Goal: Information Seeking & Learning: Learn about a topic

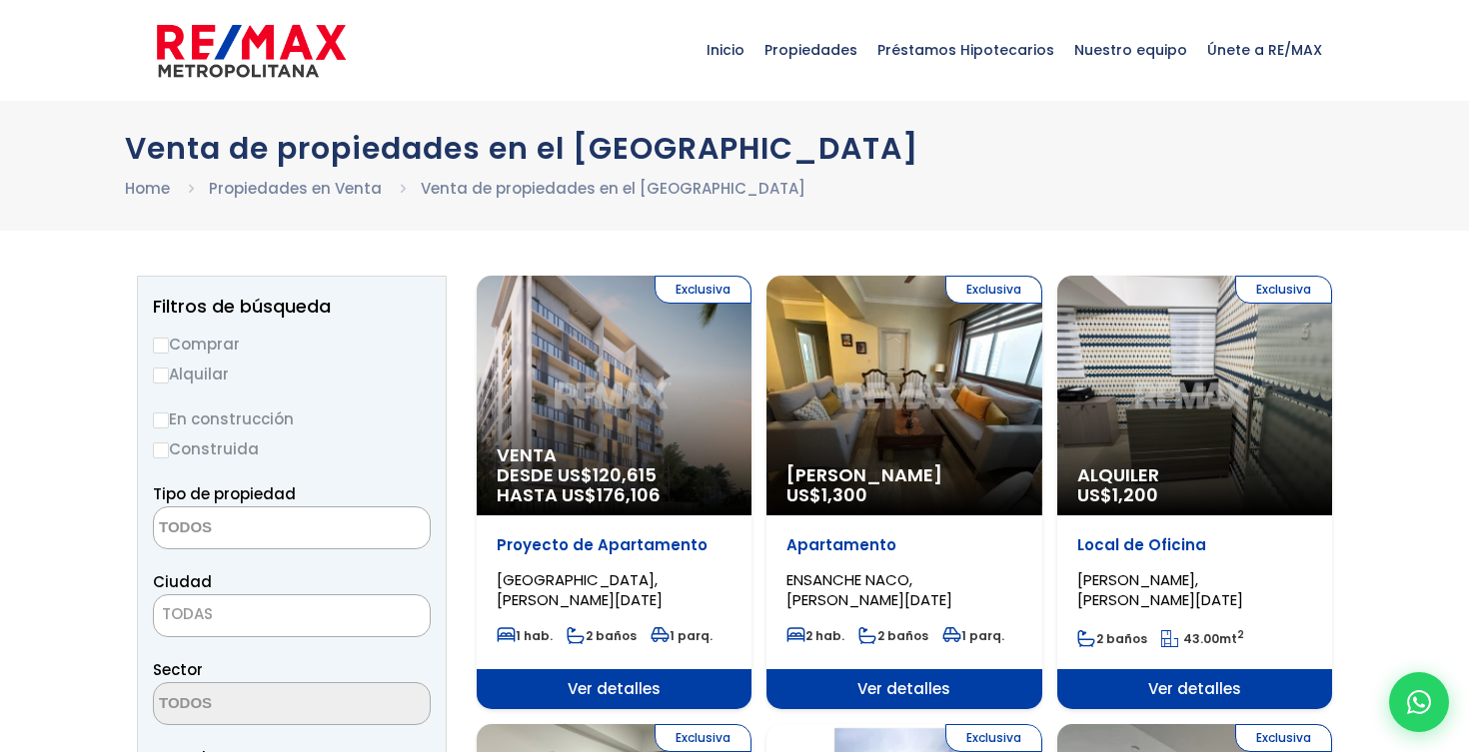
select select
click at [211, 336] on label "Comprar" at bounding box center [292, 344] width 278 height 25
click at [169, 338] on input "Comprar" at bounding box center [161, 346] width 16 height 16
radio input "true"
click at [210, 353] on label "Comprar" at bounding box center [292, 344] width 278 height 25
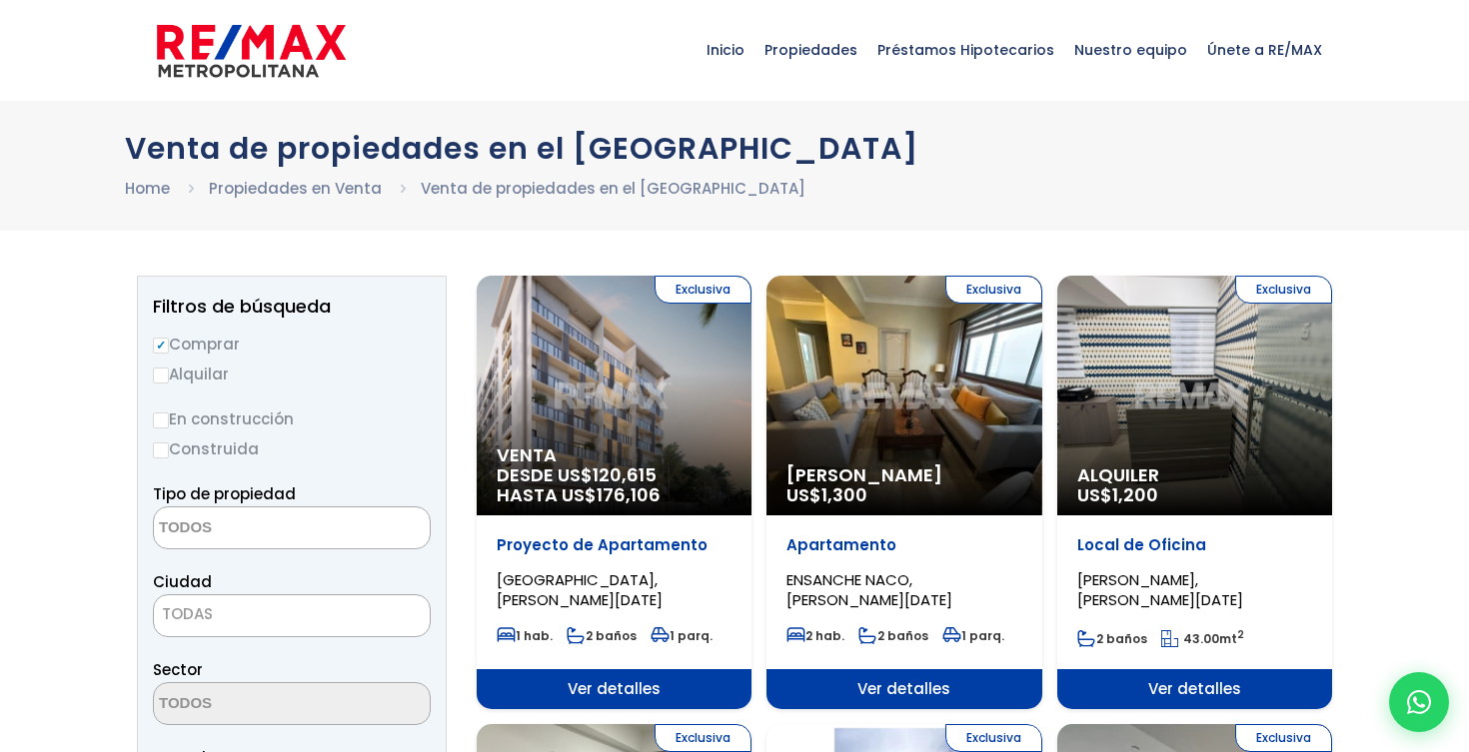
click at [169, 353] on input "Comprar" at bounding box center [161, 346] width 16 height 16
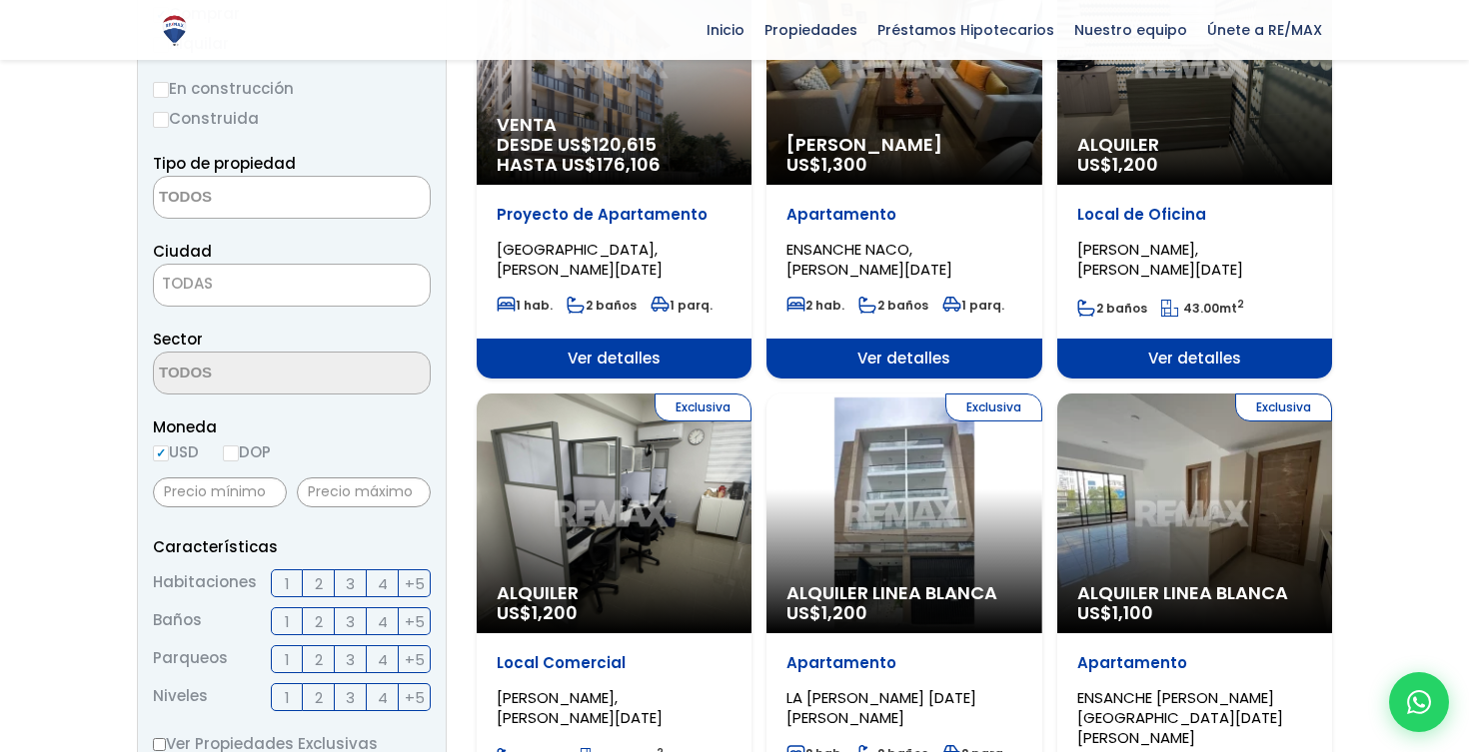
scroll to position [333, 0]
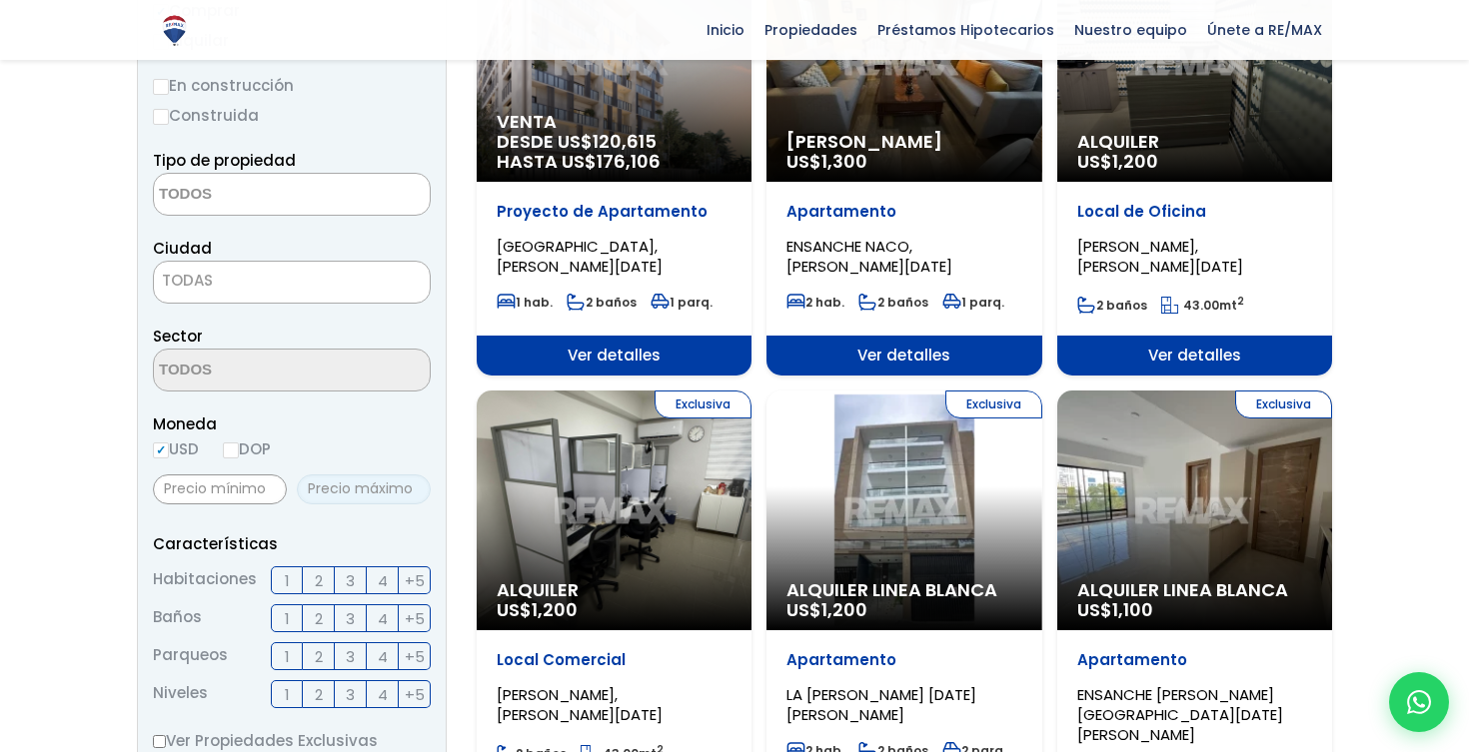
click at [375, 491] on input "text" at bounding box center [364, 490] width 134 height 30
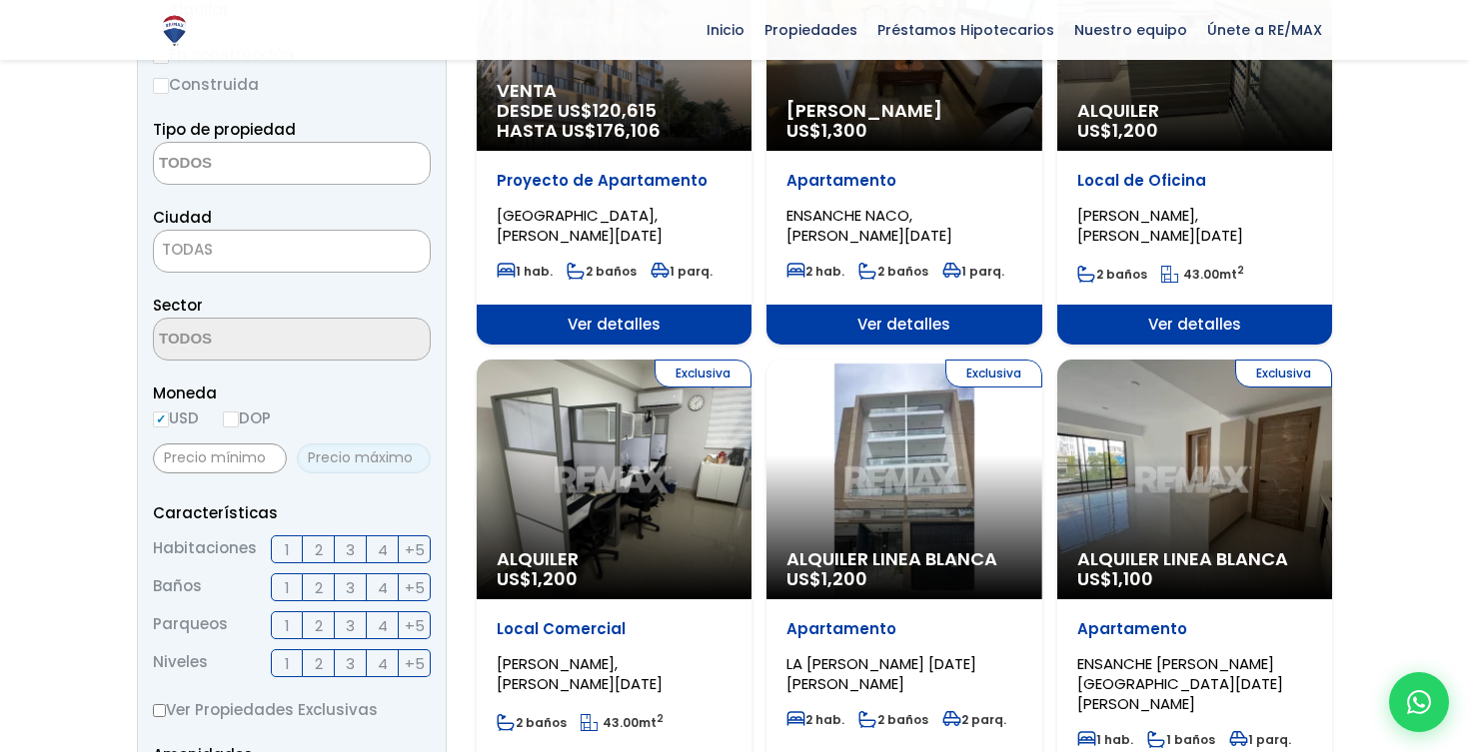
scroll to position [374, 0]
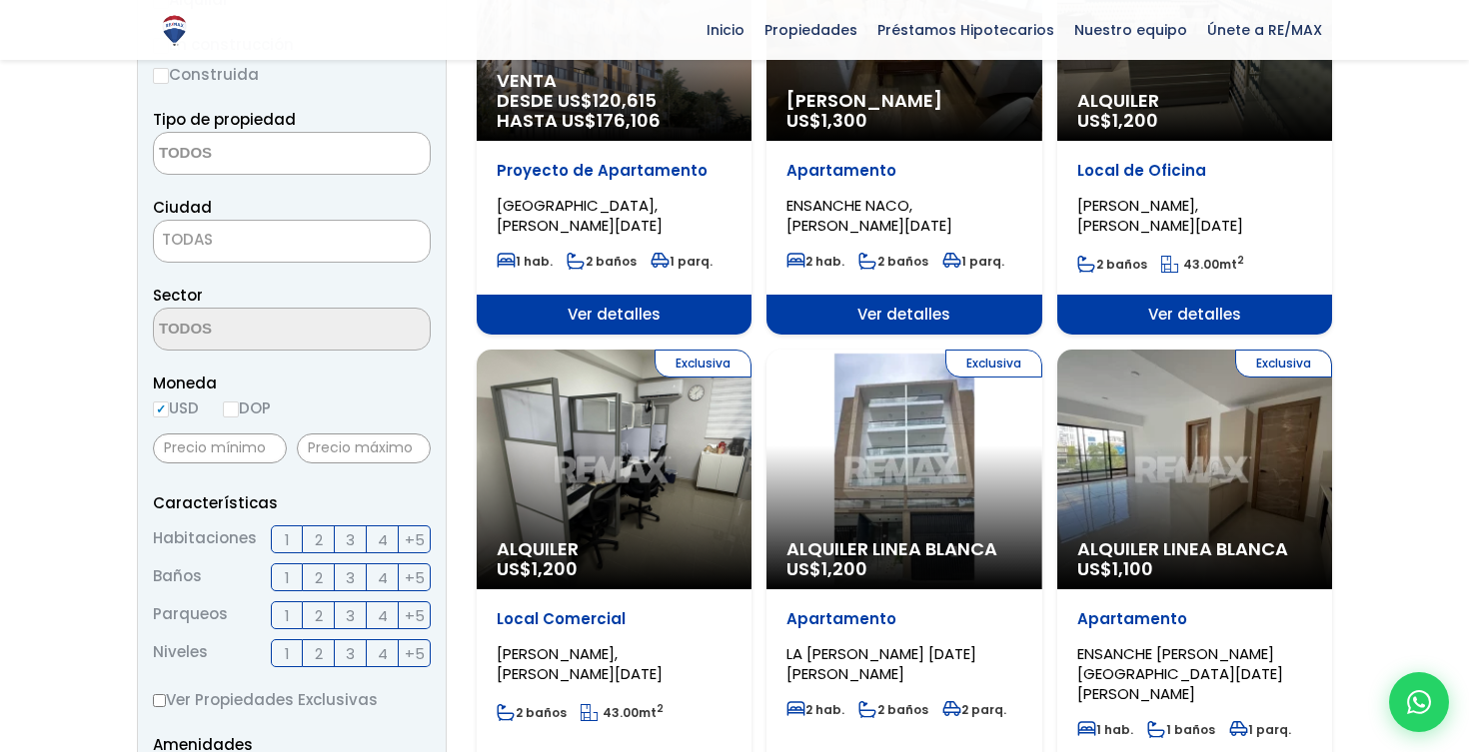
click at [316, 545] on span "2" at bounding box center [319, 540] width 8 height 25
click at [0, 0] on input "2" at bounding box center [0, 0] width 0 height 0
click at [317, 577] on span "2" at bounding box center [319, 578] width 8 height 25
click at [0, 0] on input "2" at bounding box center [0, 0] width 0 height 0
click at [315, 612] on span "2" at bounding box center [319, 616] width 8 height 25
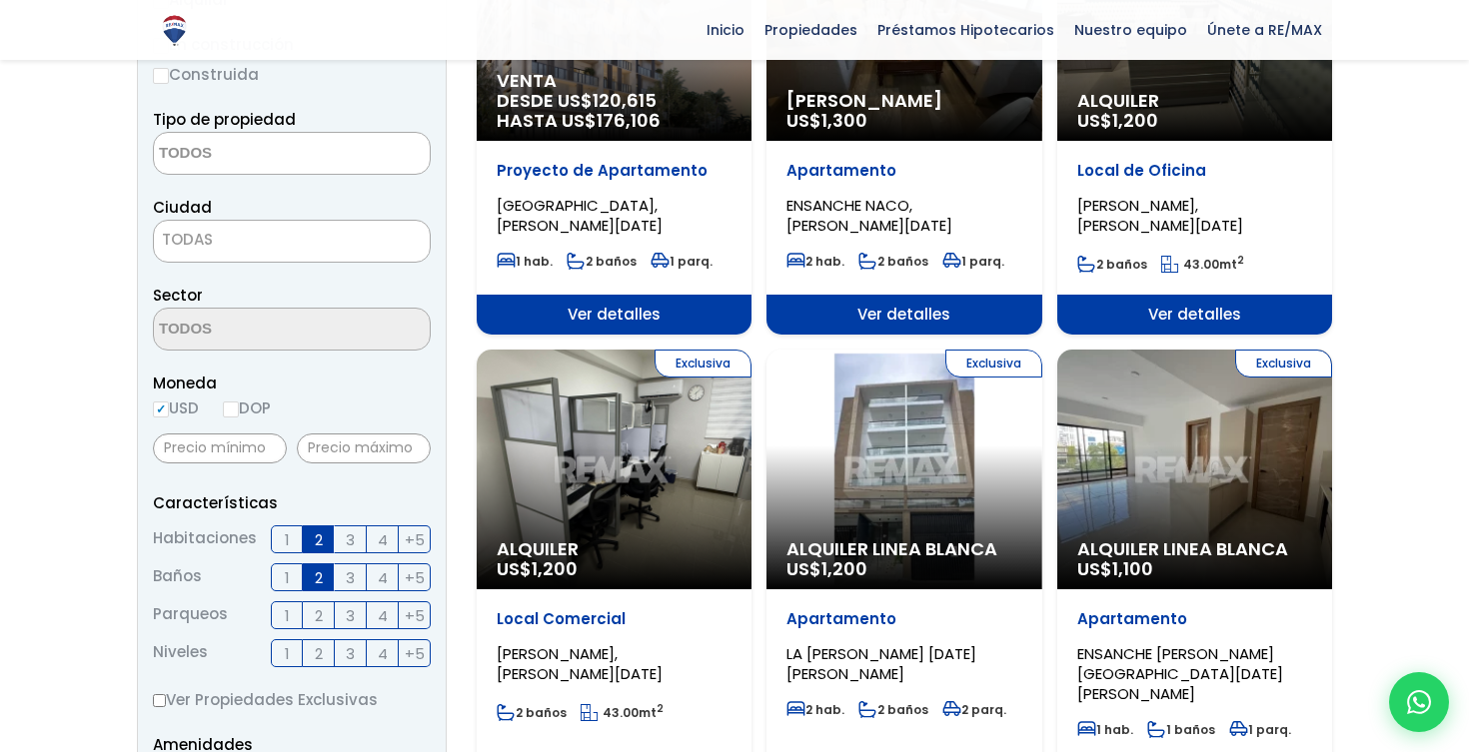
click at [0, 0] on input "2" at bounding box center [0, 0] width 0 height 0
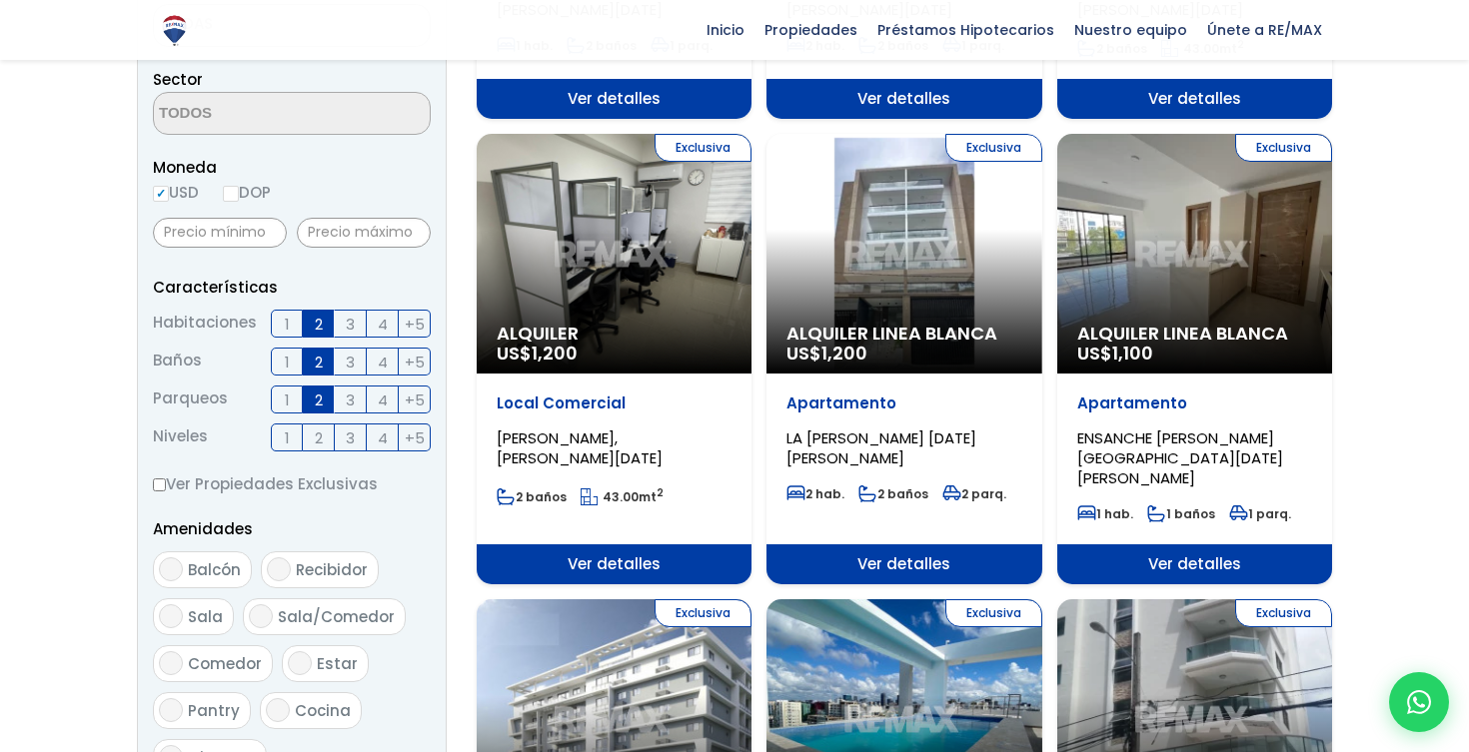
click at [230, 574] on span "Balcón" at bounding box center [214, 570] width 53 height 21
click at [183, 574] on input "Balcón" at bounding box center [171, 570] width 24 height 24
checkbox input "true"
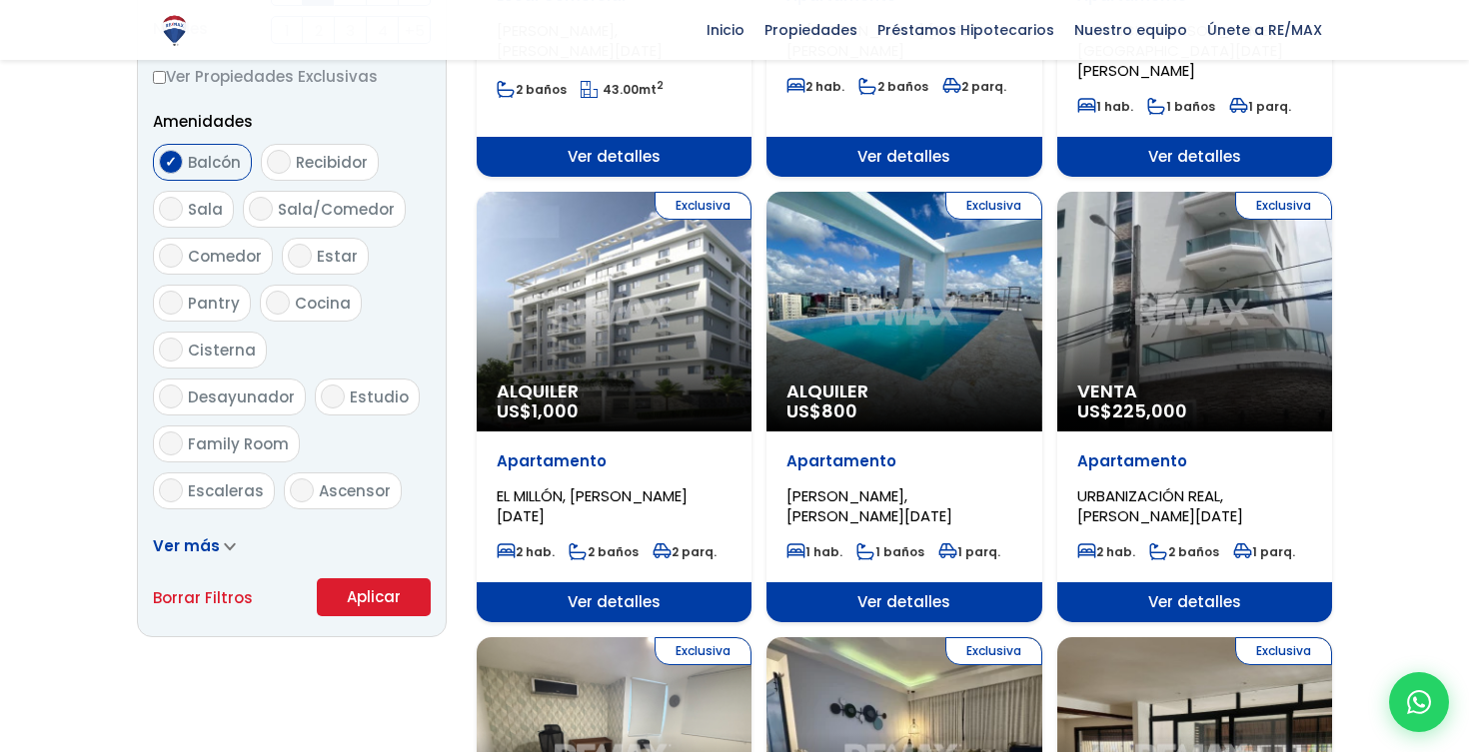
scroll to position [998, 0]
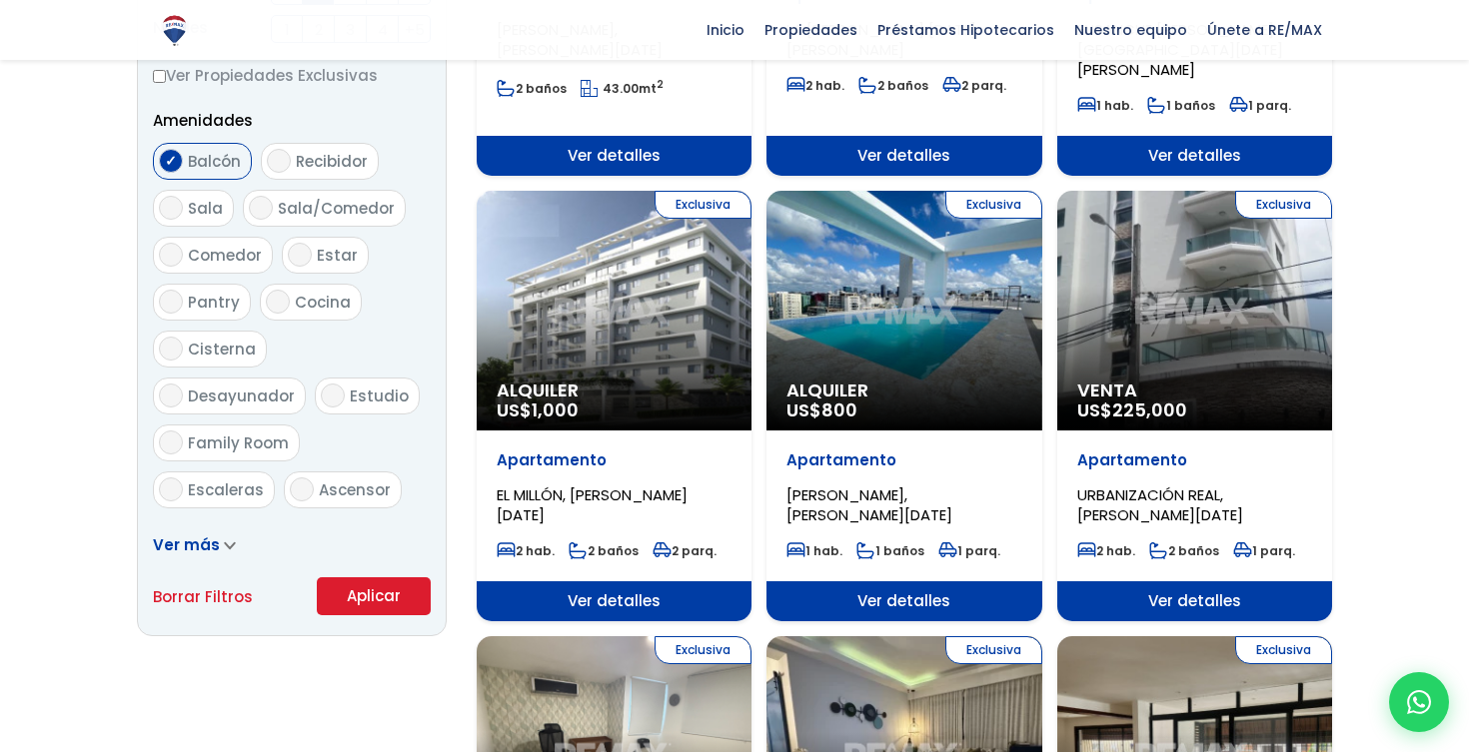
click at [352, 604] on button "Aplicar" at bounding box center [374, 597] width 114 height 38
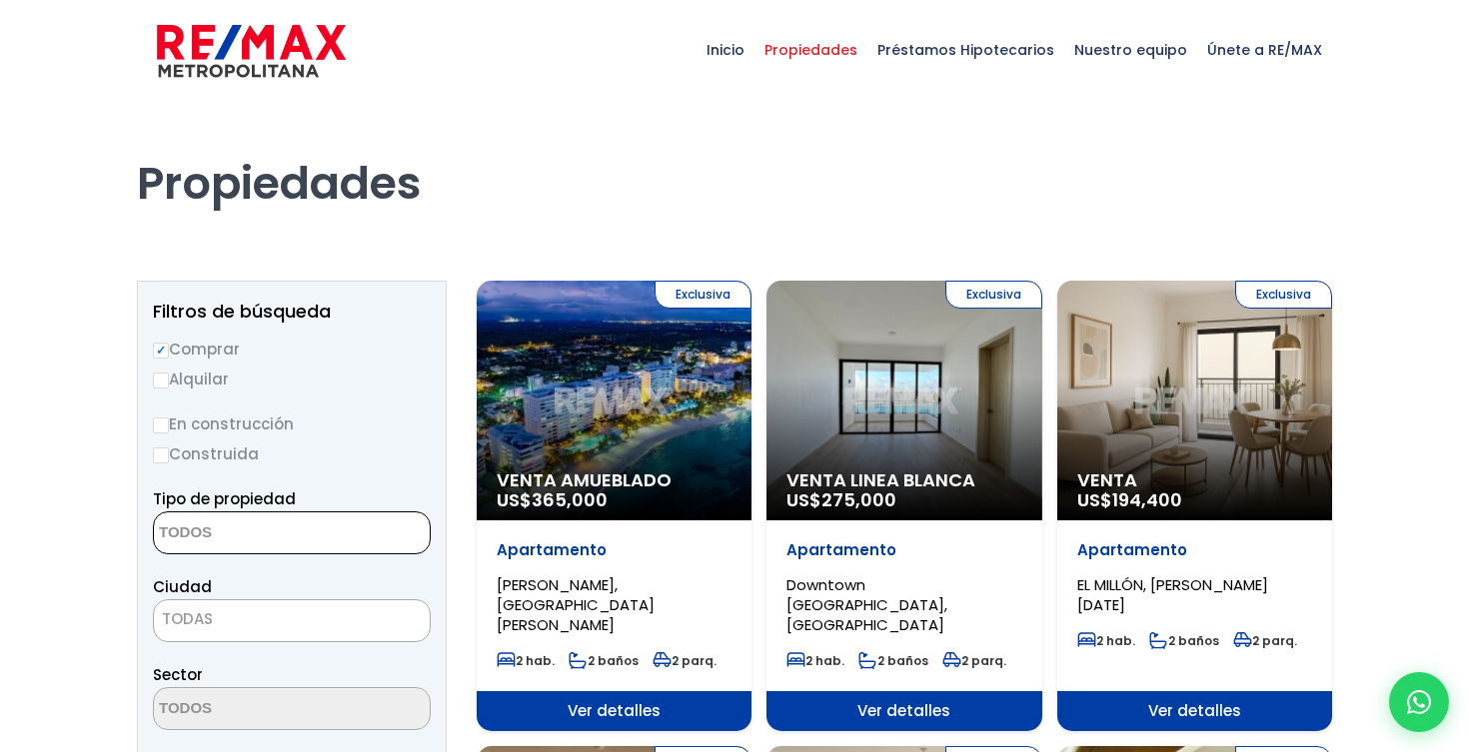
click at [244, 538] on textarea "Search" at bounding box center [251, 534] width 194 height 43
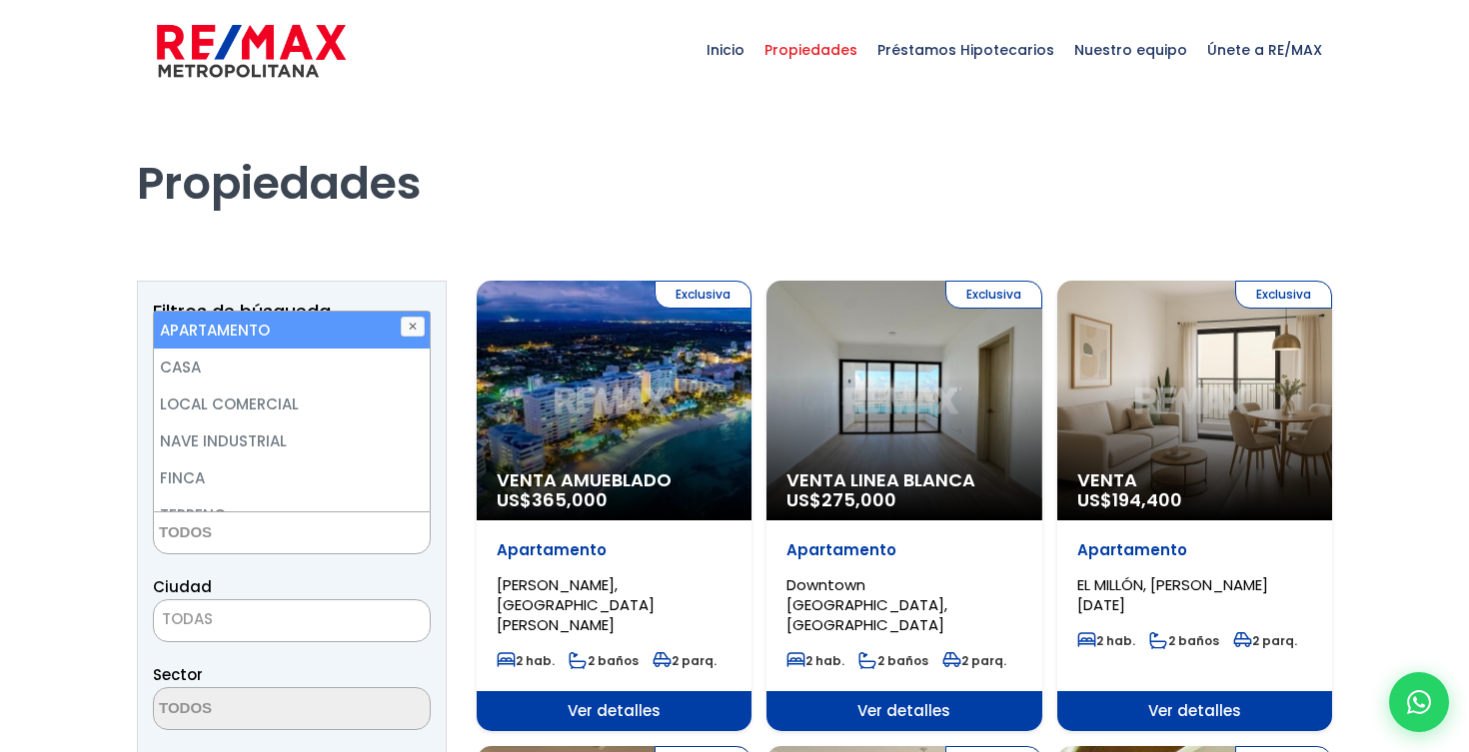
click at [274, 340] on li "APARTAMENTO" at bounding box center [292, 330] width 276 height 37
select select "apartment"
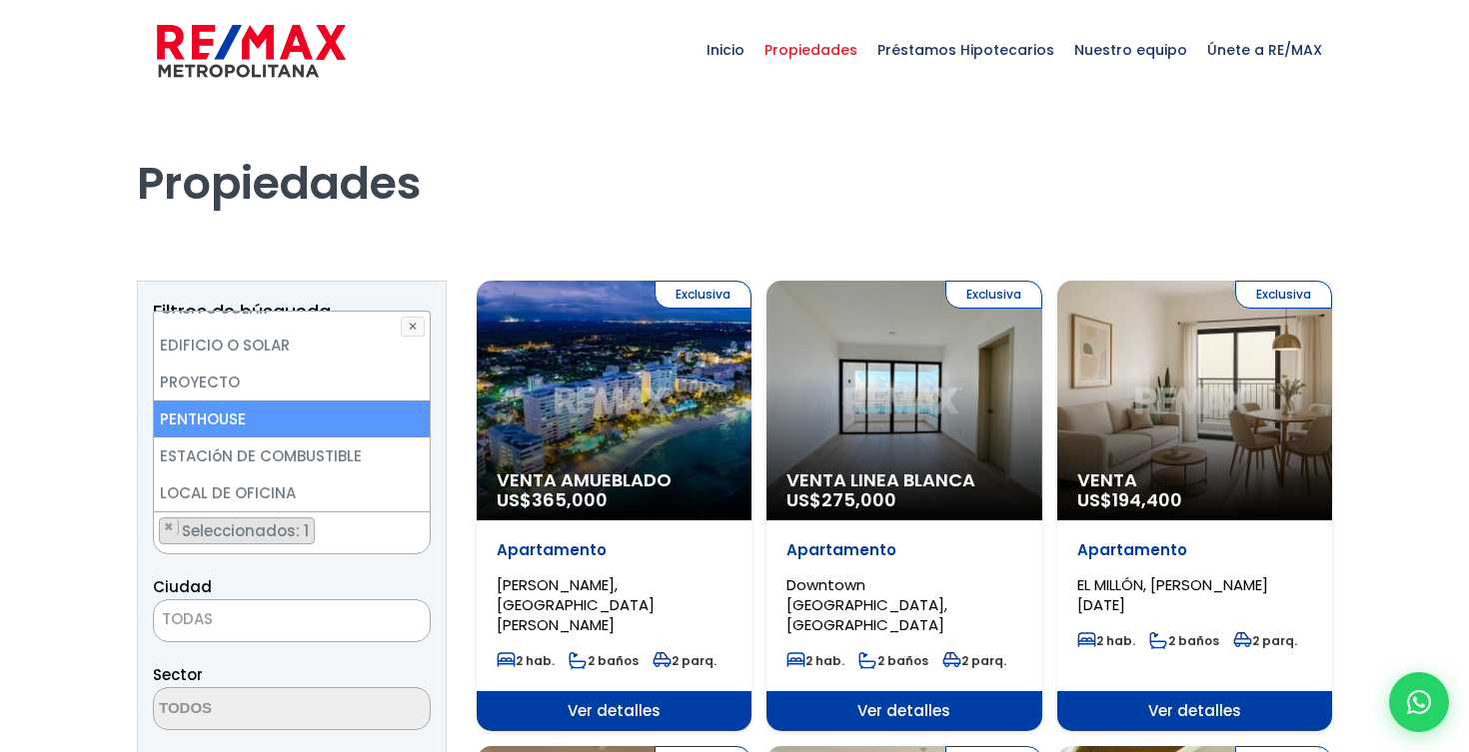
scroll to position [392, 0]
click at [227, 423] on li "PENTHOUSE" at bounding box center [292, 419] width 276 height 37
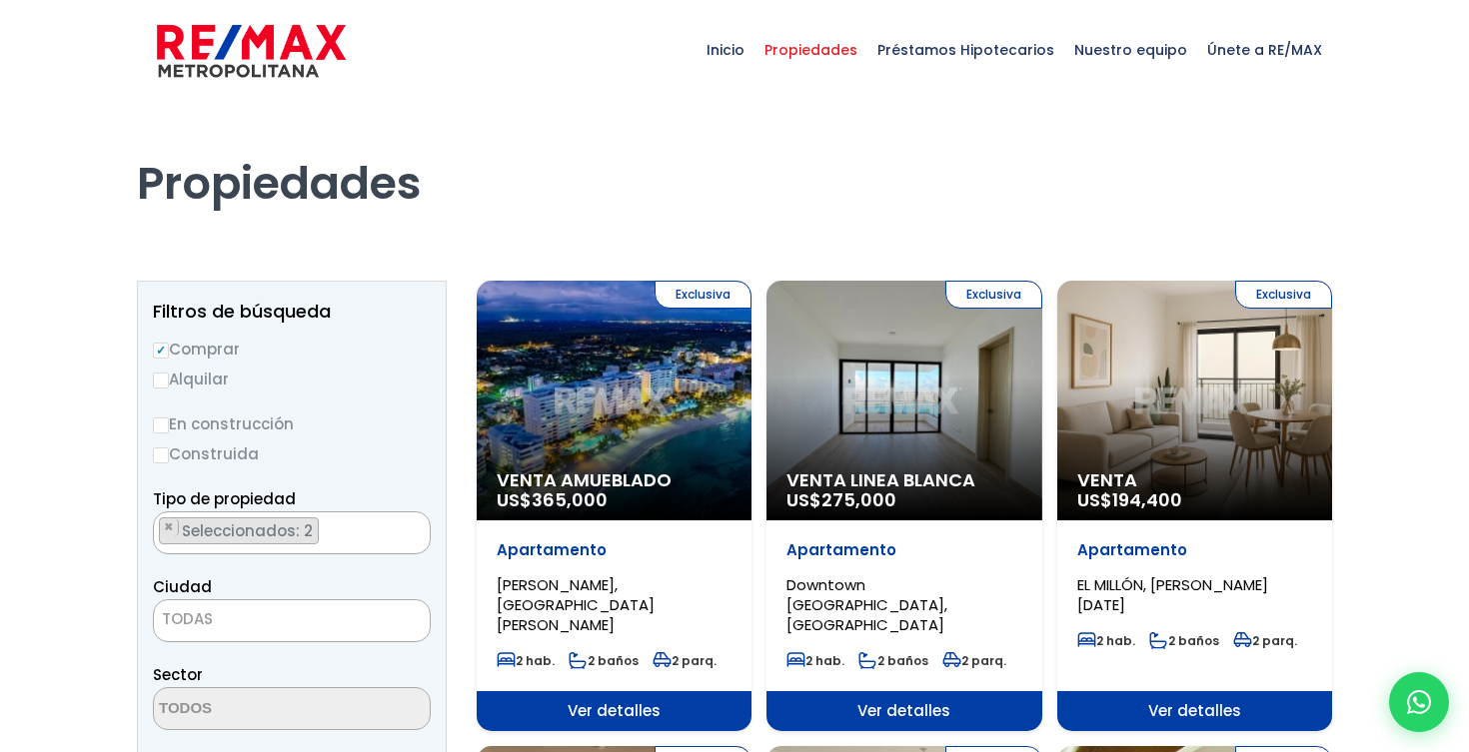
click at [252, 618] on span "TODAS" at bounding box center [292, 620] width 276 height 28
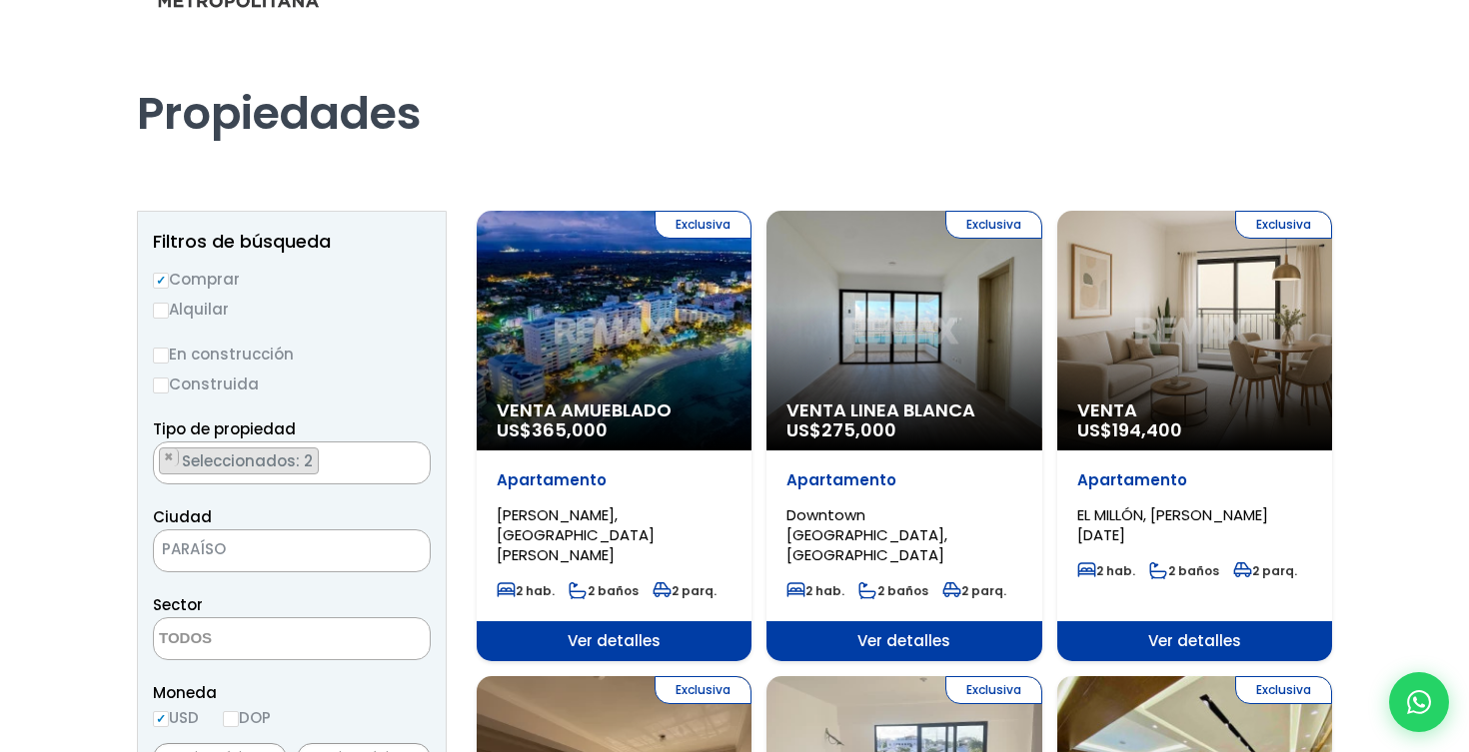
scroll to position [73, 0]
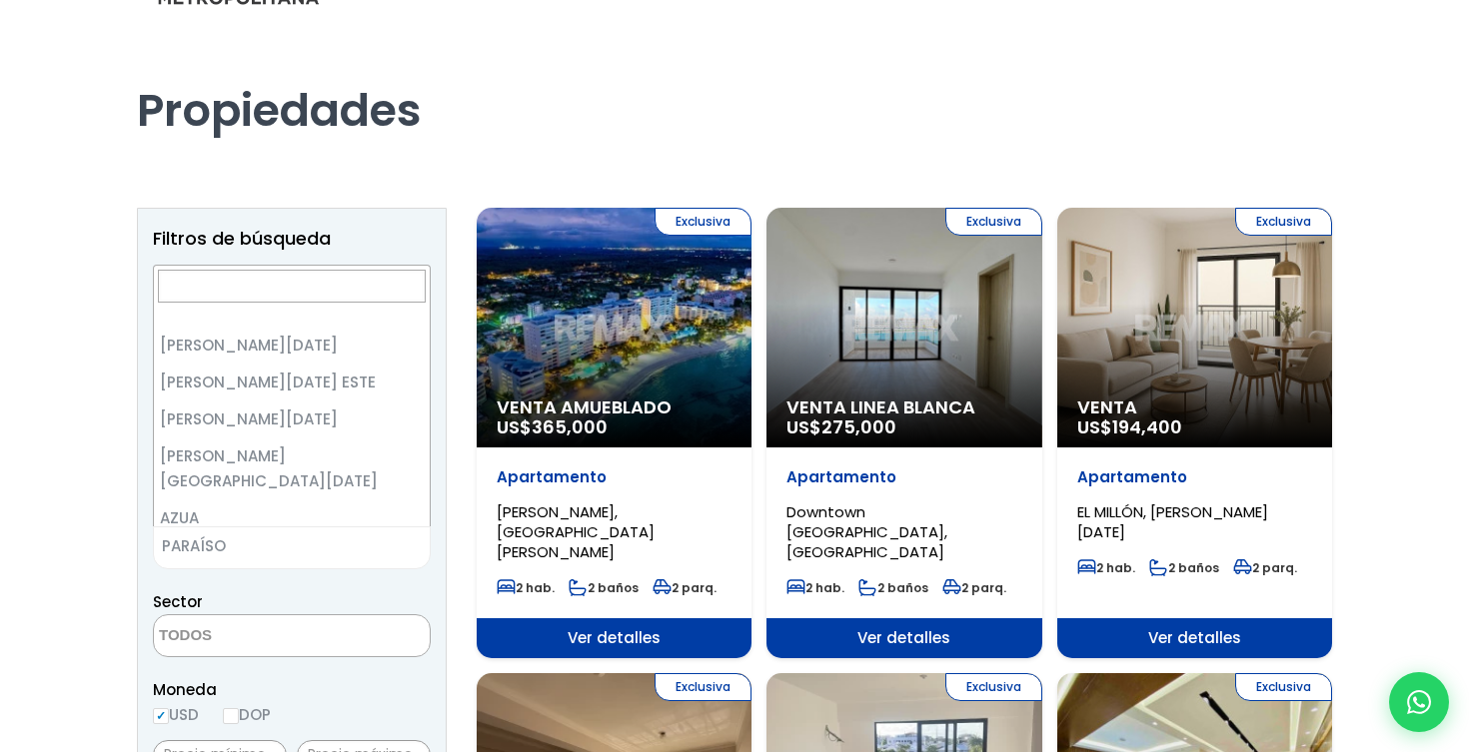
click at [263, 554] on span "PARAÍSO" at bounding box center [267, 547] width 226 height 28
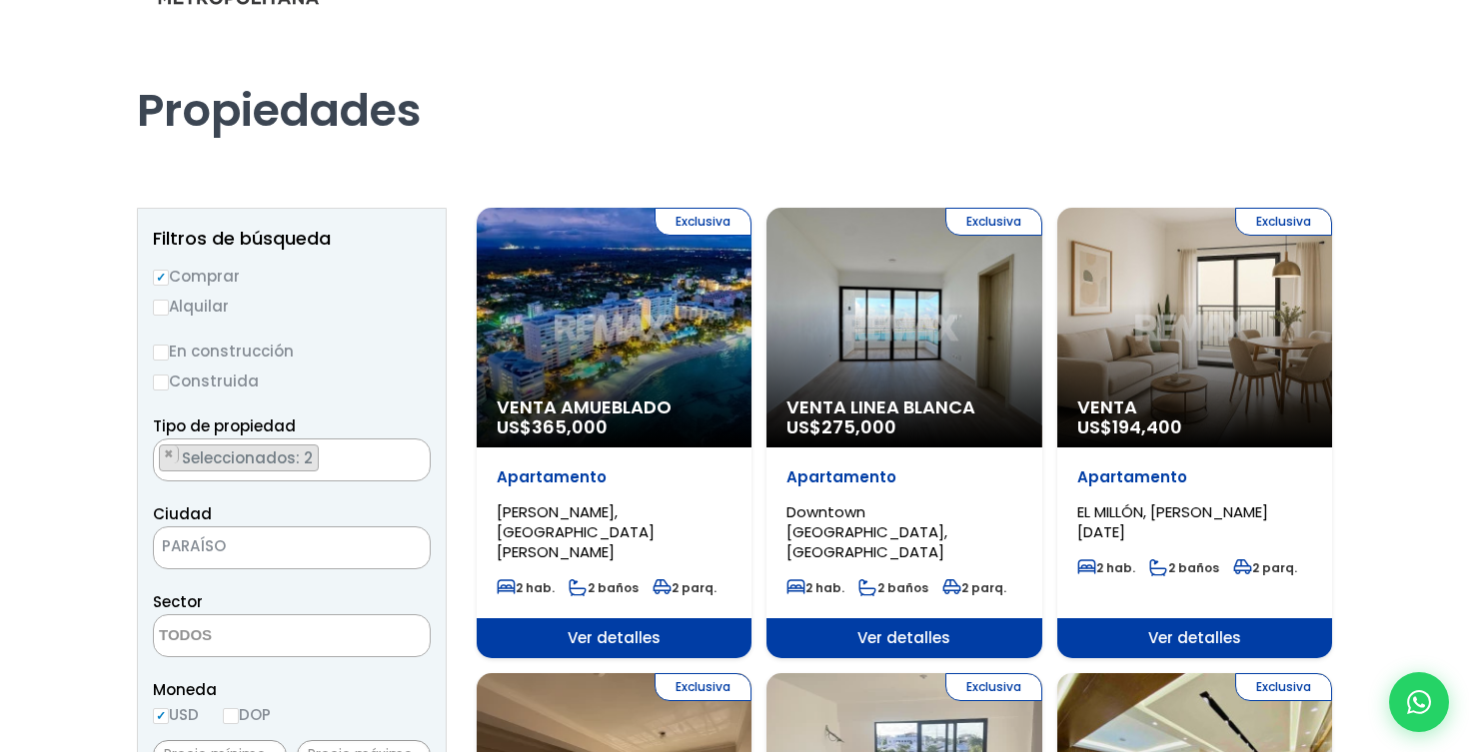
click at [275, 552] on span "PARAÍSO" at bounding box center [267, 547] width 226 height 28
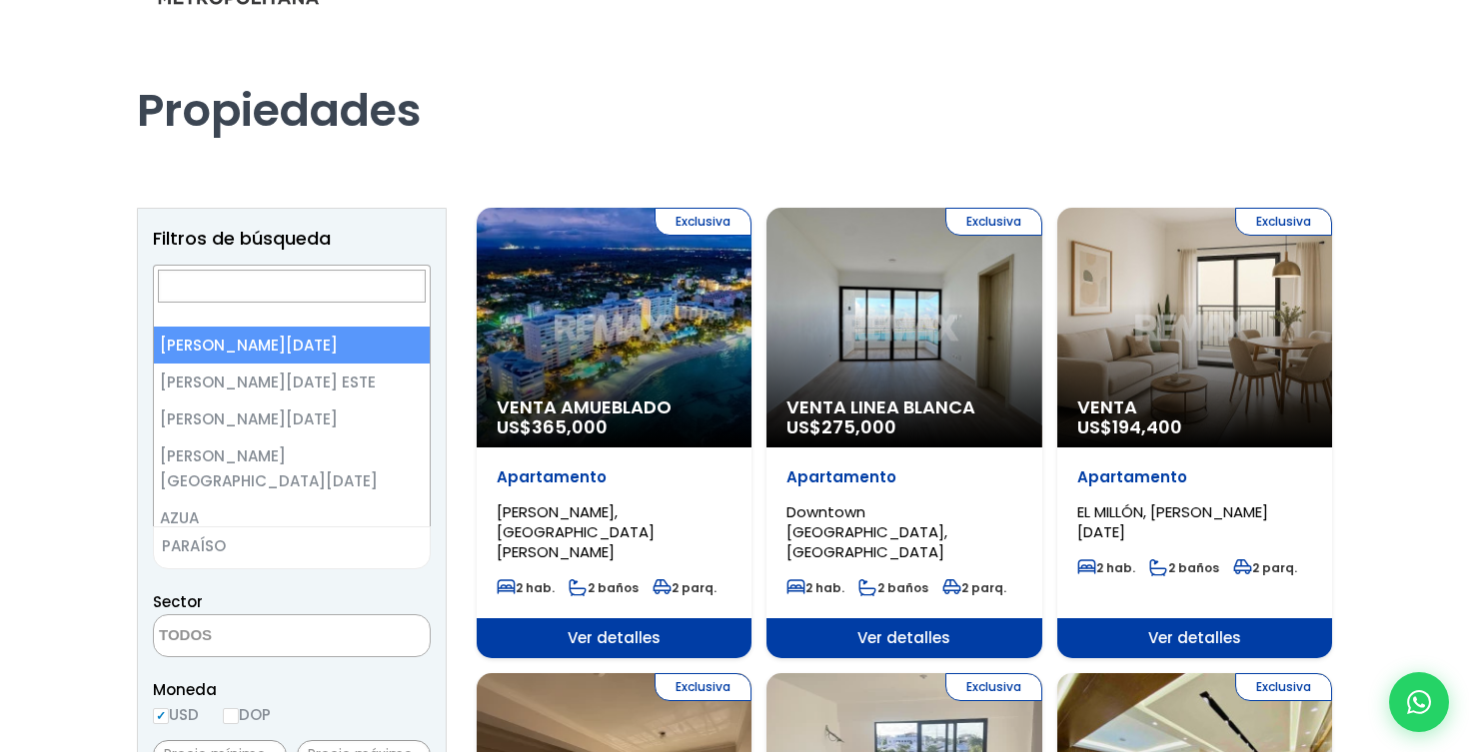
scroll to position [0, 0]
select select "1"
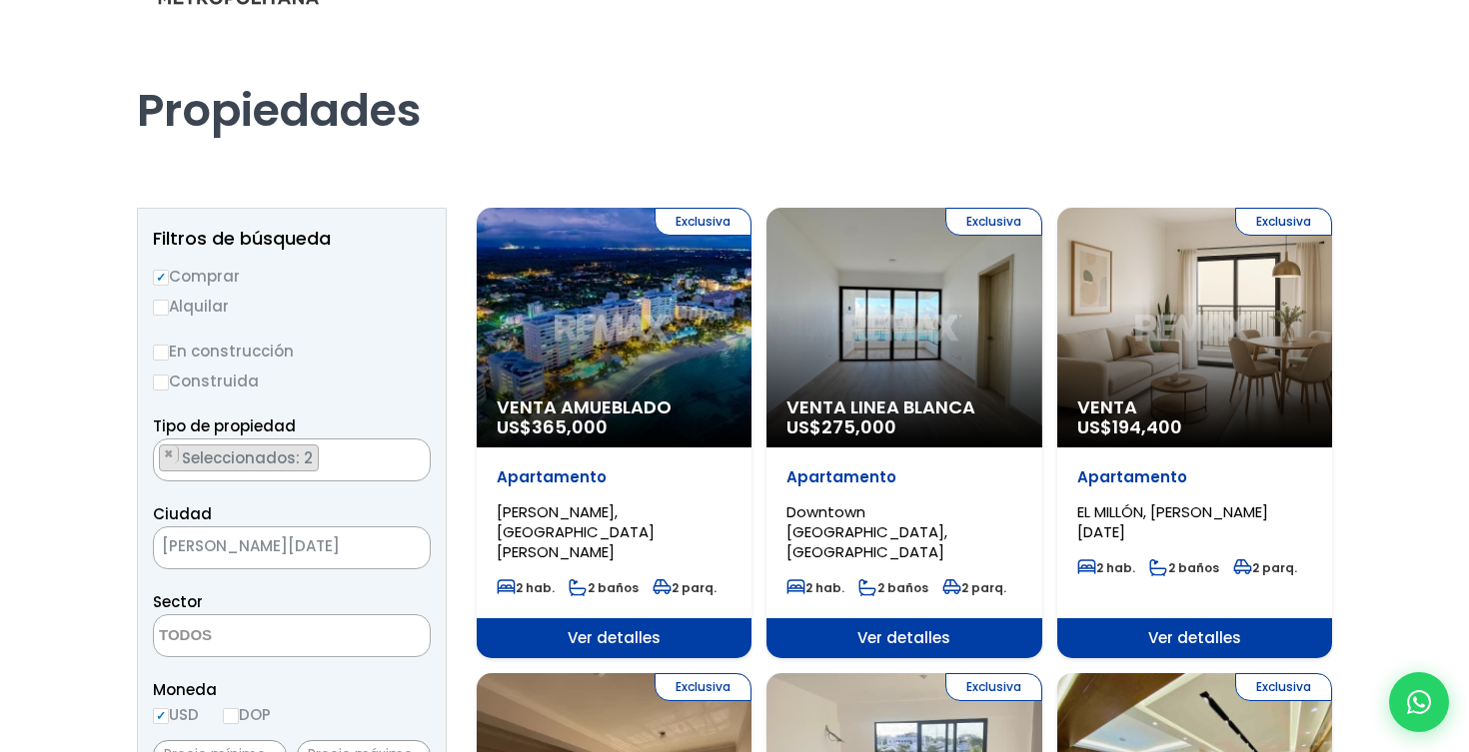
click at [256, 636] on textarea "Search" at bounding box center [251, 637] width 194 height 43
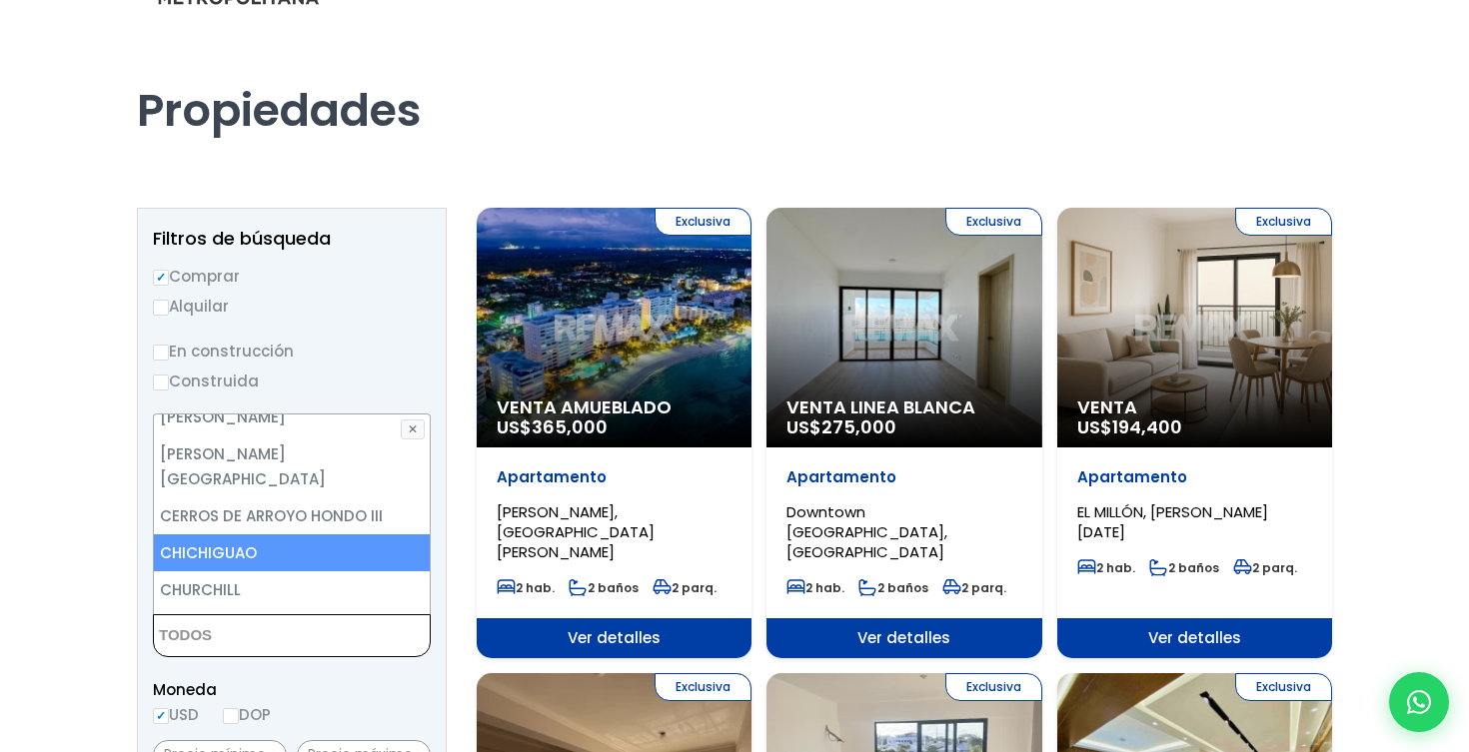
scroll to position [1181, 0]
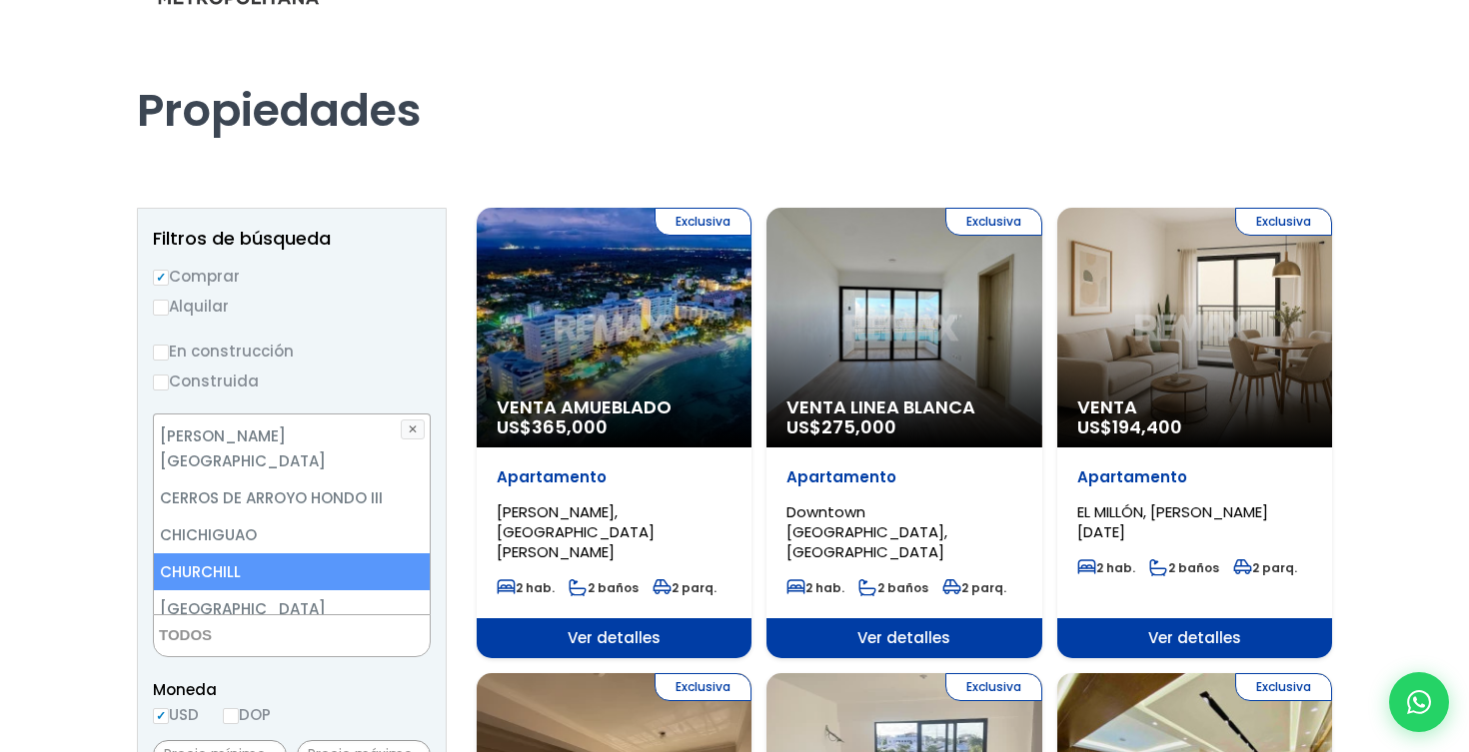
click at [267, 554] on li "CHURCHILL" at bounding box center [292, 572] width 276 height 37
select select "105"
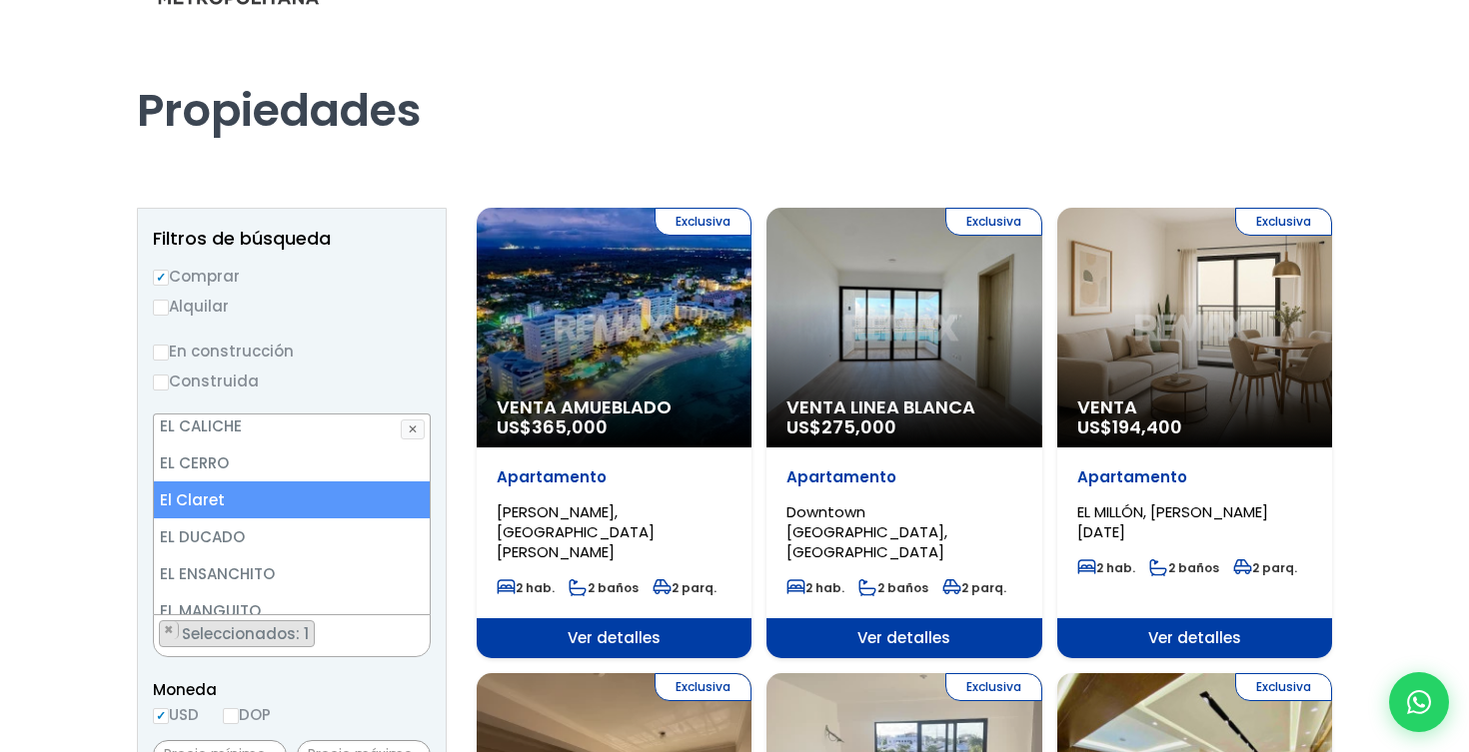
scroll to position [2143, 0]
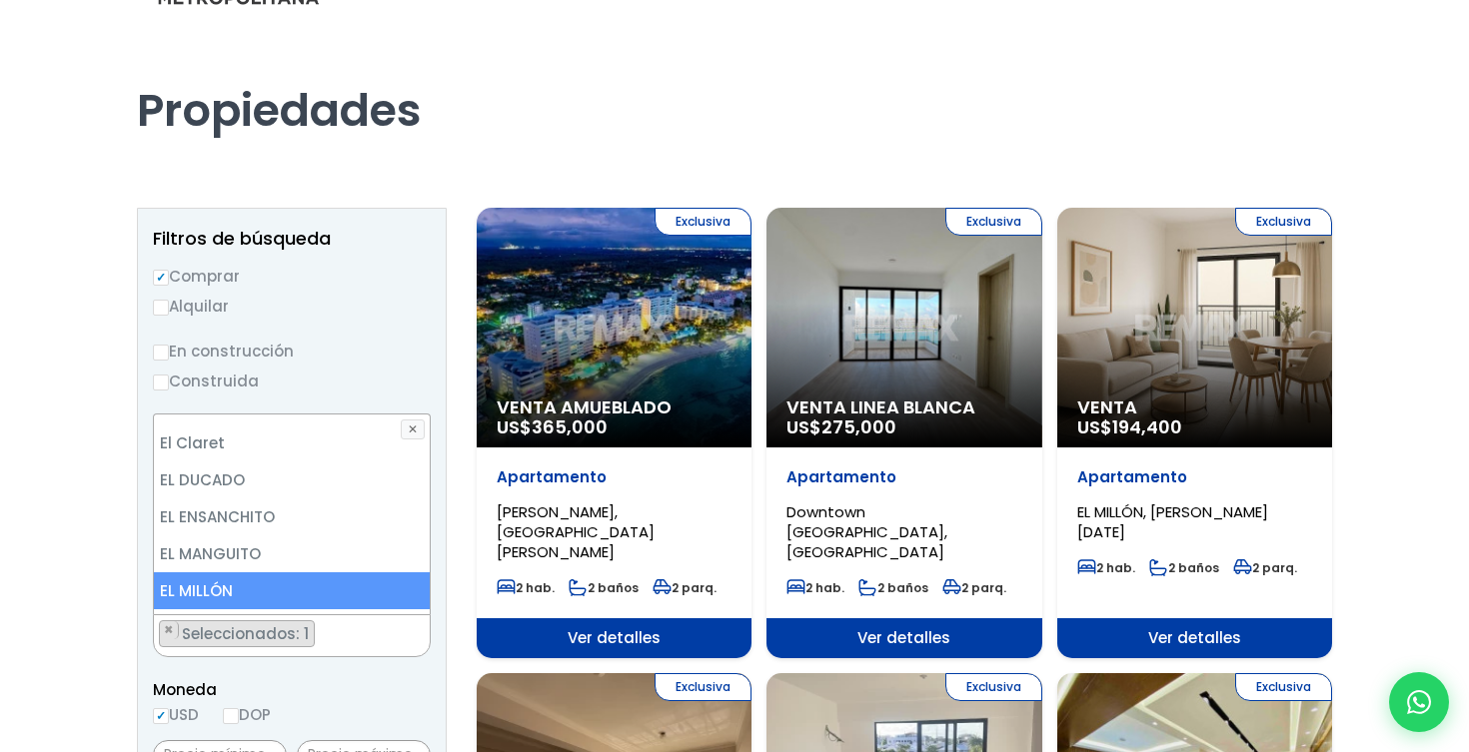
click at [316, 573] on li "EL MILLÓN" at bounding box center [292, 591] width 276 height 37
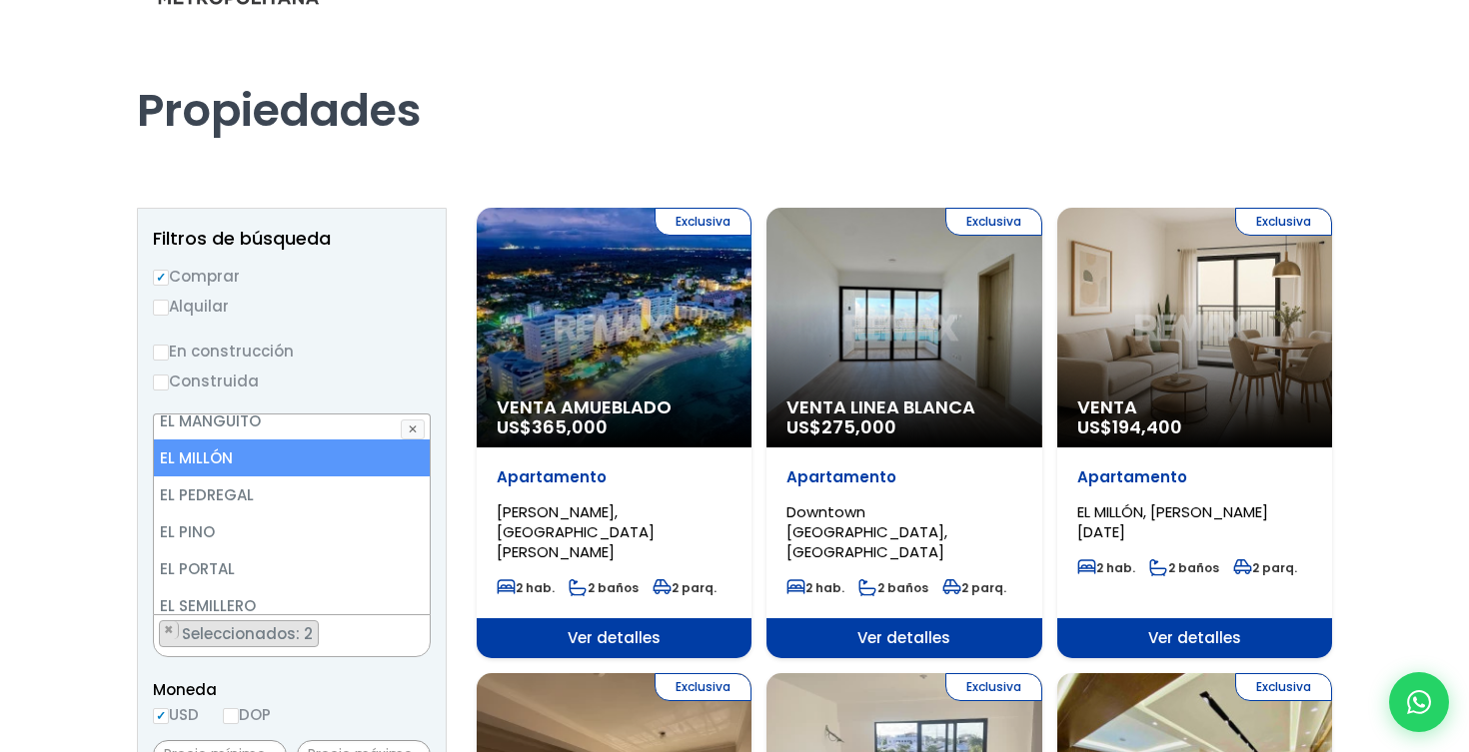
scroll to position [2343, 0]
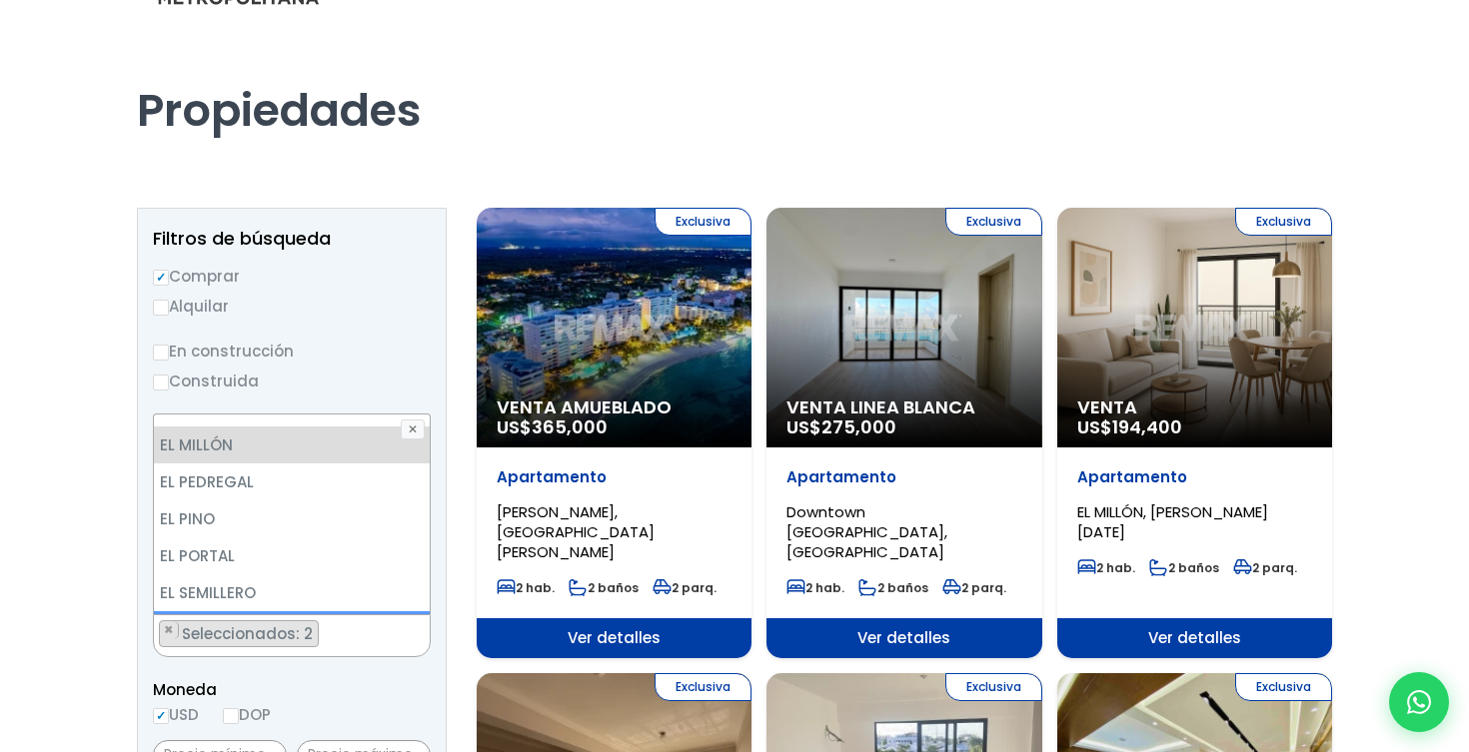
click at [317, 612] on li "EL VERGEL" at bounding box center [292, 630] width 276 height 37
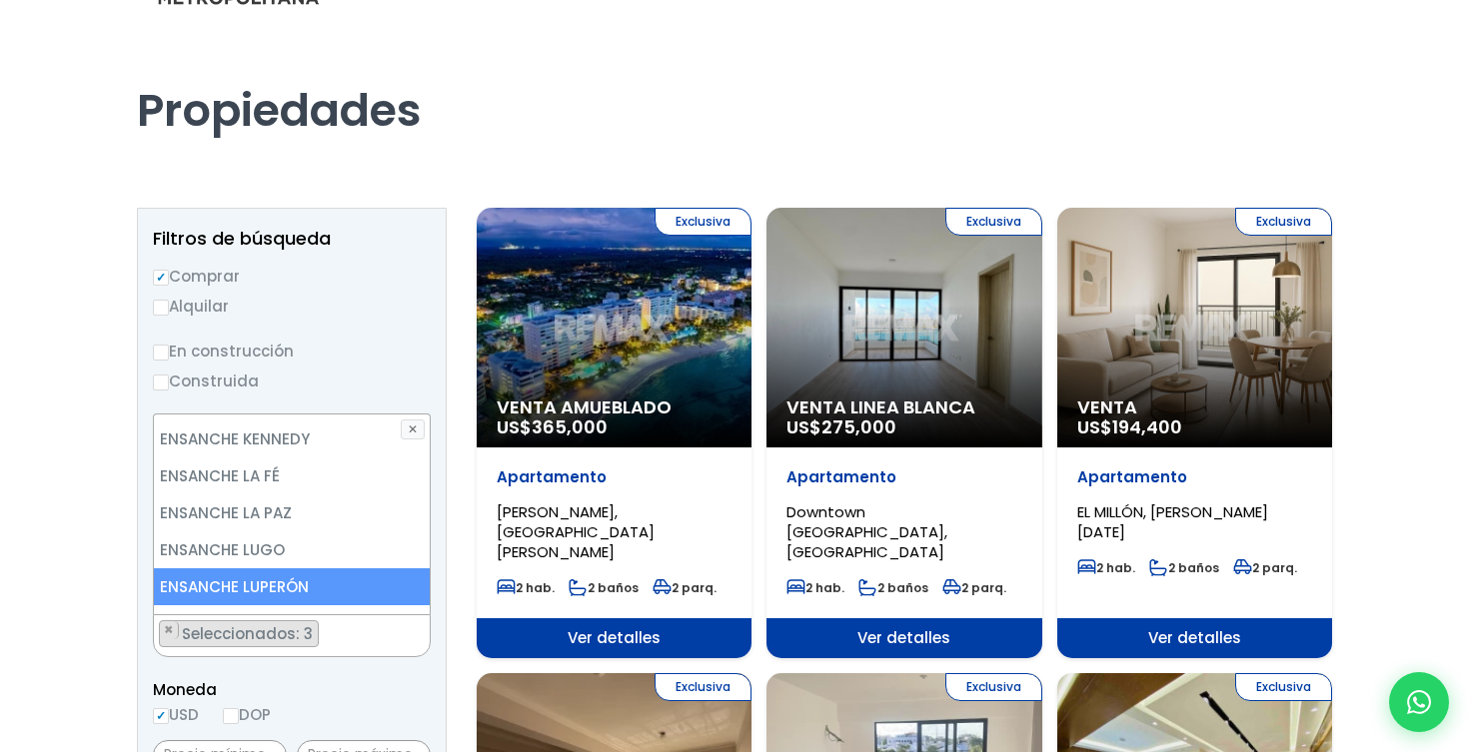
scroll to position [2887, 0]
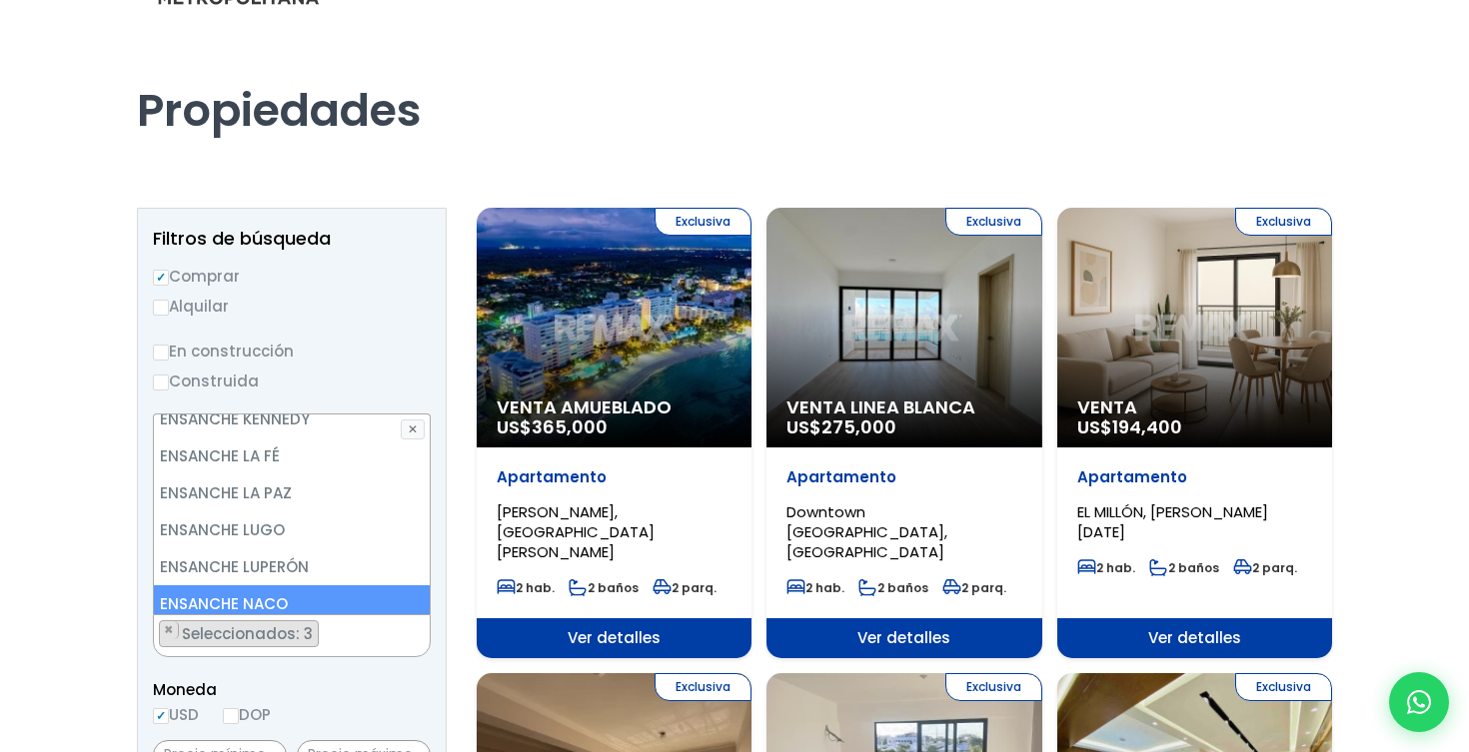
click at [323, 586] on li "ENSANCHE NACO" at bounding box center [292, 604] width 276 height 37
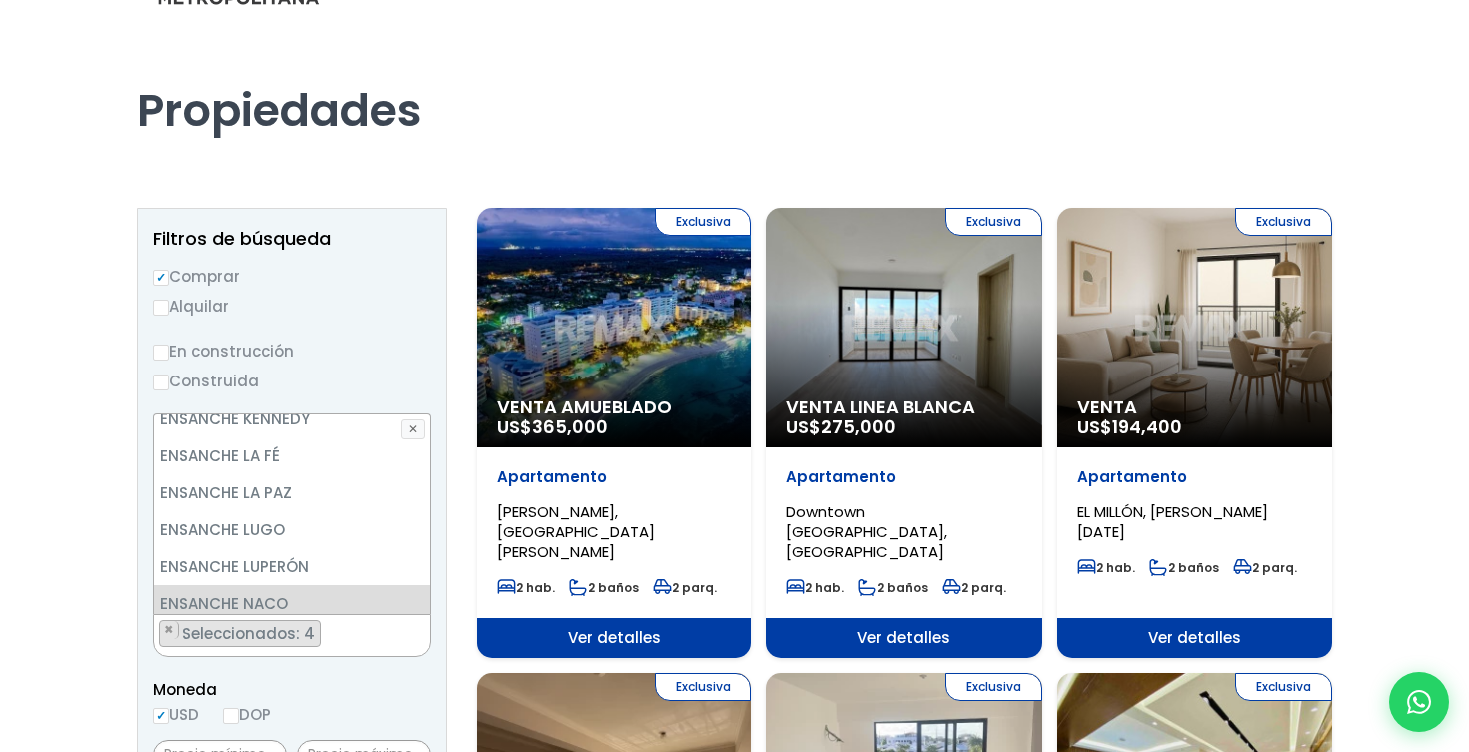
click at [317, 623] on li "ENSANCHE SERRALLES" at bounding box center [292, 641] width 276 height 37
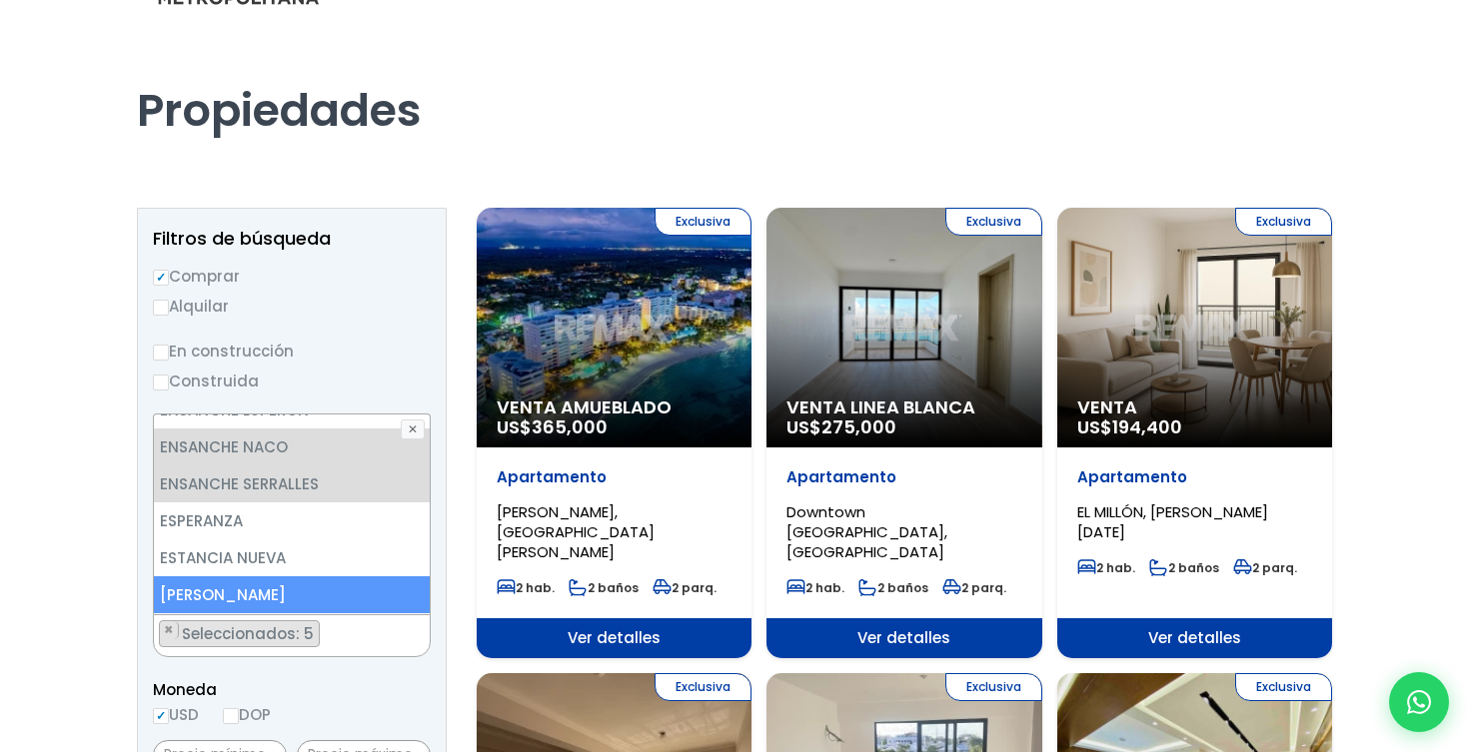
click at [332, 577] on li "EVARISTO MORALES" at bounding box center [292, 595] width 276 height 37
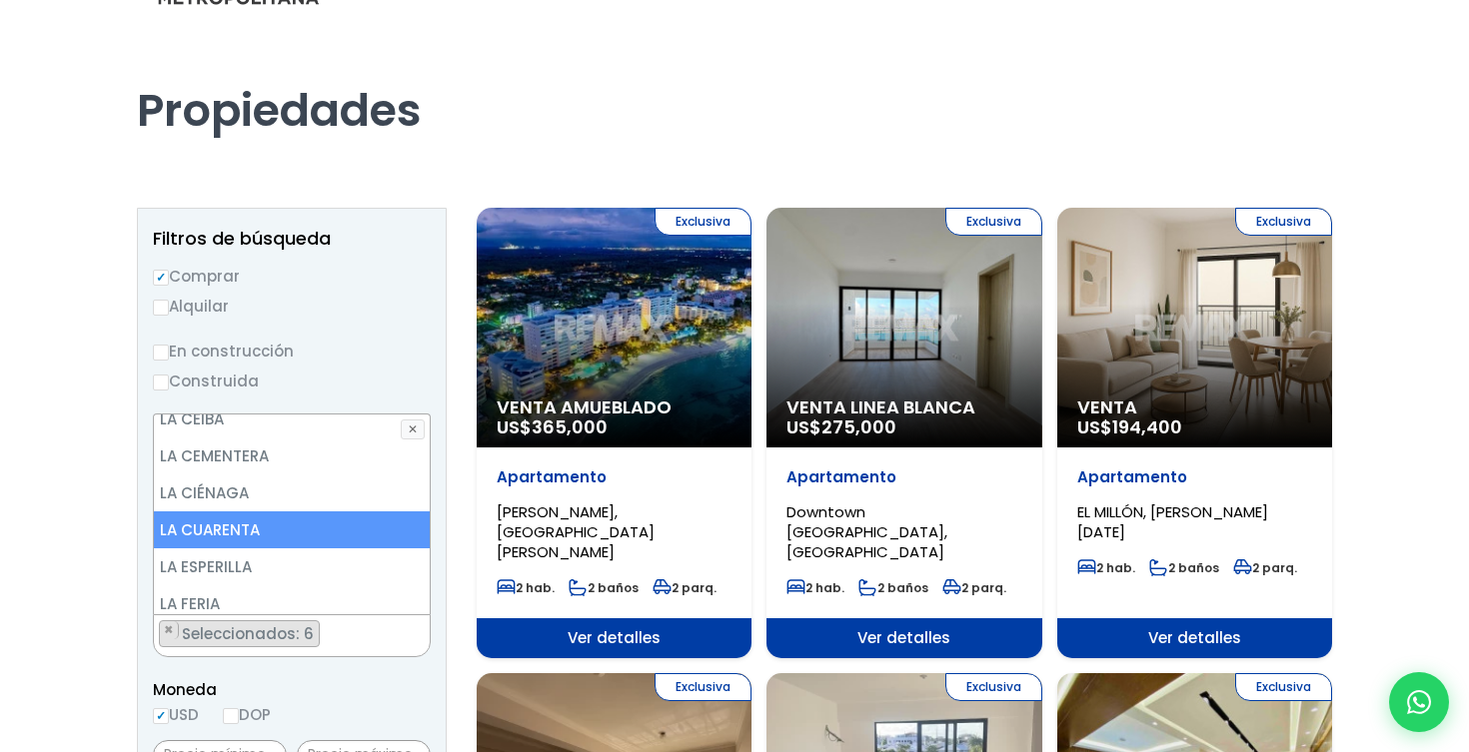
scroll to position [4256, 0]
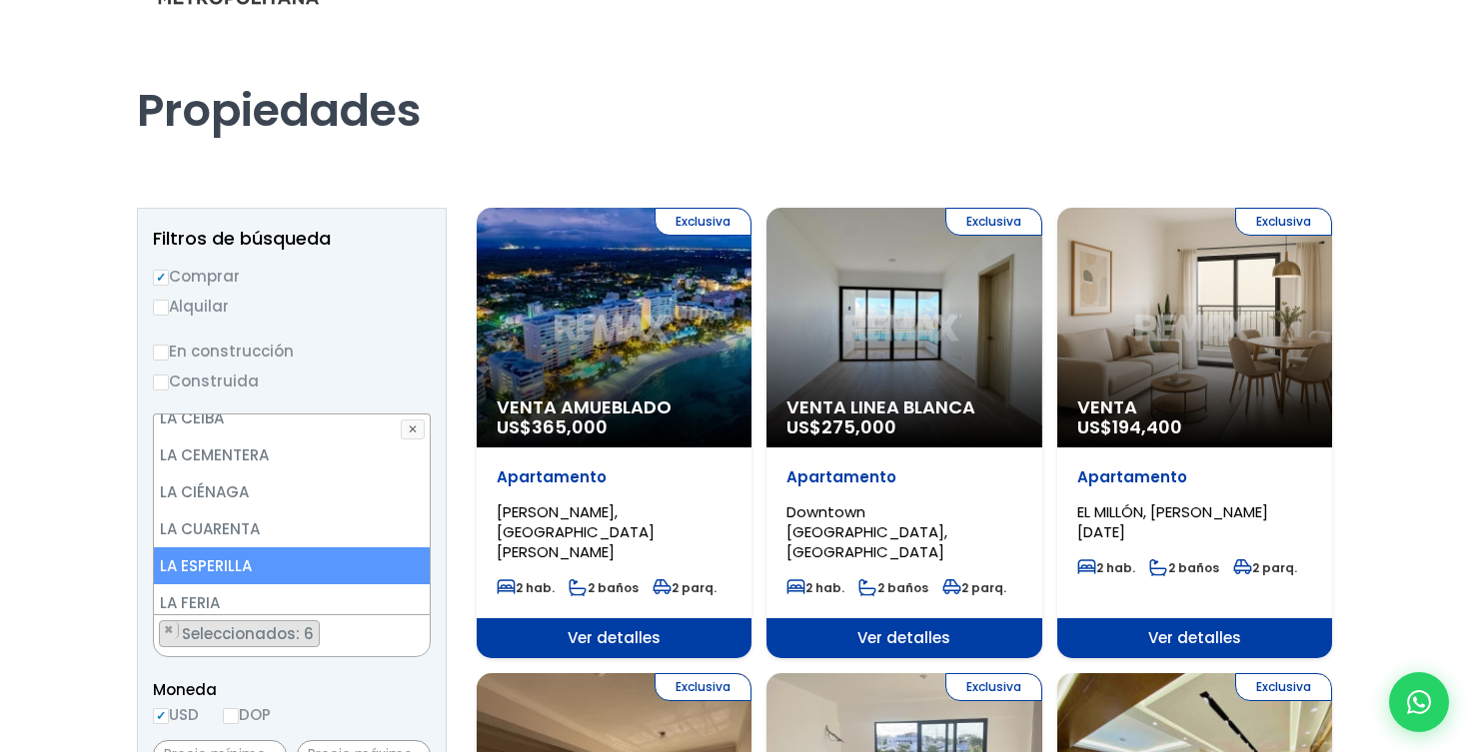
click at [315, 548] on li "LA ESPERILLA" at bounding box center [292, 566] width 276 height 37
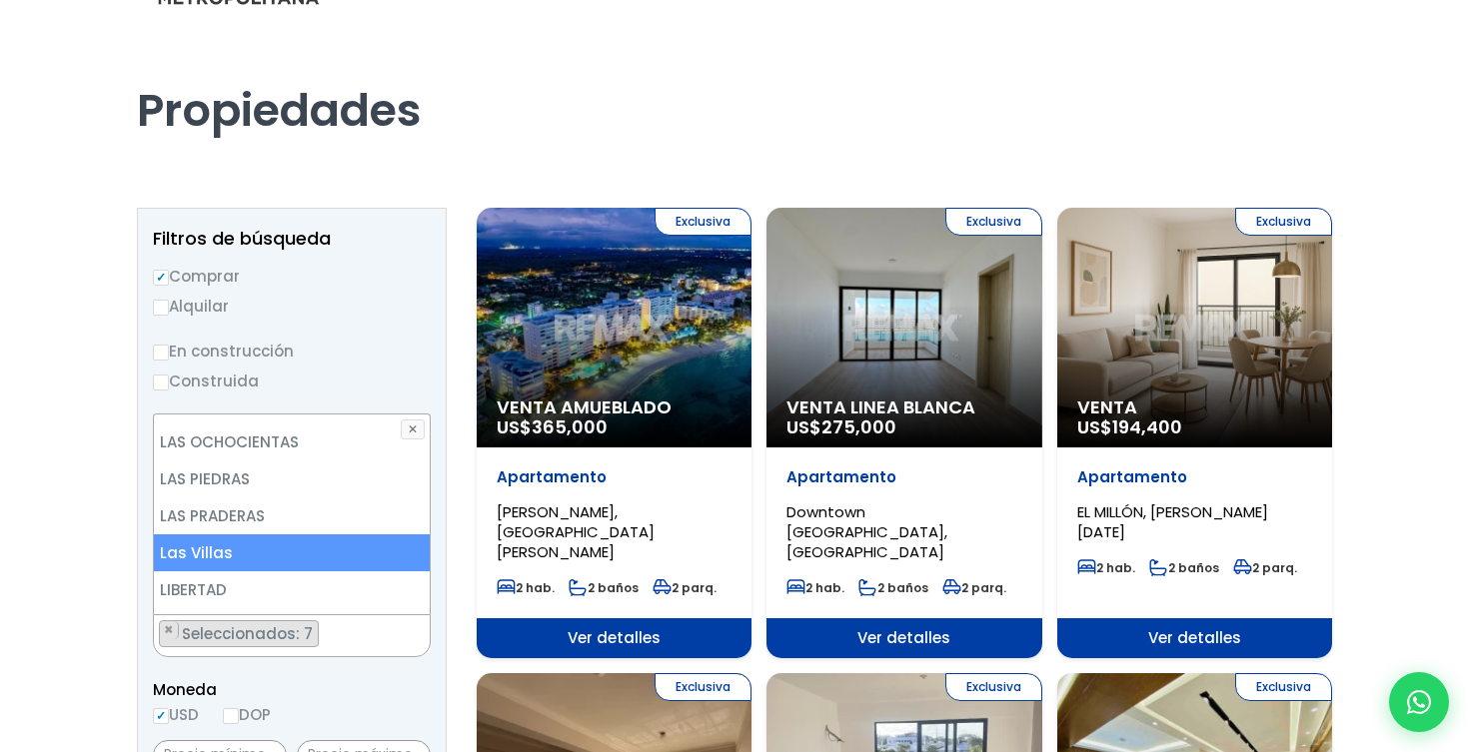
scroll to position [5120, 0]
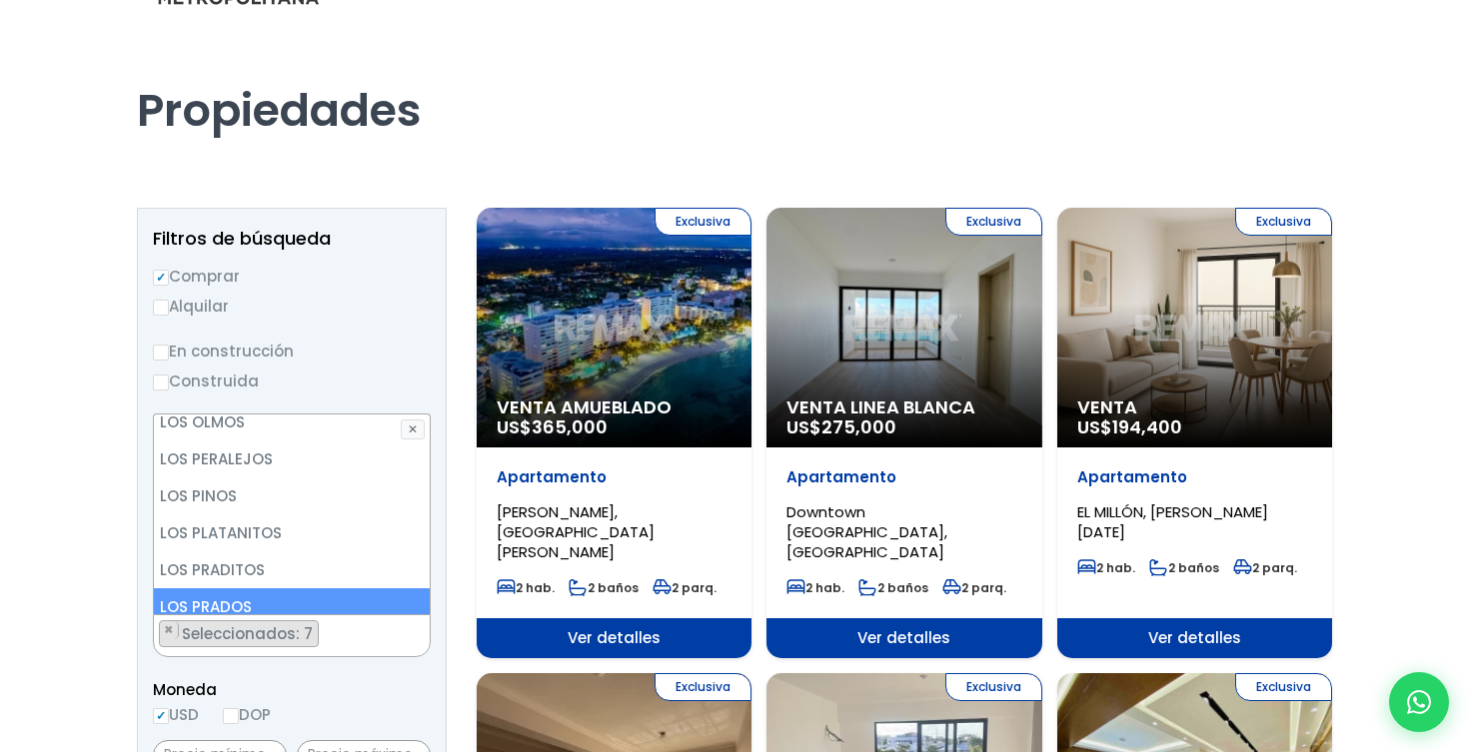
click at [272, 589] on li "LOS PRADOS" at bounding box center [292, 607] width 276 height 37
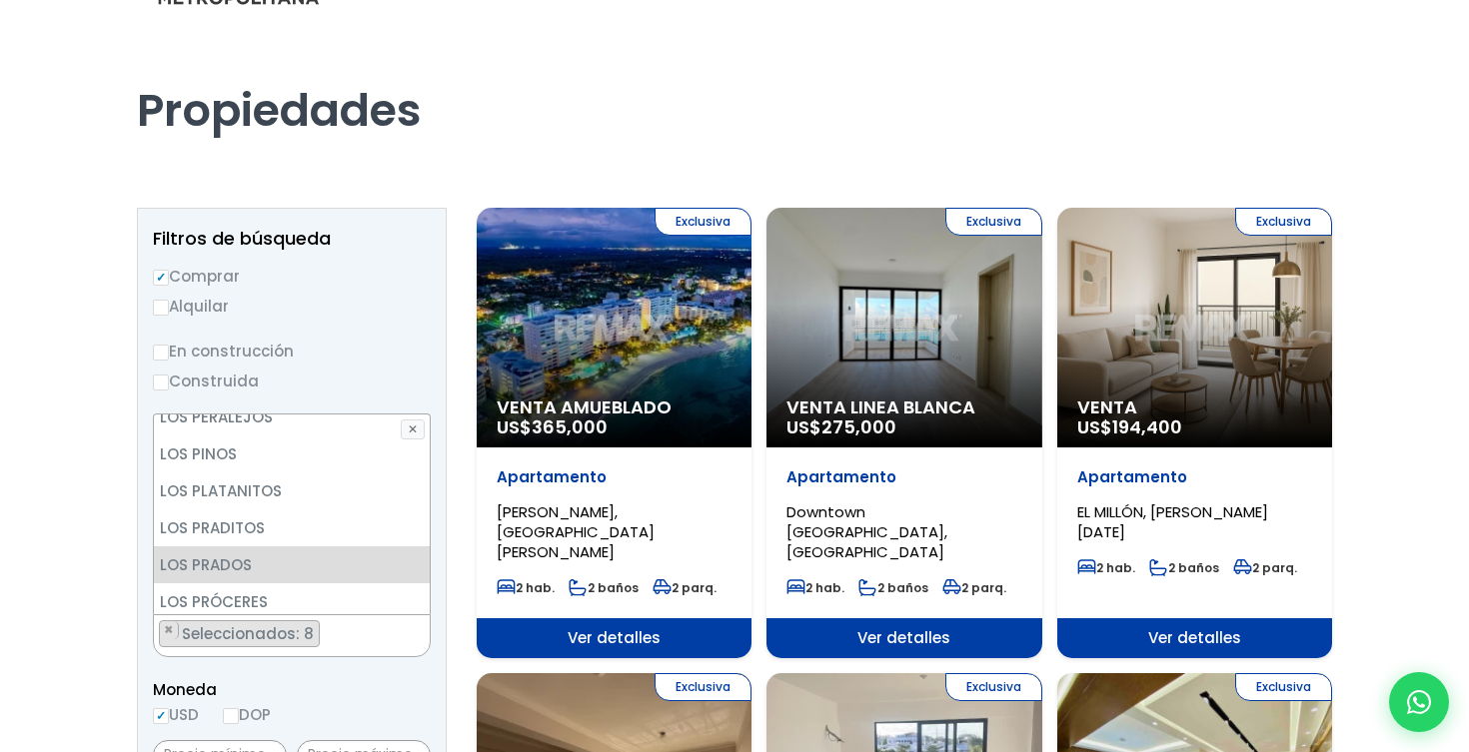
scroll to position [5980, 0]
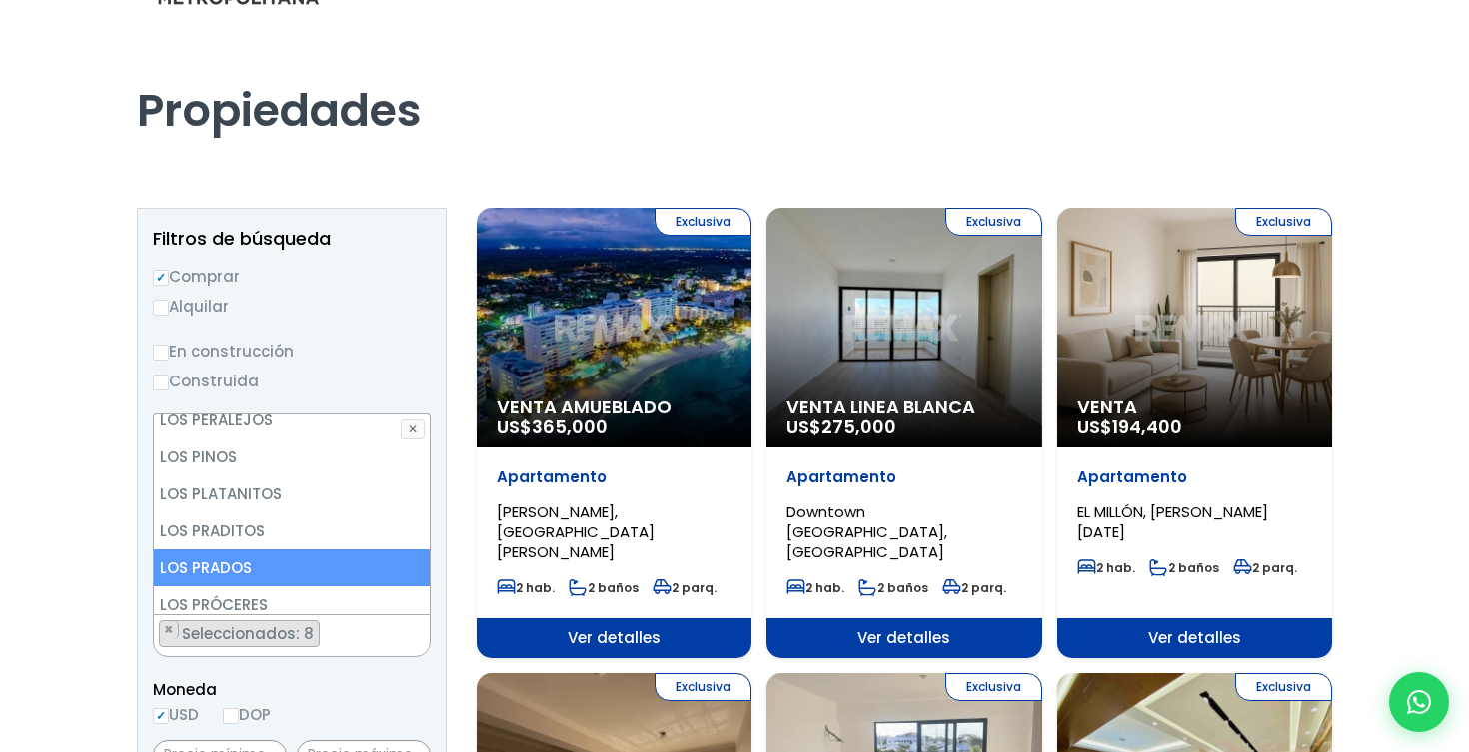
click at [275, 550] on li "LOS PRADOS" at bounding box center [292, 568] width 276 height 37
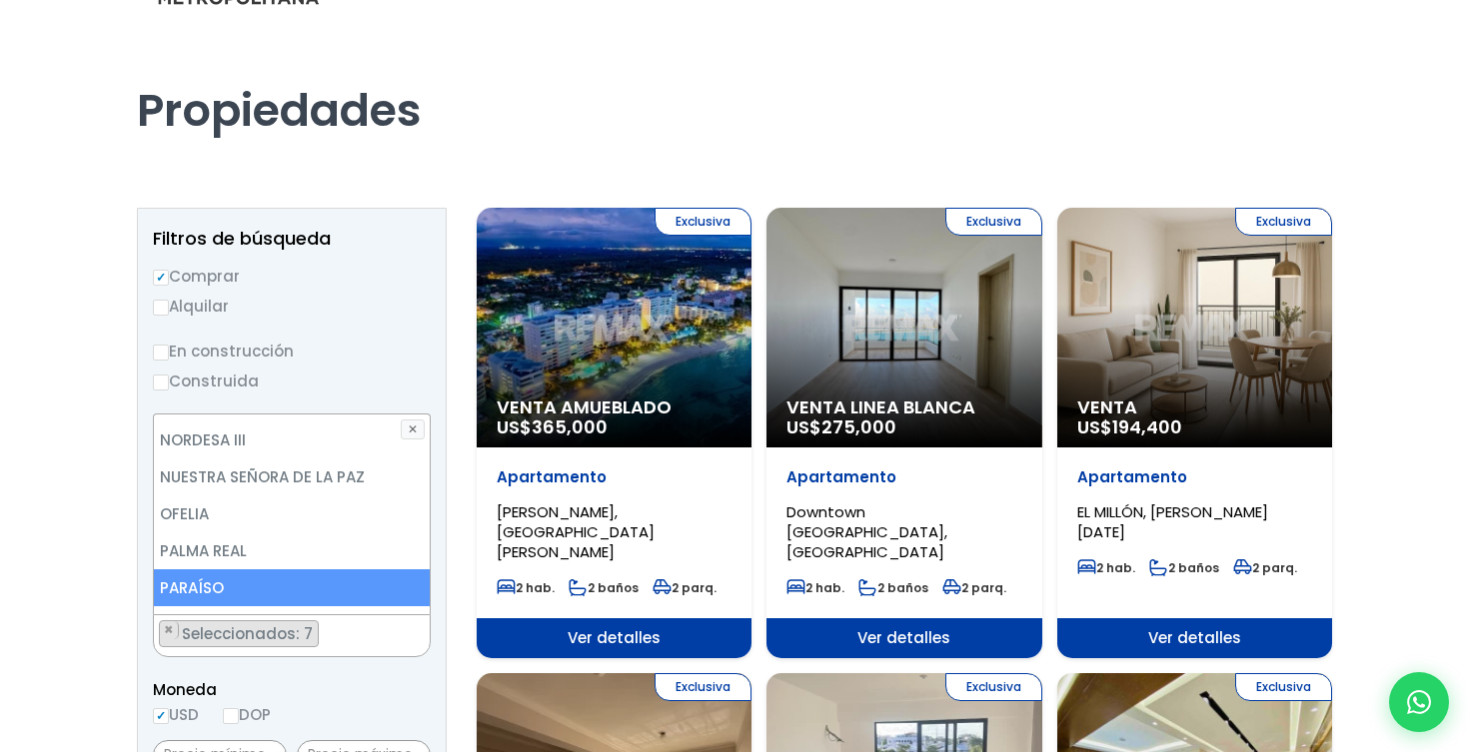
click at [307, 570] on li "PARAÍSO" at bounding box center [292, 588] width 276 height 37
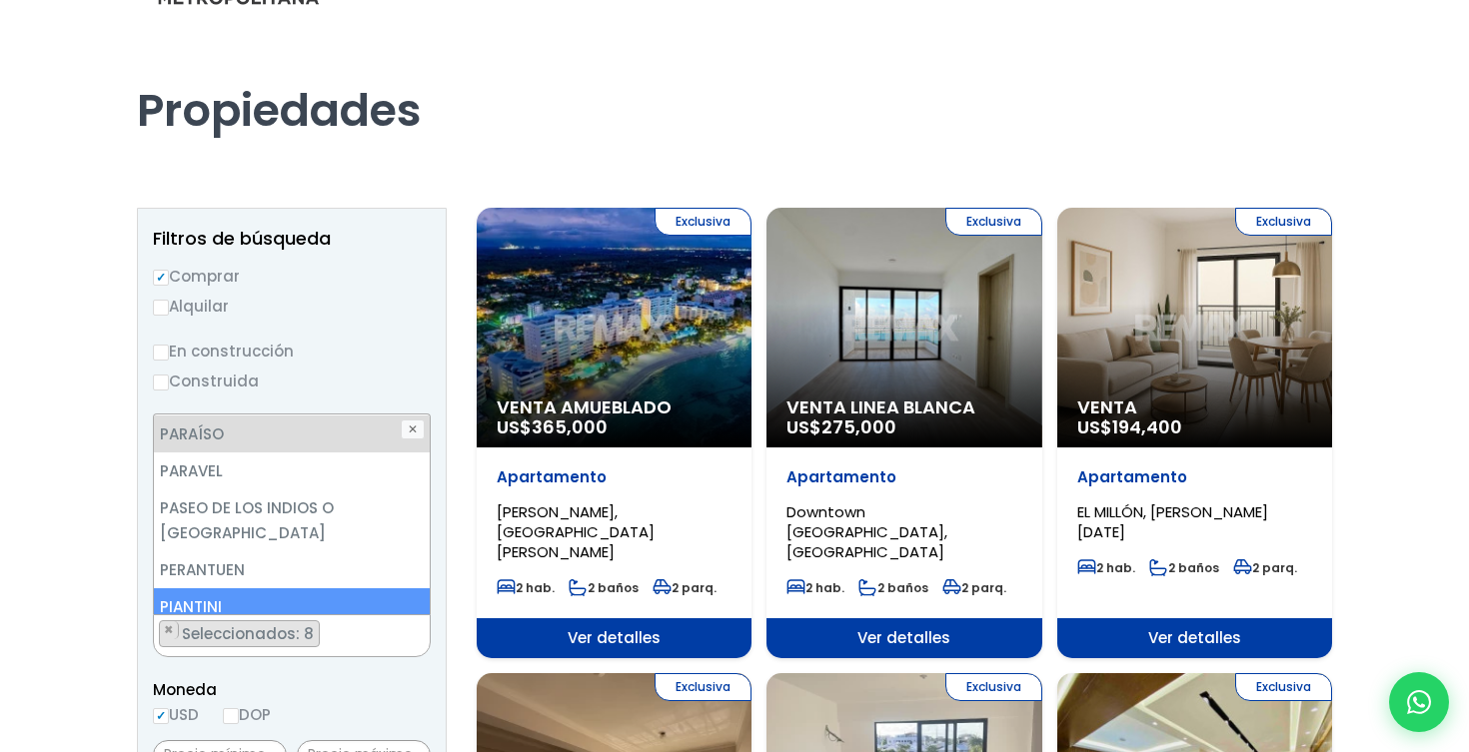
click at [281, 589] on li "PIANTINI" at bounding box center [292, 607] width 276 height 37
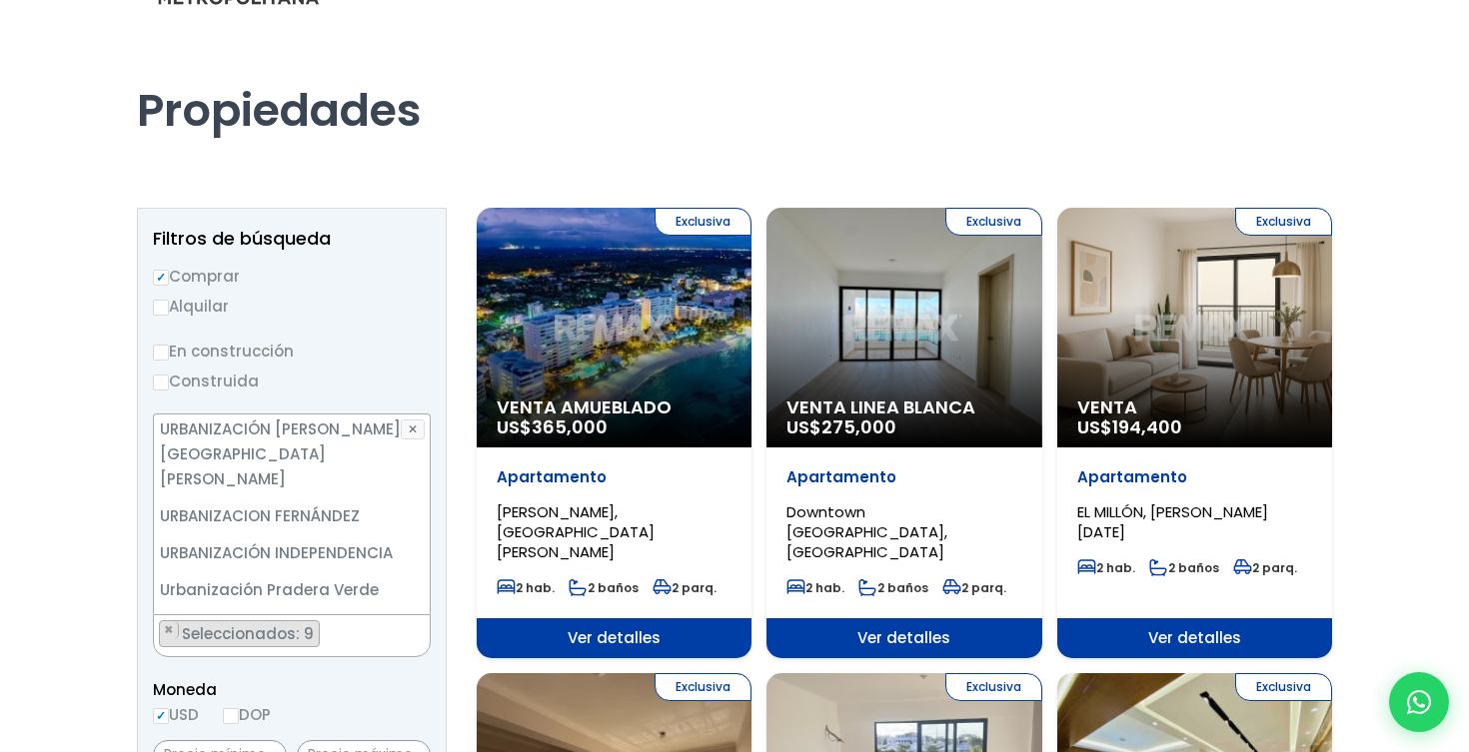
click at [330, 683] on li "Viejo Arroyo Hondo" at bounding box center [292, 701] width 276 height 37
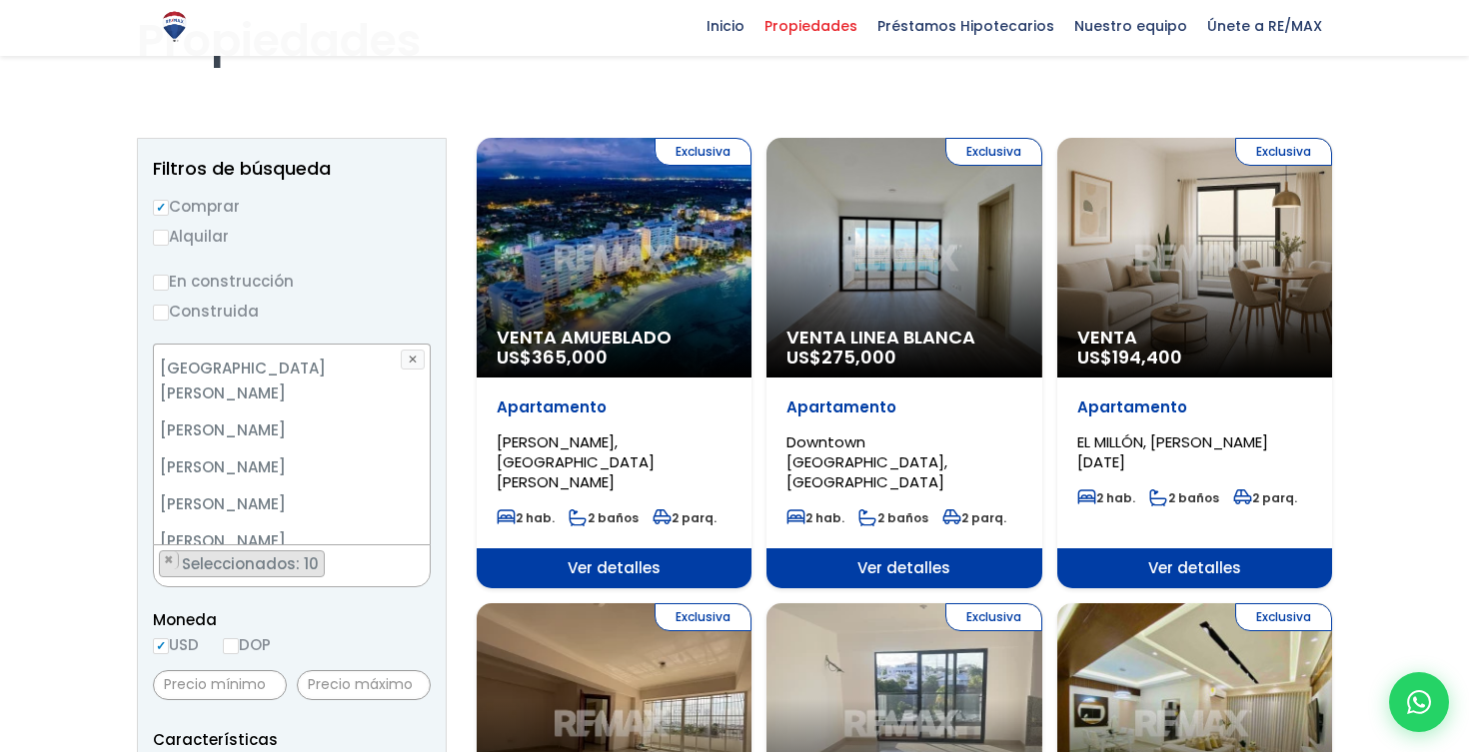
scroll to position [151, 0]
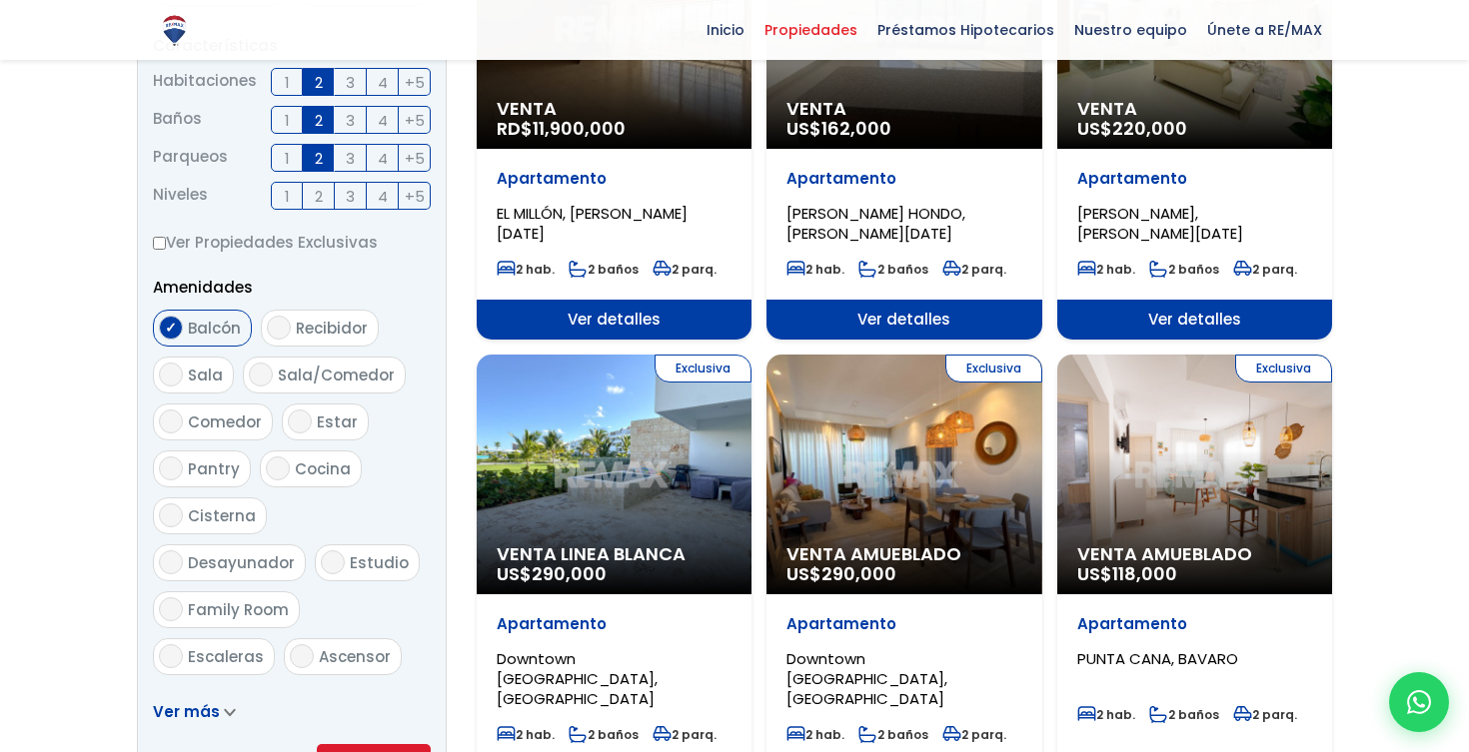
click at [351, 693] on form "Comprar Alquilar En construcción Construida Tipo de propiedad APARTAMENTO CASA …" at bounding box center [292, 140] width 278 height 1283
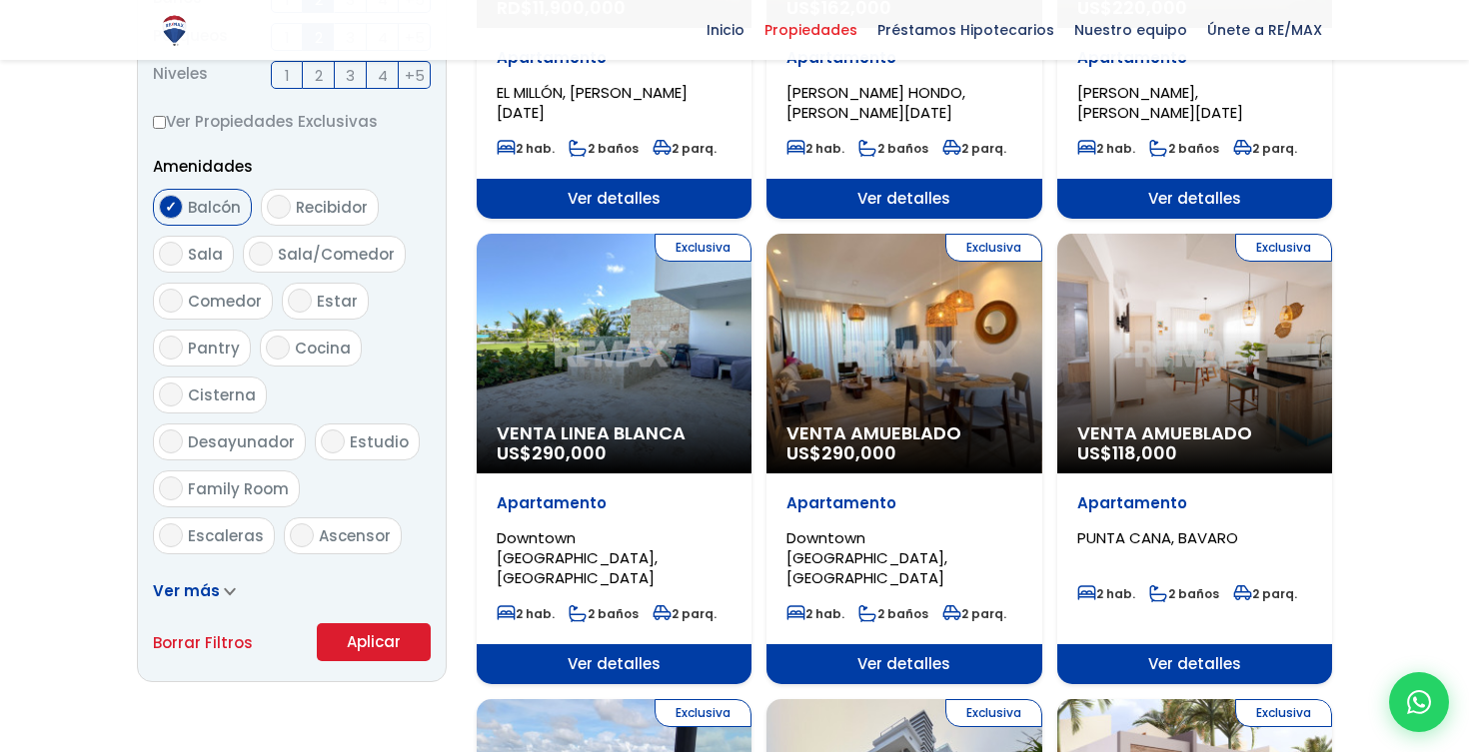
scroll to position [1089, 0]
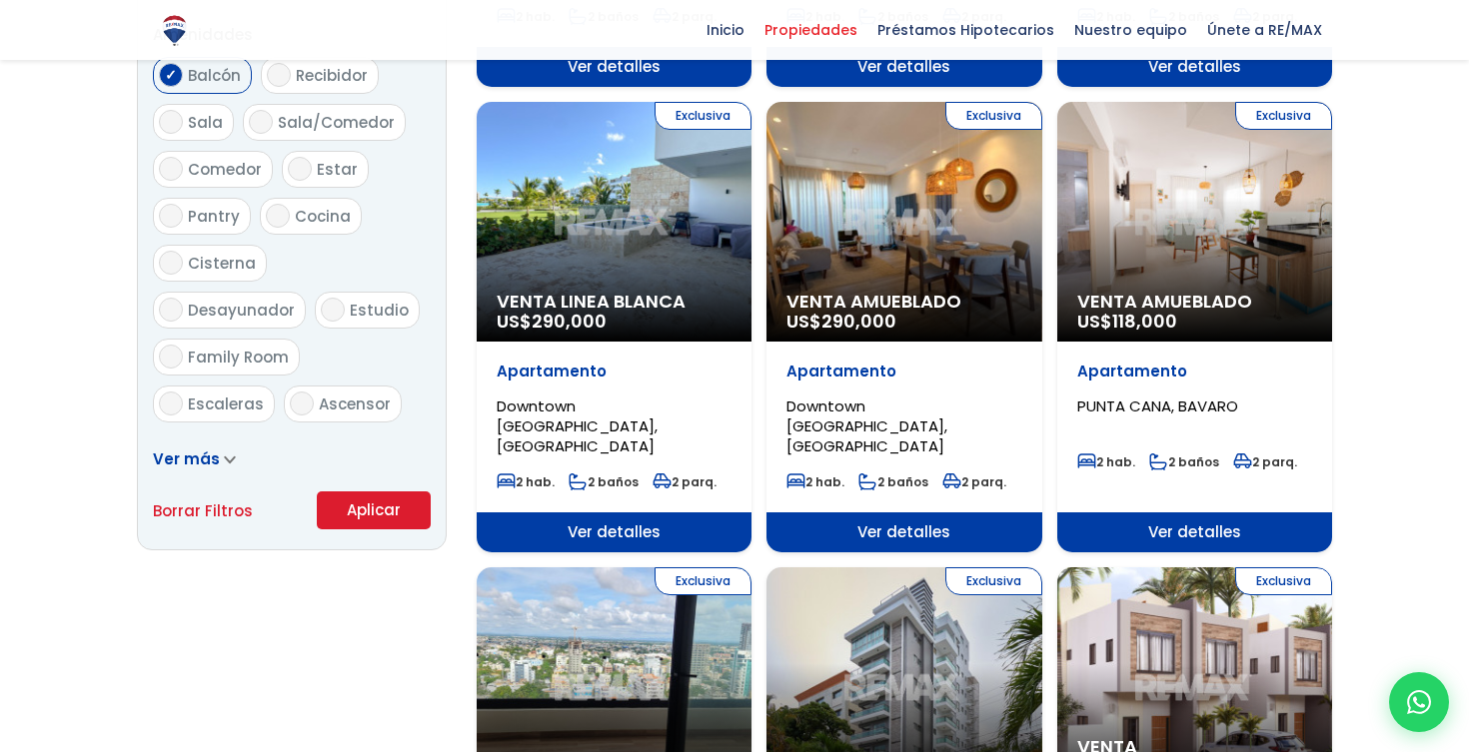
click at [370, 496] on button "Aplicar" at bounding box center [374, 511] width 114 height 38
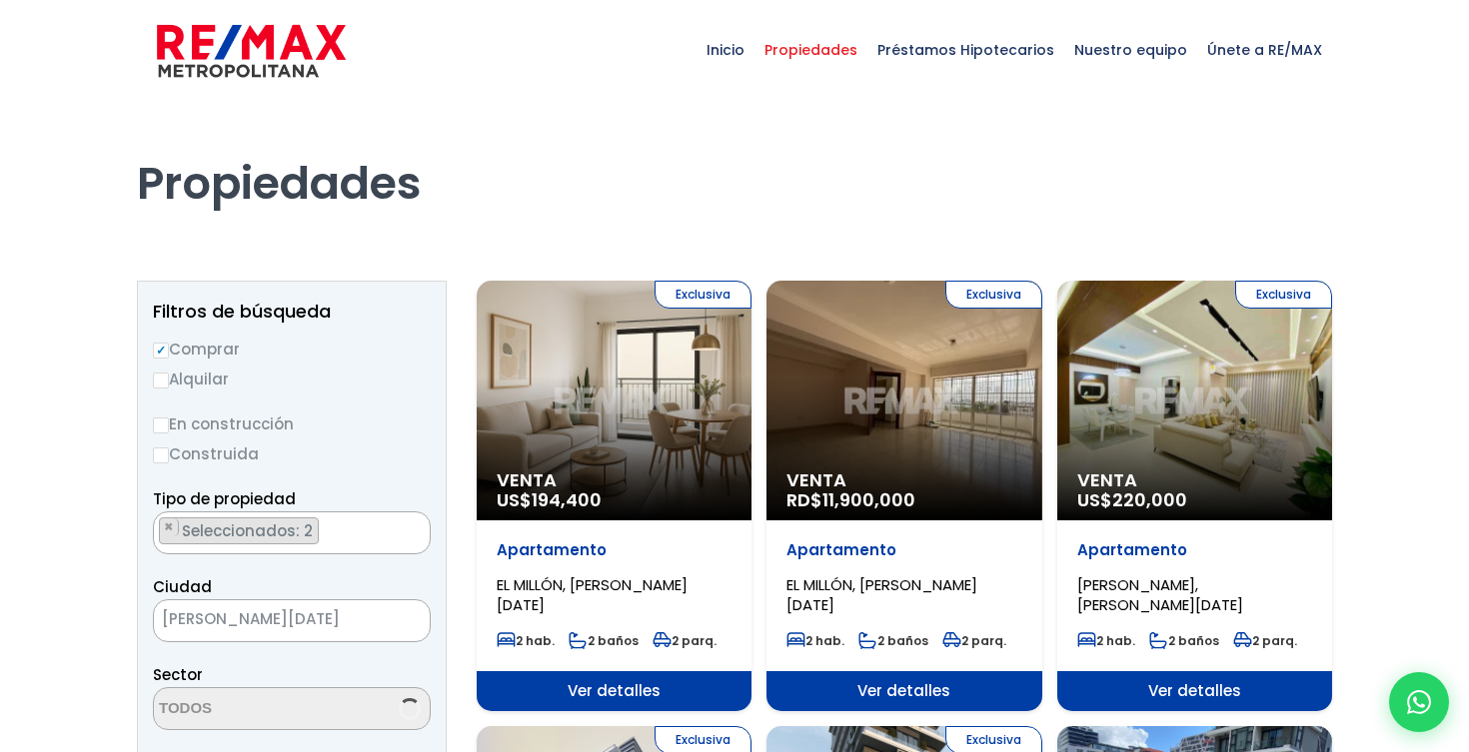
scroll to position [5342, 0]
select select "105"
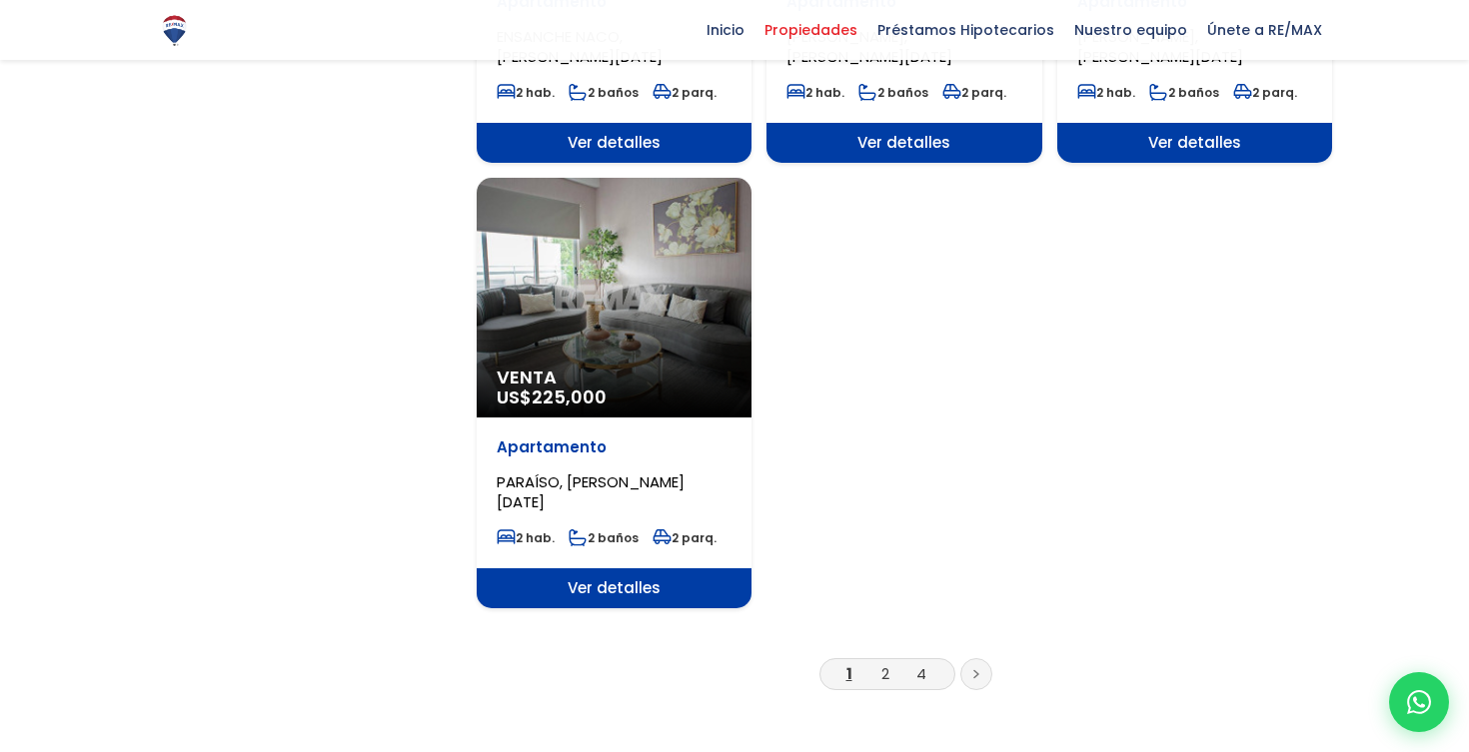
scroll to position [2375, 0]
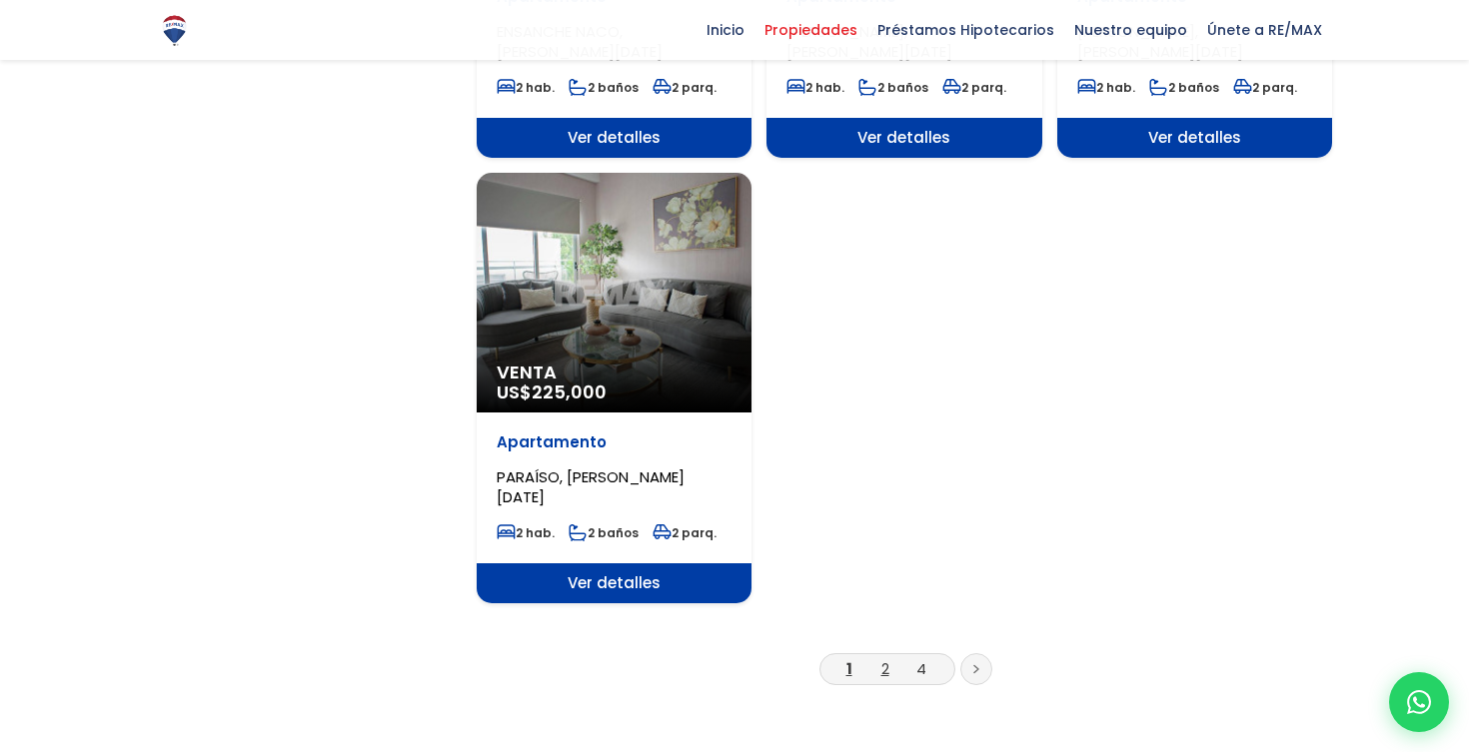
click at [886, 659] on link "2" at bounding box center [885, 669] width 8 height 21
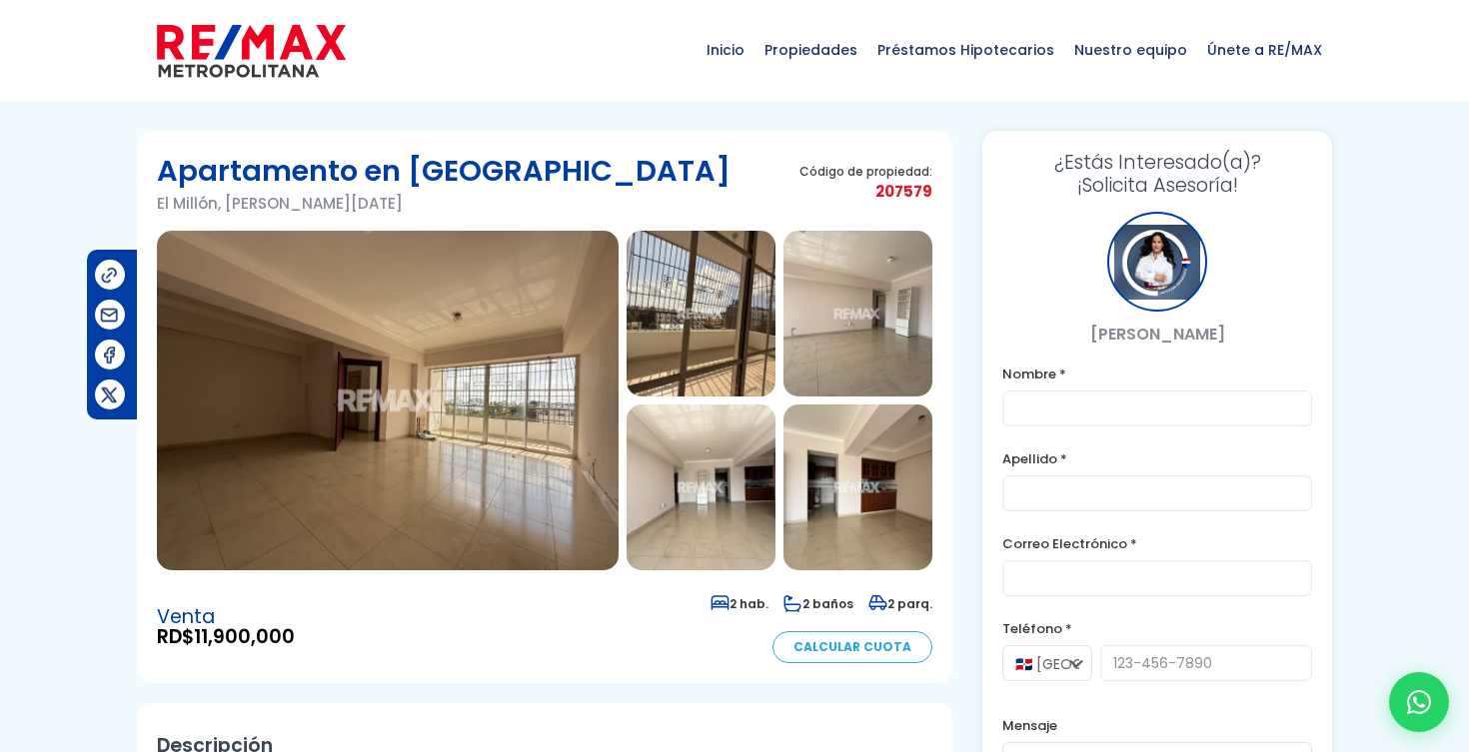
click at [871, 481] on img at bounding box center [857, 488] width 149 height 166
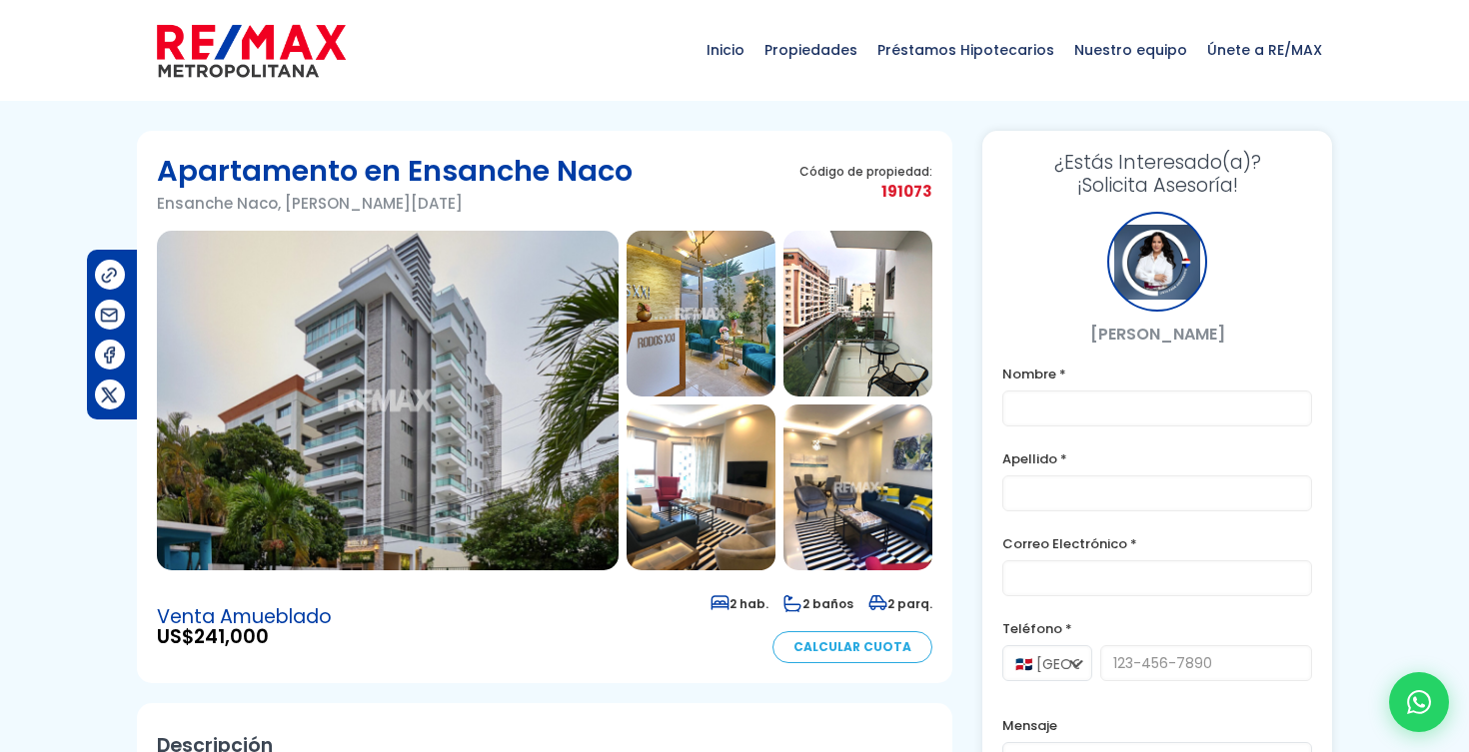
click at [380, 319] on img at bounding box center [388, 401] width 462 height 340
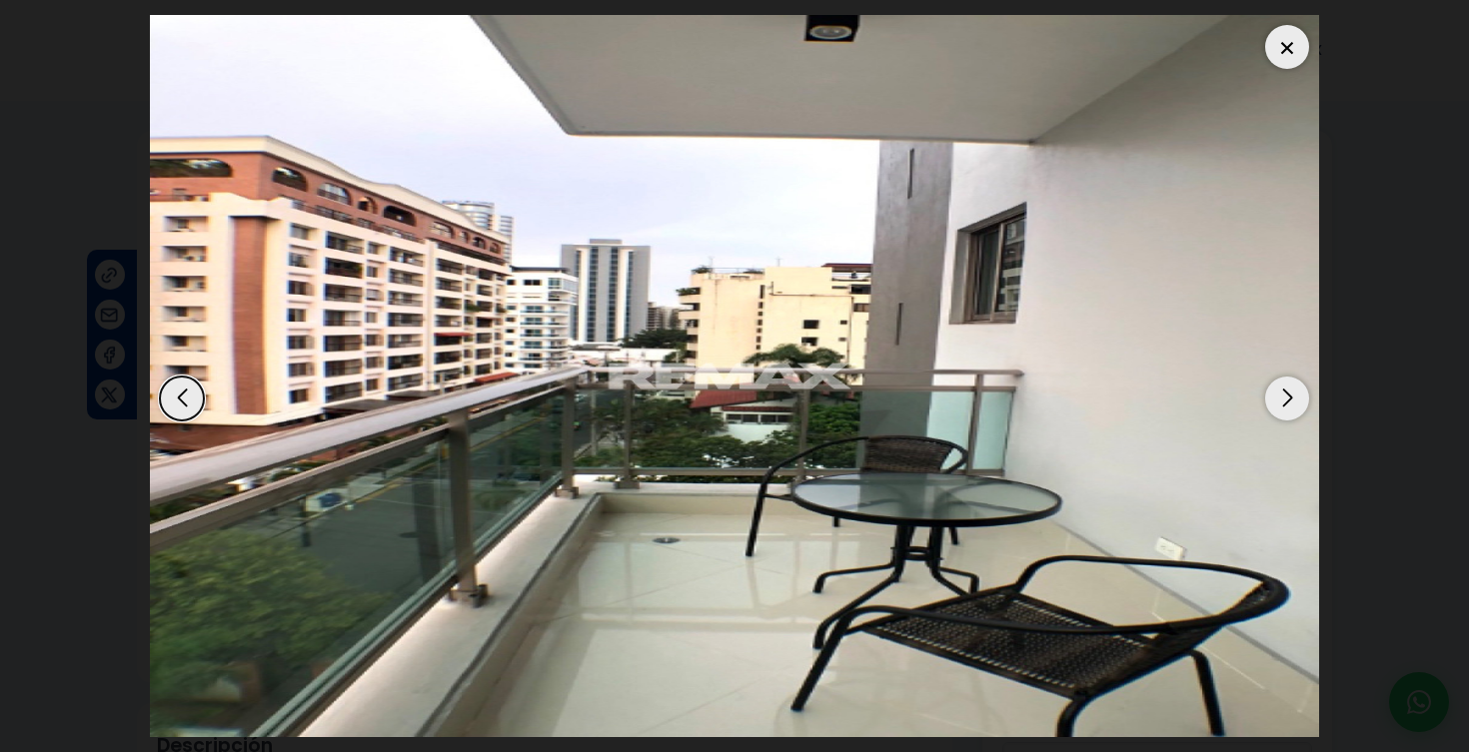
click at [1292, 401] on div "Next slide" at bounding box center [1287, 399] width 44 height 44
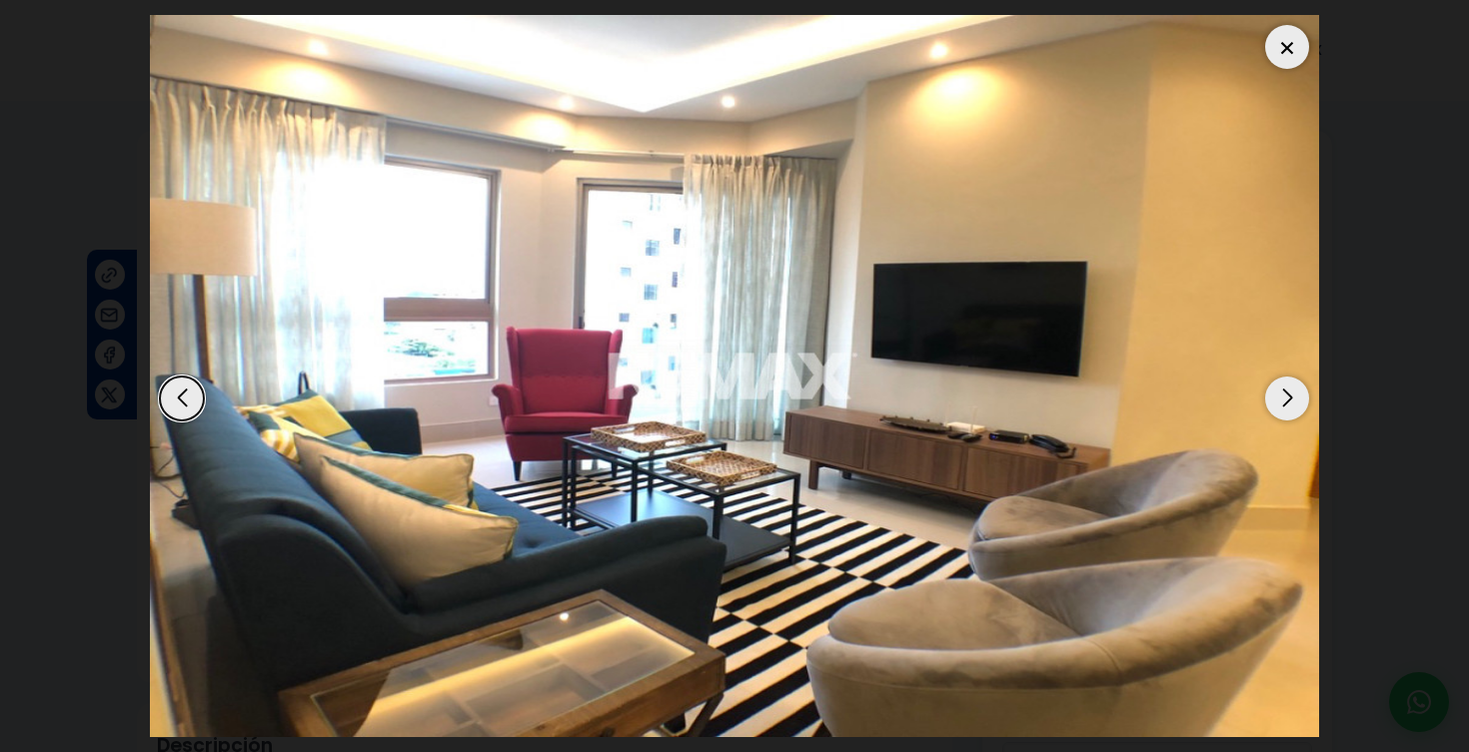
click at [1292, 401] on div "Next slide" at bounding box center [1287, 399] width 44 height 44
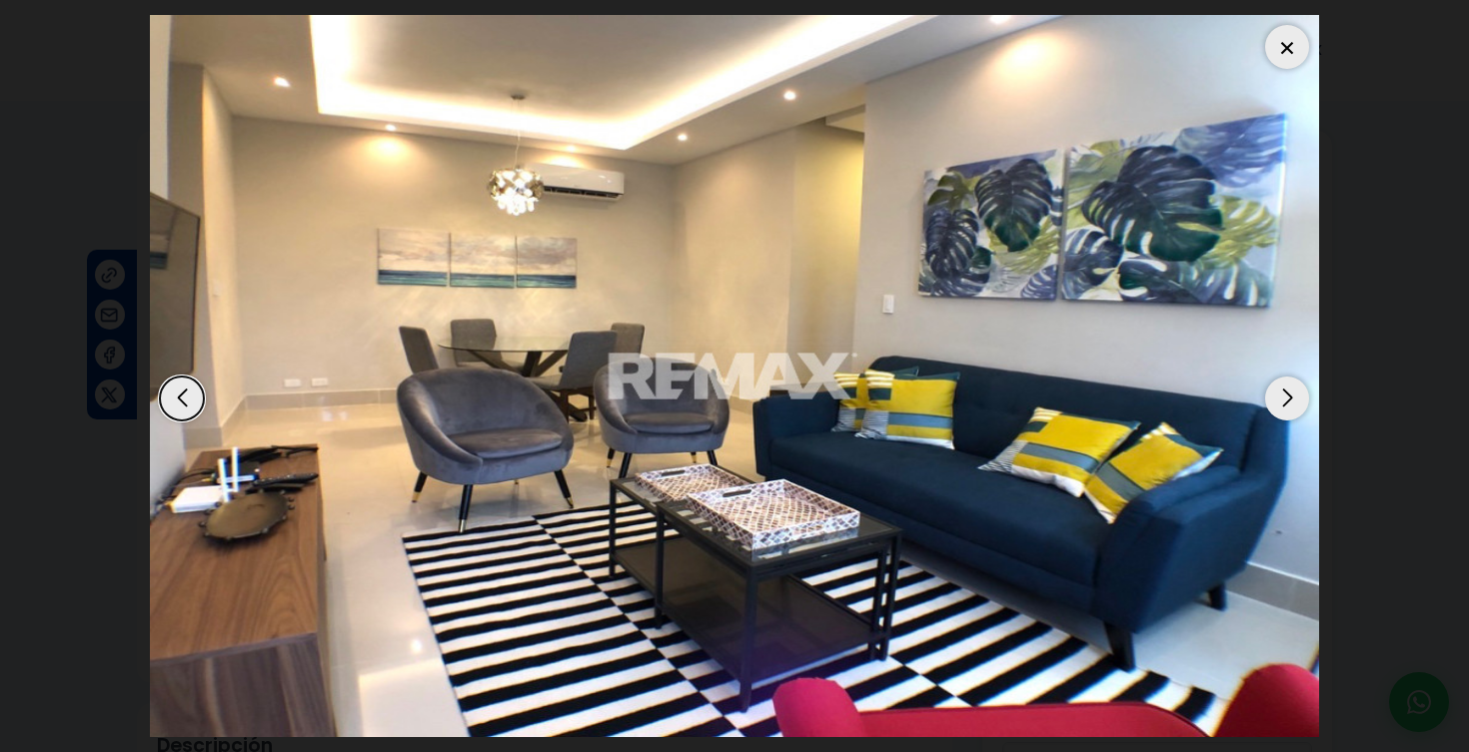
click at [1292, 401] on div "Next slide" at bounding box center [1287, 399] width 44 height 44
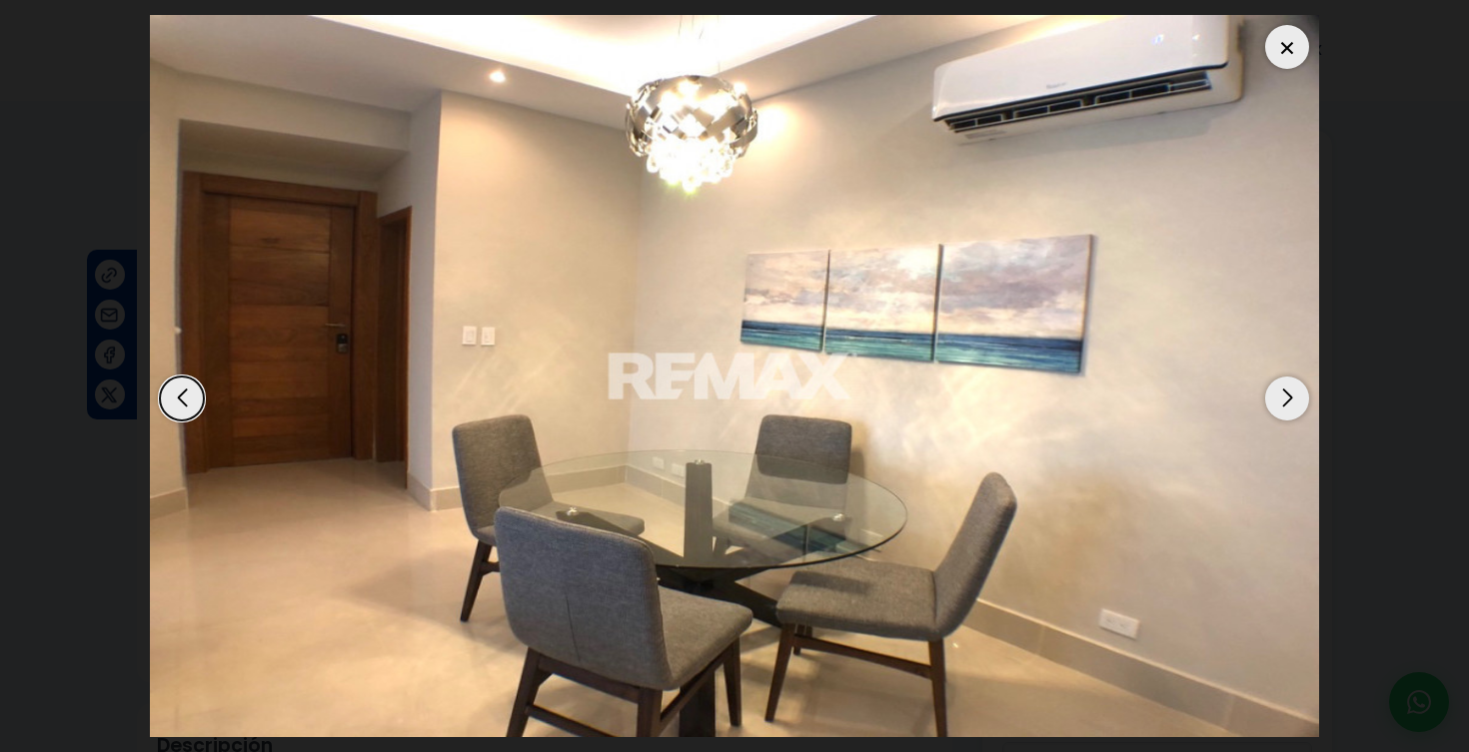
click at [1292, 400] on div "Next slide" at bounding box center [1287, 399] width 44 height 44
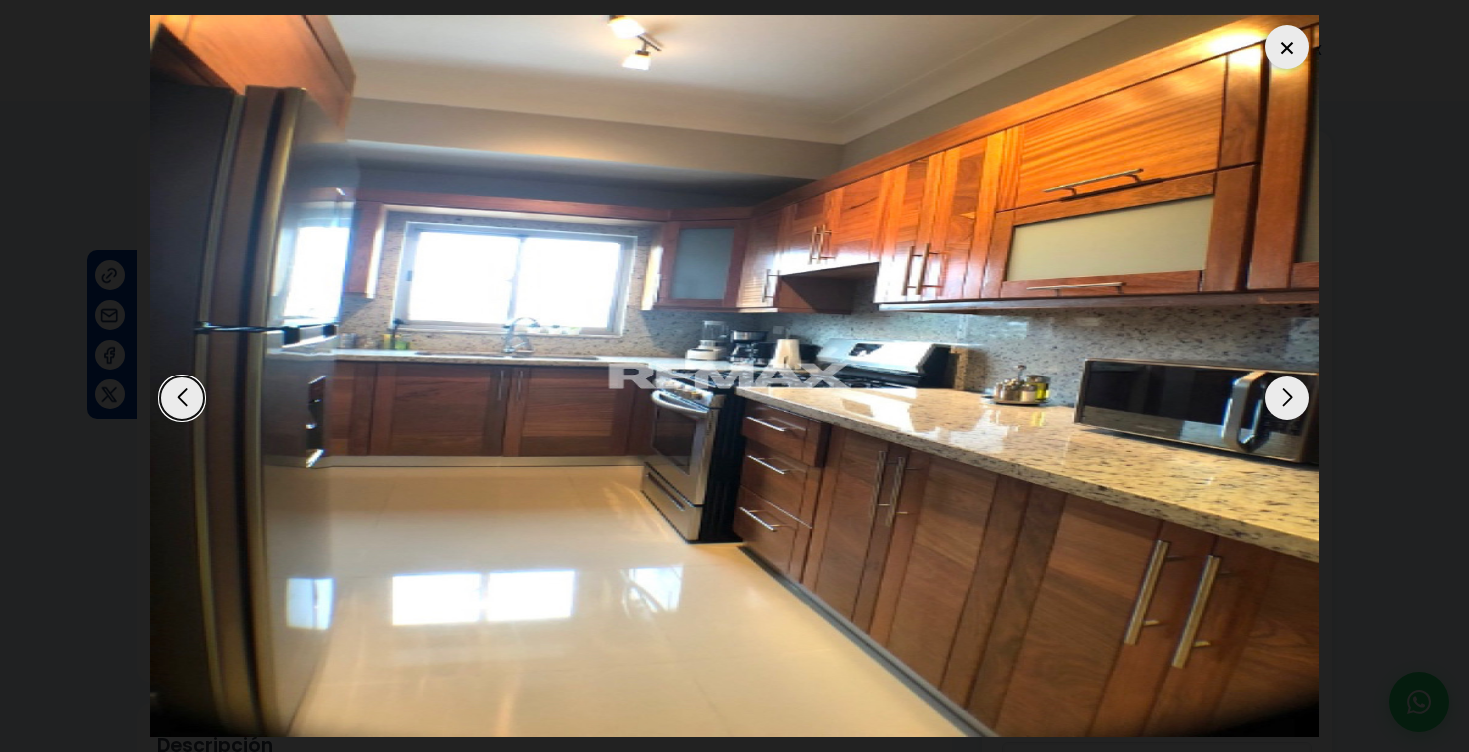
click at [1292, 401] on div "Next slide" at bounding box center [1287, 399] width 44 height 44
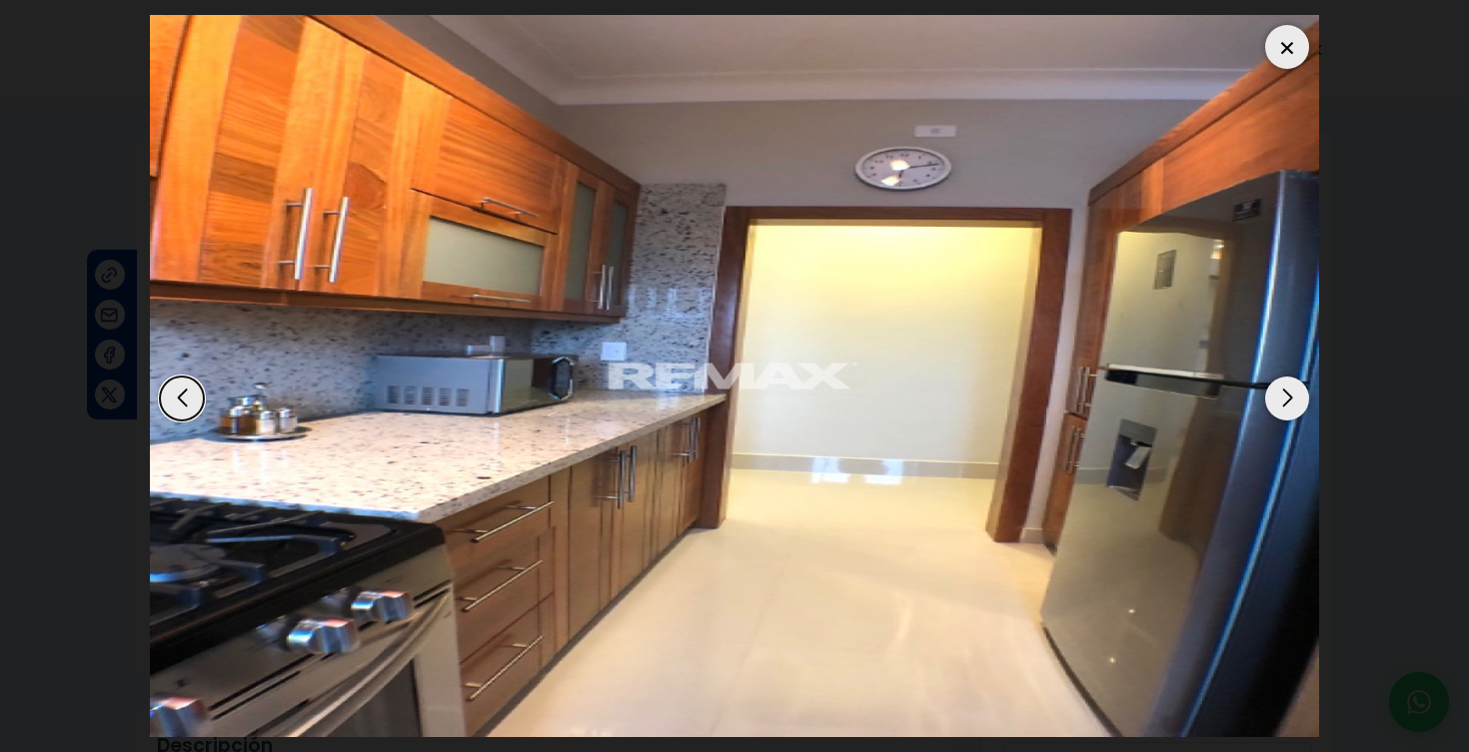
click at [1292, 401] on div "Next slide" at bounding box center [1287, 399] width 44 height 44
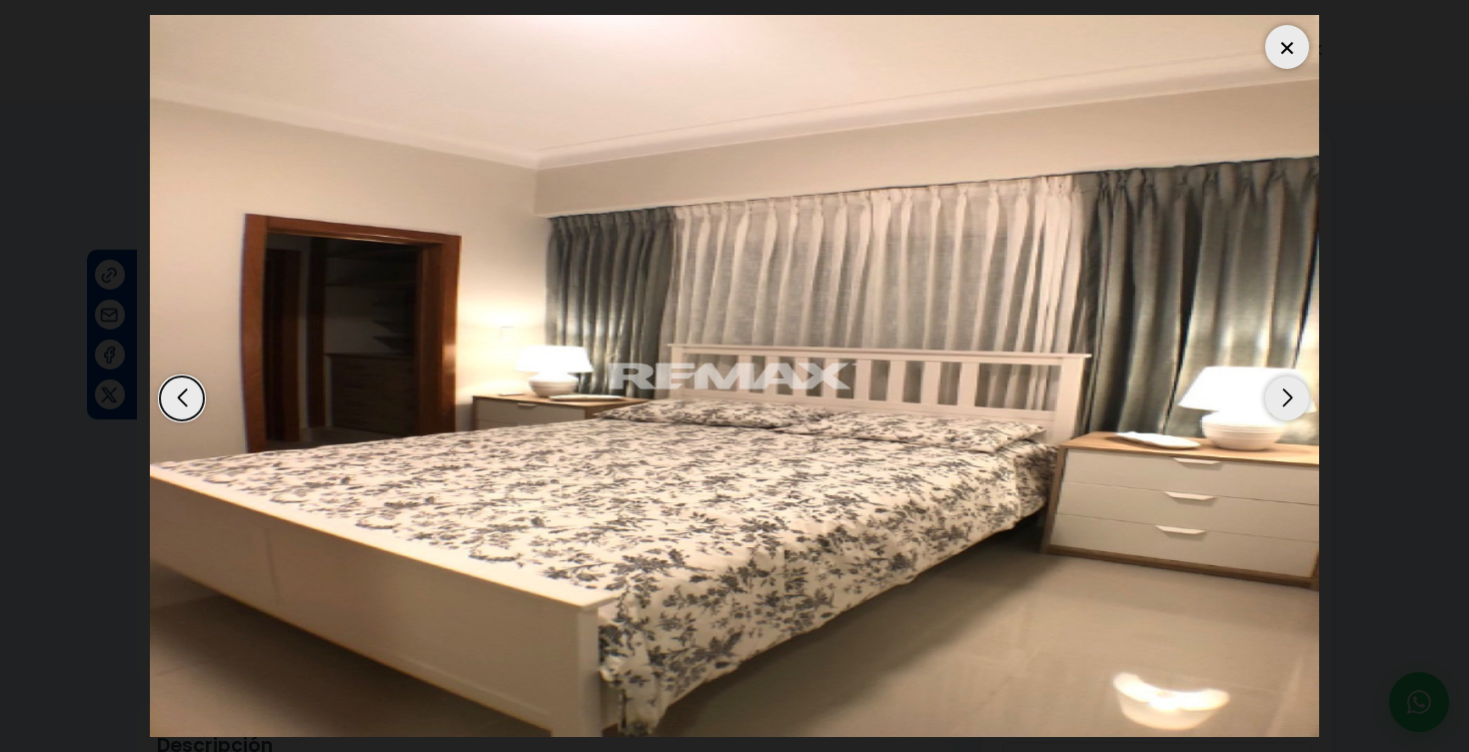
click at [1292, 401] on div "Next slide" at bounding box center [1287, 399] width 44 height 44
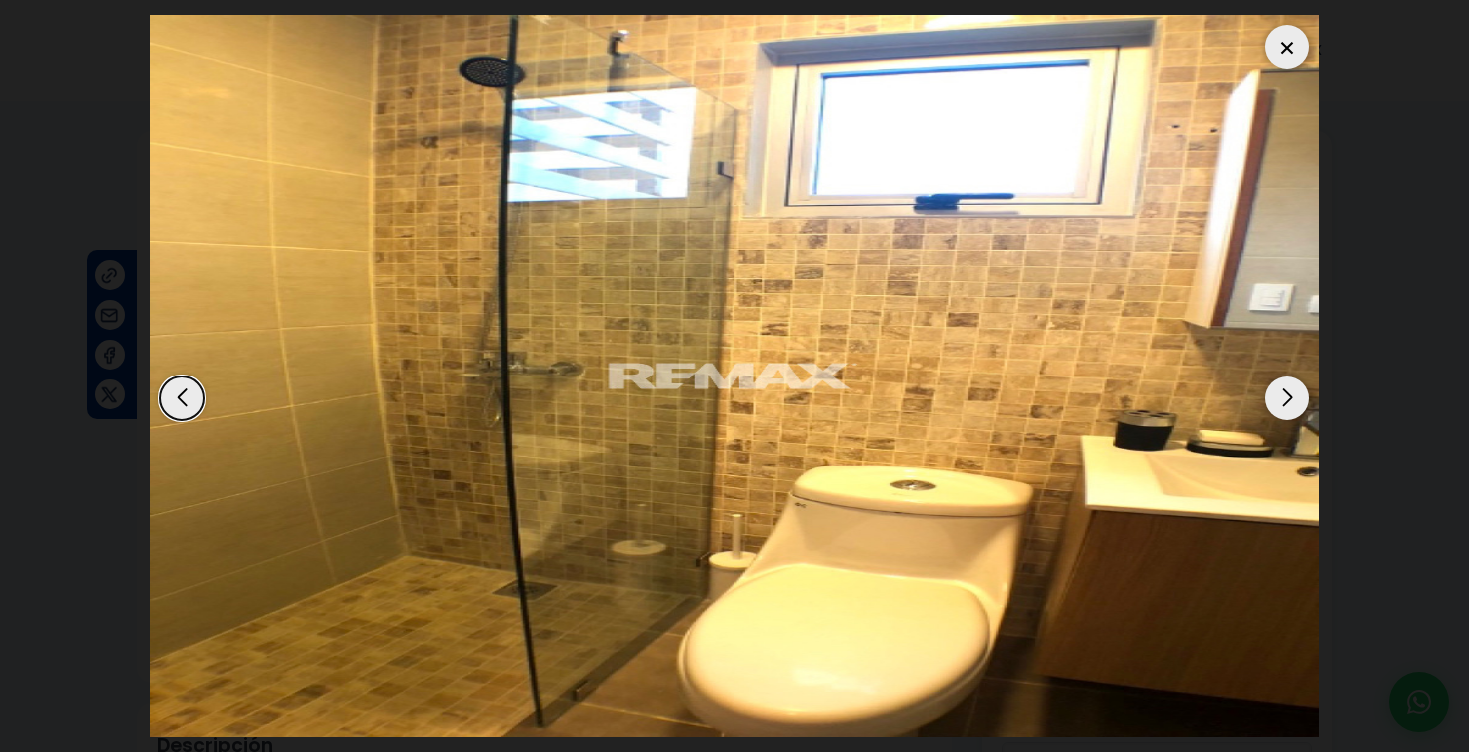
click at [1292, 401] on div "Next slide" at bounding box center [1287, 399] width 44 height 44
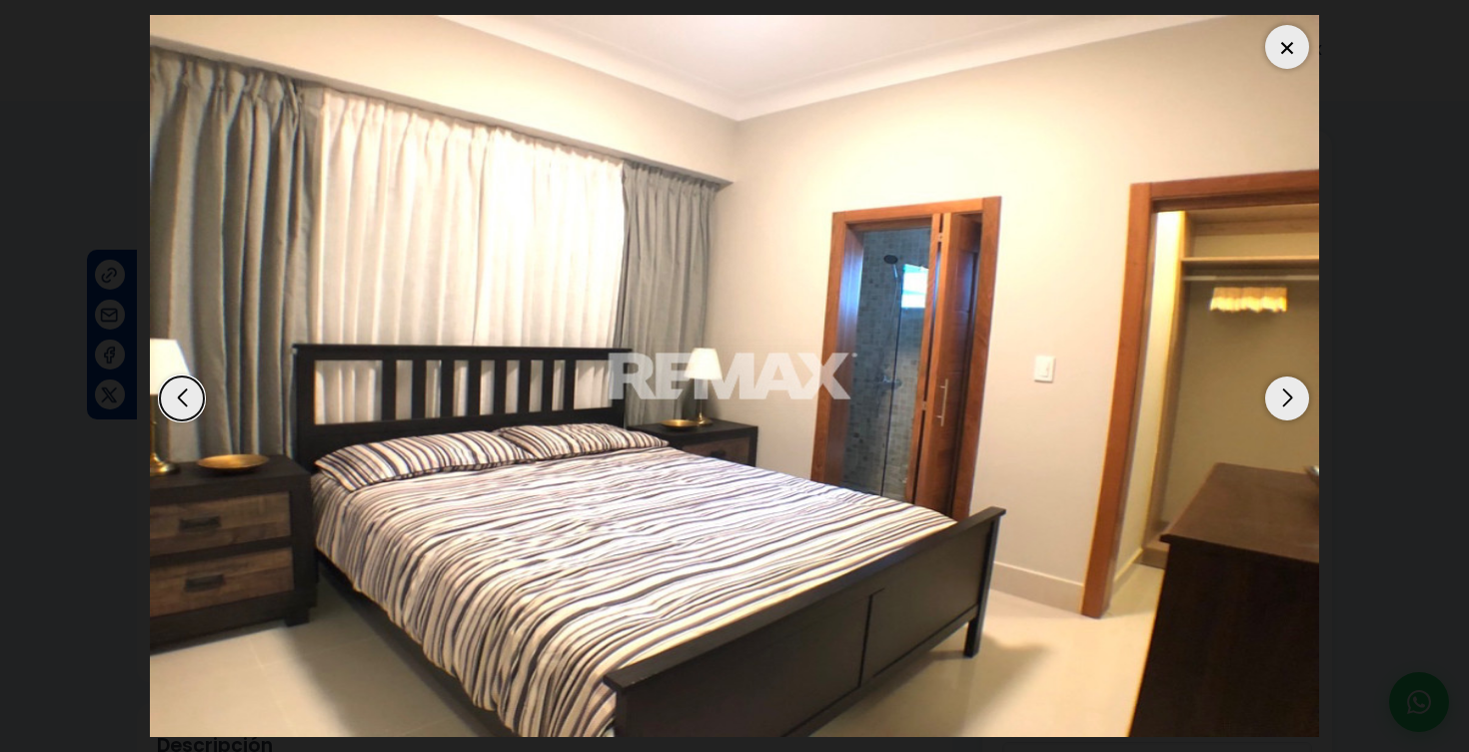
click at [1292, 400] on div "Next slide" at bounding box center [1287, 399] width 44 height 44
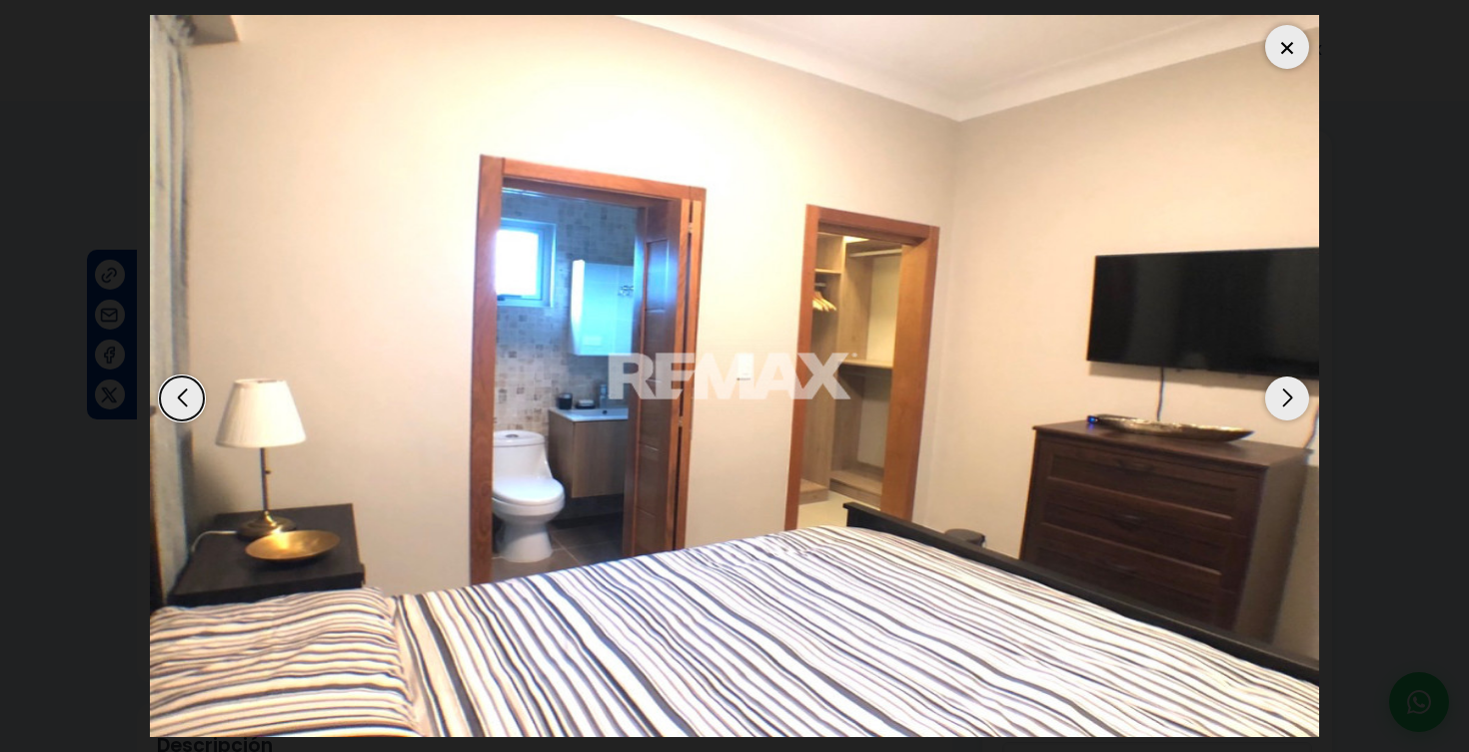
click at [1292, 400] on div "Next slide" at bounding box center [1287, 399] width 44 height 44
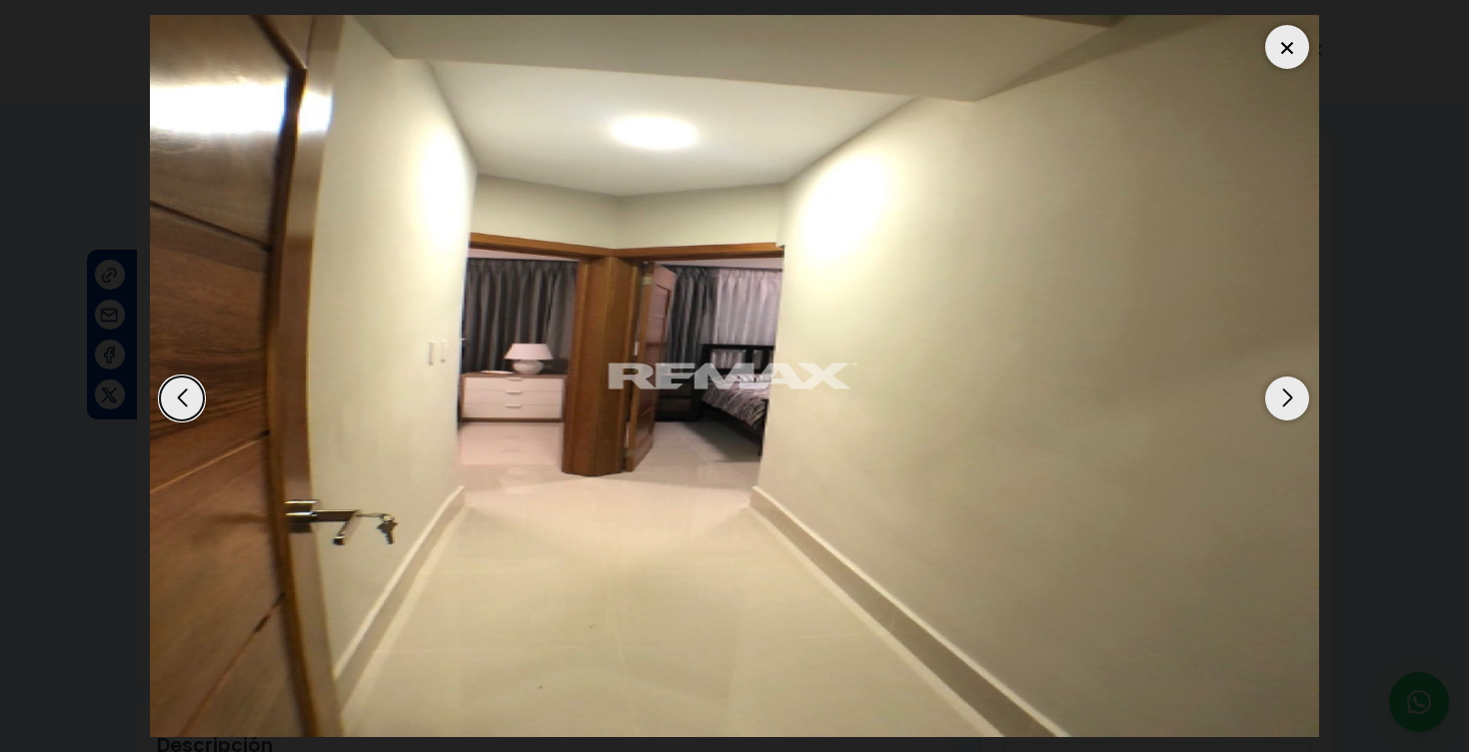
click at [1292, 400] on div "Next slide" at bounding box center [1287, 399] width 44 height 44
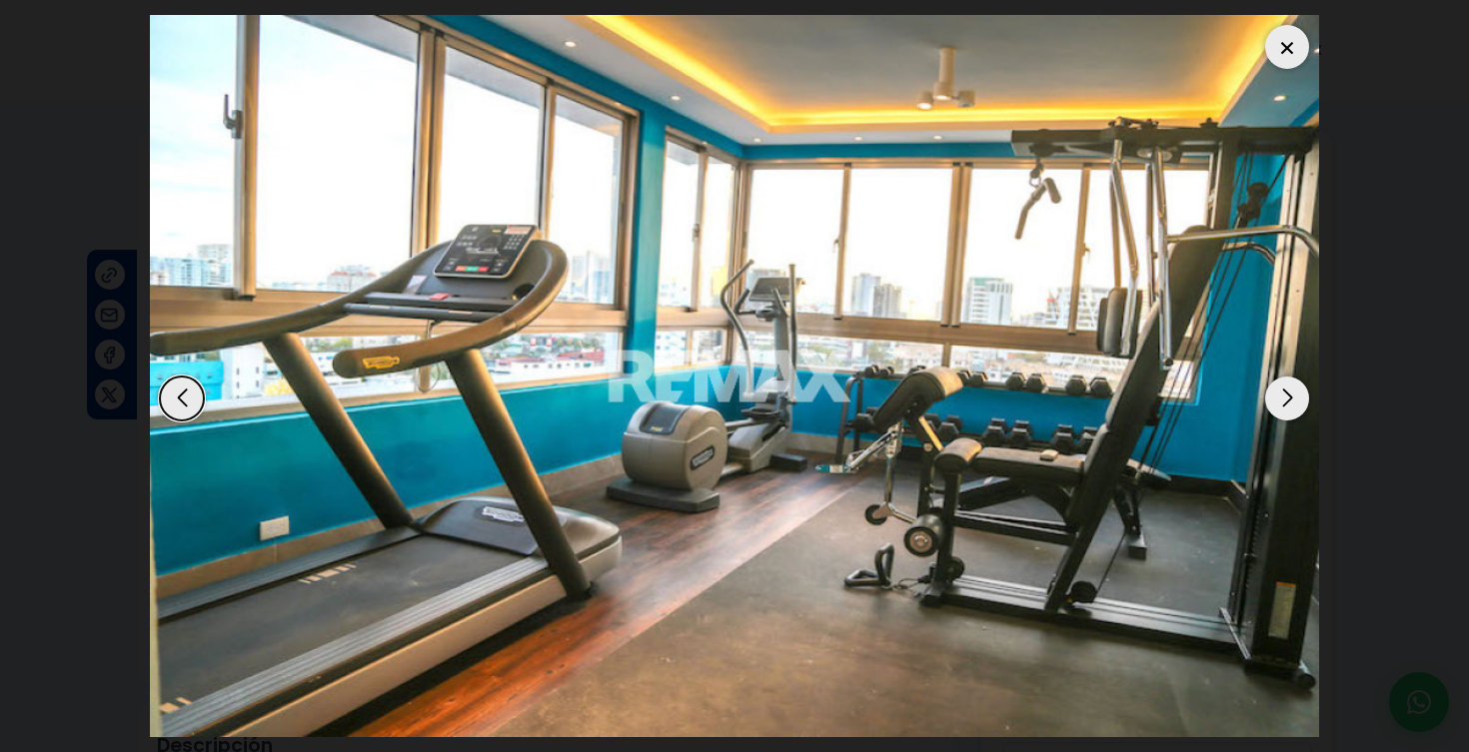
click at [1292, 400] on div "Next slide" at bounding box center [1287, 399] width 44 height 44
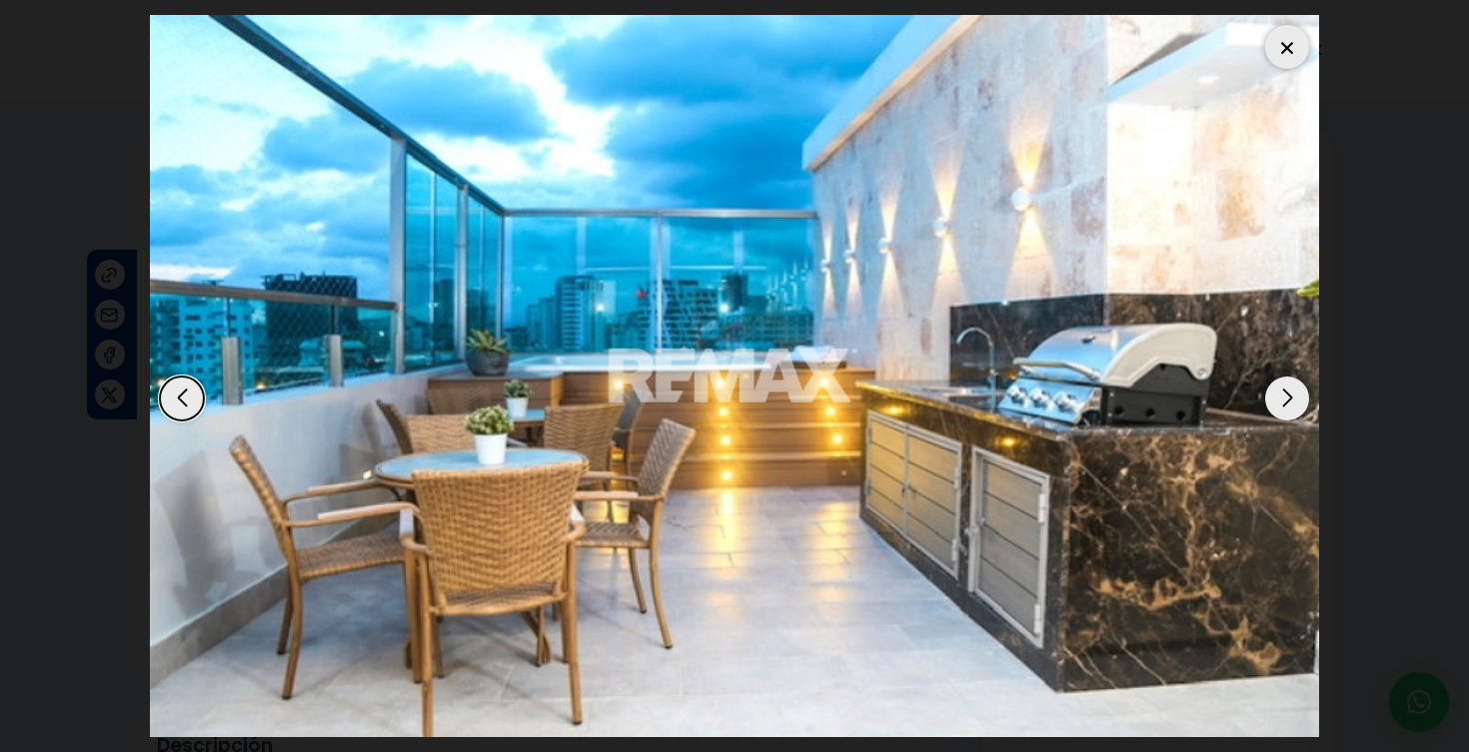
click at [1292, 400] on div "Next slide" at bounding box center [1287, 399] width 44 height 44
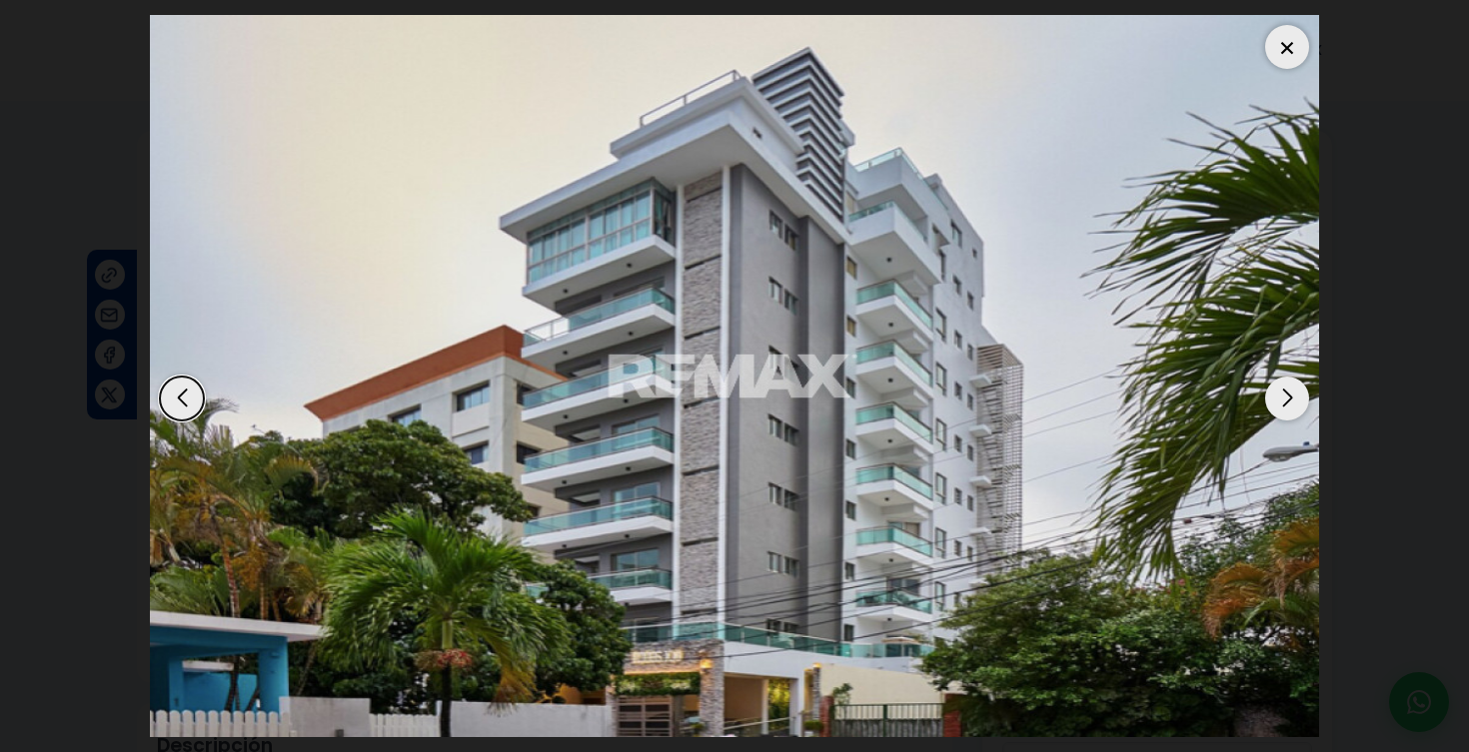
click at [1292, 400] on div "Next slide" at bounding box center [1287, 399] width 44 height 44
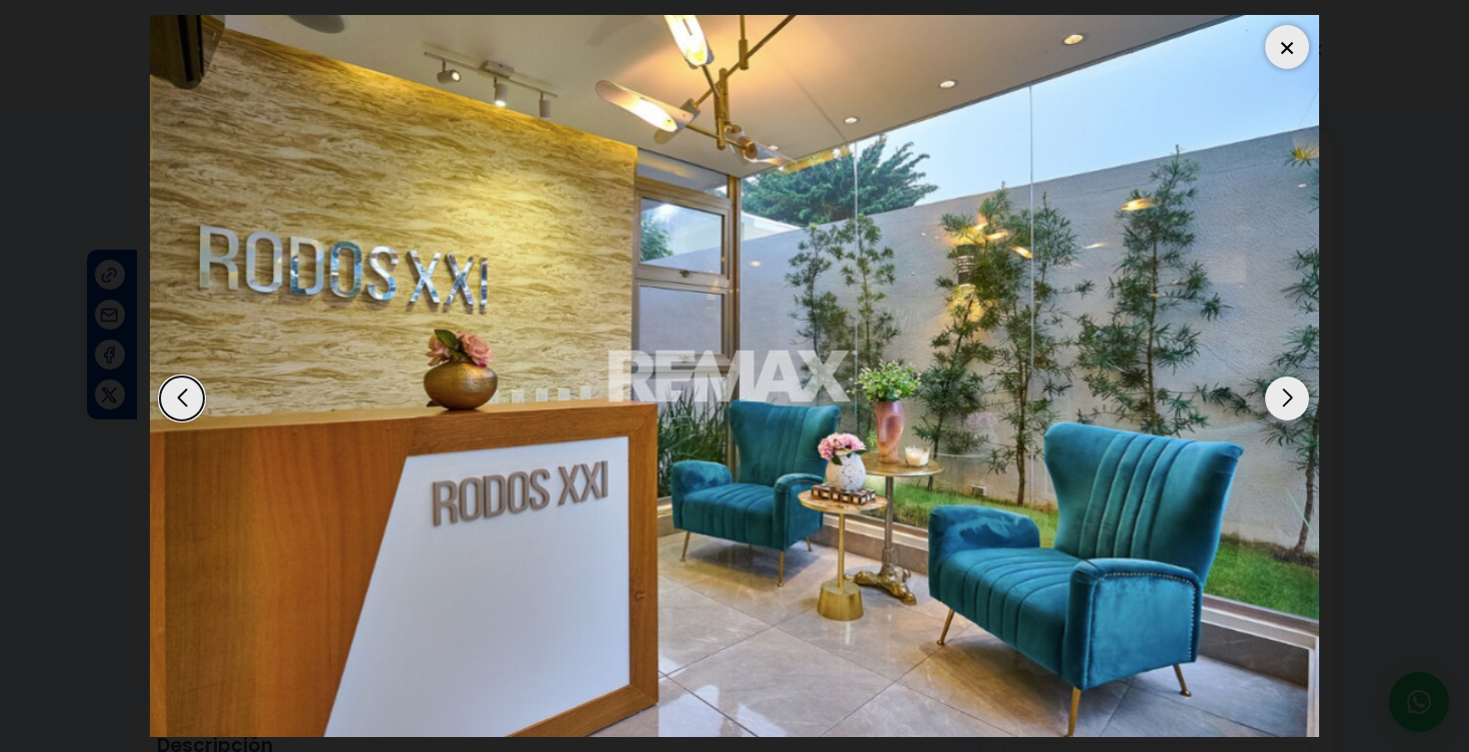
click at [1292, 400] on div "Next slide" at bounding box center [1287, 399] width 44 height 44
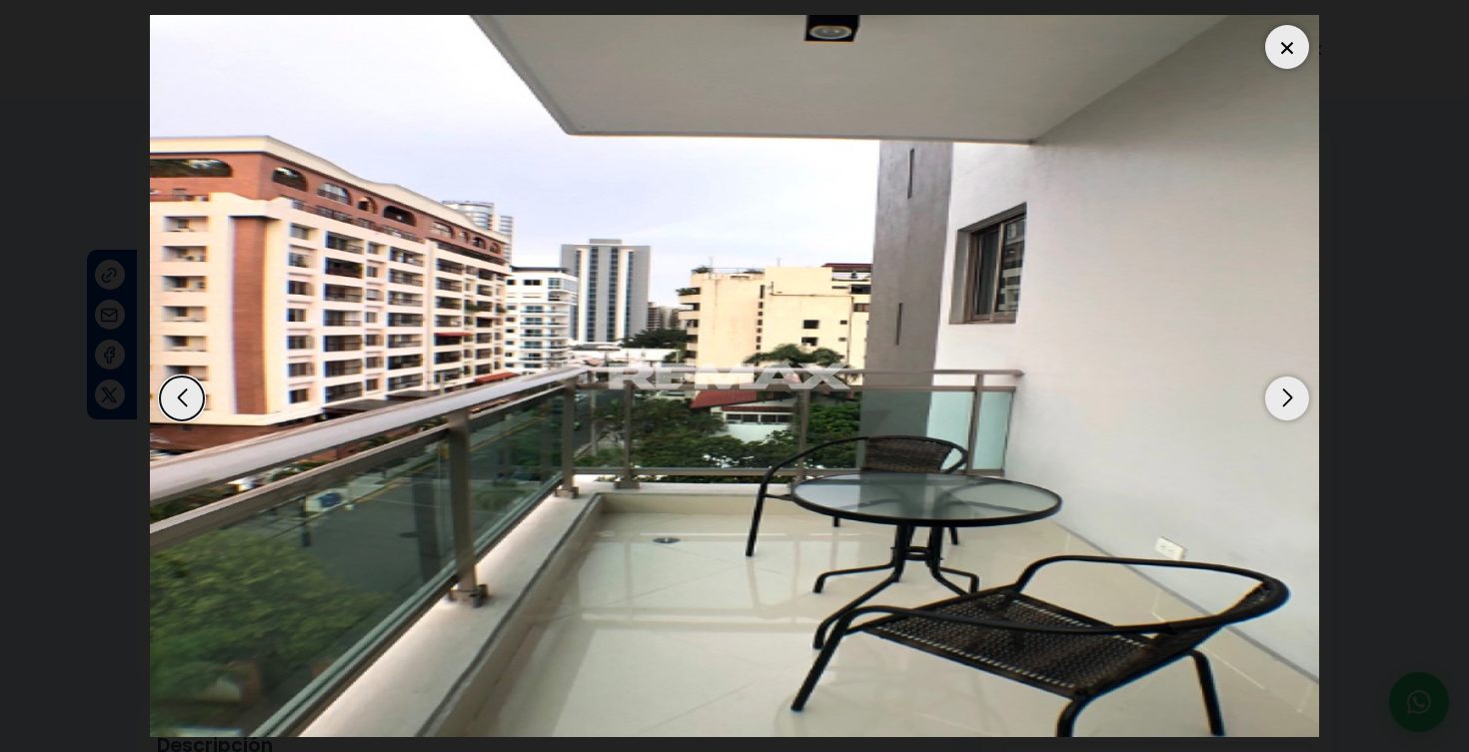
click at [1292, 400] on div "Next slide" at bounding box center [1287, 399] width 44 height 44
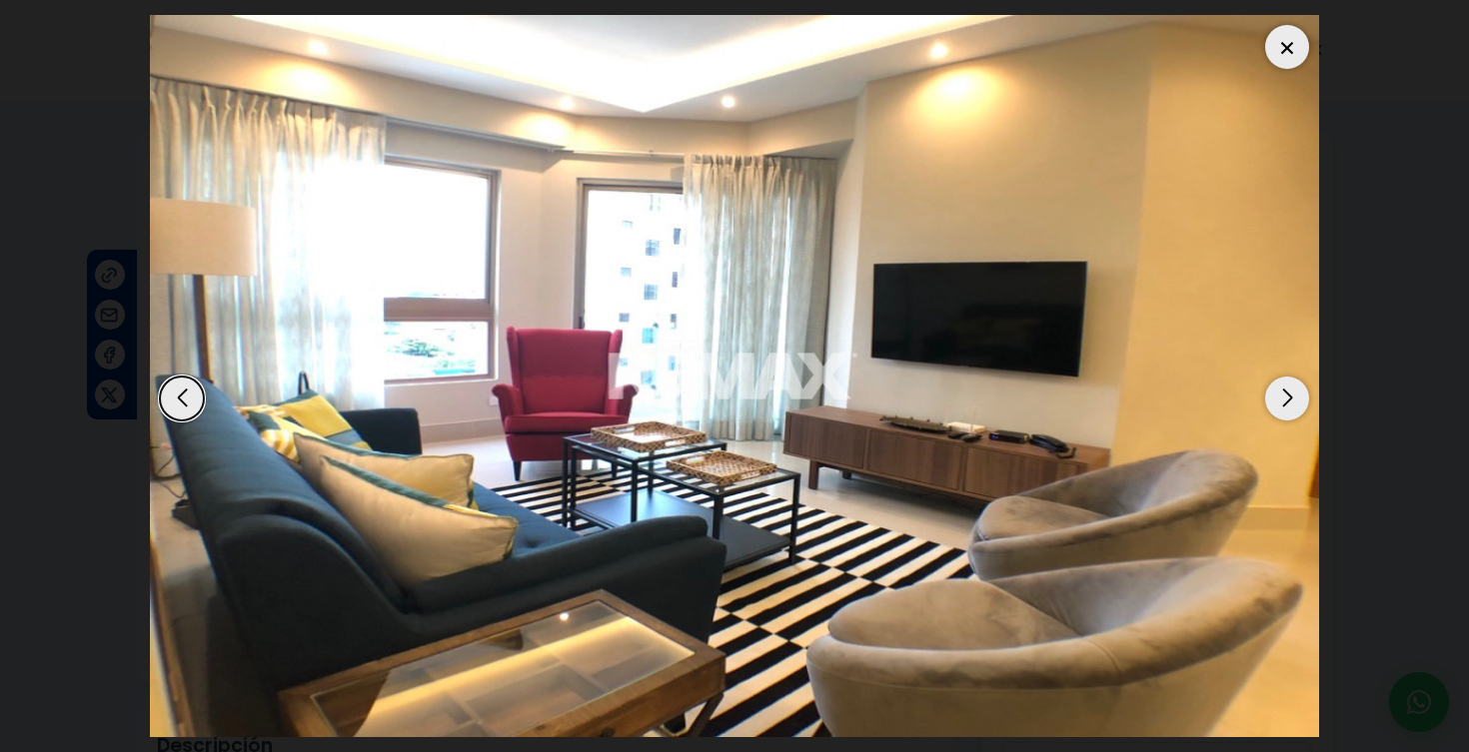
click at [183, 410] on div "Previous slide" at bounding box center [182, 399] width 44 height 44
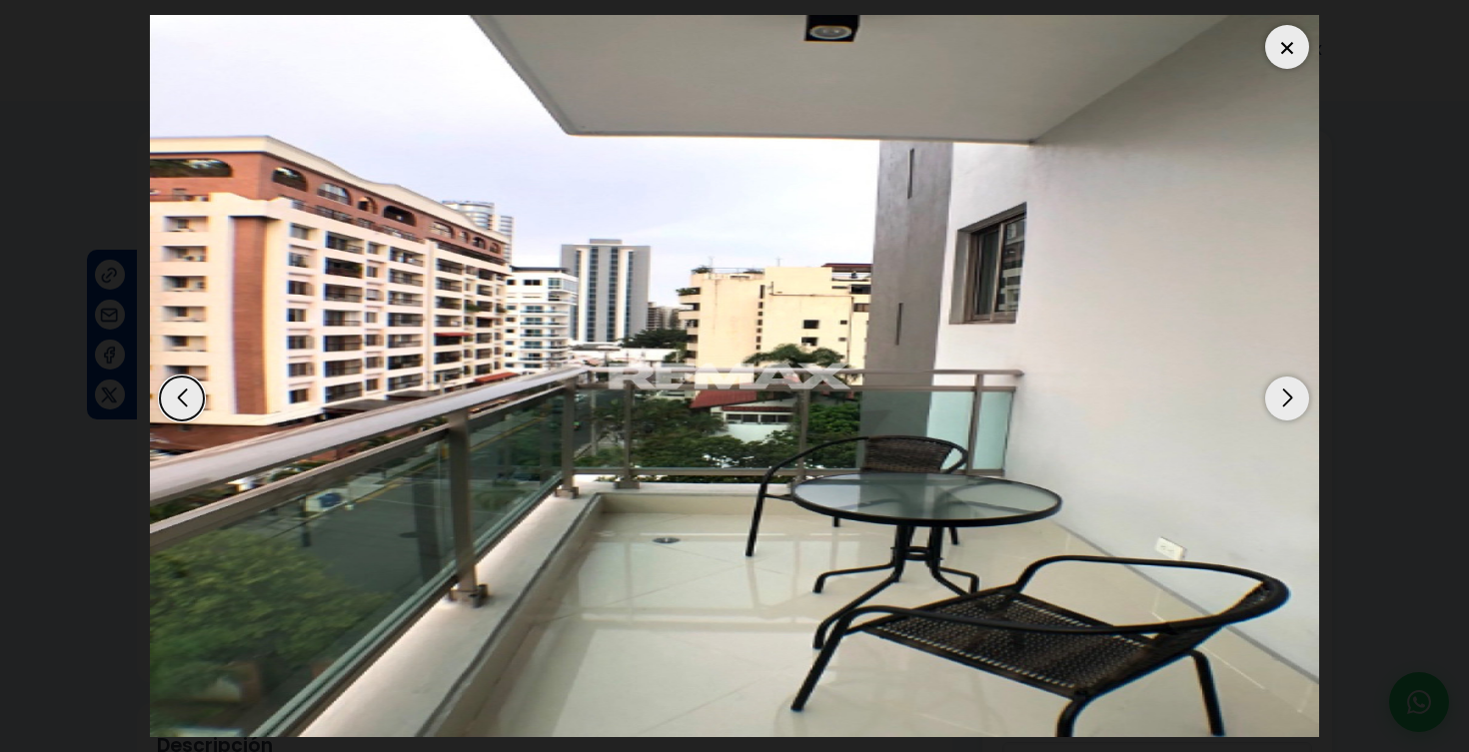
click at [1289, 33] on div at bounding box center [1287, 47] width 44 height 44
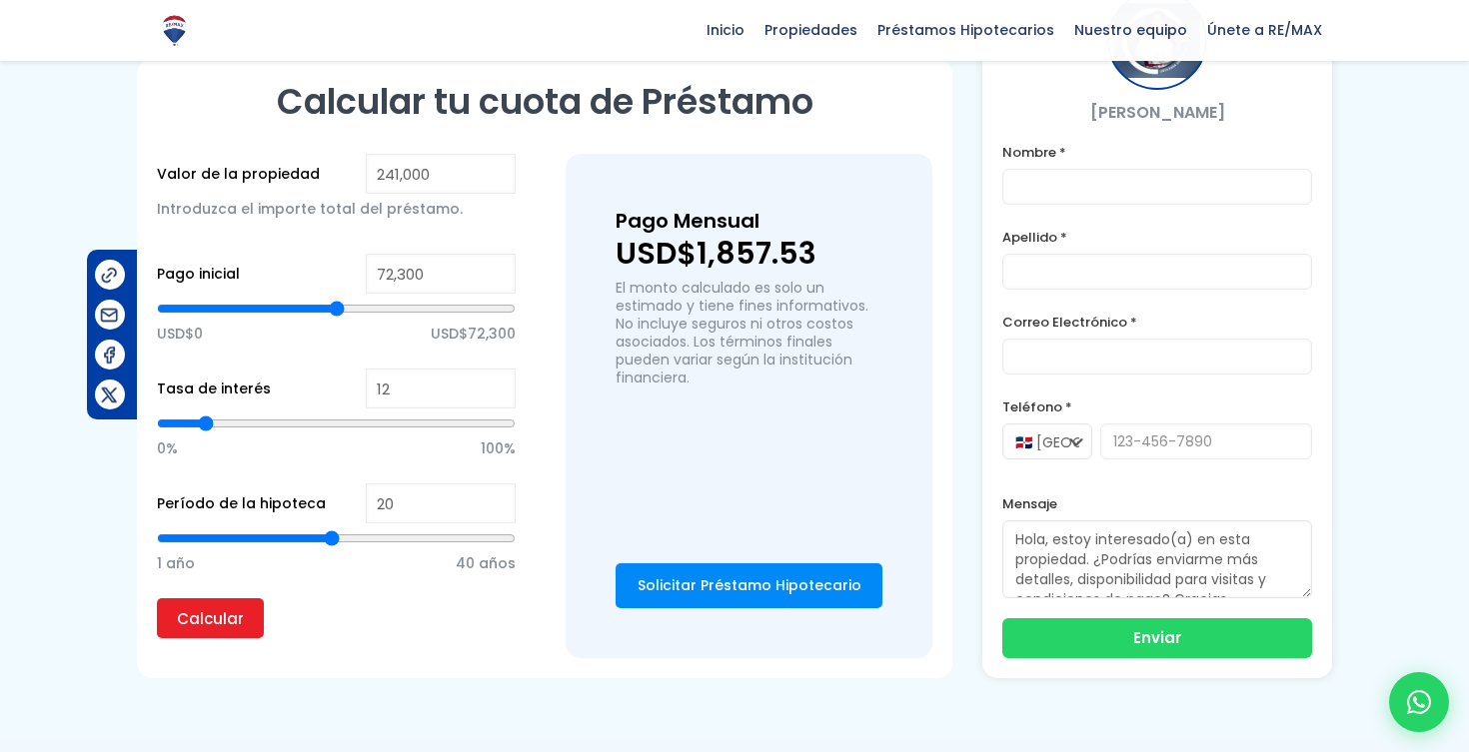
scroll to position [1408, 0]
type input "119,339"
type input "119339"
type input "120,043"
type input "120043"
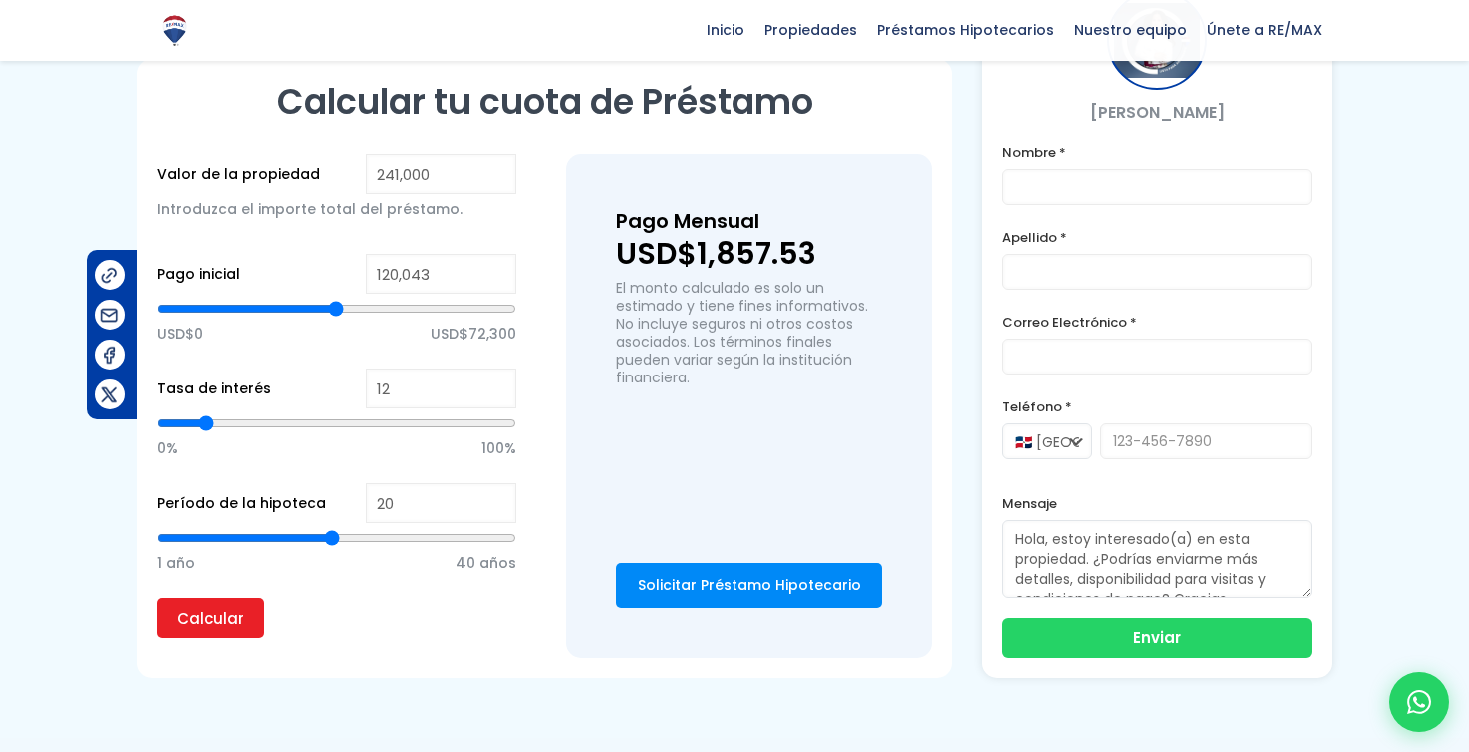
type input "121,452"
type input "121452"
type input "122,156"
type input "122156"
type input "123,564"
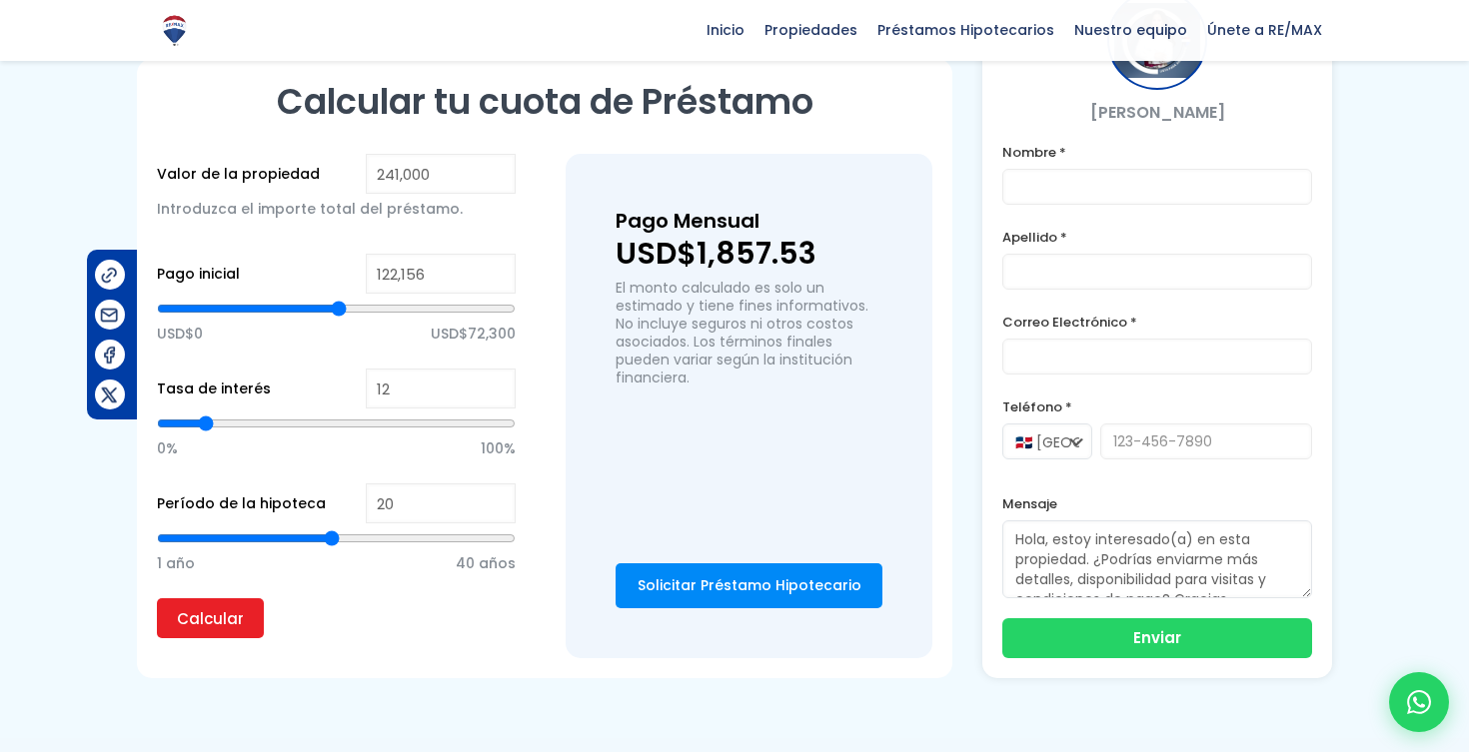
type input "123564"
type input "124,268"
type input "124268"
type input "124,972"
type input "124972"
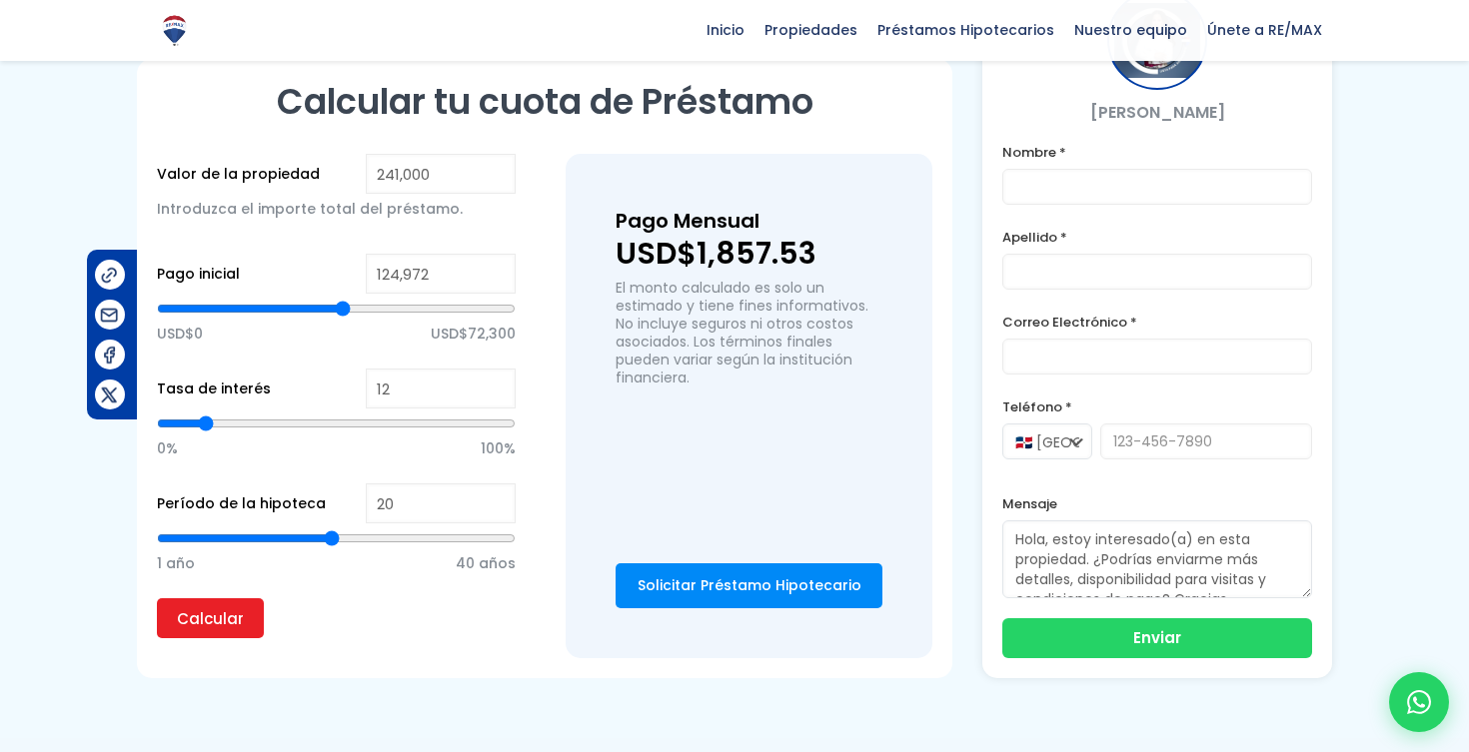
type input "125,676"
type input "125676"
type input "124,972"
type input "124972"
type input "124,268"
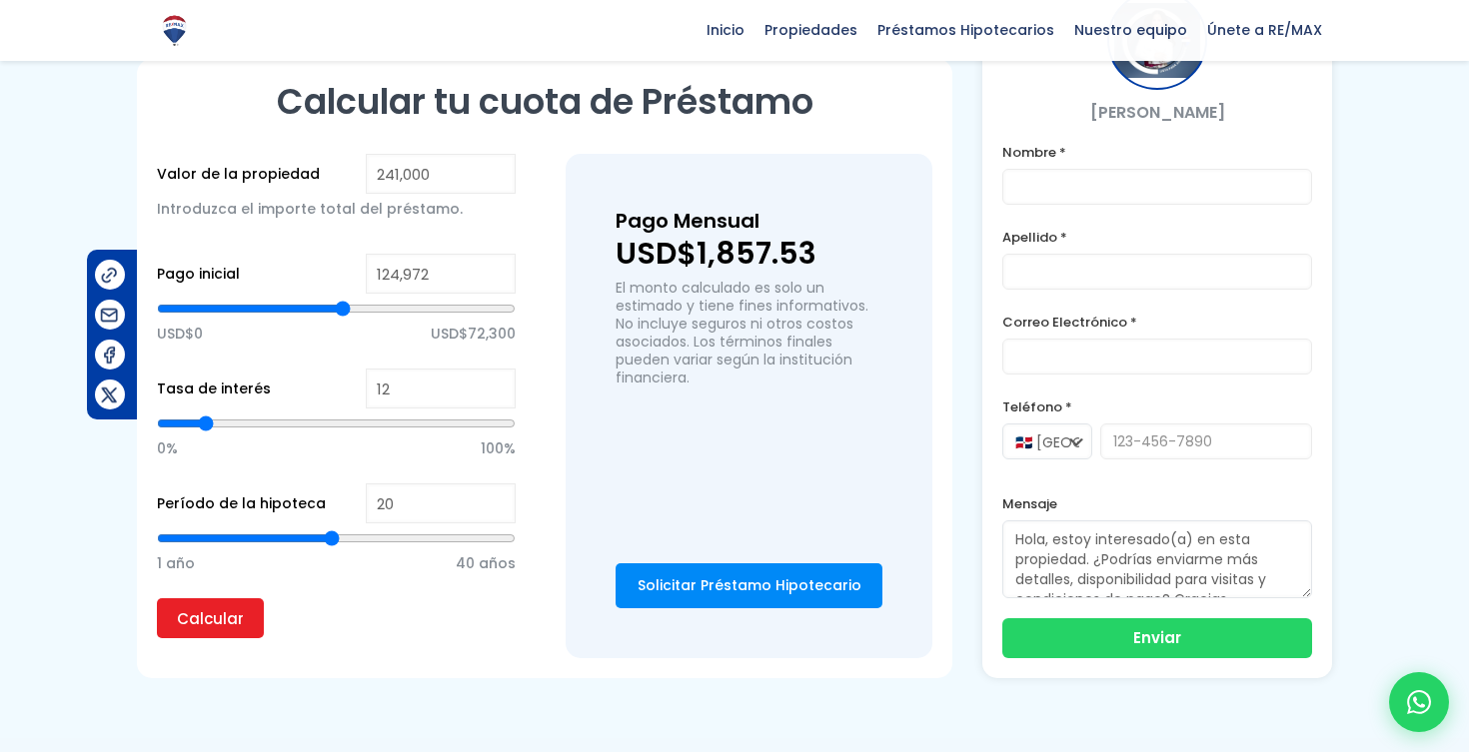
type input "124268"
type input "124,972"
type input "124972"
type input "125,676"
type input "125676"
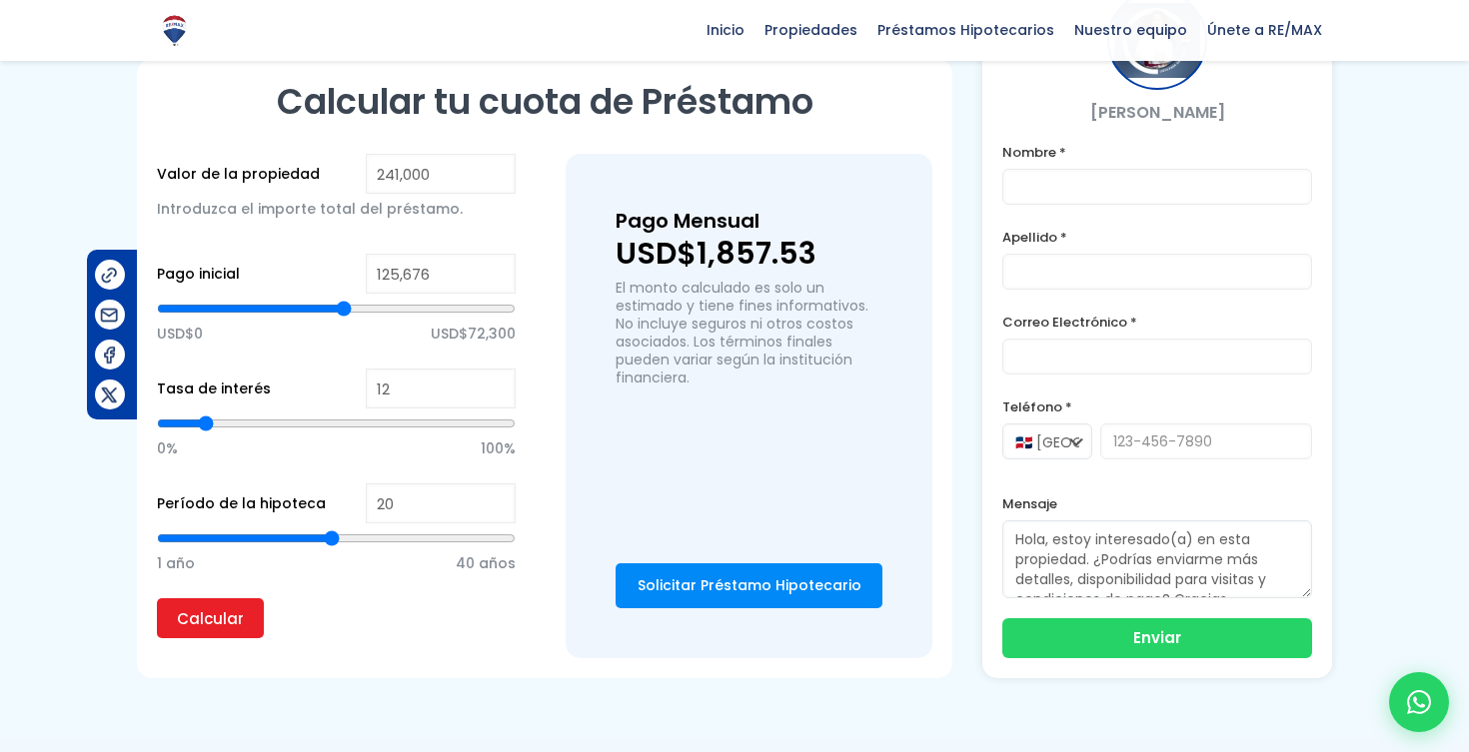
click at [344, 303] on input "range" at bounding box center [336, 309] width 359 height 20
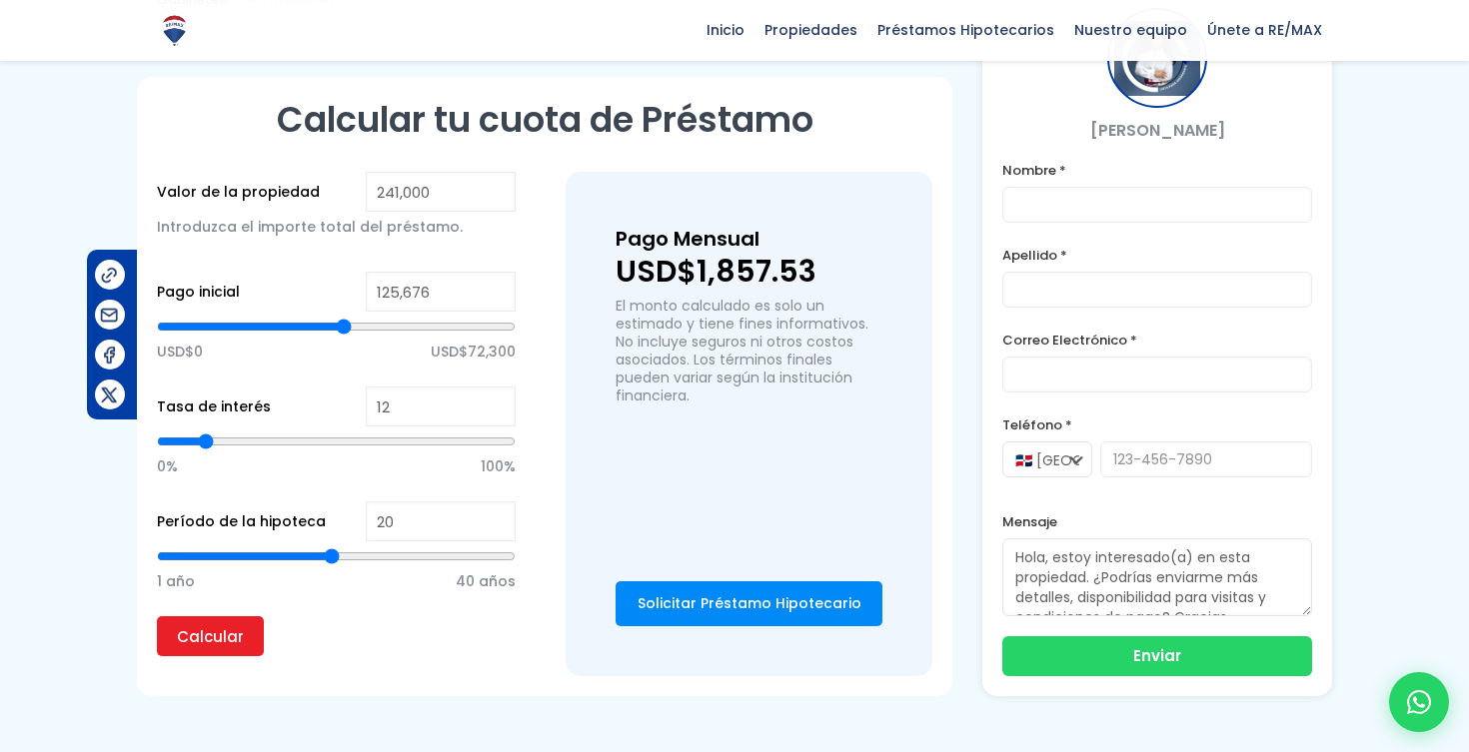
scroll to position [1389, 0]
type input "11"
type input "10"
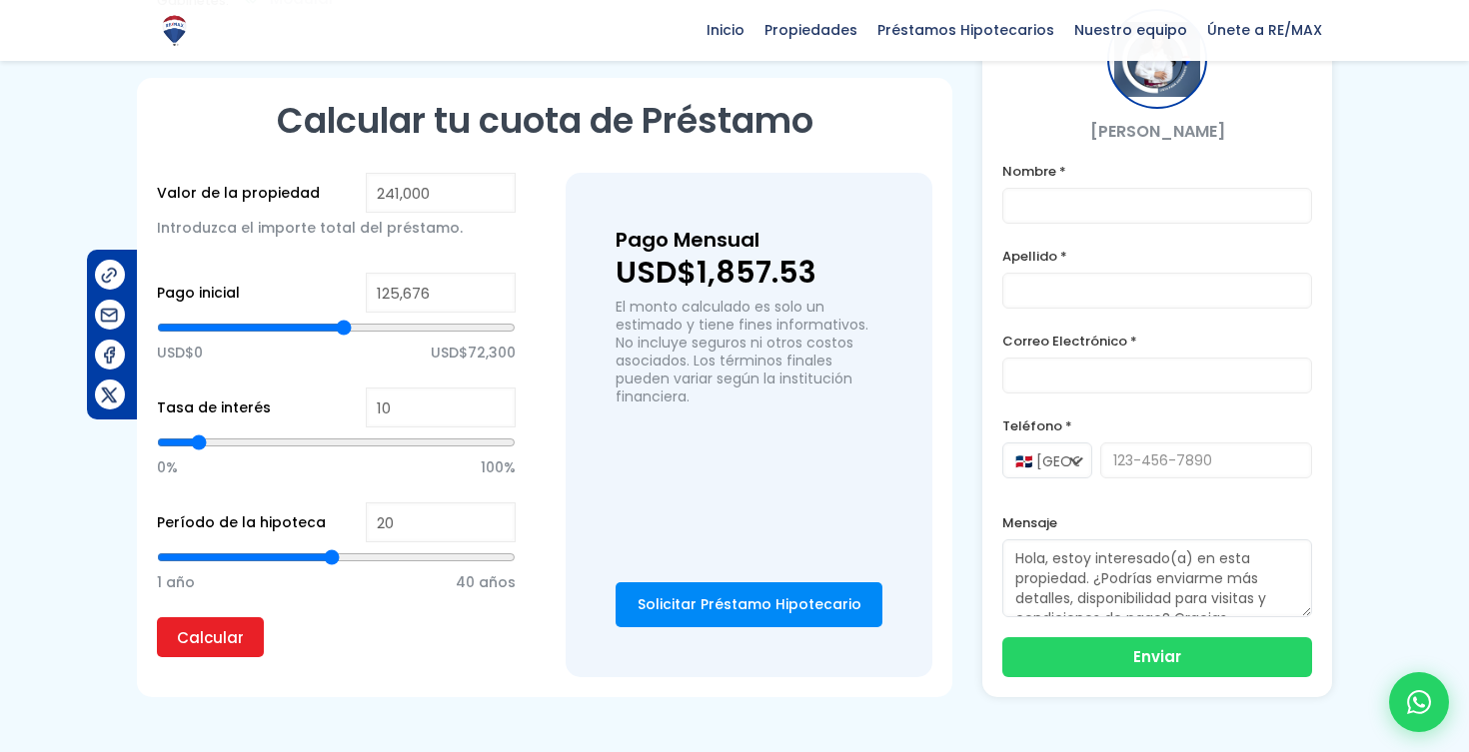
click at [201, 444] on input "range" at bounding box center [336, 443] width 359 height 20
click at [192, 641] on input "Calcular" at bounding box center [210, 638] width 107 height 40
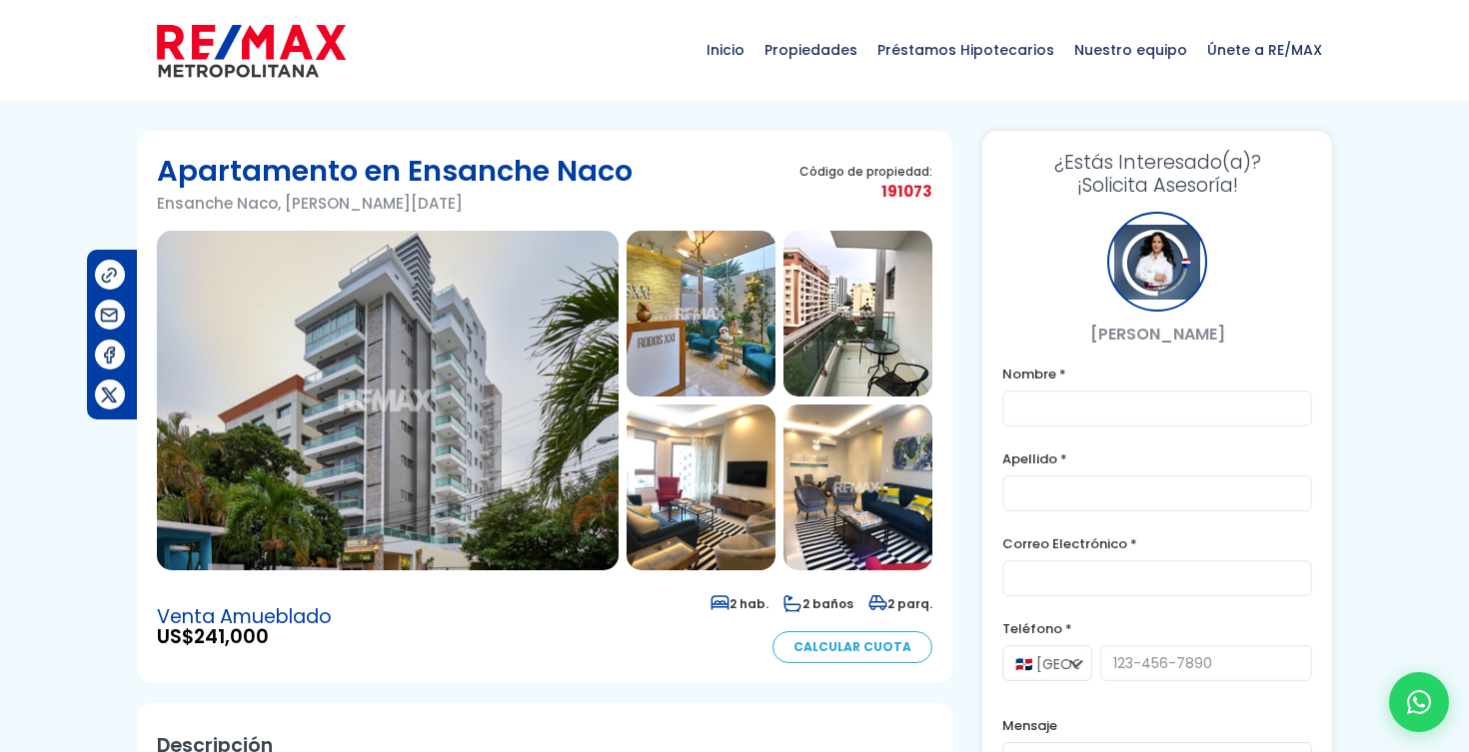
scroll to position [0, 0]
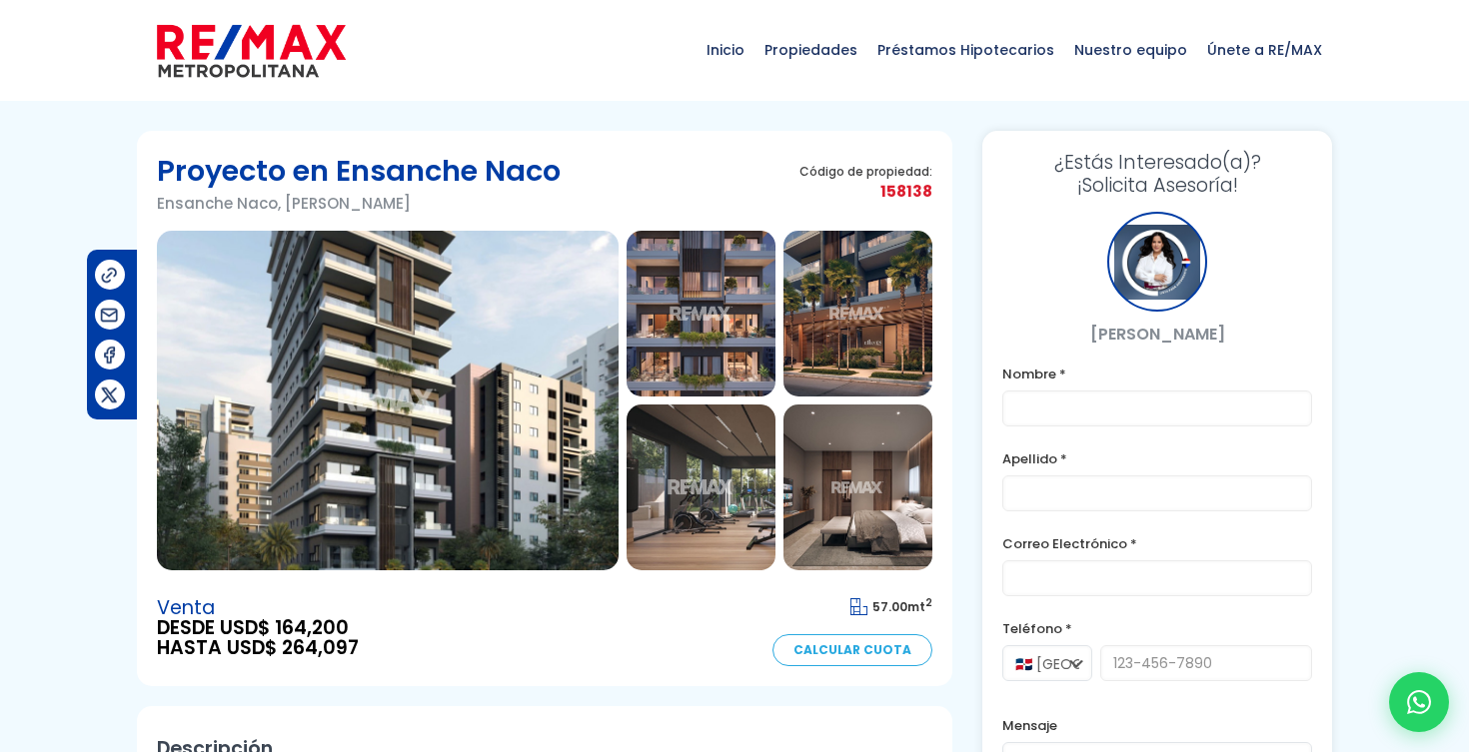
click at [378, 371] on img at bounding box center [388, 401] width 462 height 340
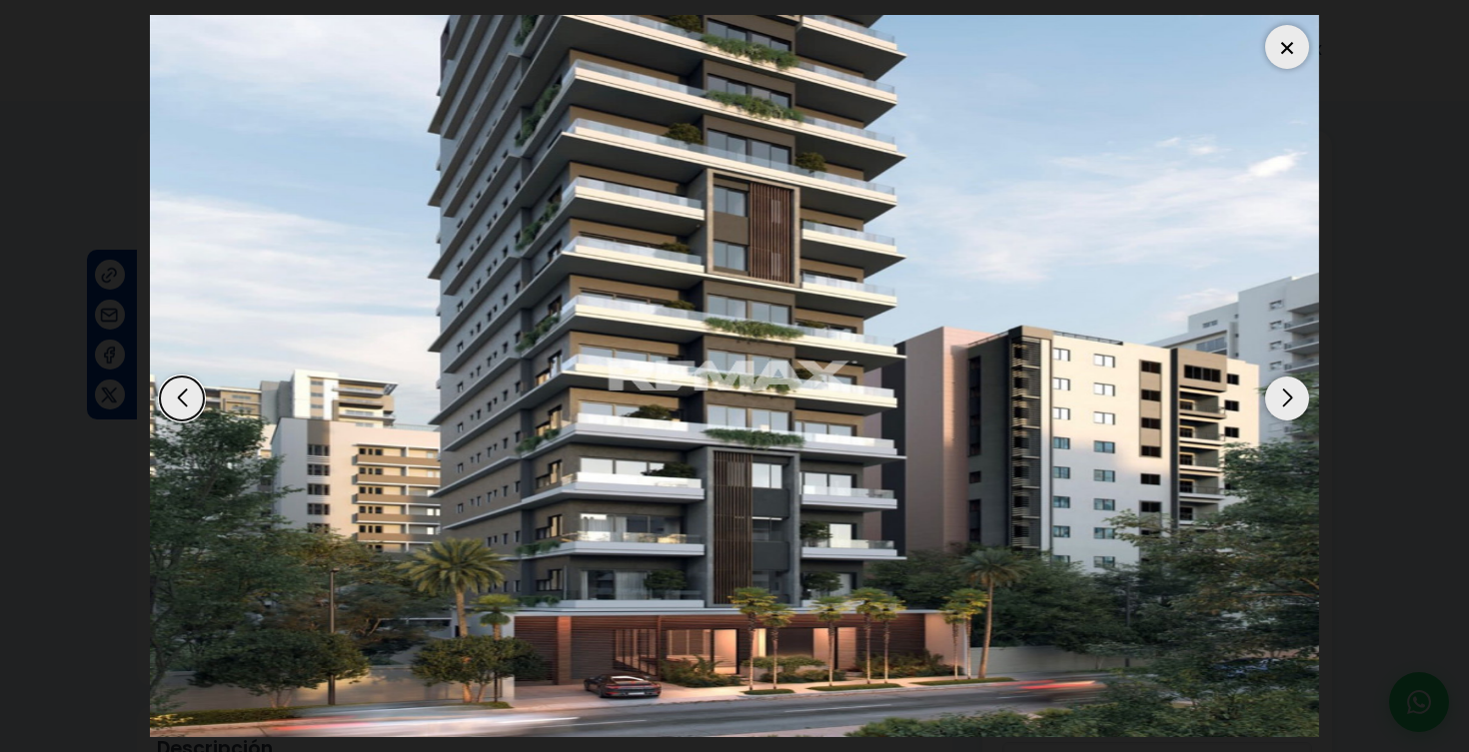
click at [1294, 390] on div "Next slide" at bounding box center [1287, 399] width 44 height 44
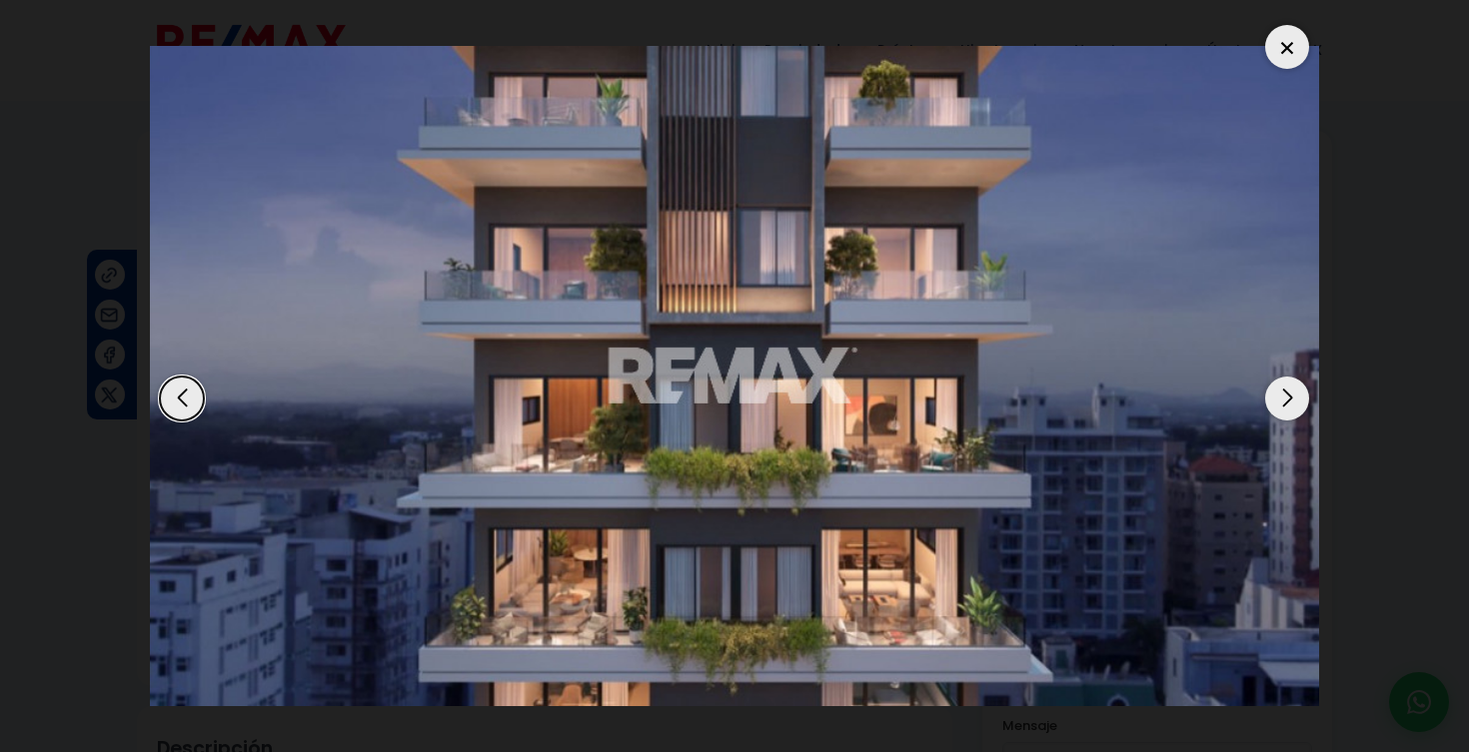
click at [1294, 390] on div "Next slide" at bounding box center [1287, 399] width 44 height 44
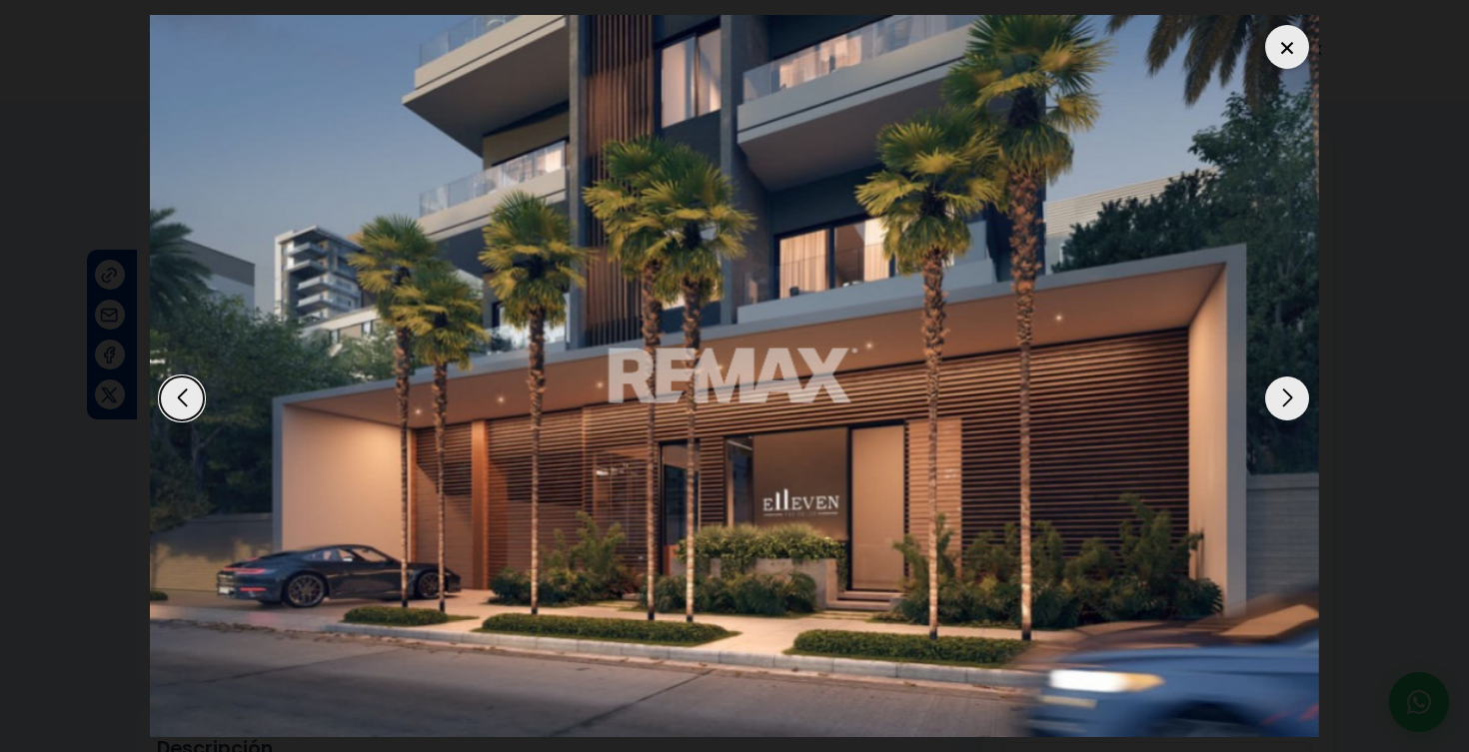
click at [1294, 390] on div "Next slide" at bounding box center [1287, 399] width 44 height 44
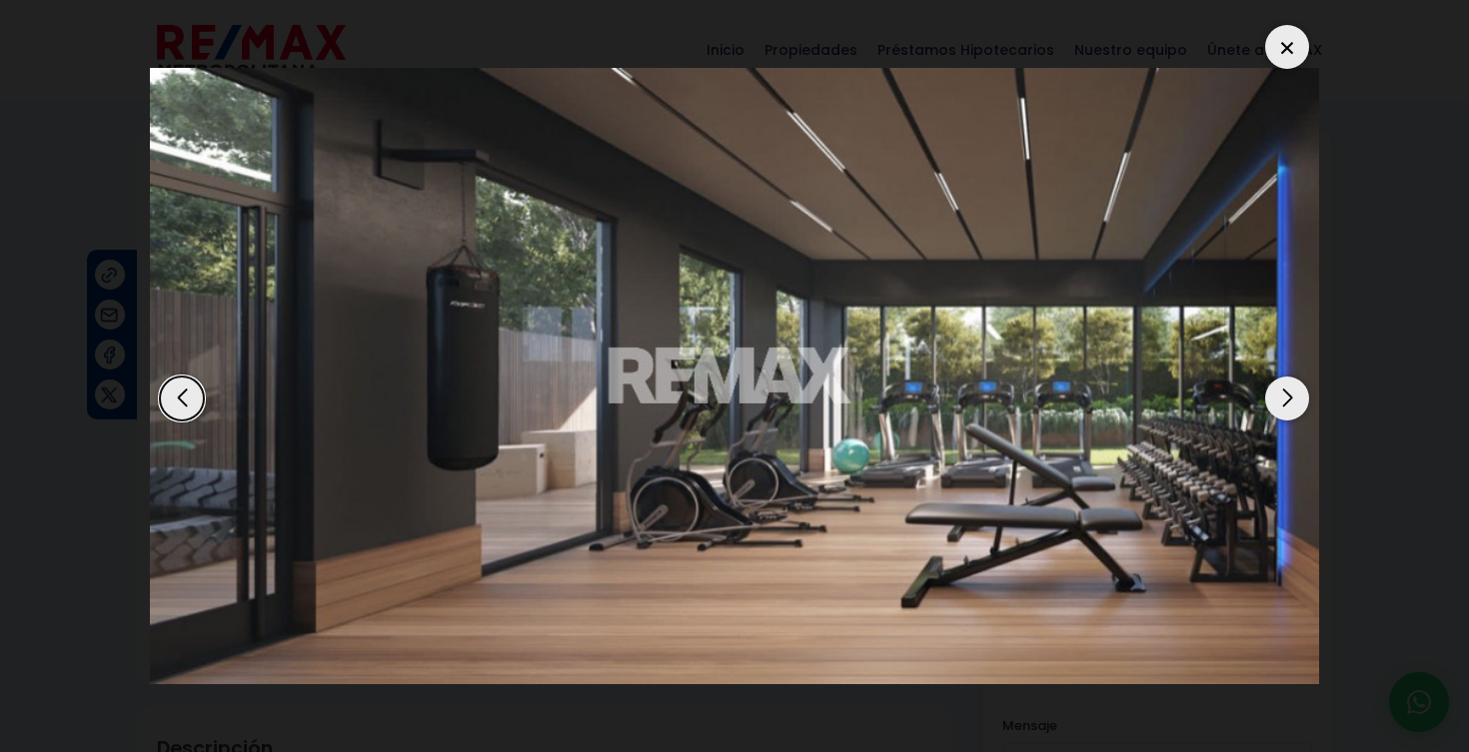
click at [1294, 390] on div "Next slide" at bounding box center [1287, 399] width 44 height 44
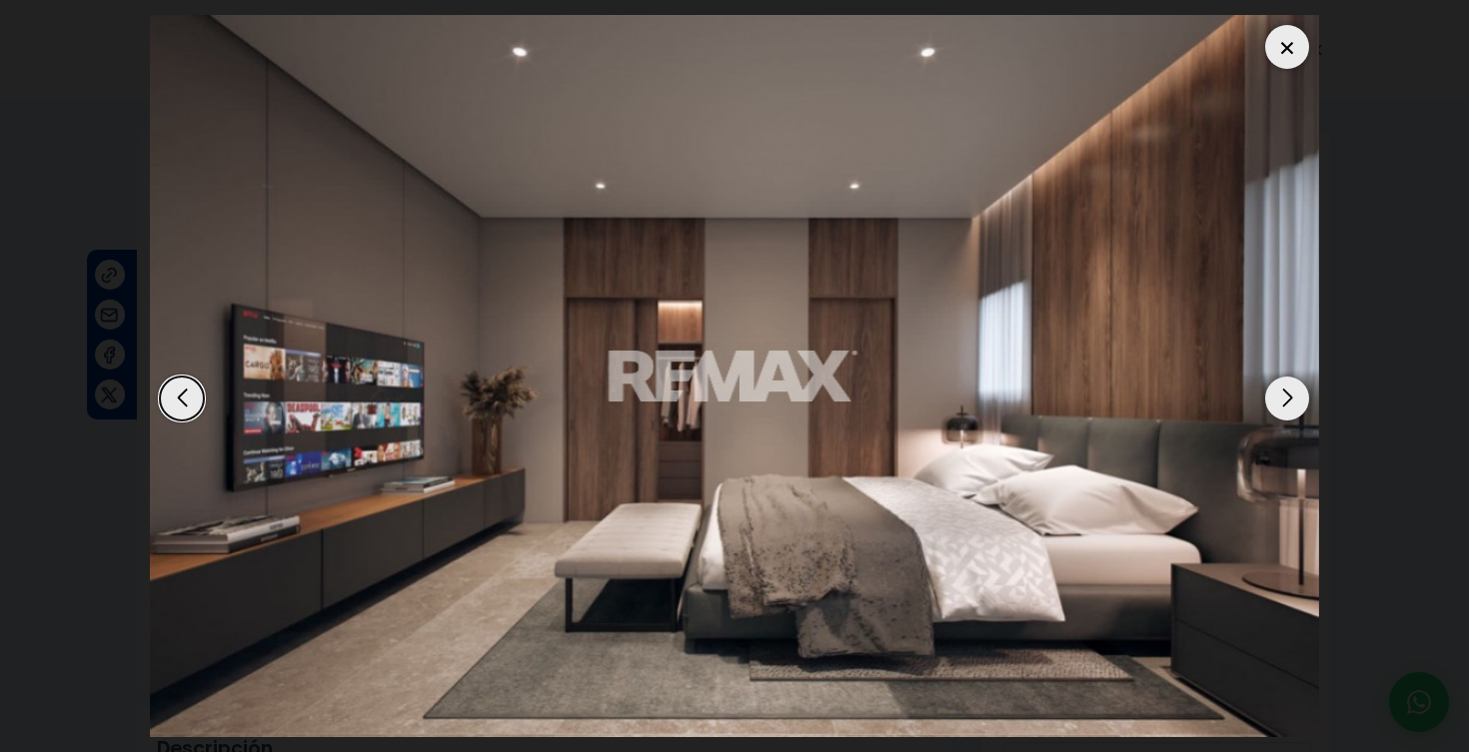
click at [1294, 390] on div "Next slide" at bounding box center [1287, 399] width 44 height 44
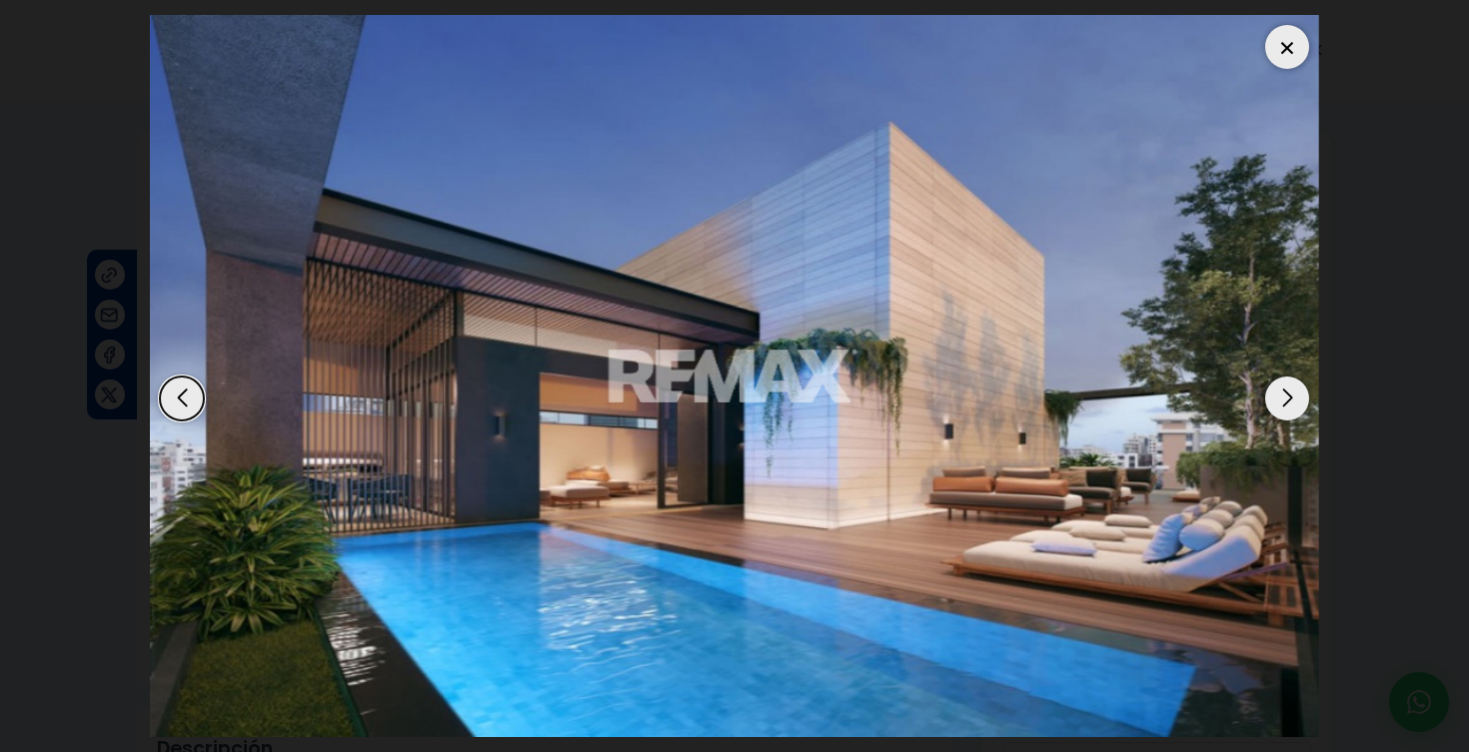
click at [1294, 390] on div "Next slide" at bounding box center [1287, 399] width 44 height 44
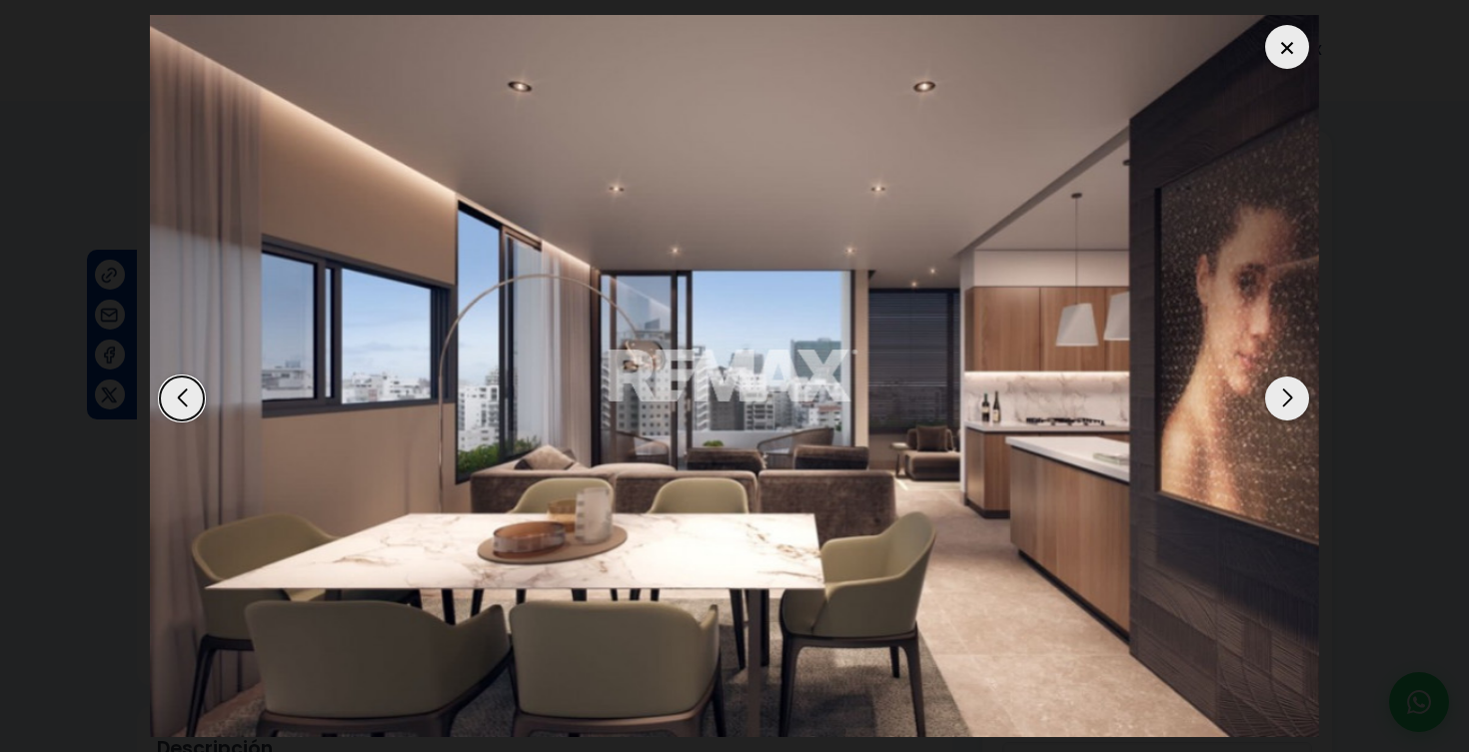
click at [1294, 390] on div "Next slide" at bounding box center [1287, 399] width 44 height 44
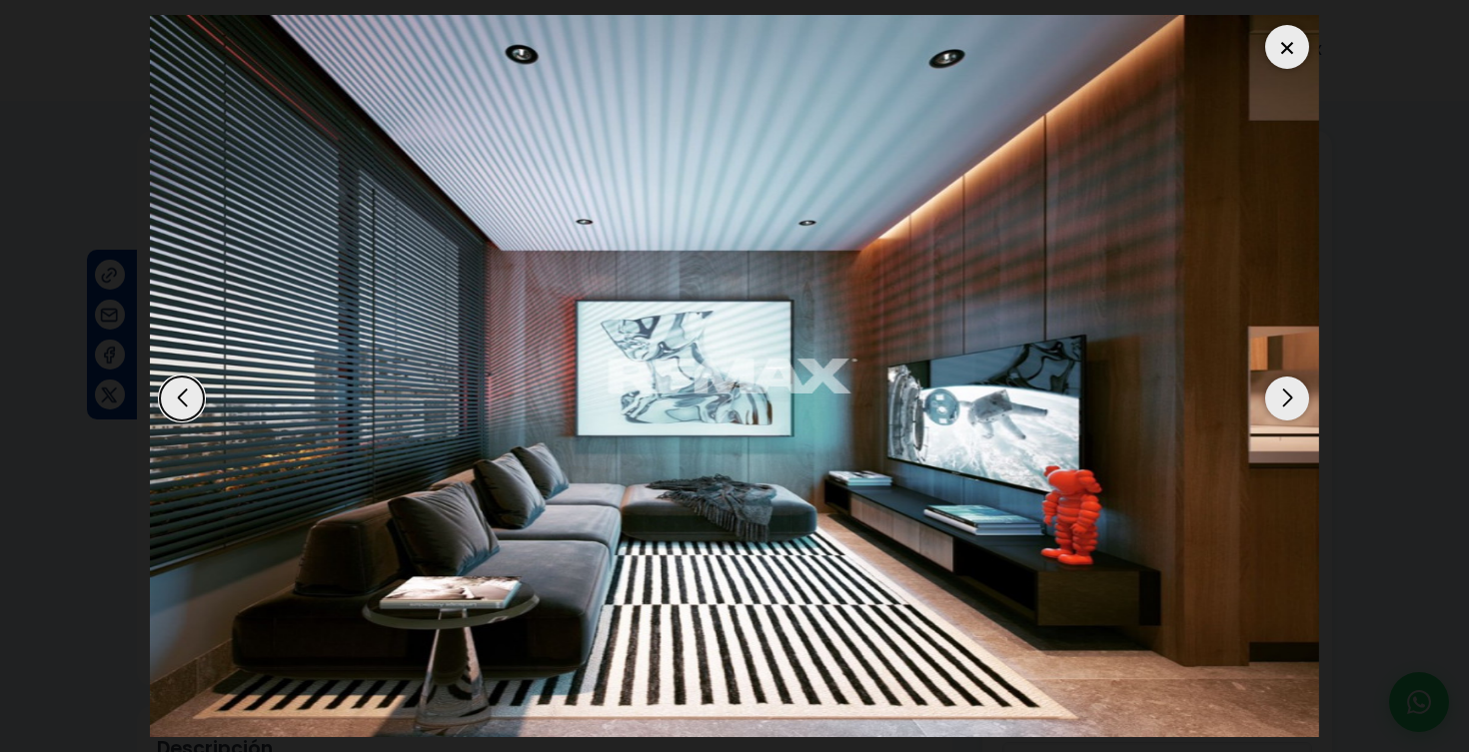
click at [1294, 390] on div "Next slide" at bounding box center [1287, 399] width 44 height 44
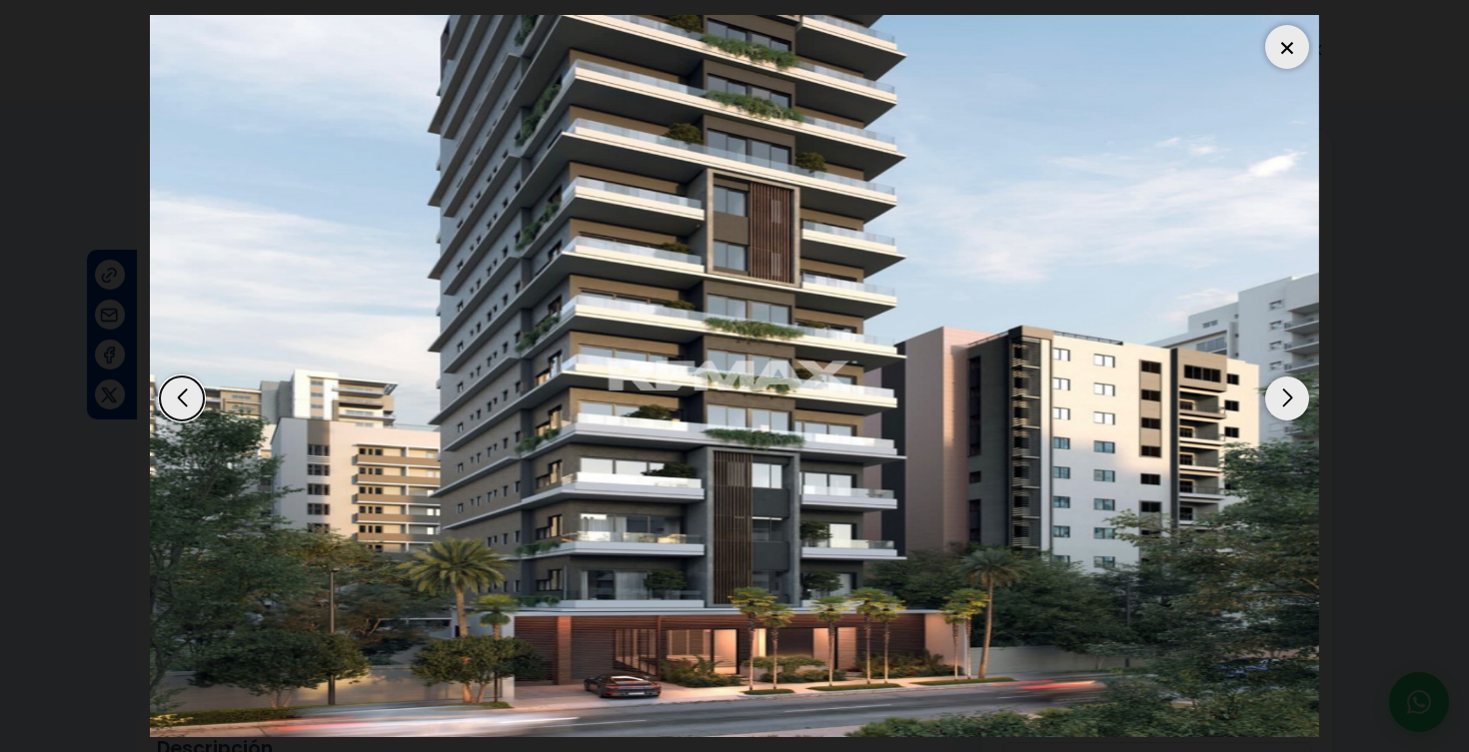
click at [1294, 390] on div "Next slide" at bounding box center [1287, 399] width 44 height 44
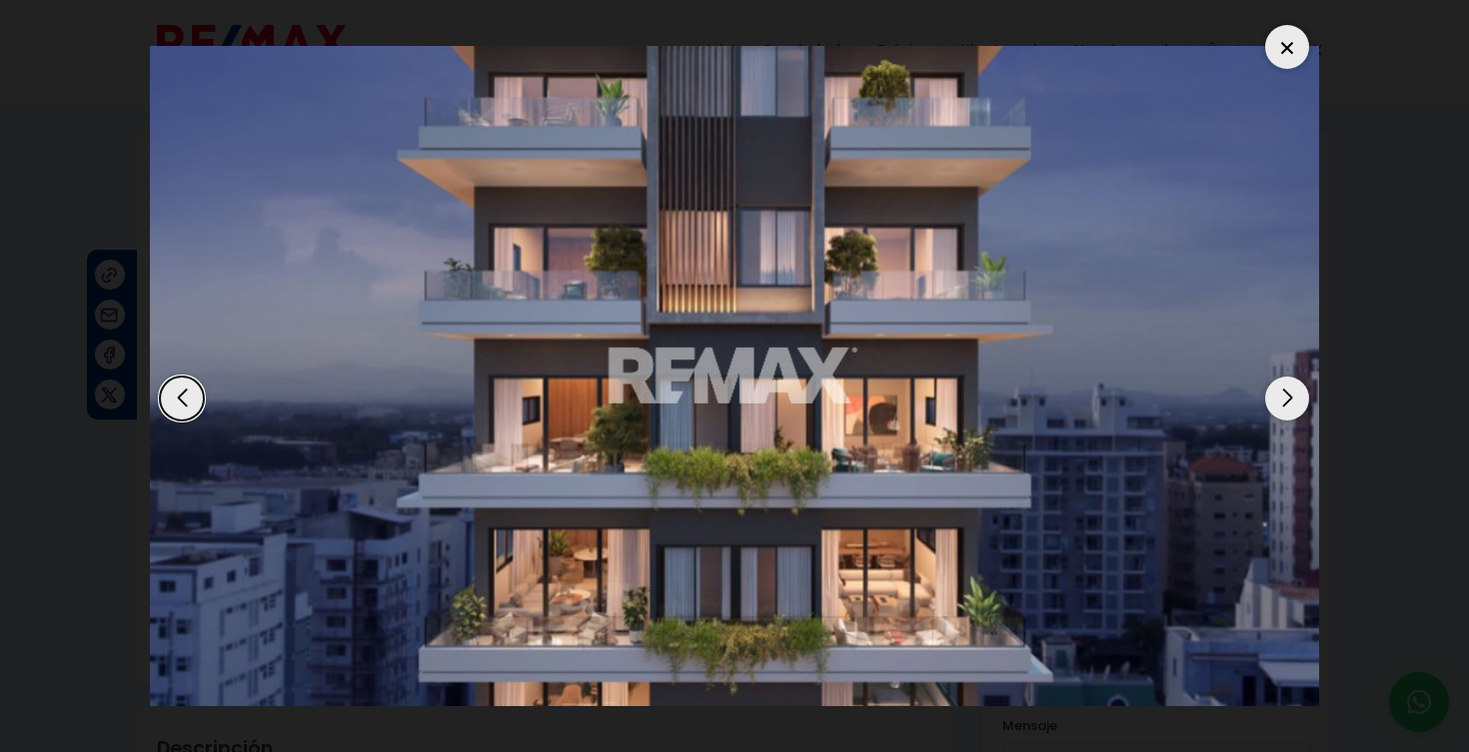
click at [1294, 390] on div "Next slide" at bounding box center [1287, 399] width 44 height 44
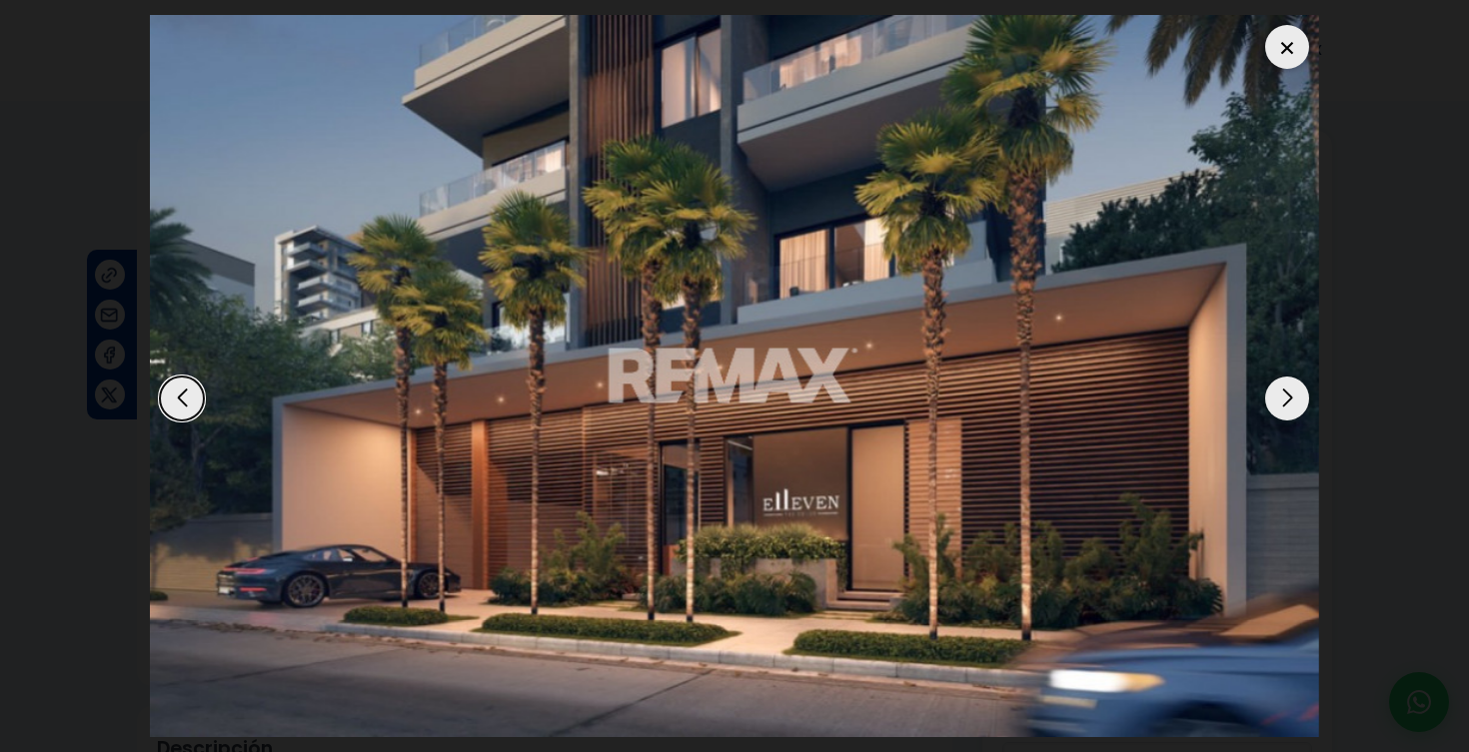
click at [1294, 390] on div "Next slide" at bounding box center [1287, 399] width 44 height 44
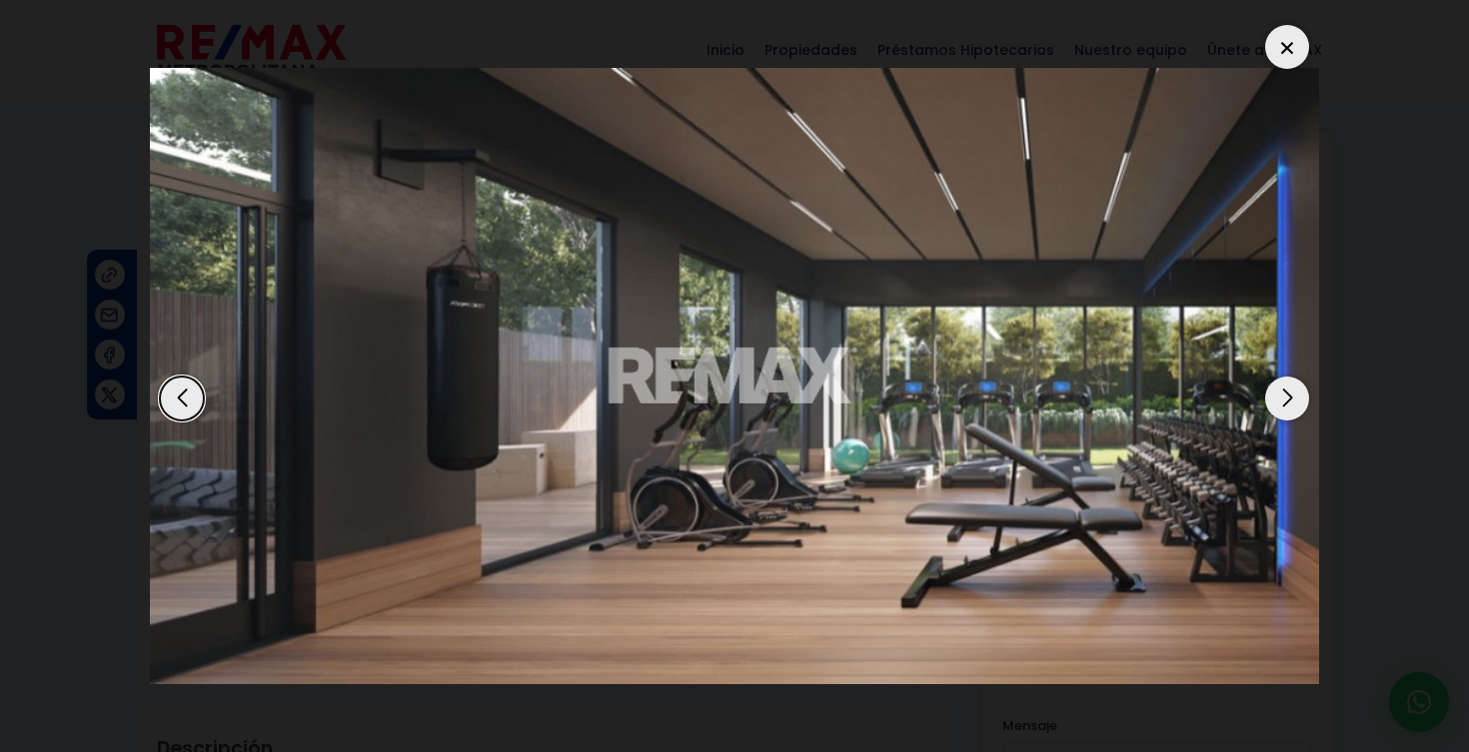
click at [1288, 56] on div at bounding box center [1287, 47] width 44 height 44
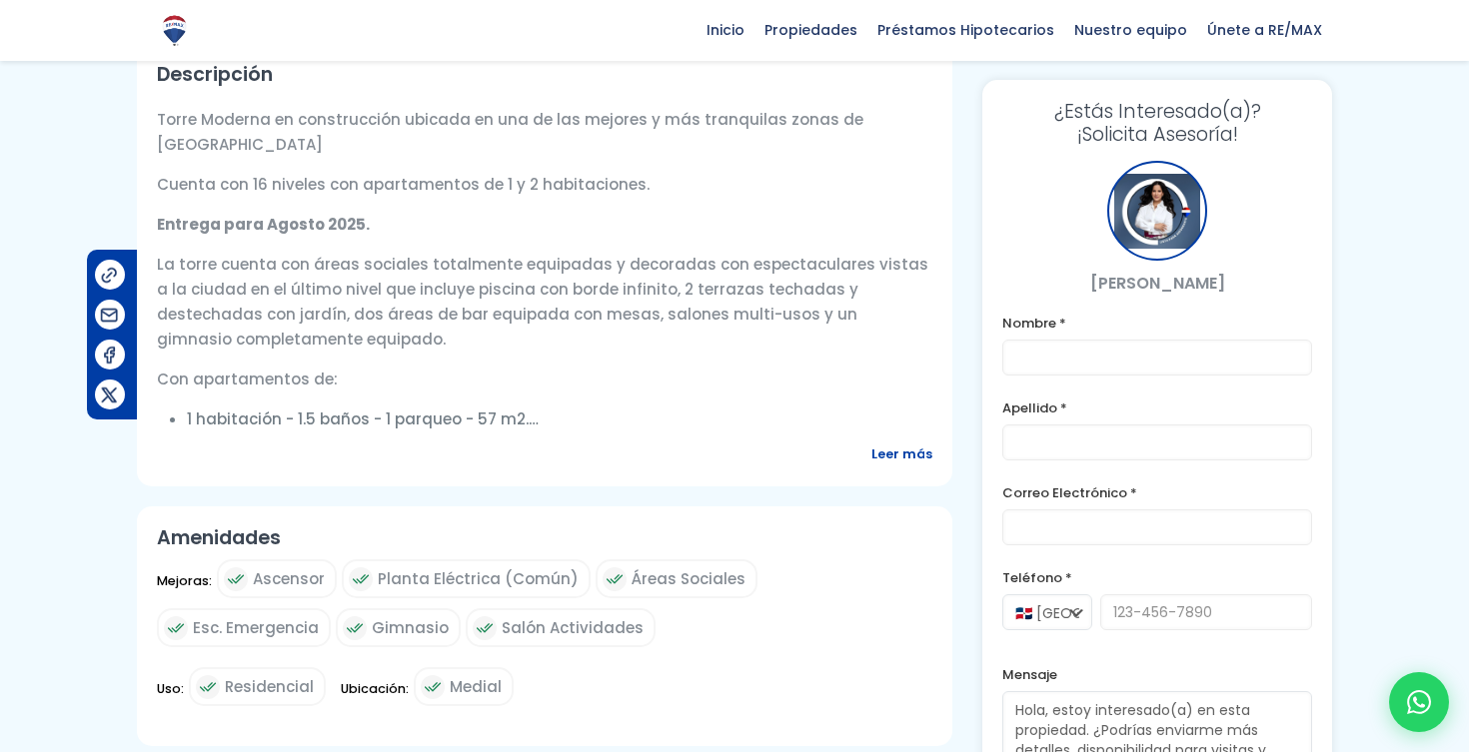
scroll to position [686, 0]
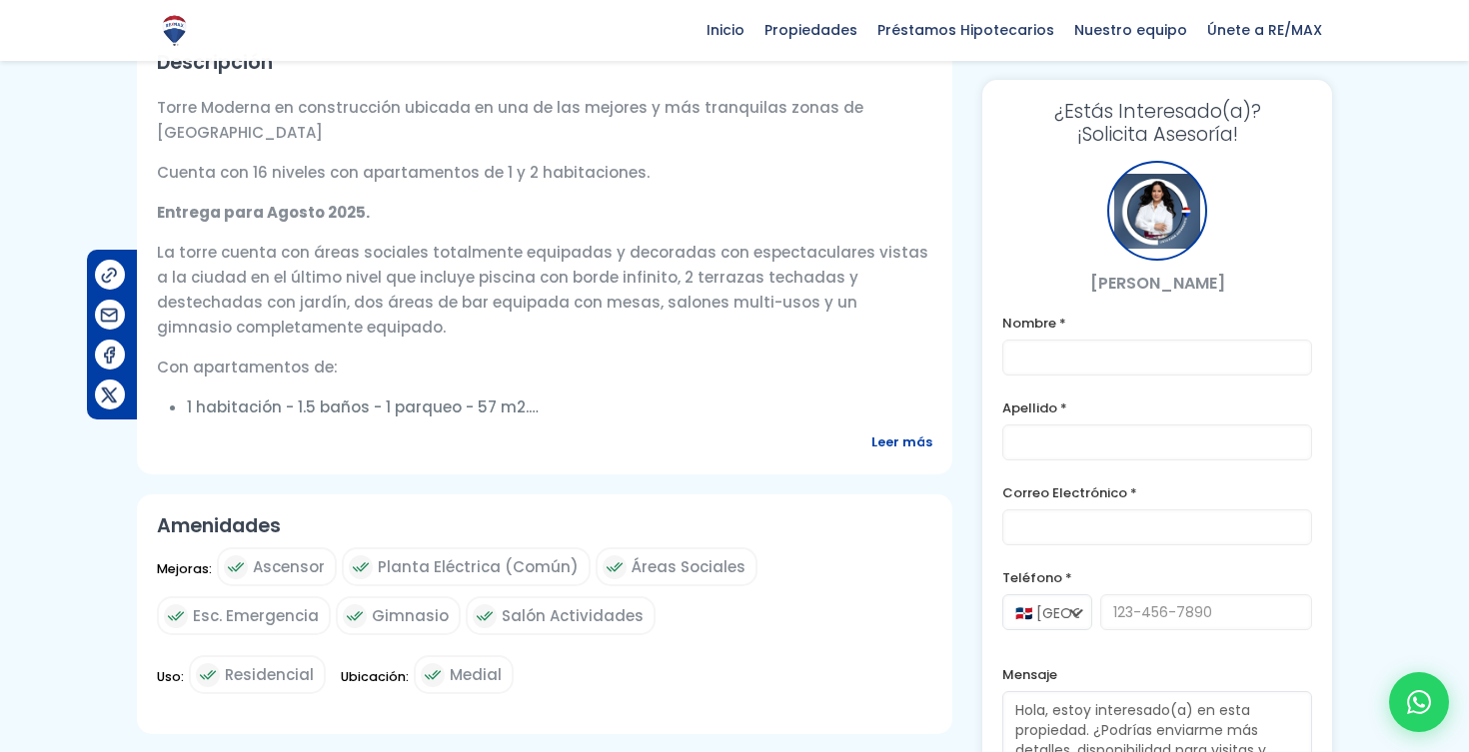
click at [927, 455] on span "Leer más" at bounding box center [901, 442] width 61 height 25
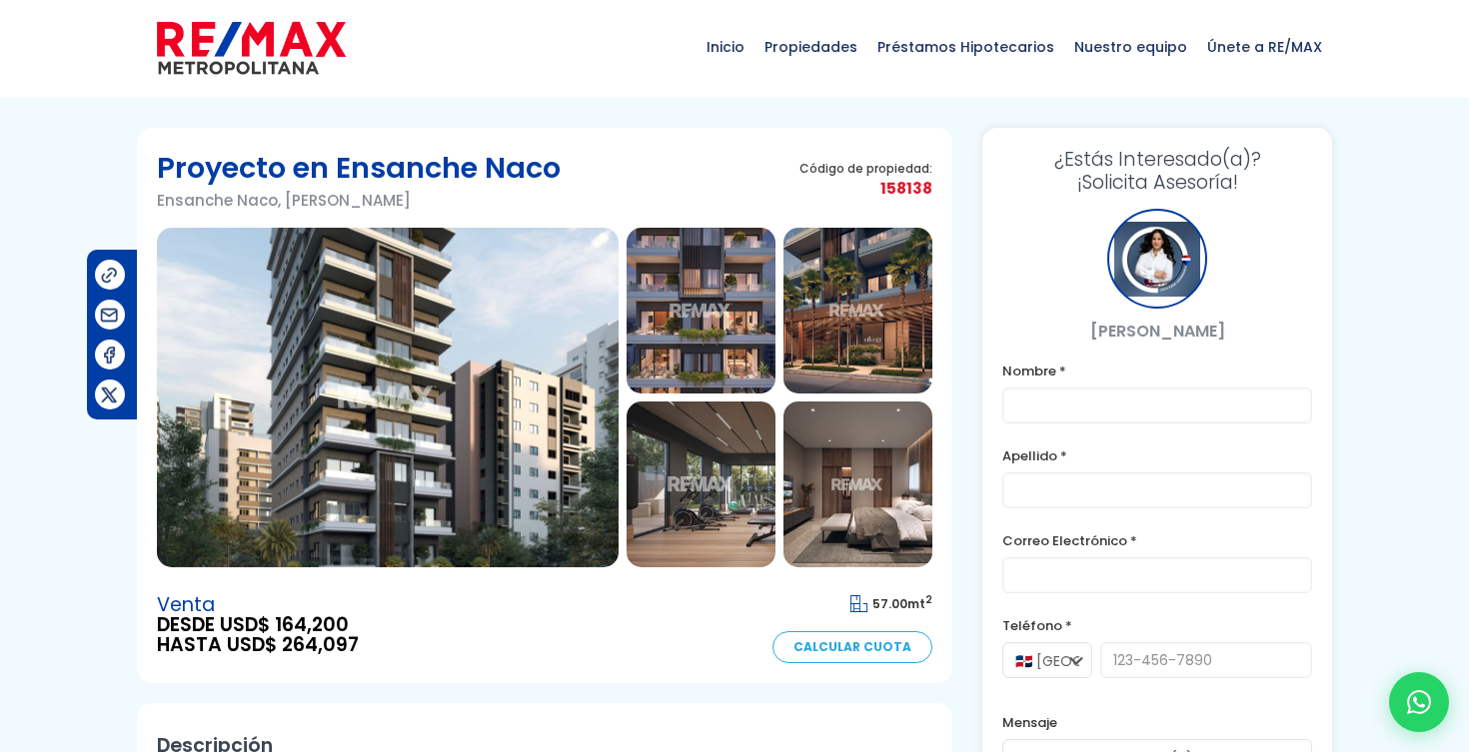
scroll to position [1, 0]
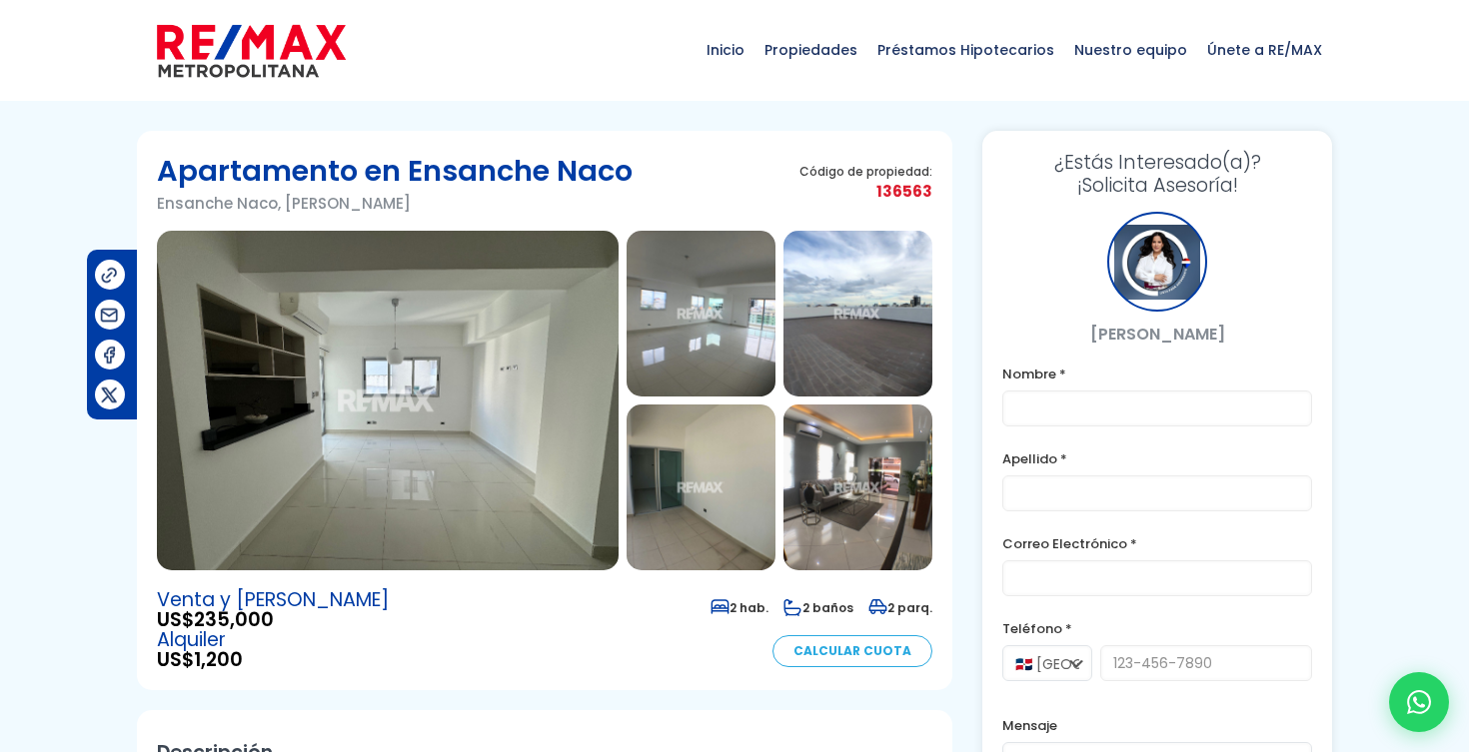
click at [475, 333] on img at bounding box center [388, 401] width 462 height 340
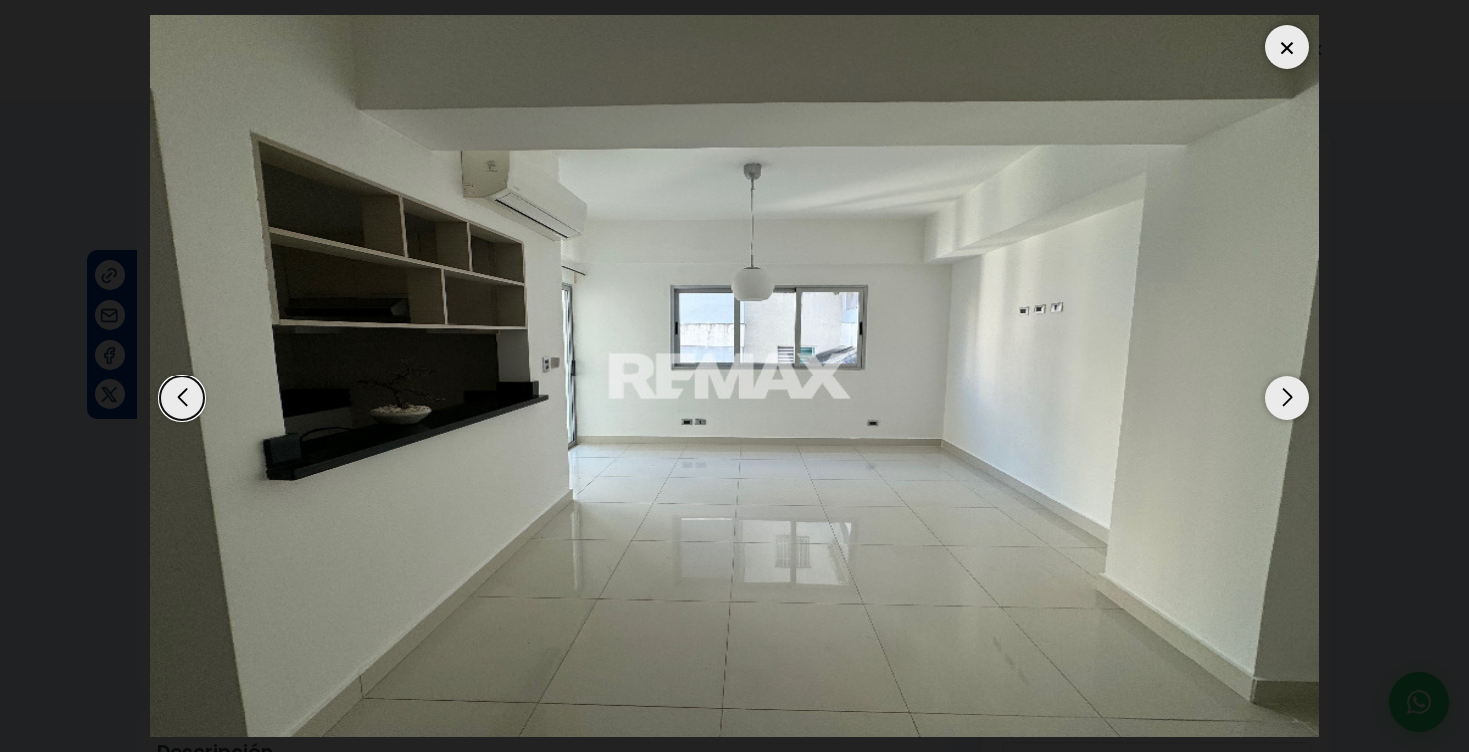
click at [1297, 401] on div "Next slide" at bounding box center [1287, 399] width 44 height 44
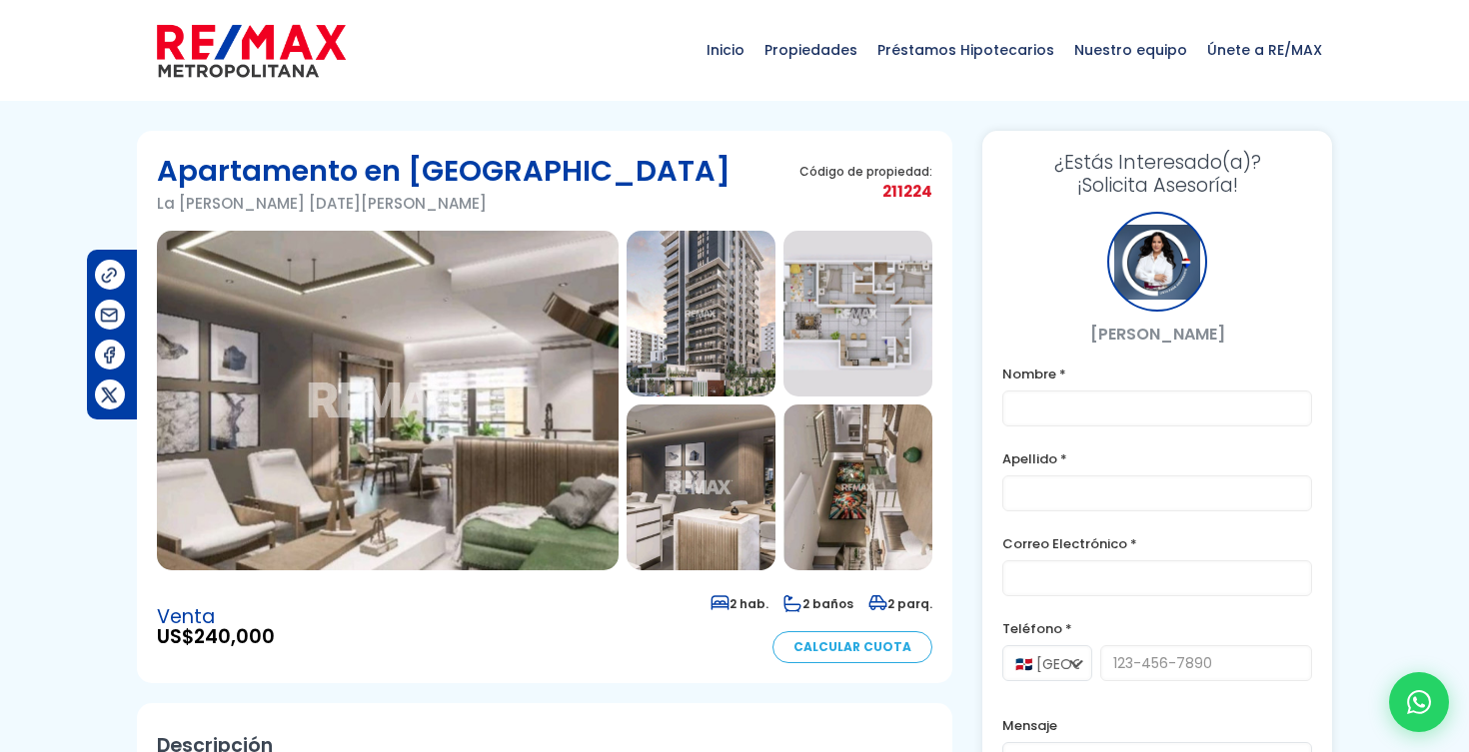
click at [553, 400] on img at bounding box center [388, 401] width 462 height 340
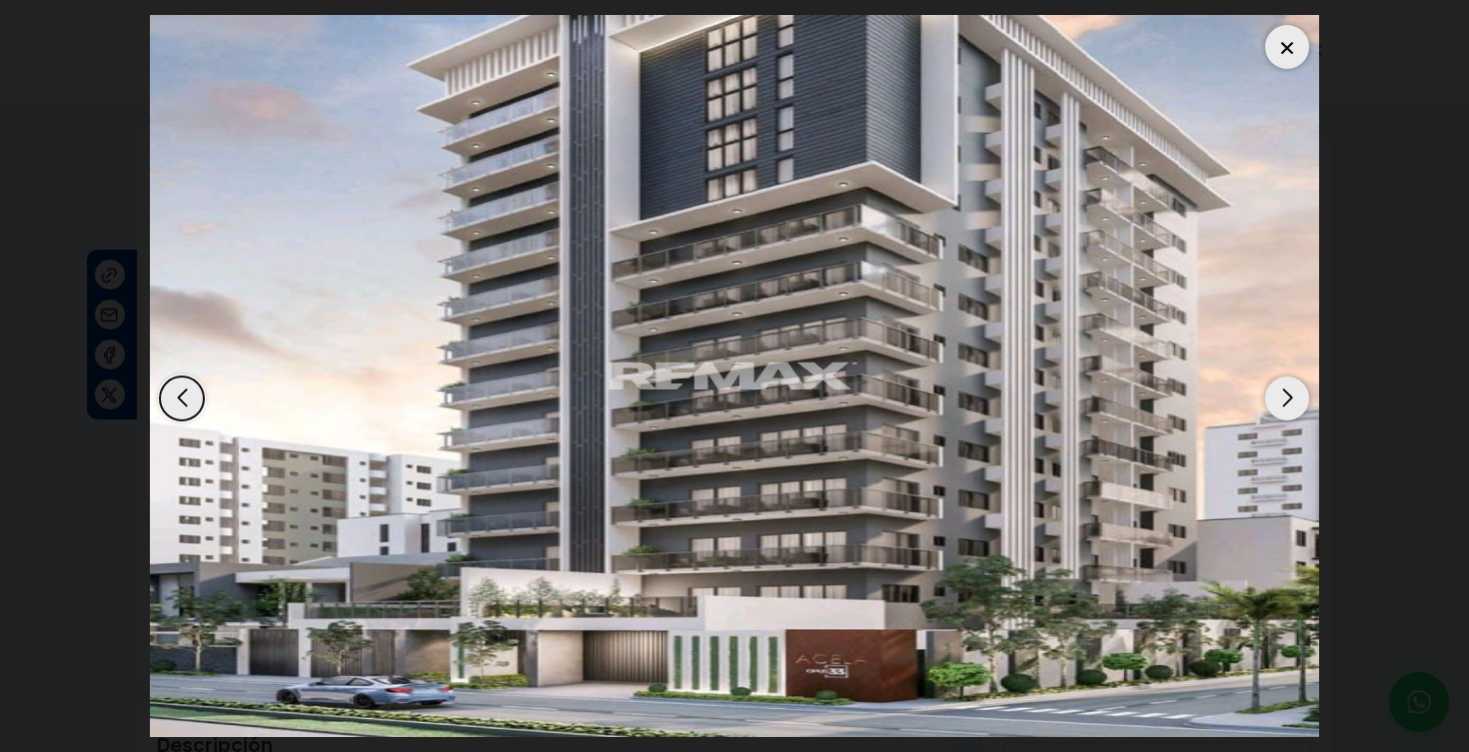
click at [1277, 42] on div at bounding box center [1287, 47] width 44 height 44
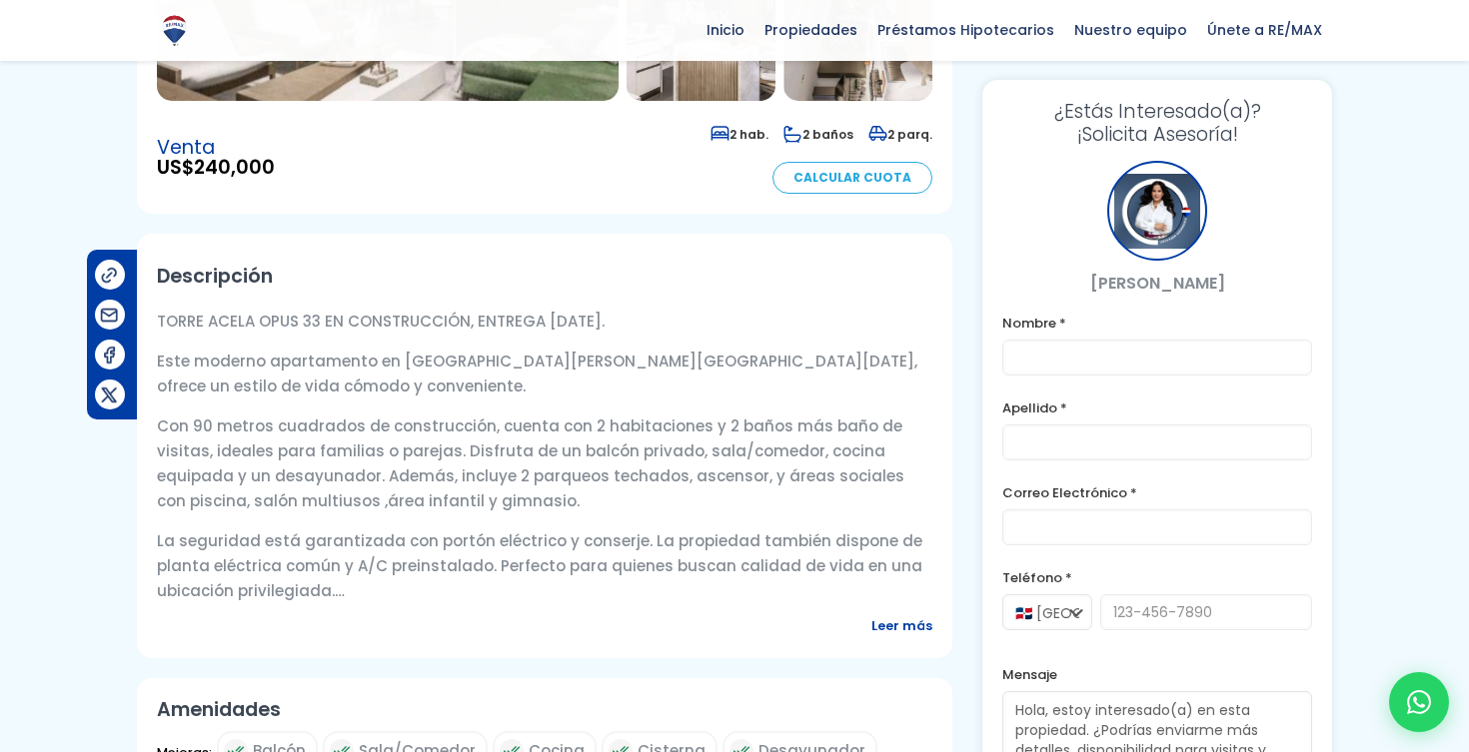
scroll to position [471, 0]
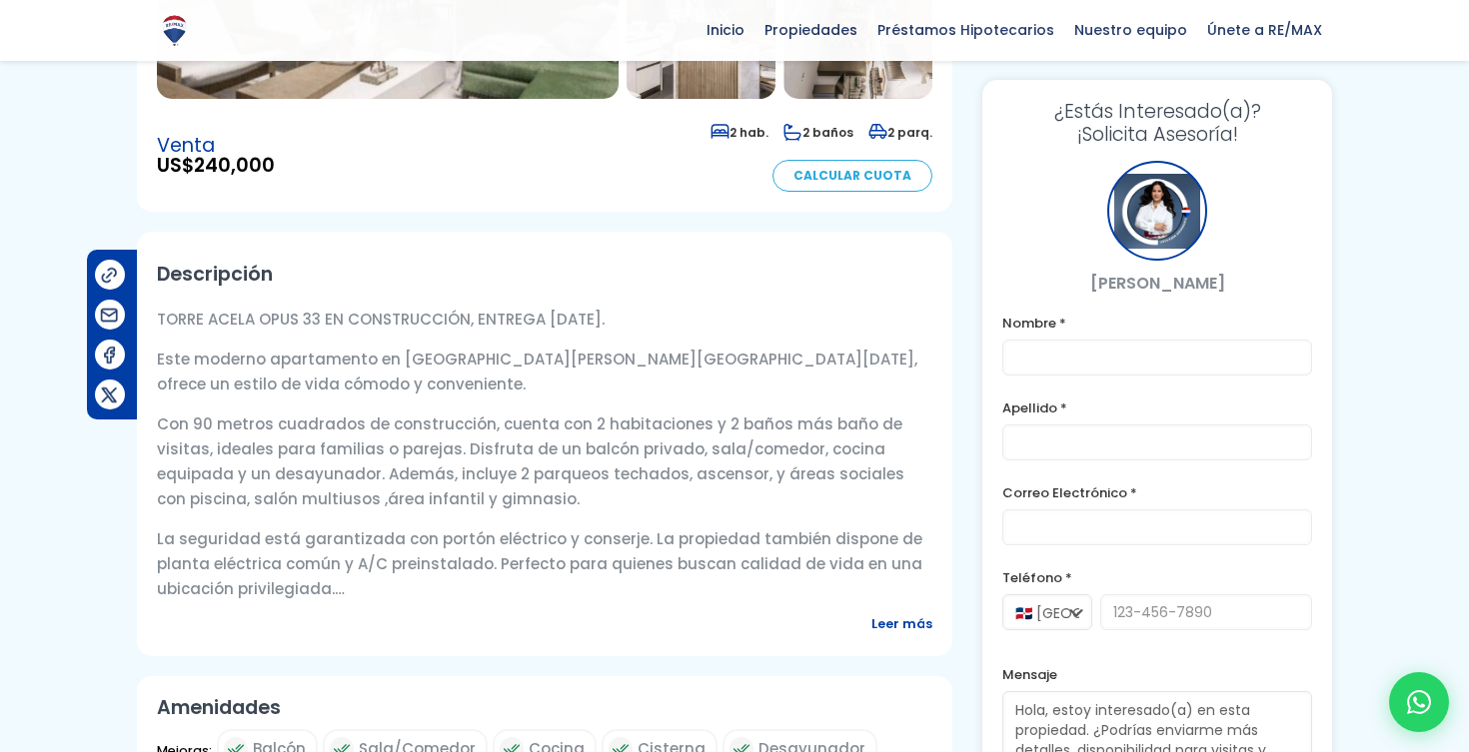
click at [919, 624] on span "Leer más" at bounding box center [901, 624] width 61 height 25
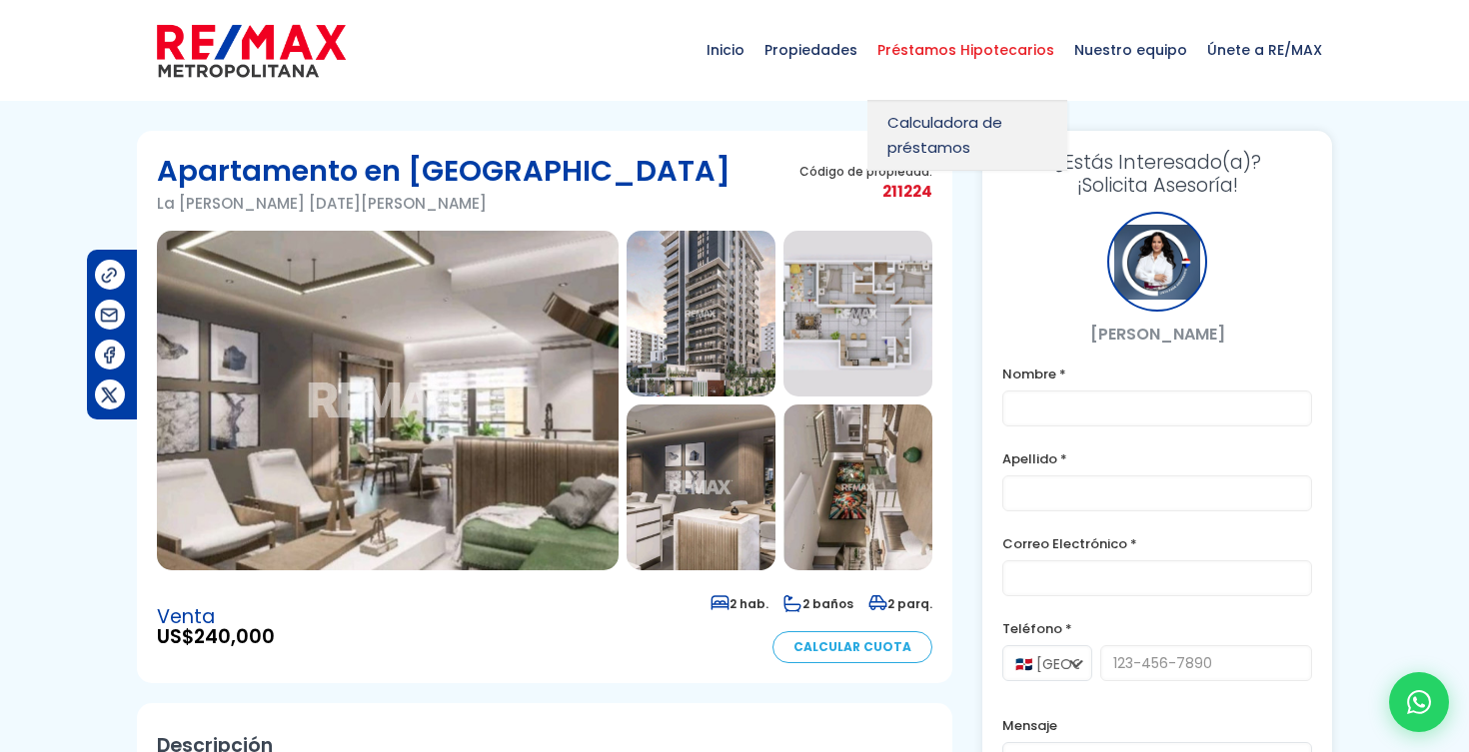
scroll to position [0, 0]
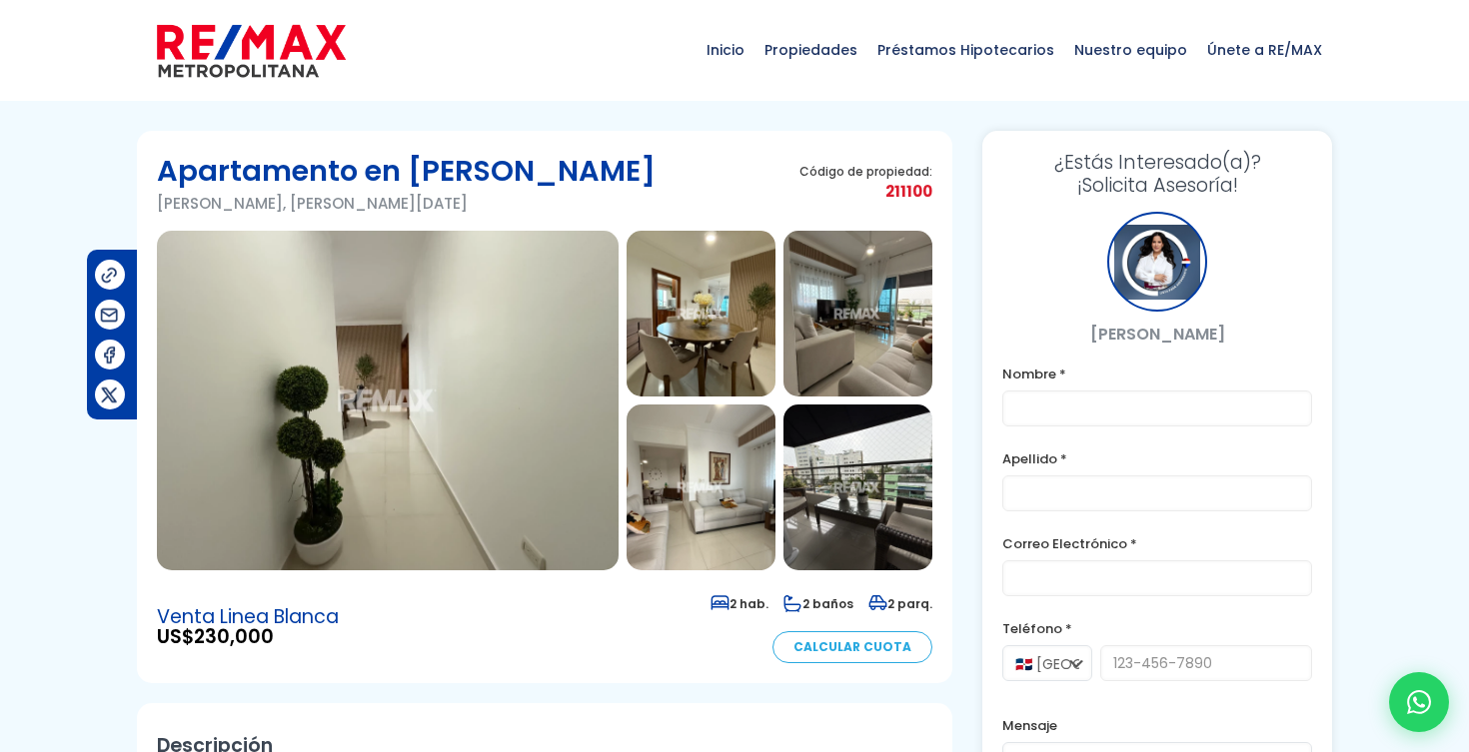
click at [537, 334] on img at bounding box center [388, 401] width 462 height 340
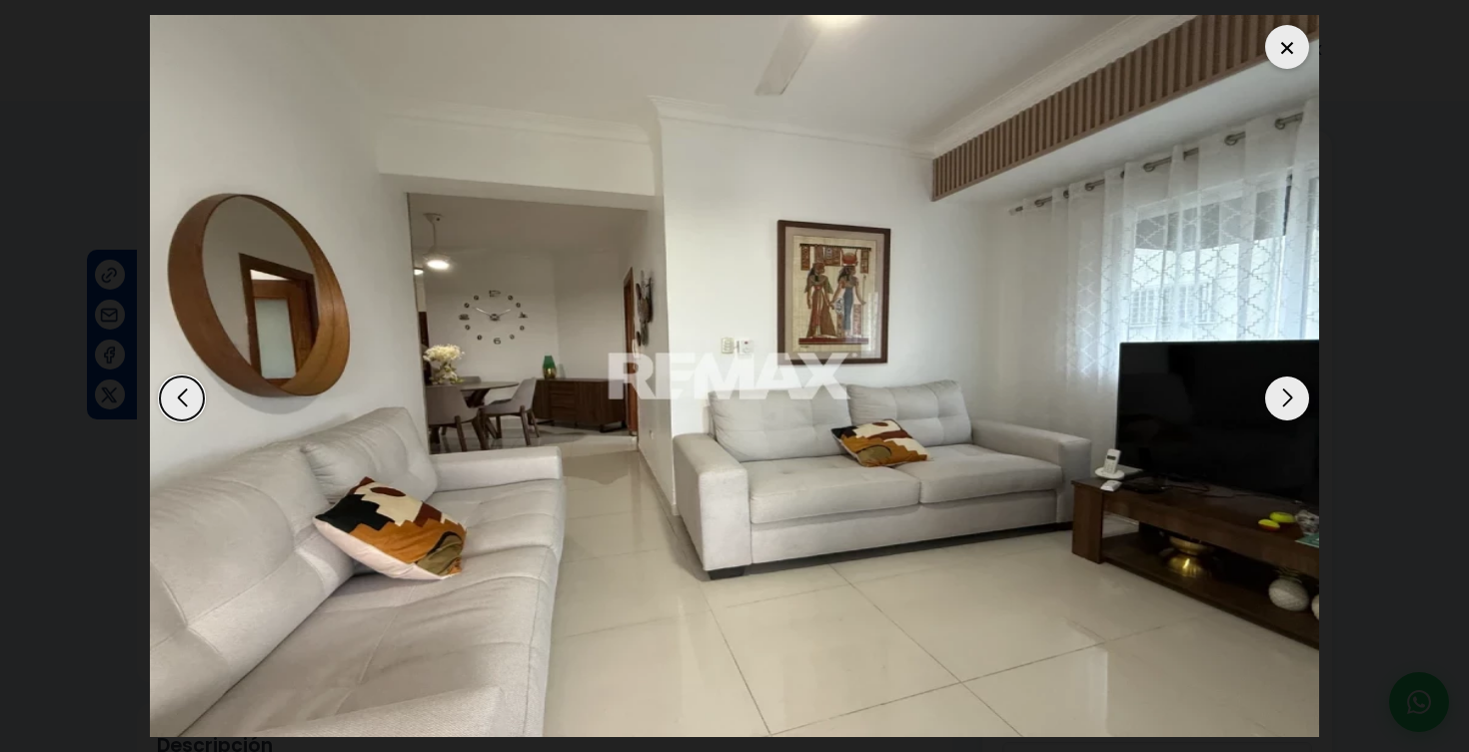
click at [1304, 35] on div at bounding box center [1287, 47] width 44 height 44
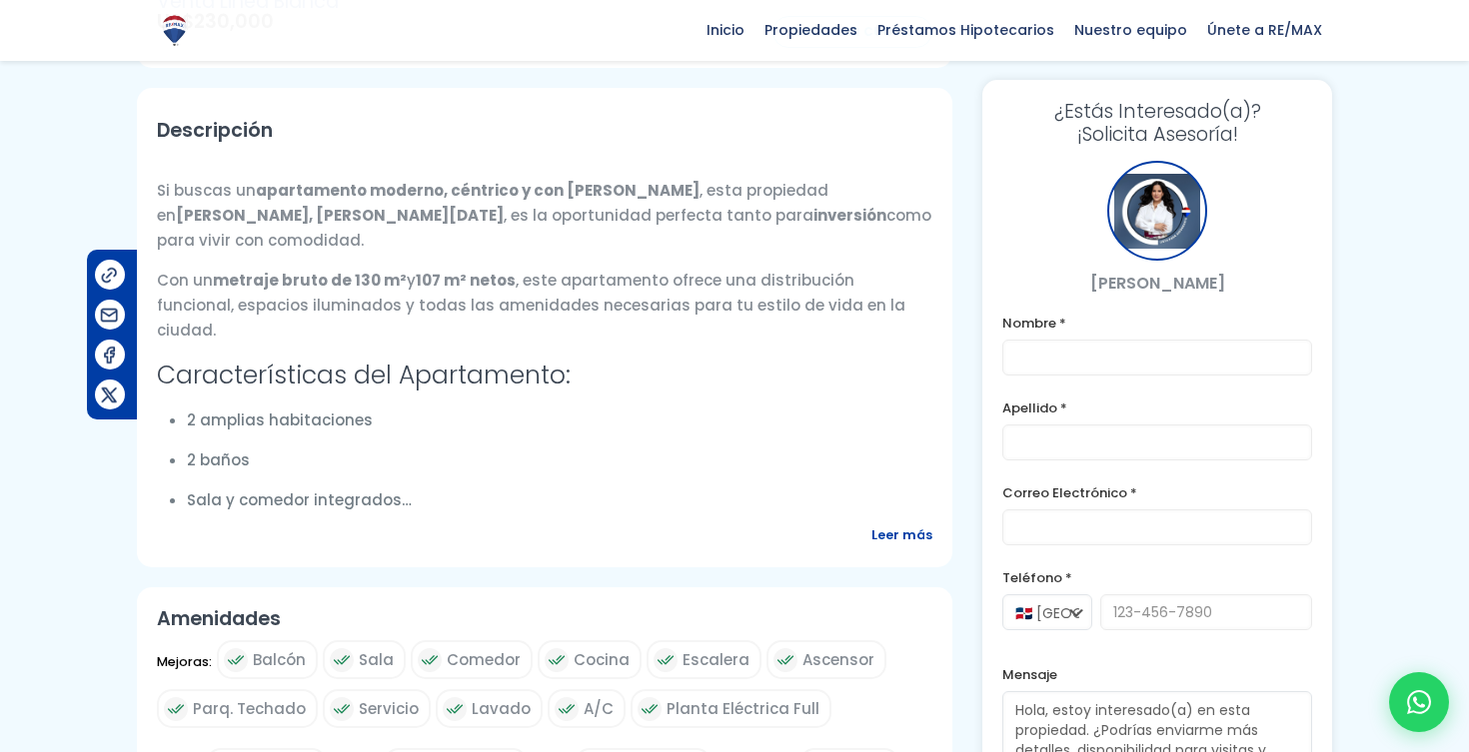
scroll to position [632, 0]
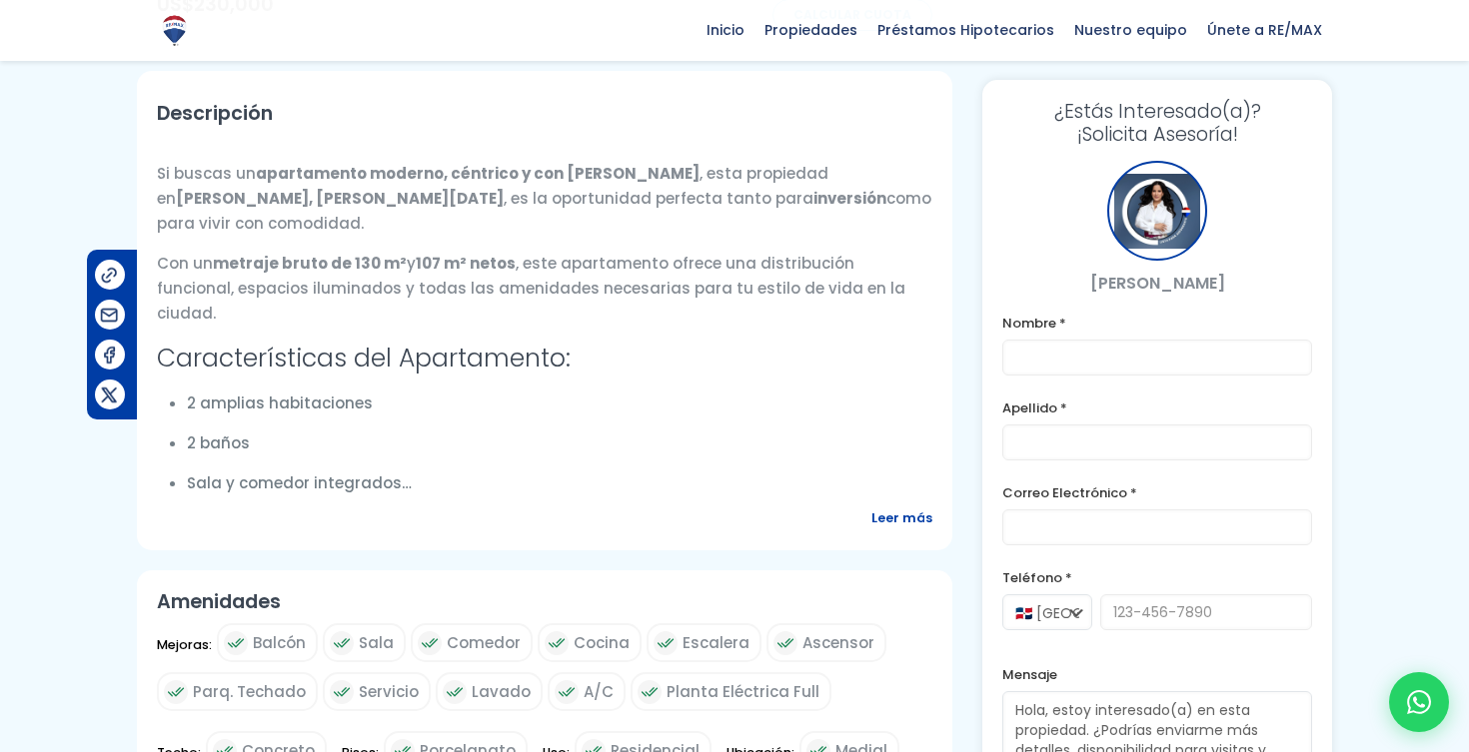
click at [925, 531] on span "Leer más" at bounding box center [901, 518] width 61 height 25
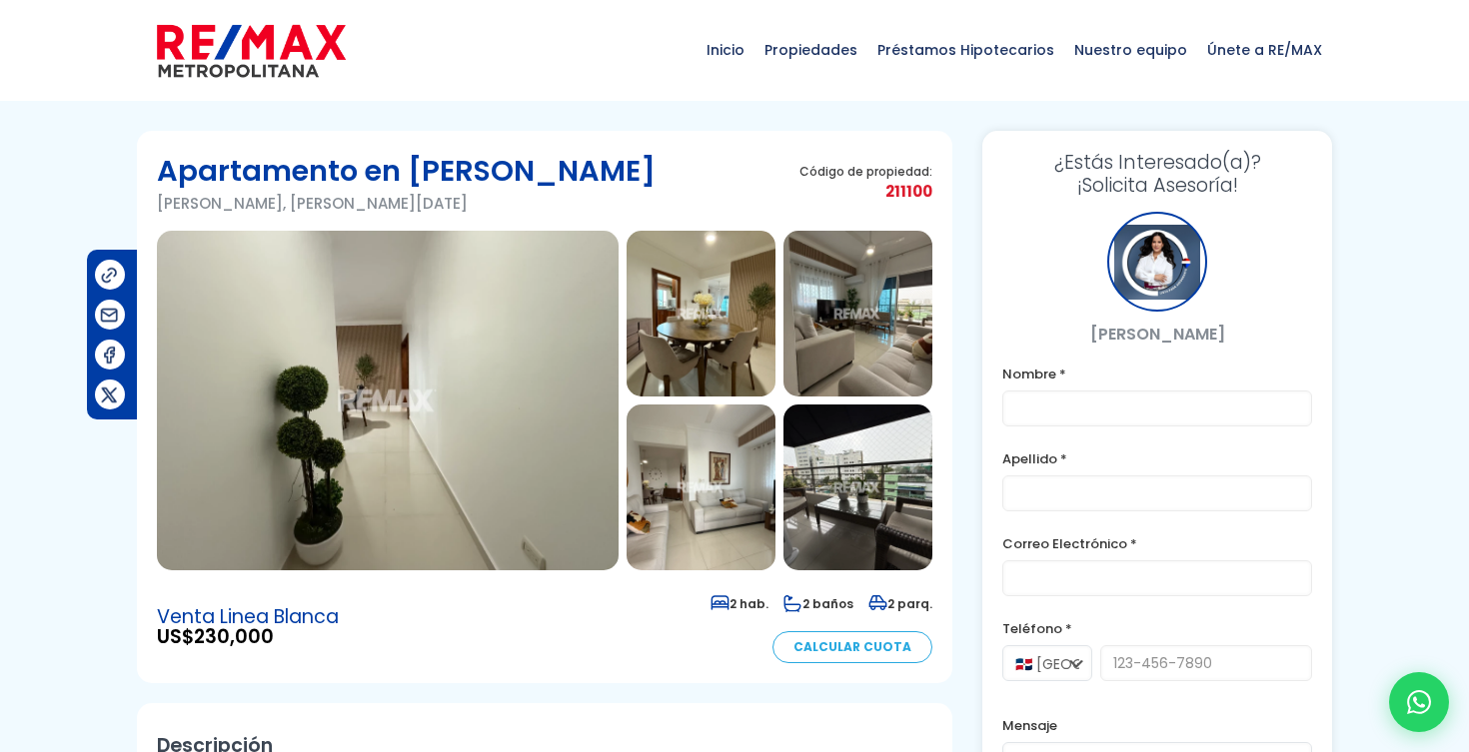
scroll to position [0, 0]
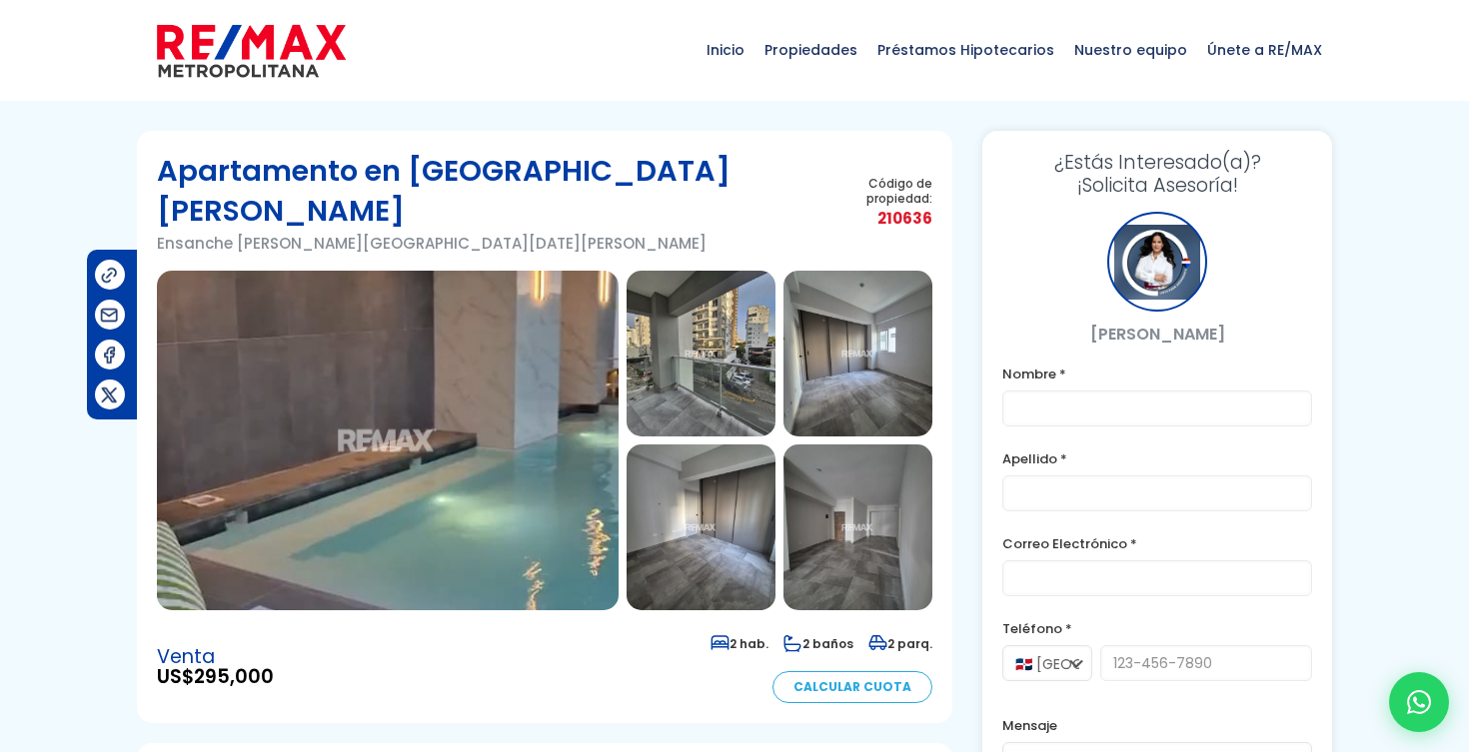
click at [539, 346] on img at bounding box center [388, 441] width 462 height 340
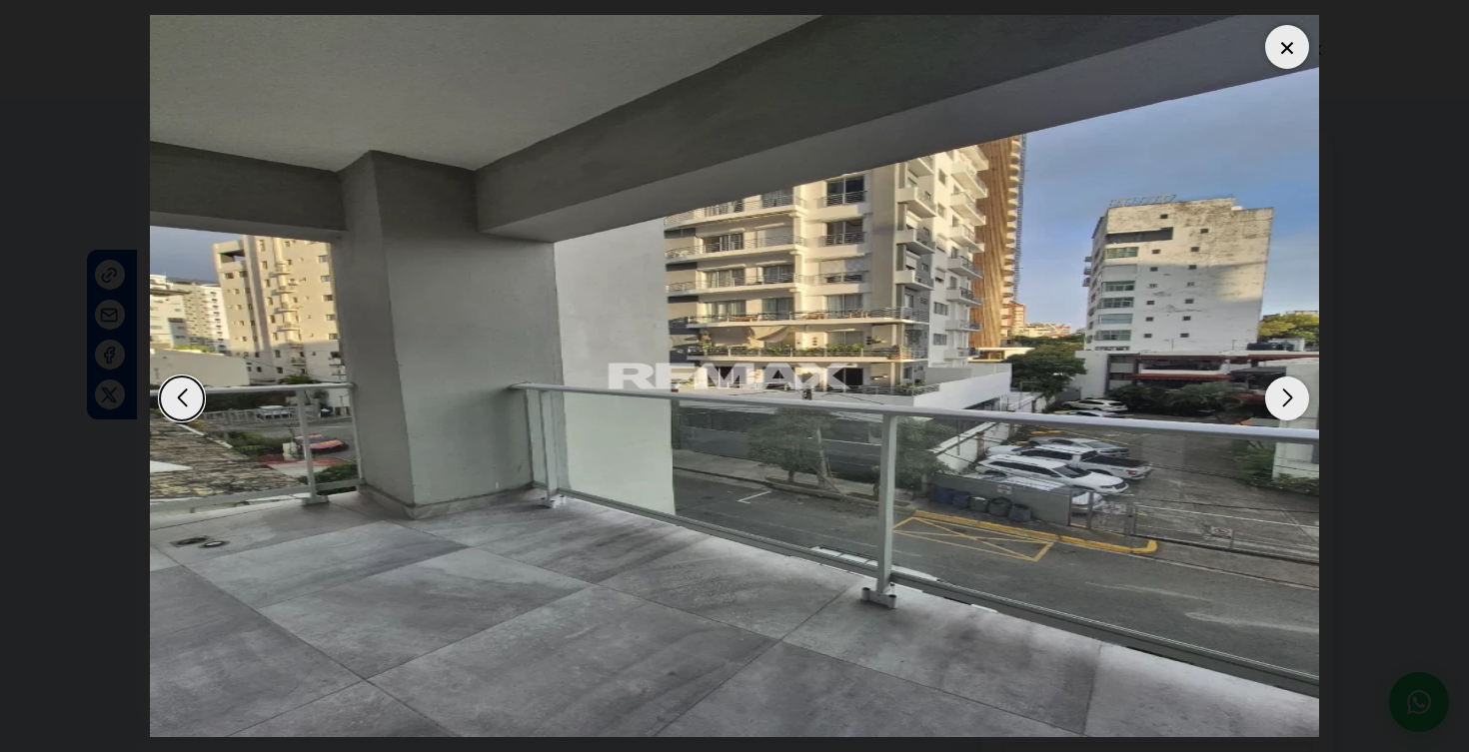
click at [1286, 52] on div at bounding box center [1287, 47] width 44 height 44
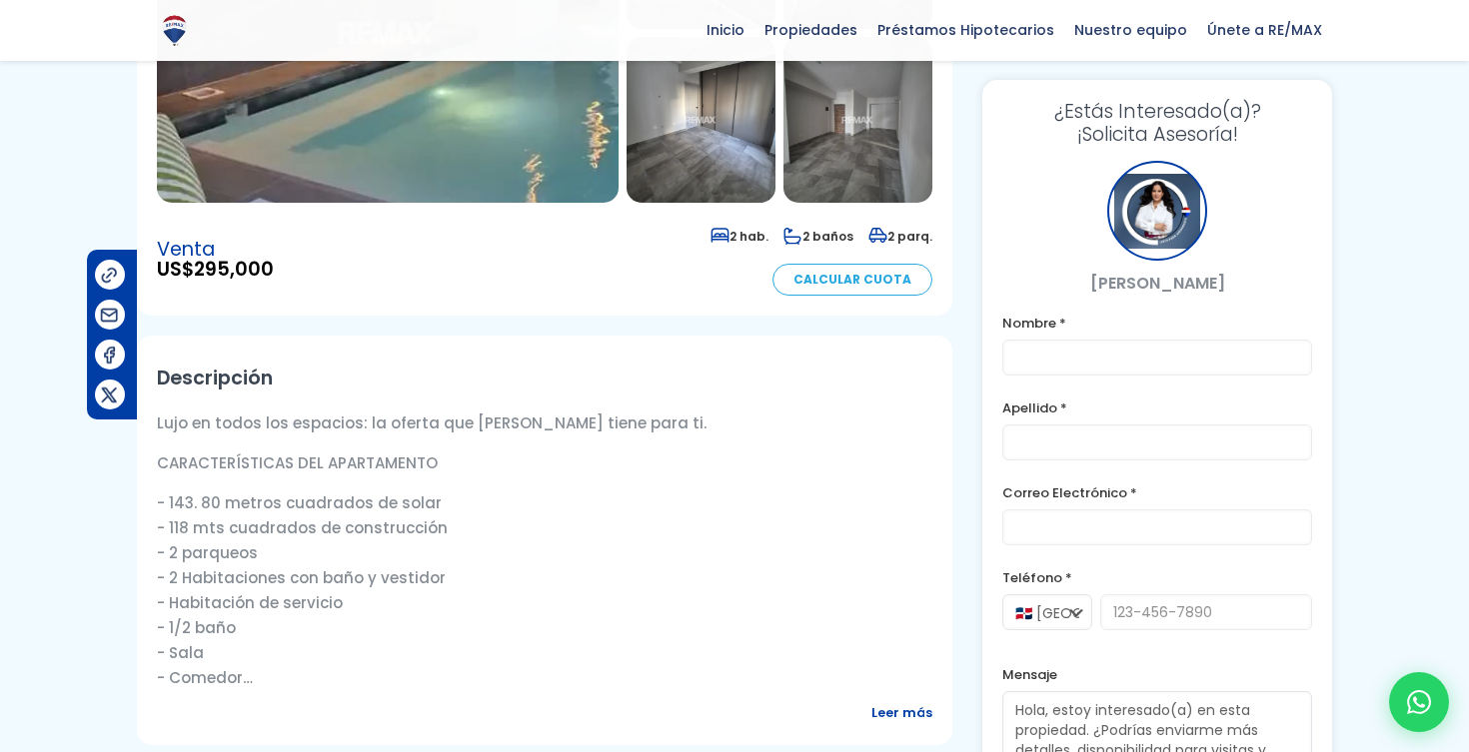
scroll to position [402, 0]
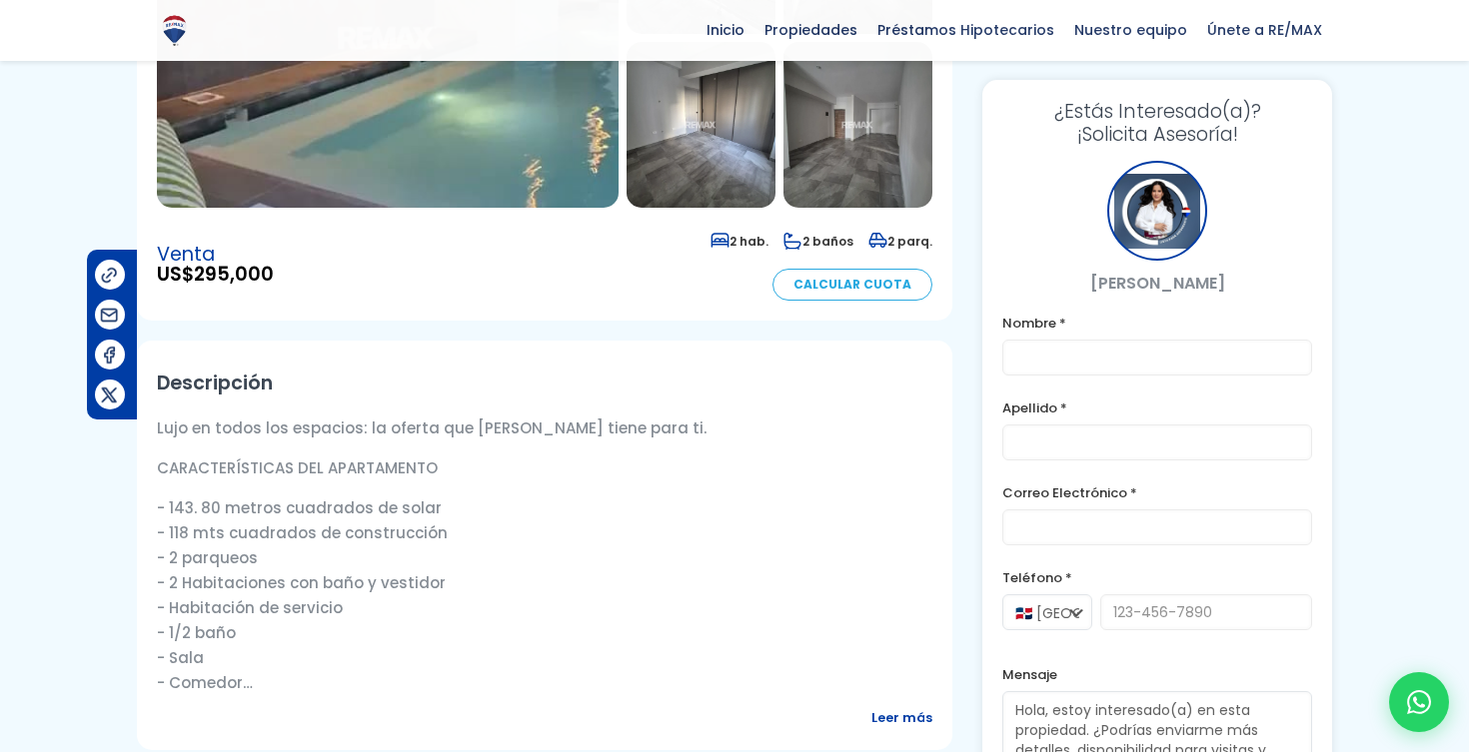
click at [901, 706] on span "Leer más" at bounding box center [901, 718] width 61 height 25
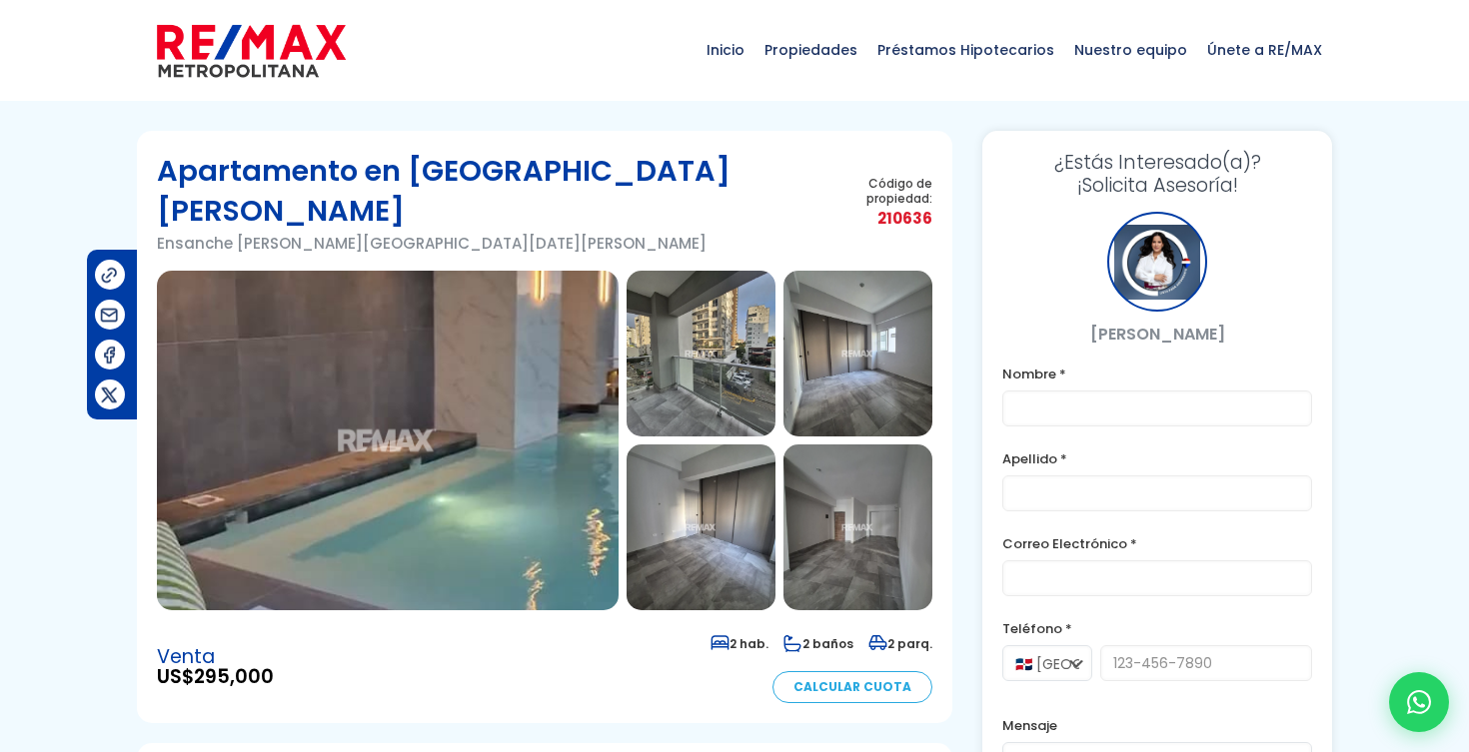
scroll to position [0, 0]
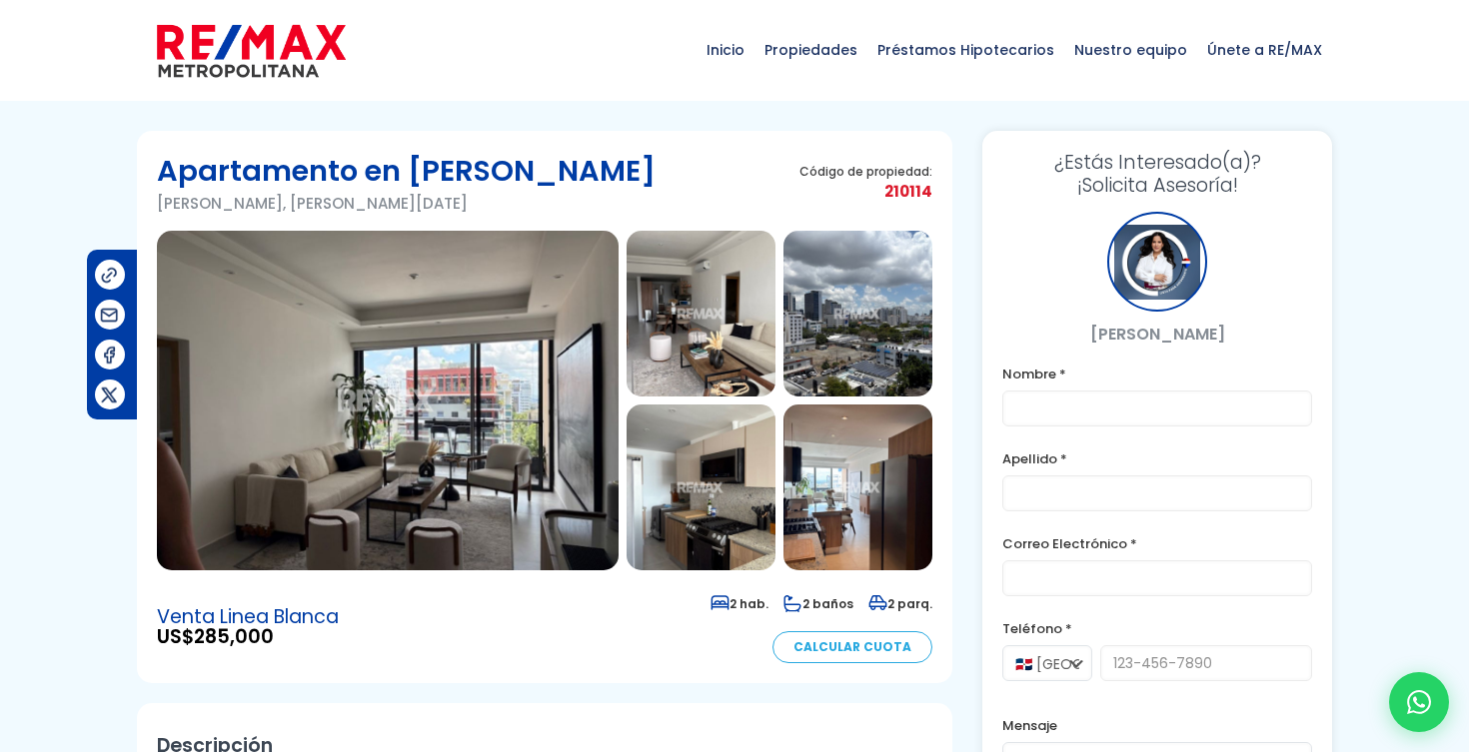
click at [529, 362] on img at bounding box center [388, 401] width 462 height 340
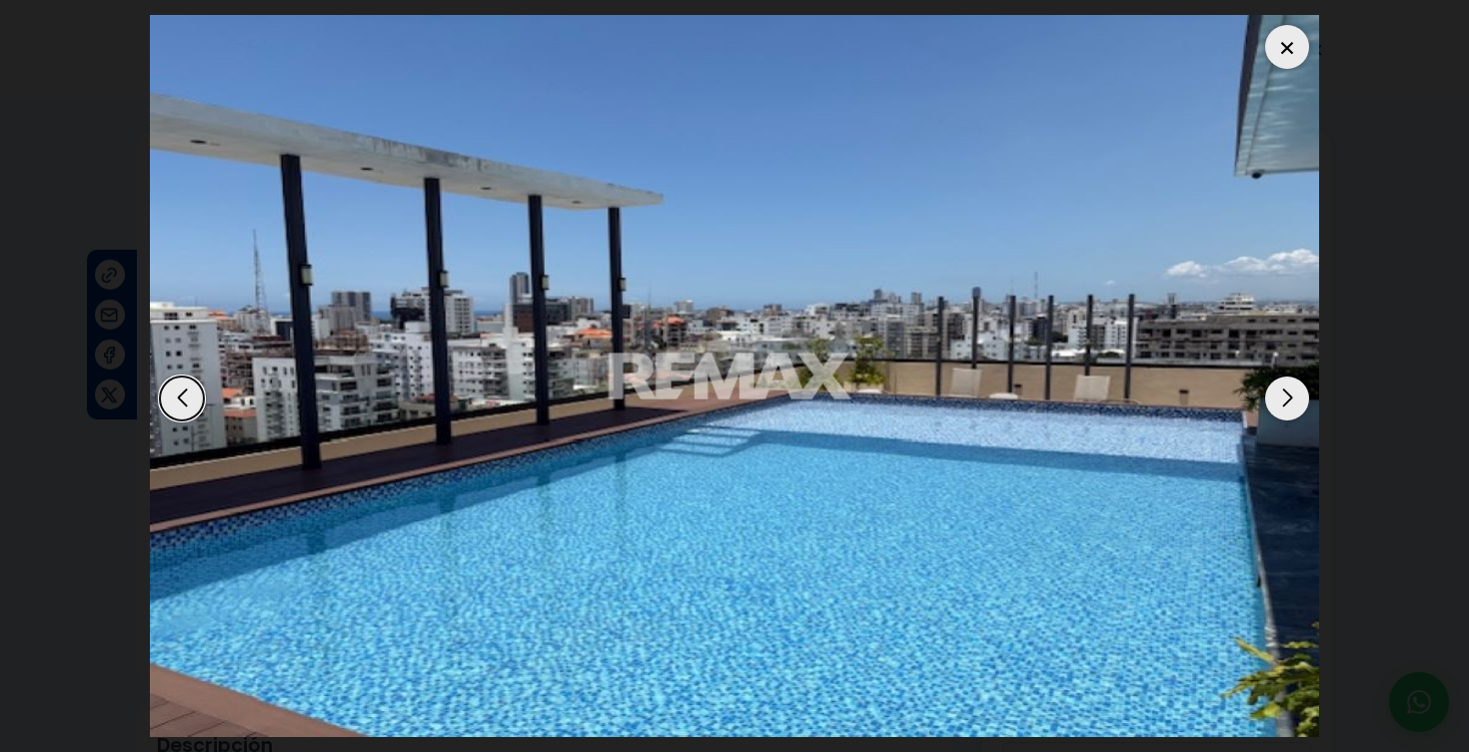
click at [1303, 52] on div at bounding box center [1287, 47] width 44 height 44
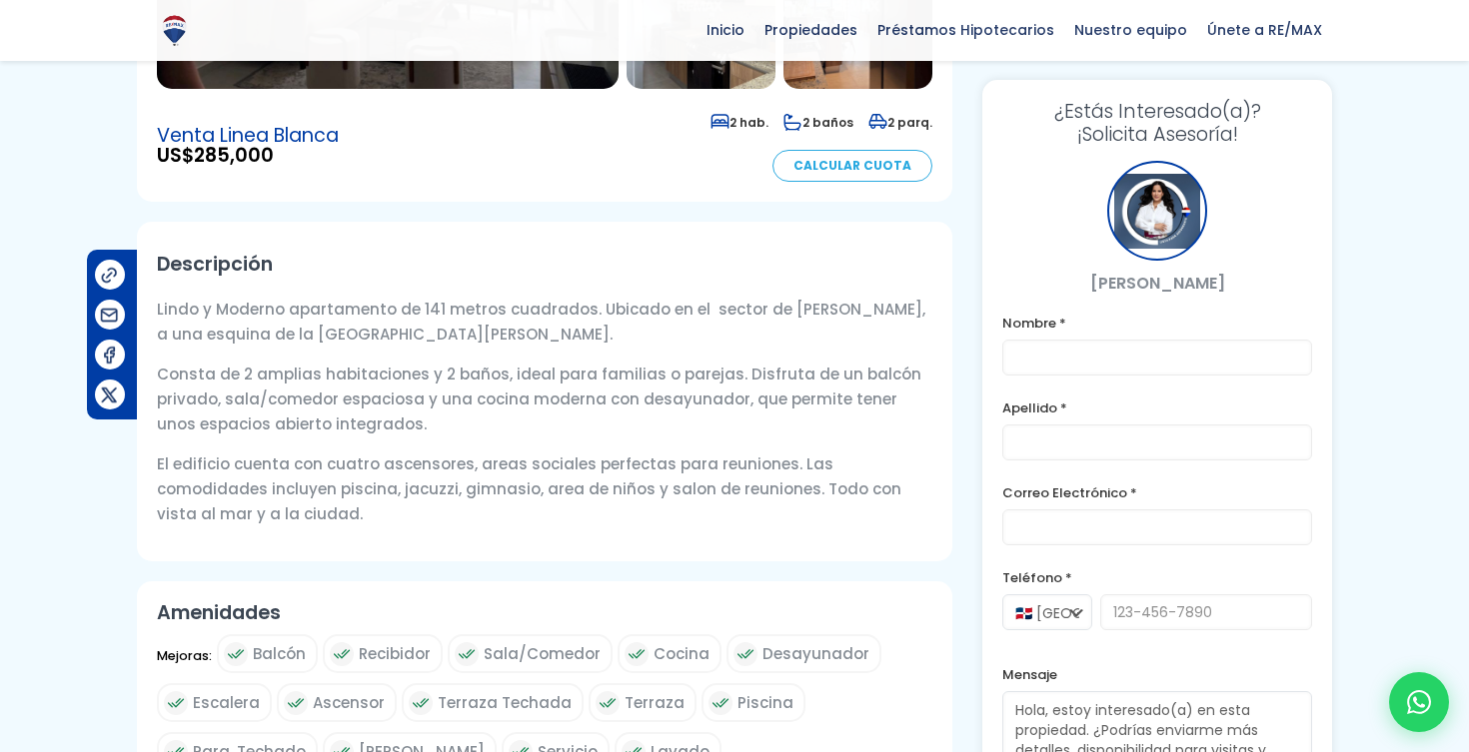
scroll to position [489, 0]
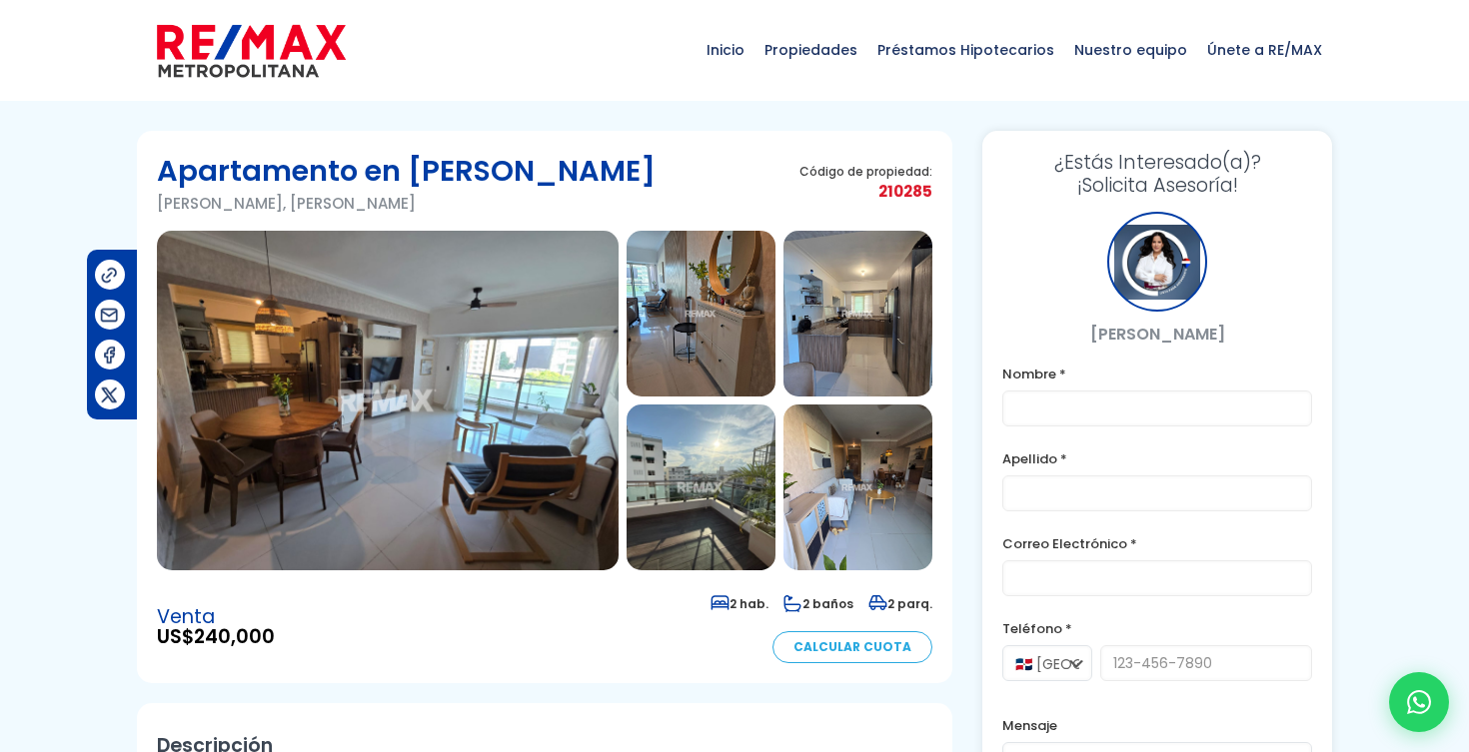
click at [543, 282] on img at bounding box center [388, 401] width 462 height 340
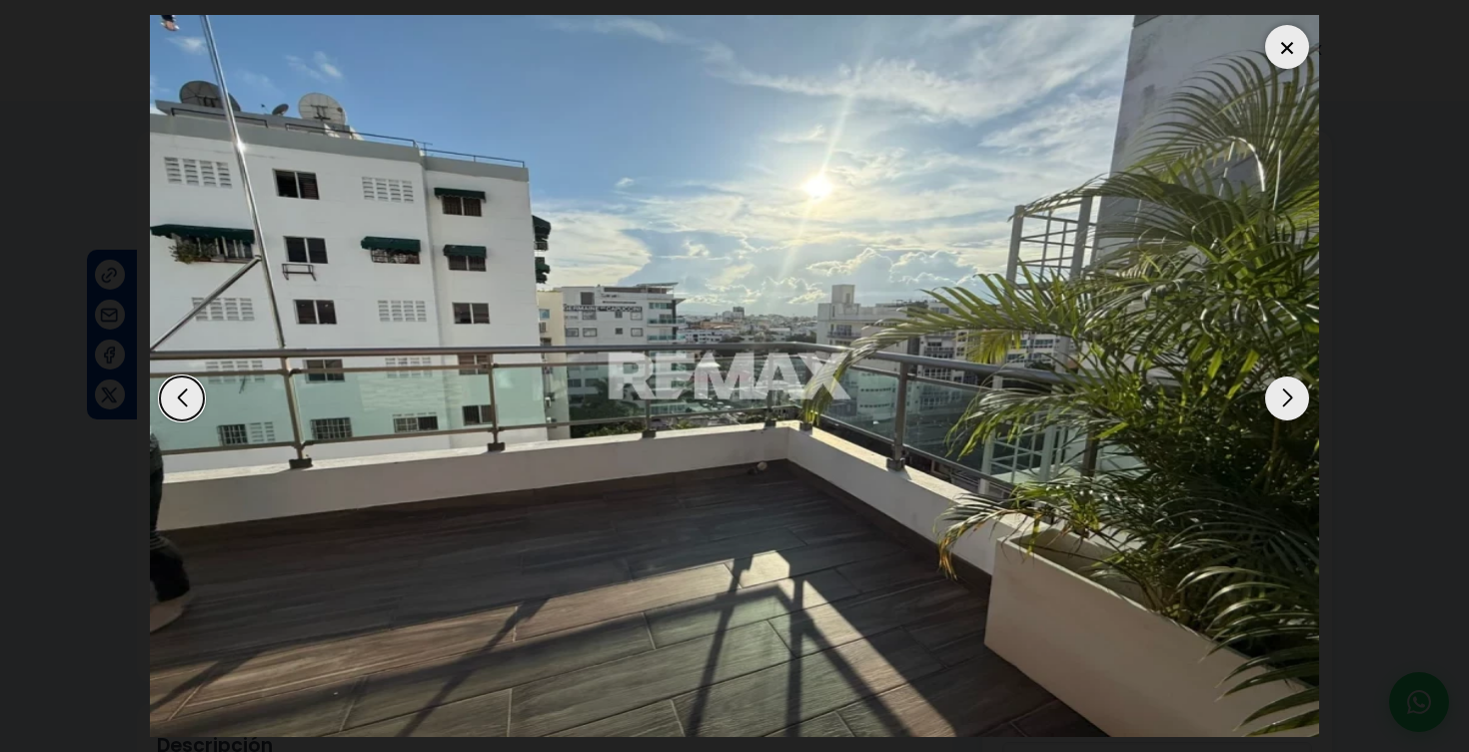
click at [1284, 50] on div at bounding box center [1287, 47] width 44 height 44
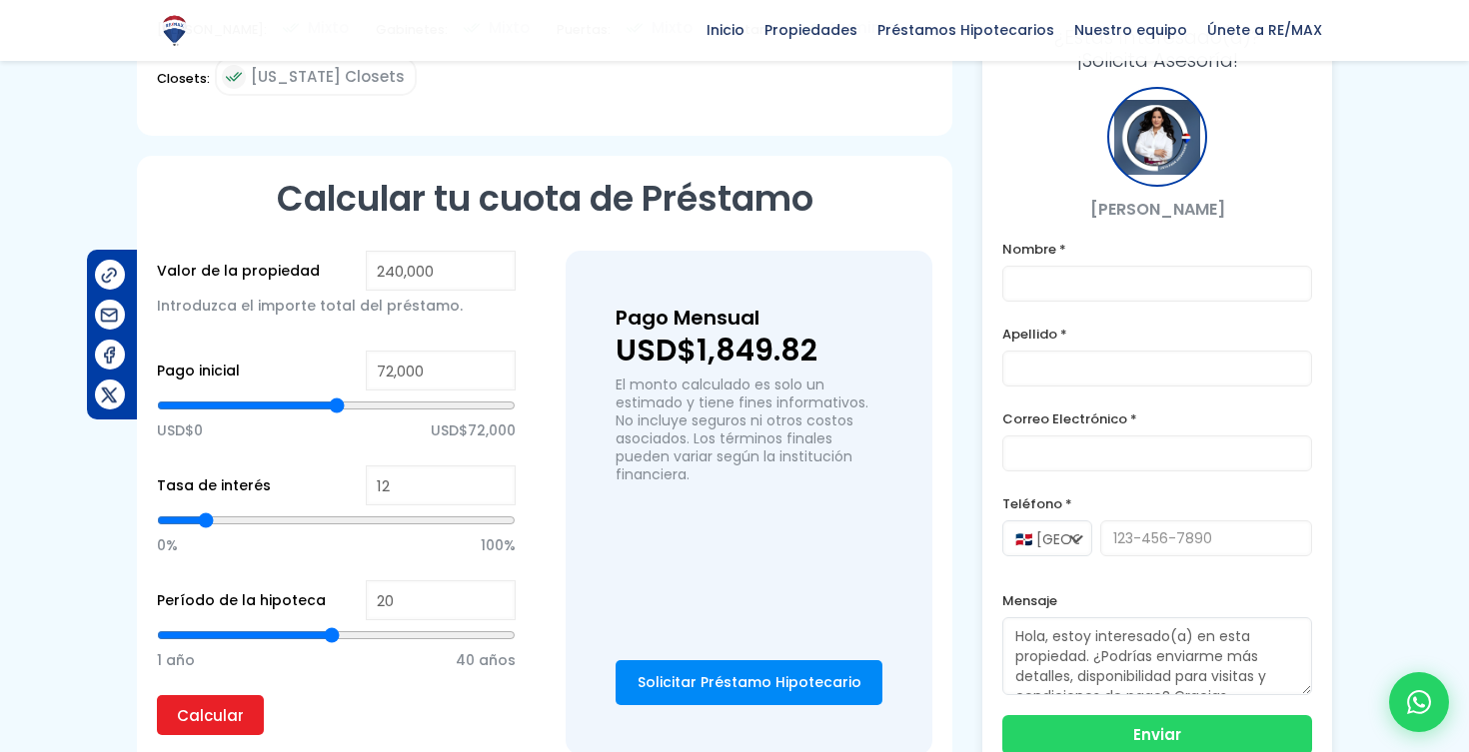
scroll to position [1388, 0]
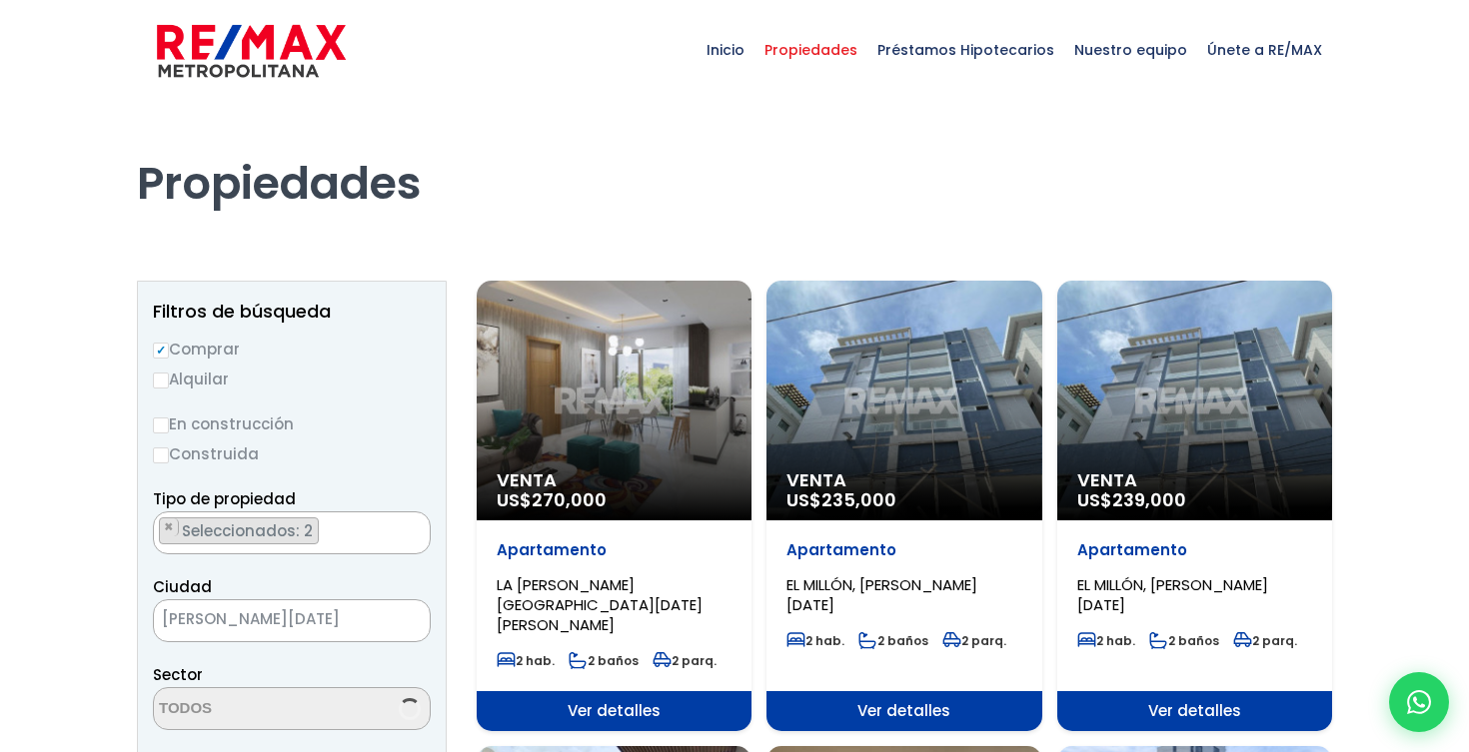
scroll to position [5342, 0]
select select "105"
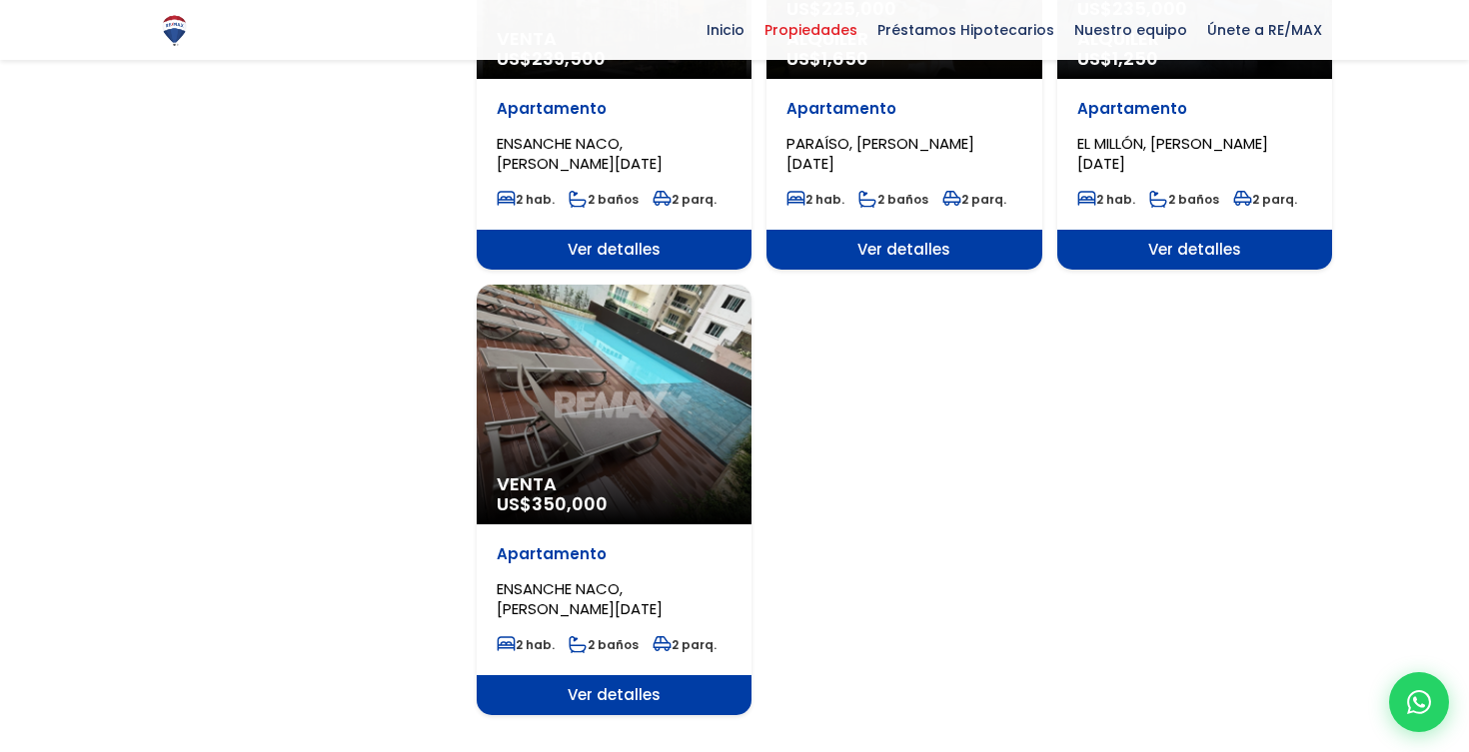
scroll to position [2304, 0]
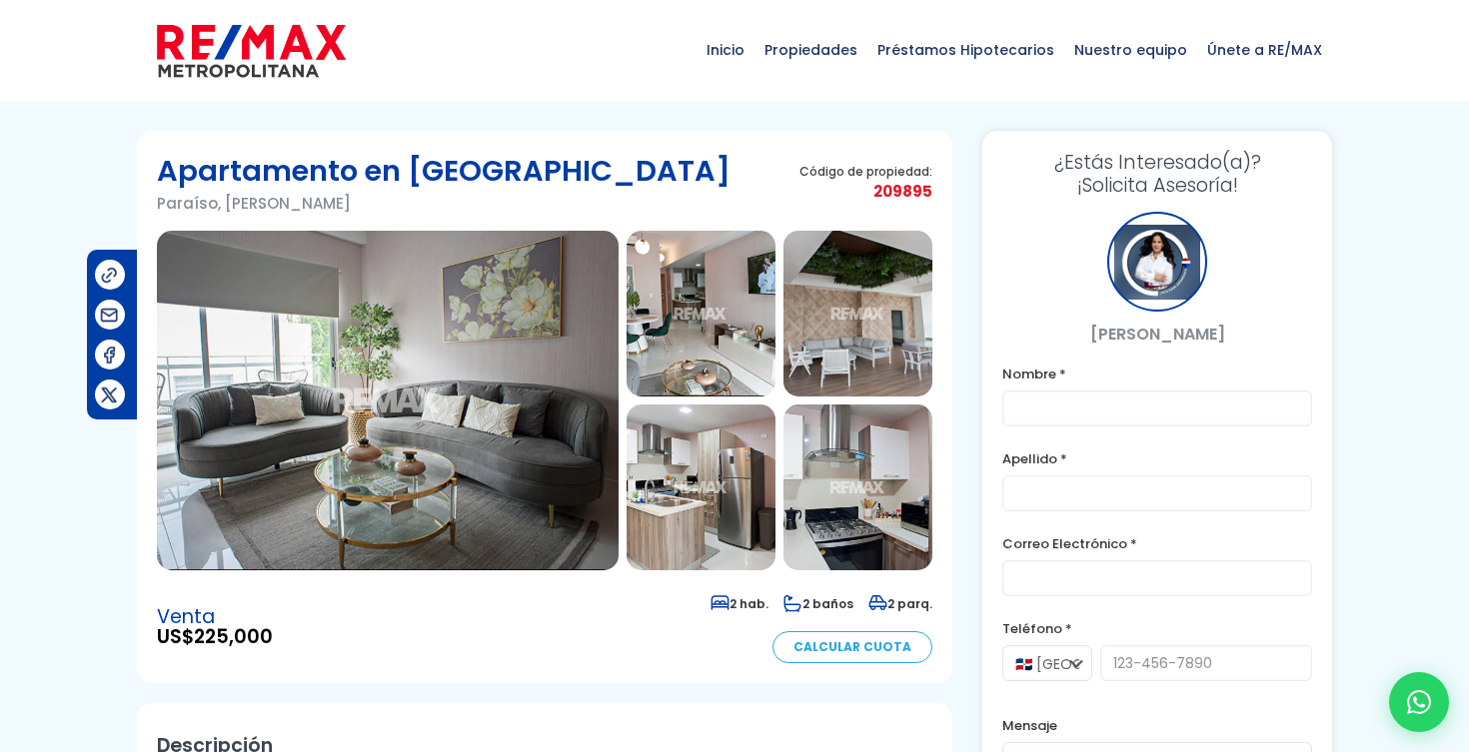
click at [499, 356] on img at bounding box center [388, 401] width 462 height 340
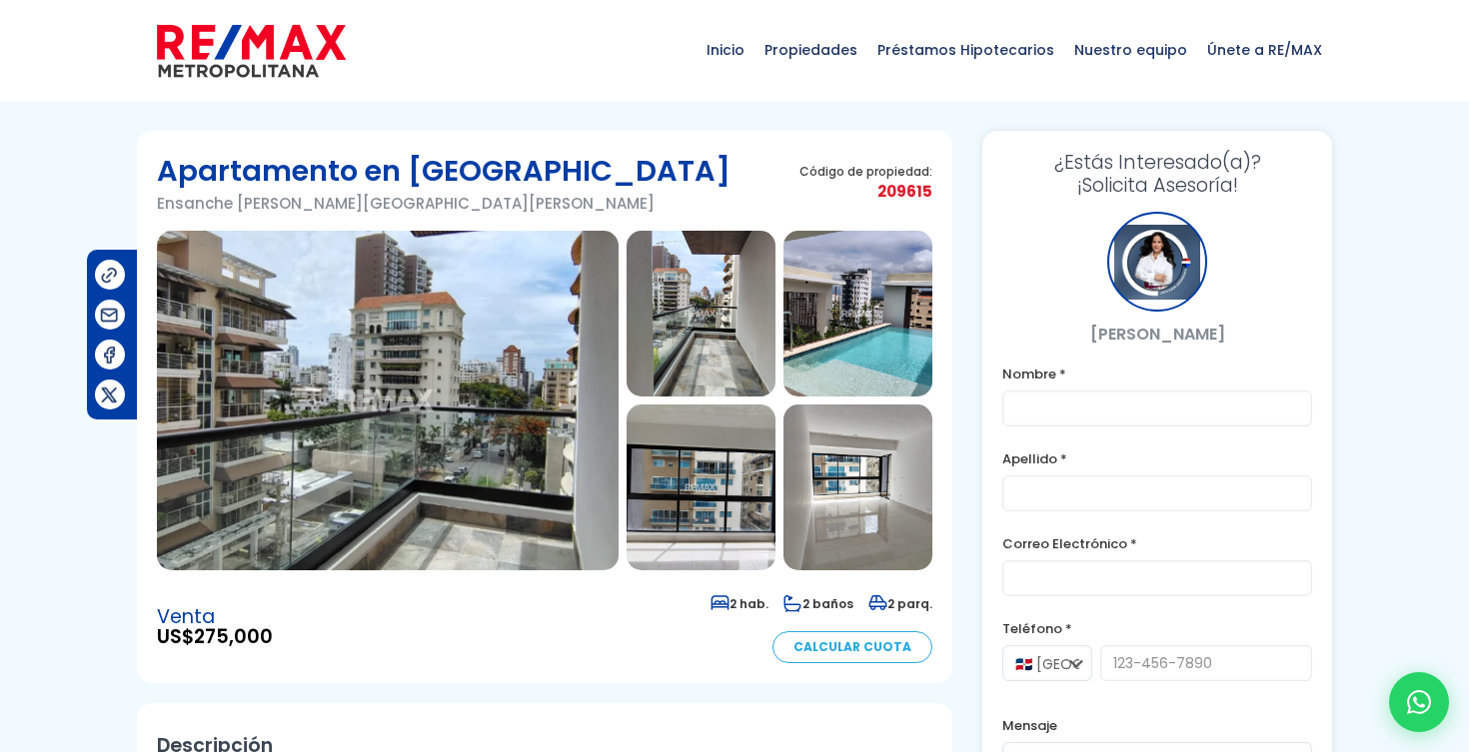
click at [453, 324] on img at bounding box center [388, 401] width 462 height 340
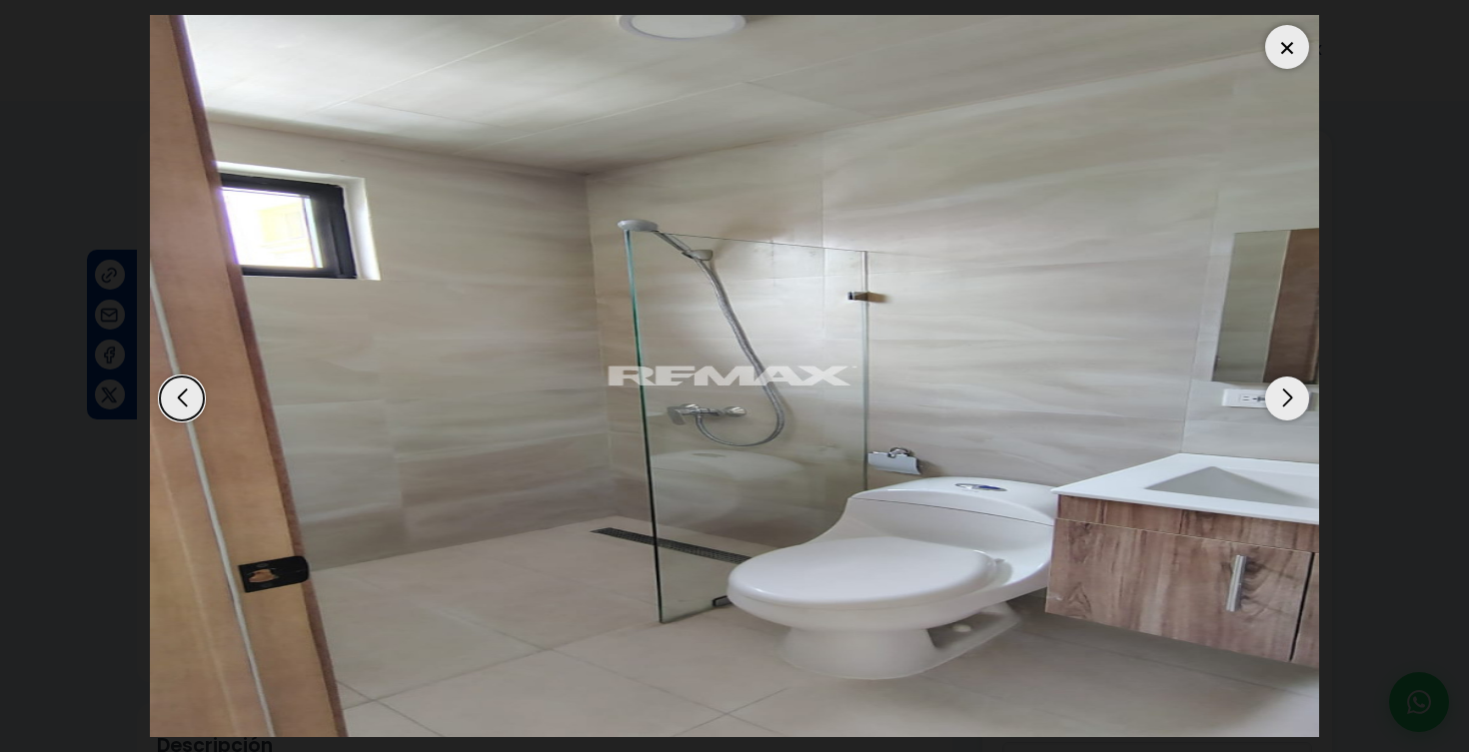
click at [1283, 44] on div at bounding box center [1287, 47] width 44 height 44
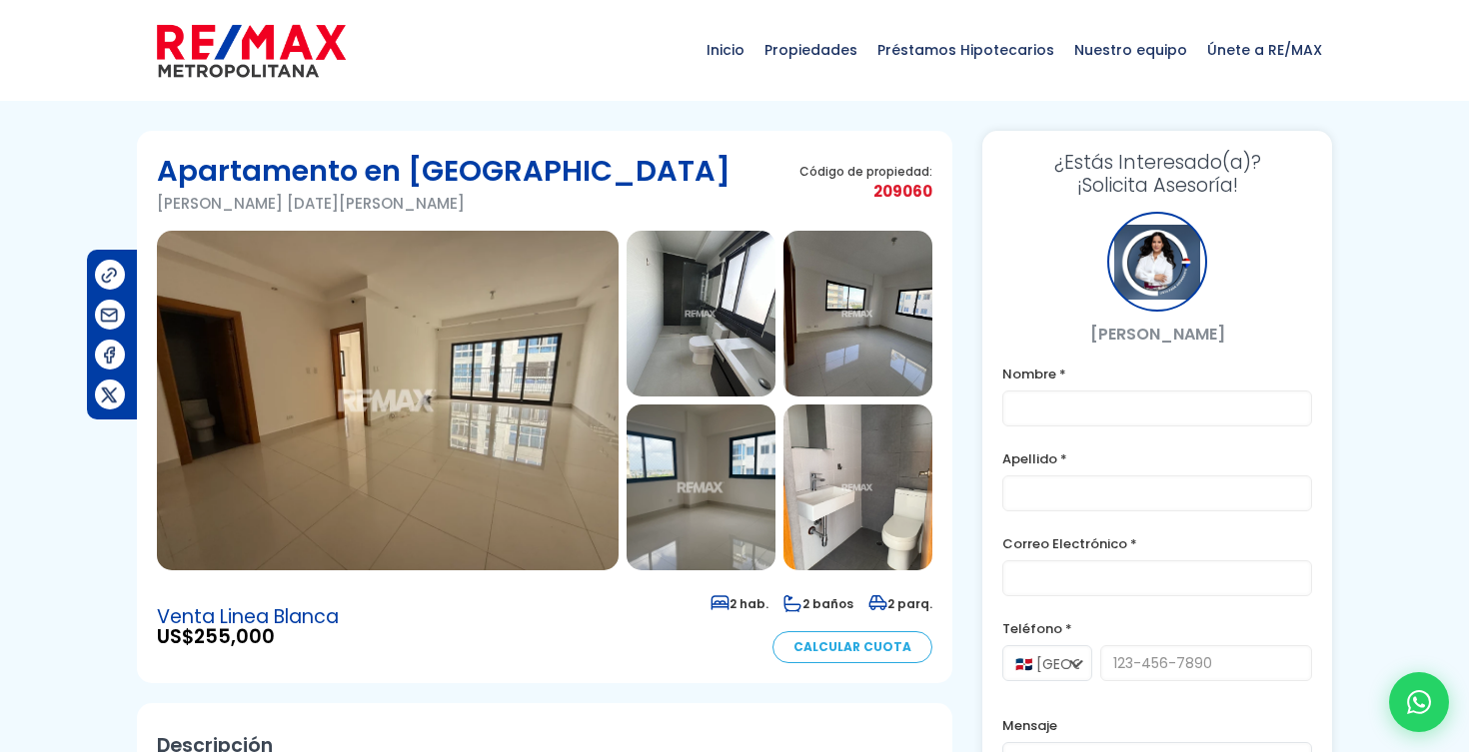
click at [534, 349] on img at bounding box center [388, 401] width 462 height 340
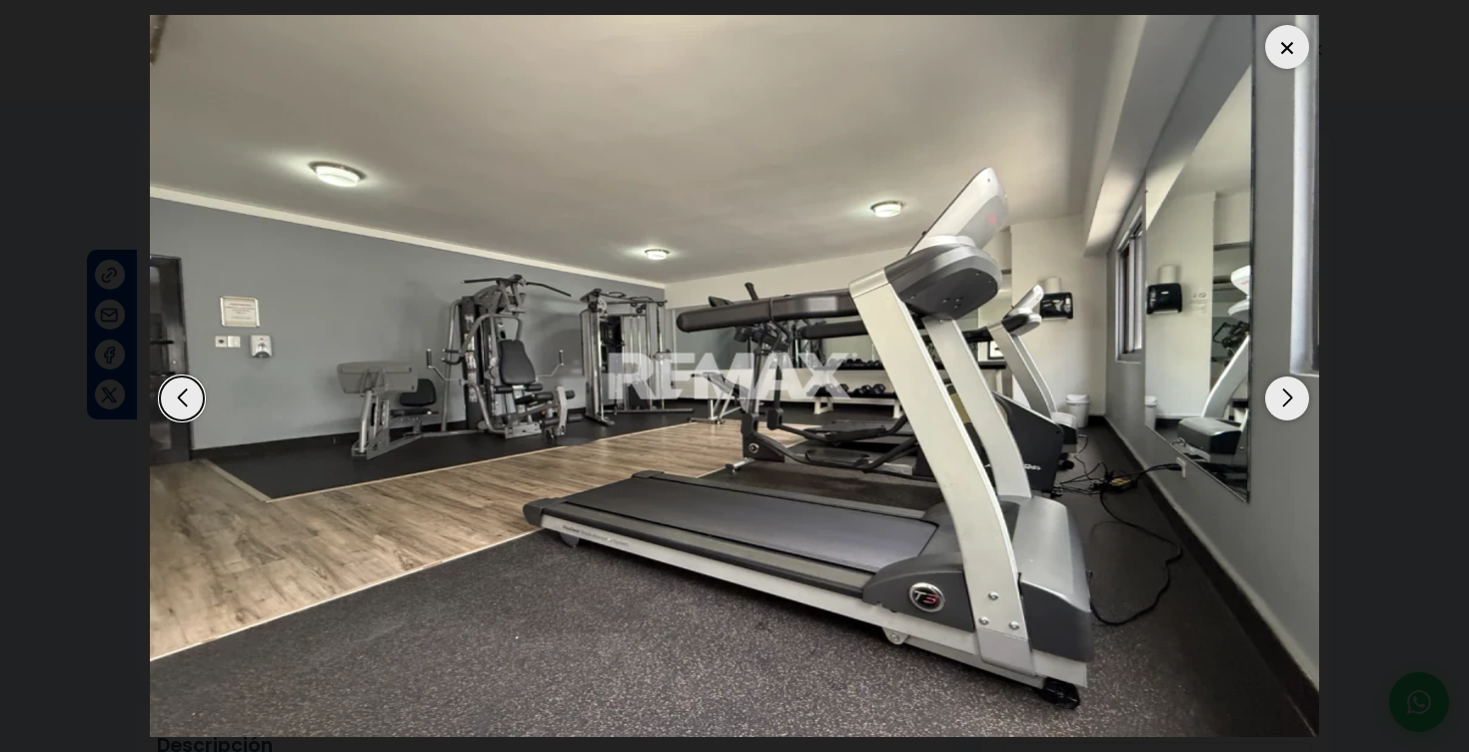
click at [1283, 66] on div at bounding box center [1287, 47] width 44 height 44
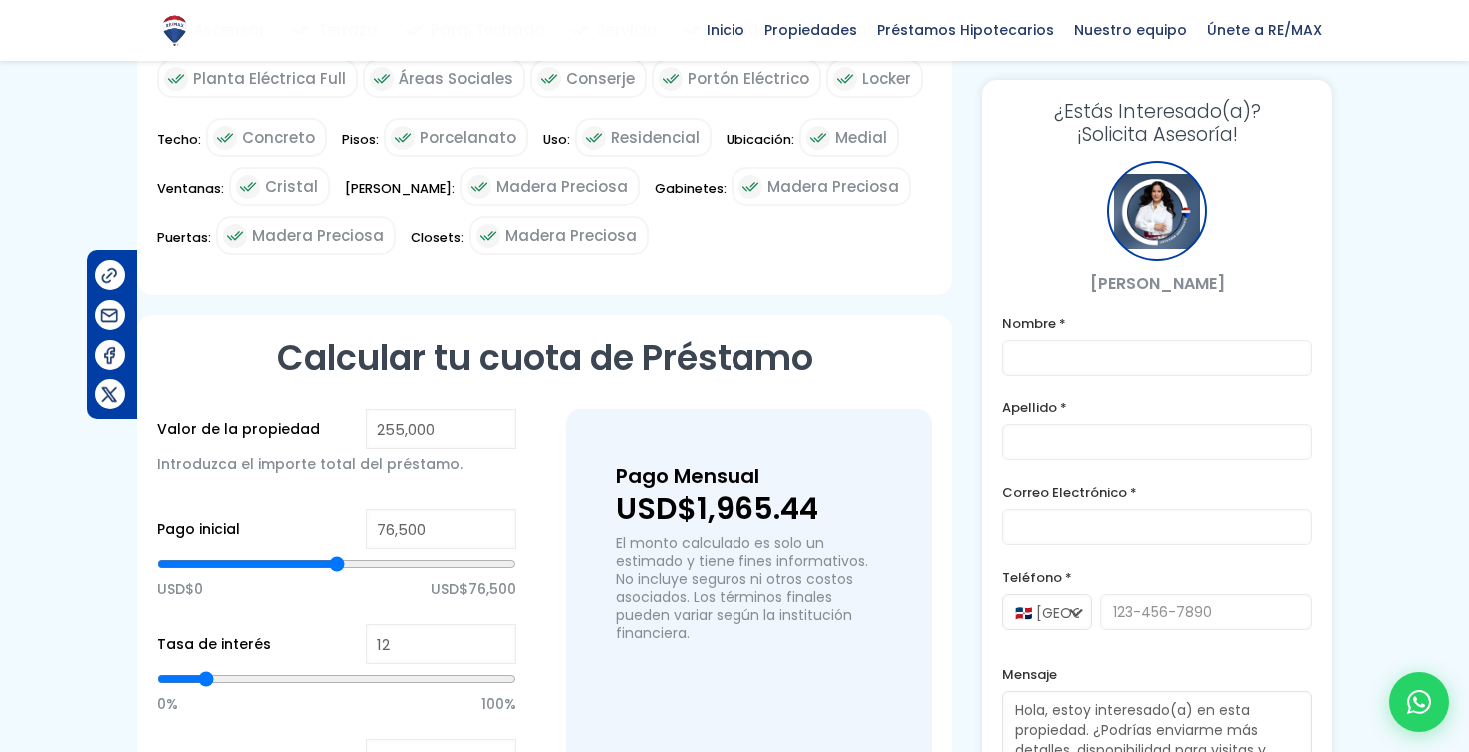
scroll to position [1140, 0]
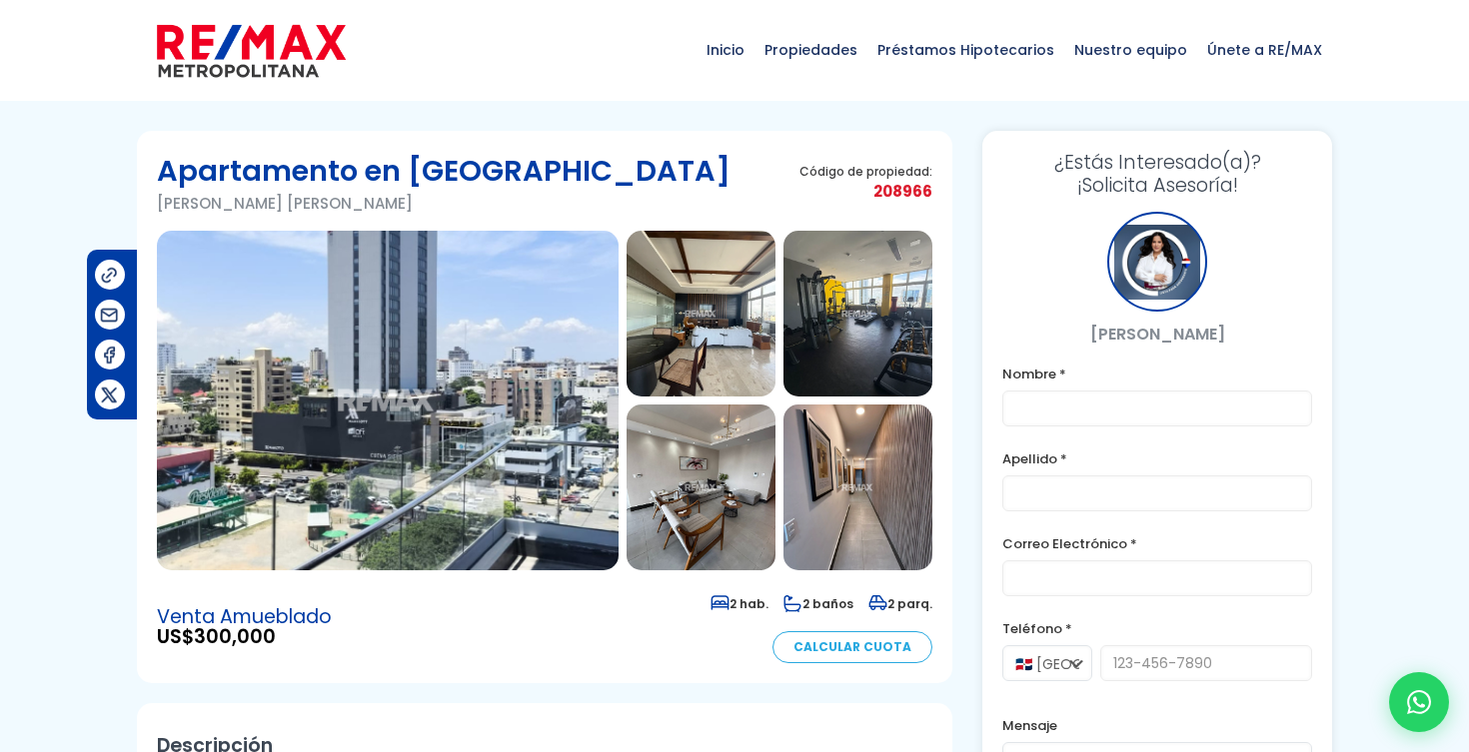
click at [550, 360] on img at bounding box center [388, 401] width 462 height 340
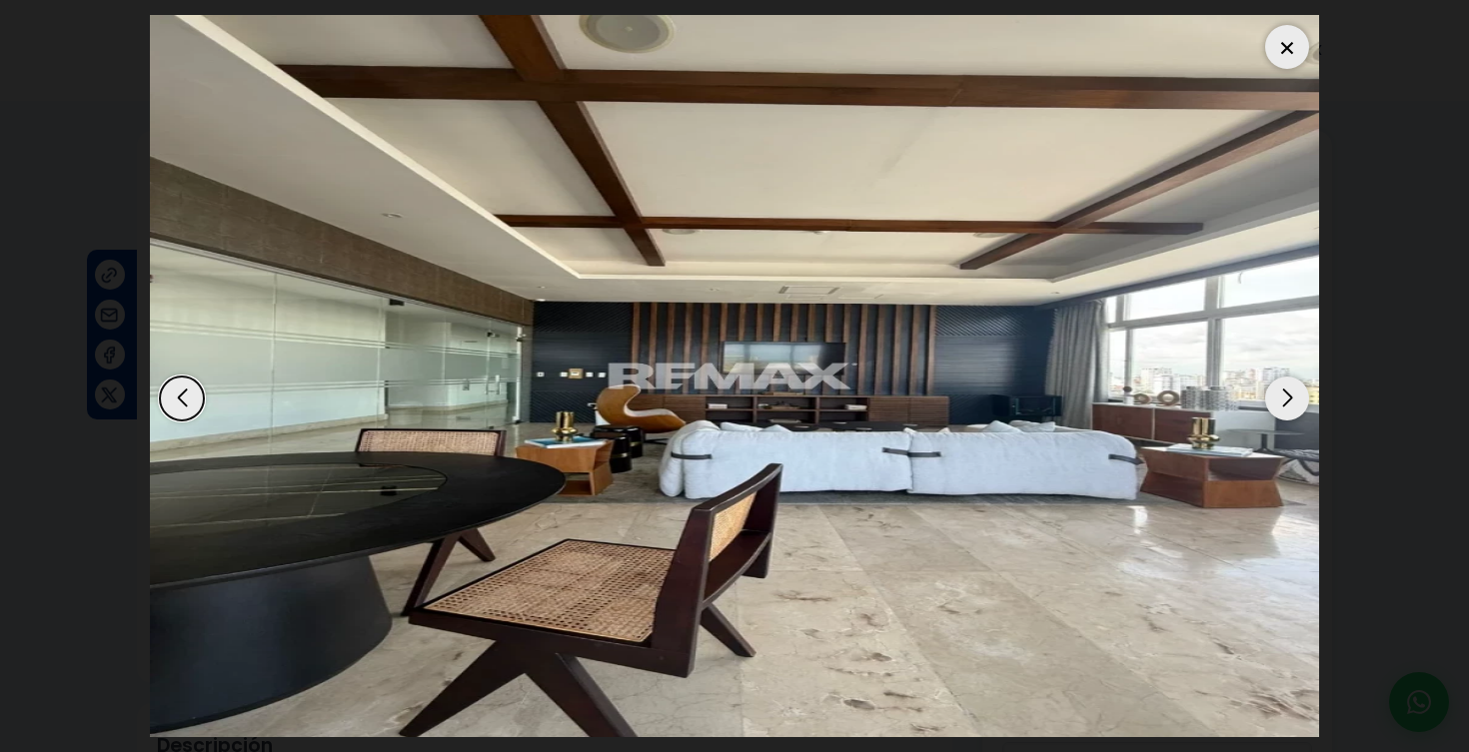
click at [1301, 406] on div "Next slide" at bounding box center [1287, 399] width 44 height 44
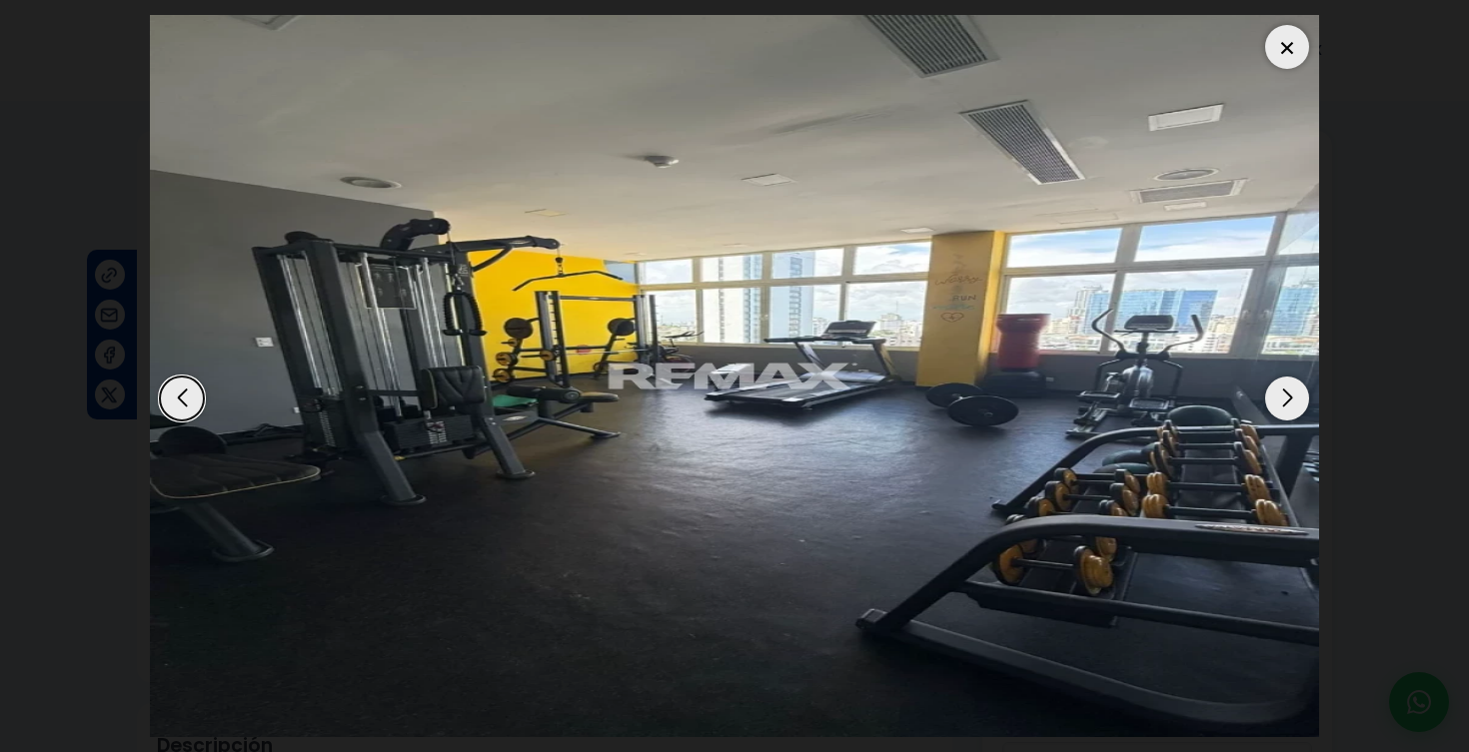
click at [1301, 406] on div "Next slide" at bounding box center [1287, 399] width 44 height 44
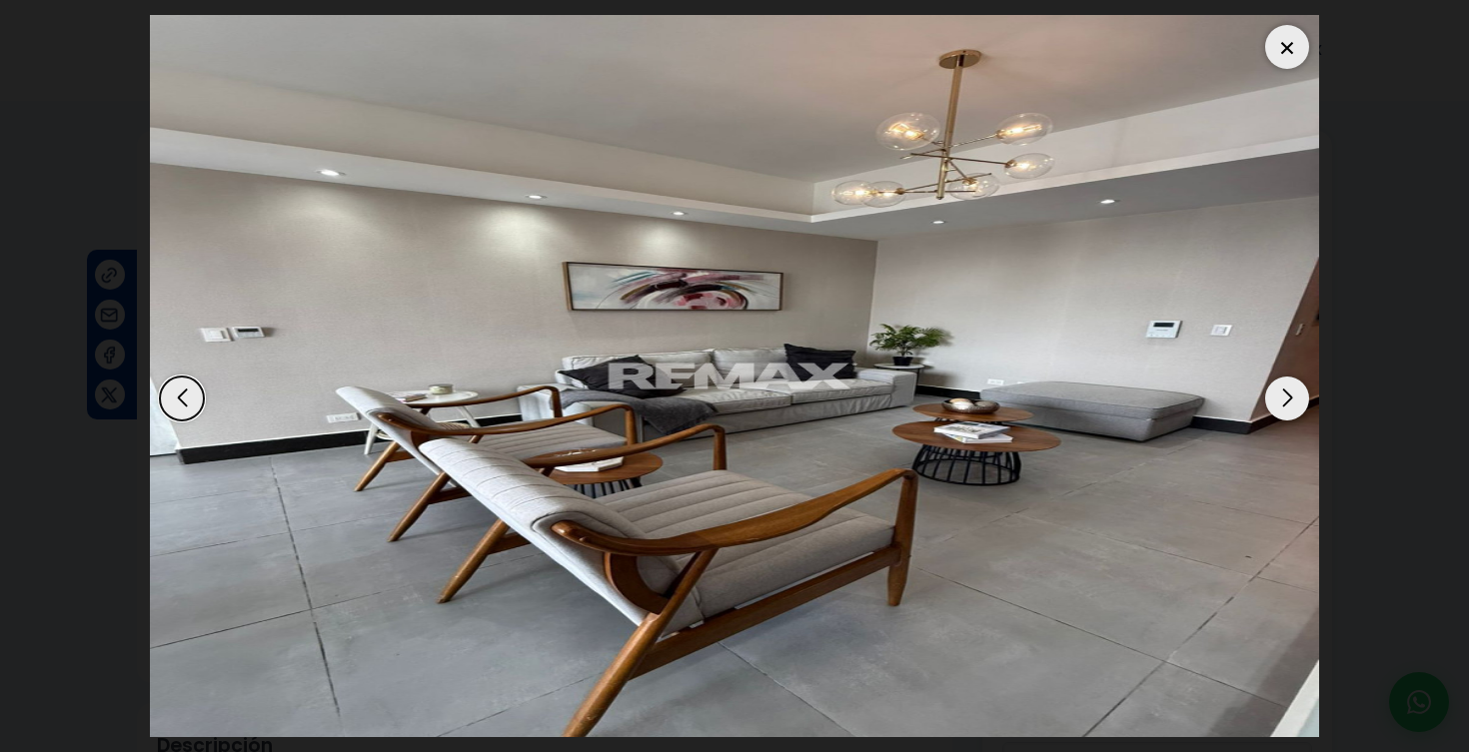
click at [1301, 406] on div "Next slide" at bounding box center [1287, 399] width 44 height 44
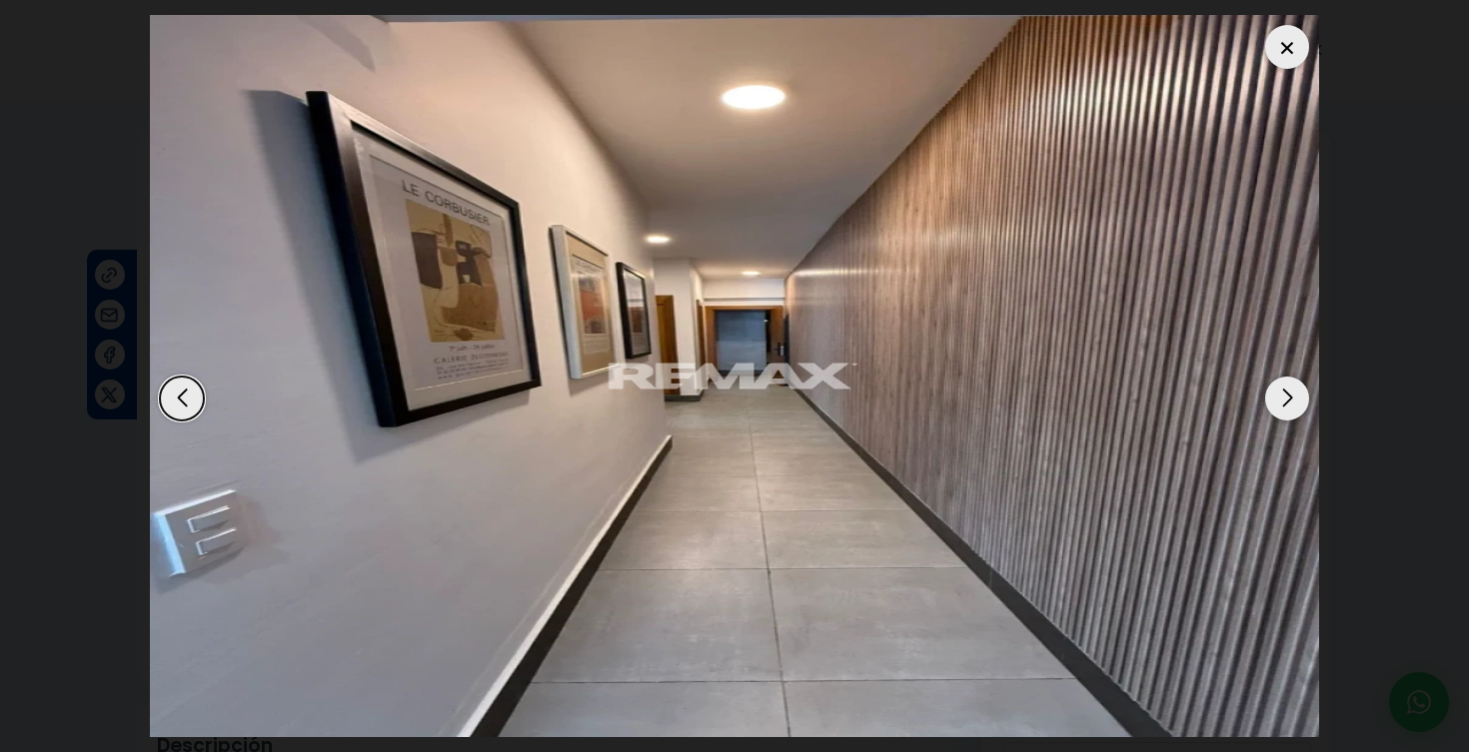
click at [1301, 406] on div "Next slide" at bounding box center [1287, 399] width 44 height 44
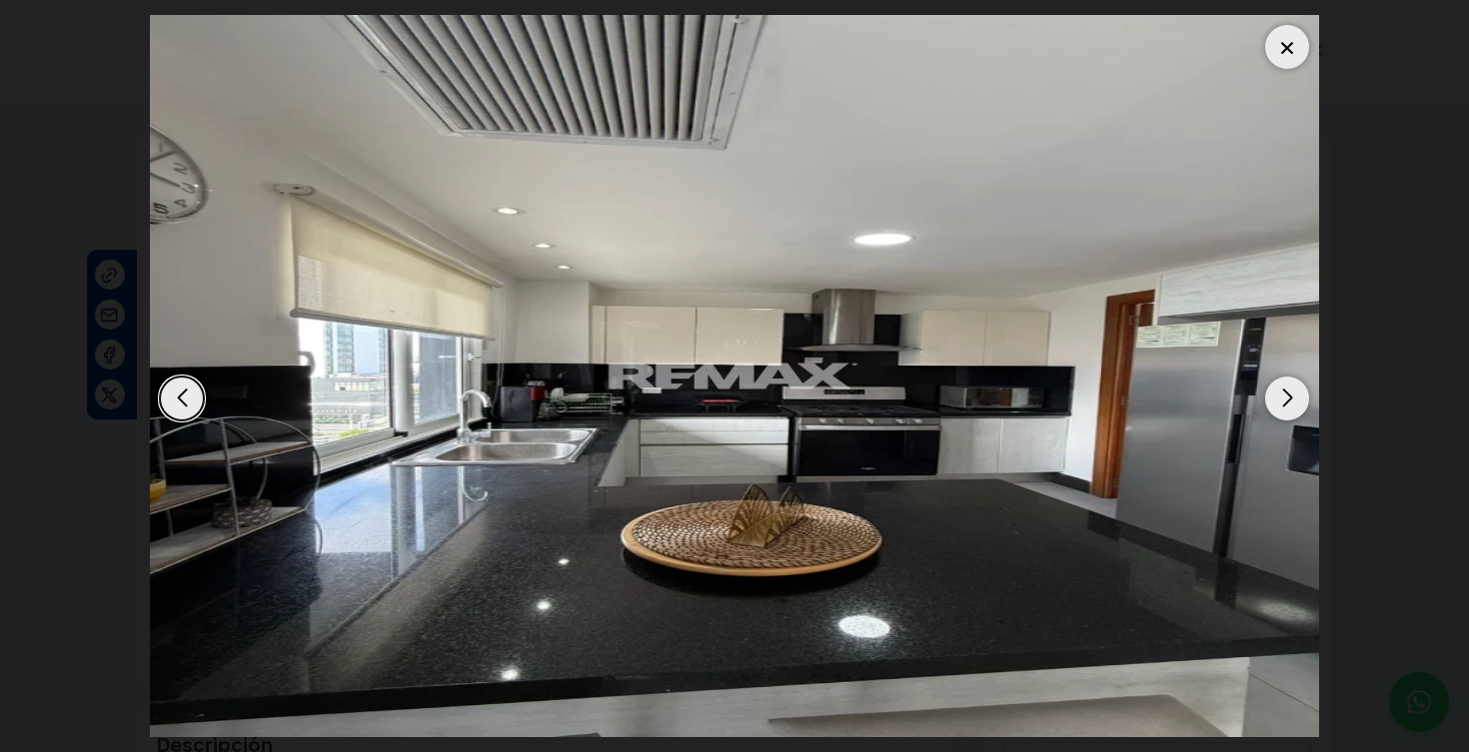
click at [1301, 406] on div "Next slide" at bounding box center [1287, 399] width 44 height 44
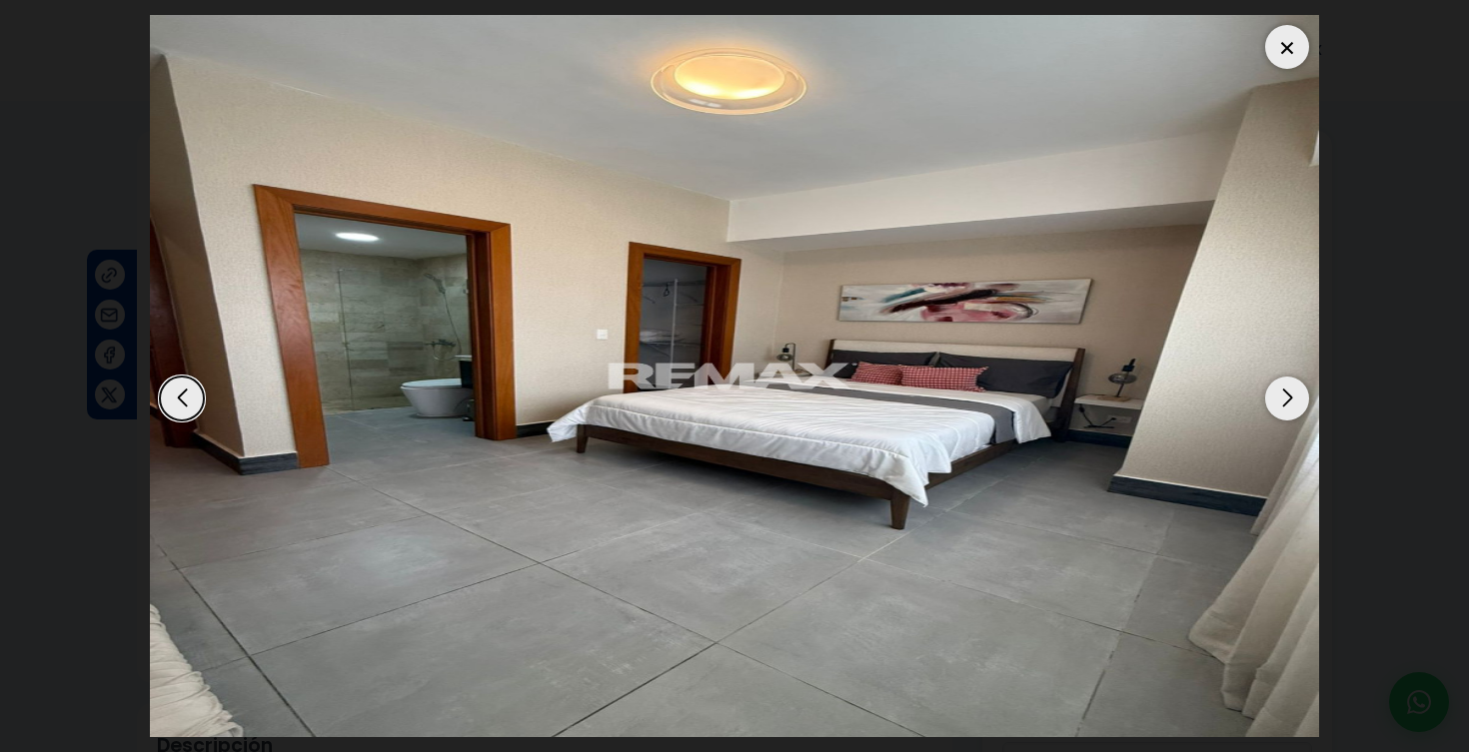
click at [1301, 406] on div "Next slide" at bounding box center [1287, 399] width 44 height 44
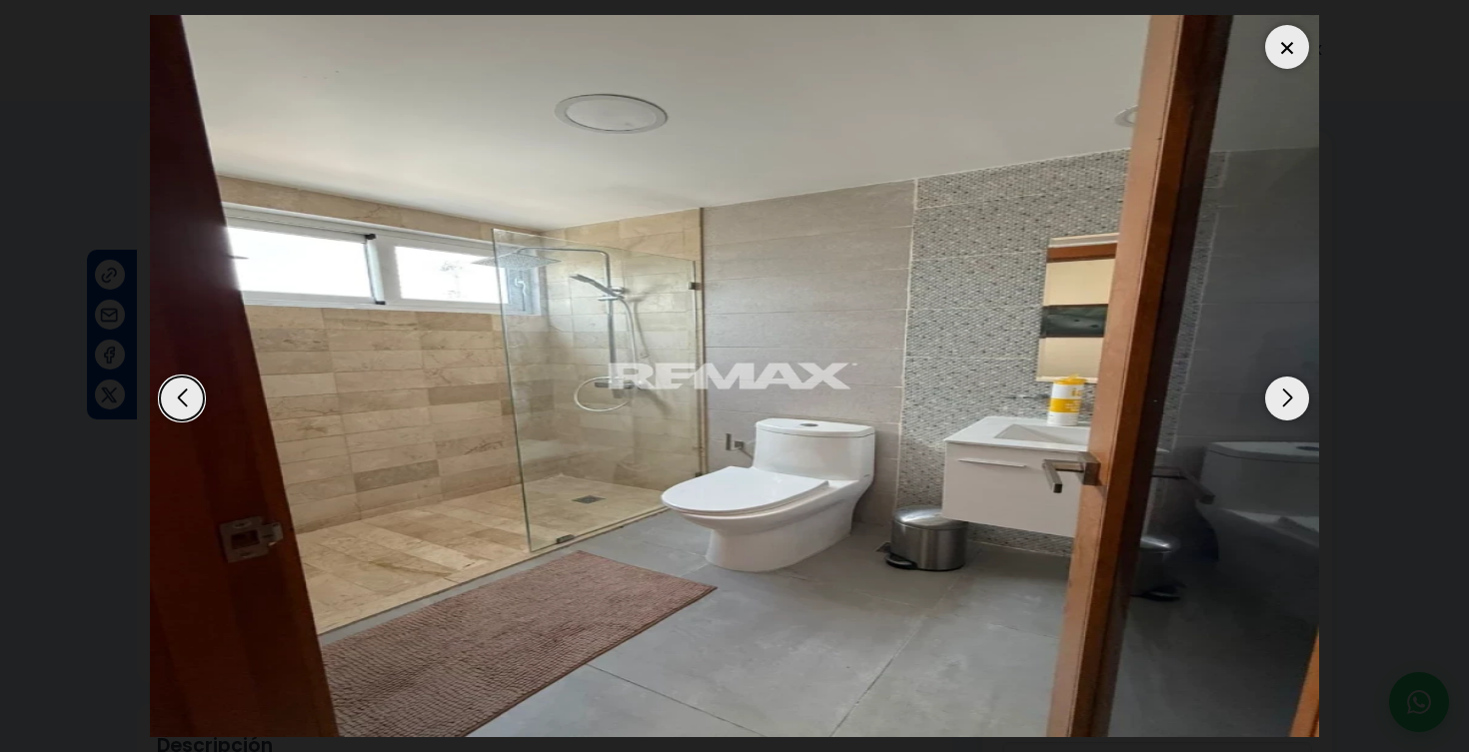
click at [1301, 406] on div "Next slide" at bounding box center [1287, 399] width 44 height 44
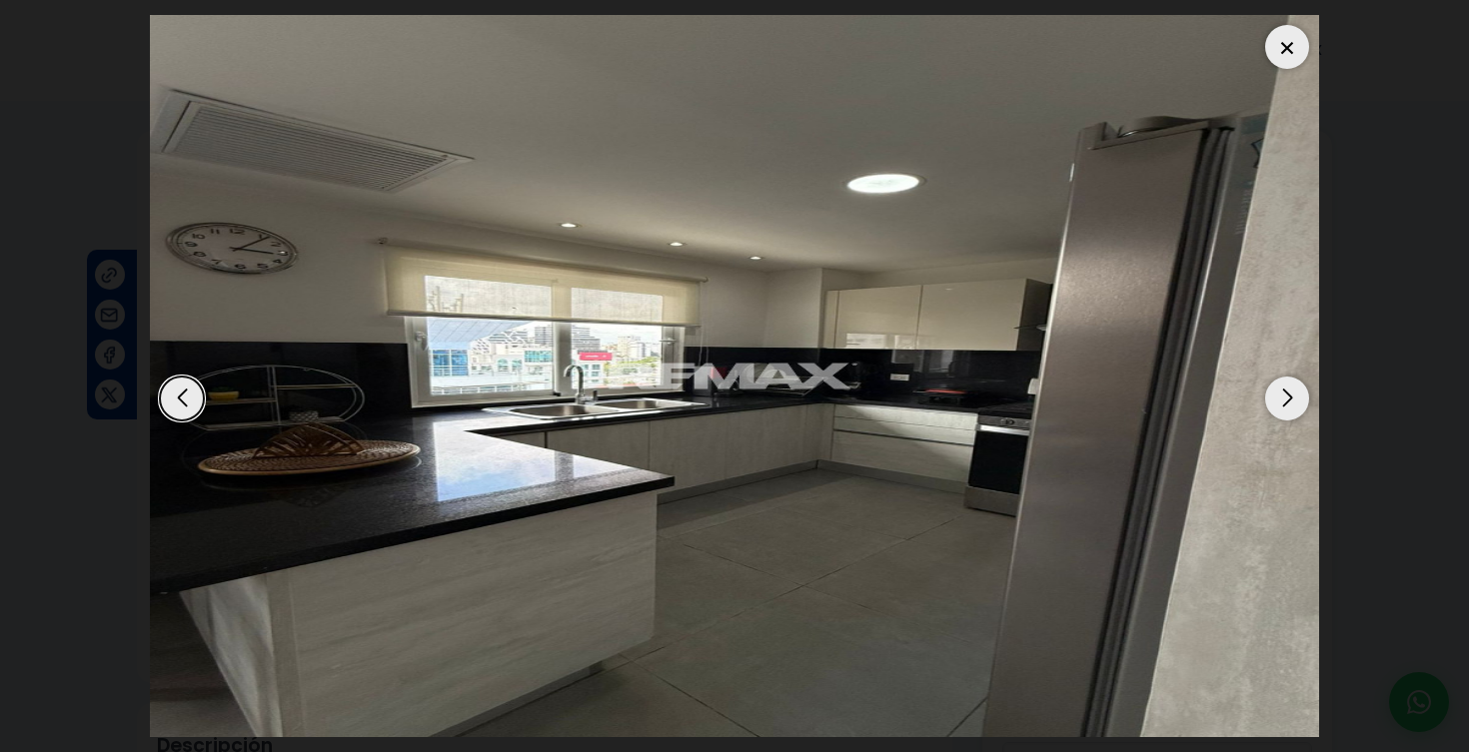
click at [1301, 406] on div "Next slide" at bounding box center [1287, 399] width 44 height 44
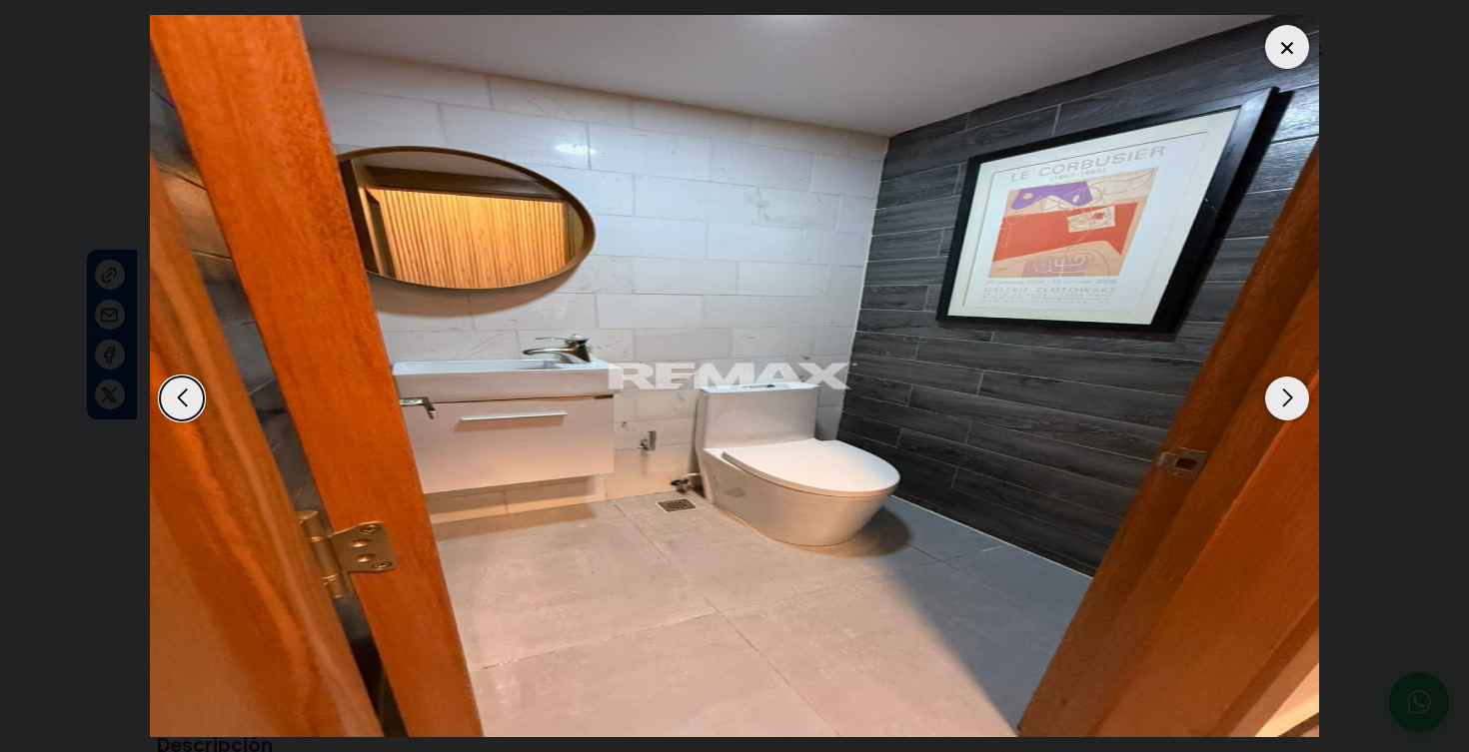
click at [1301, 406] on div "Next slide" at bounding box center [1287, 399] width 44 height 44
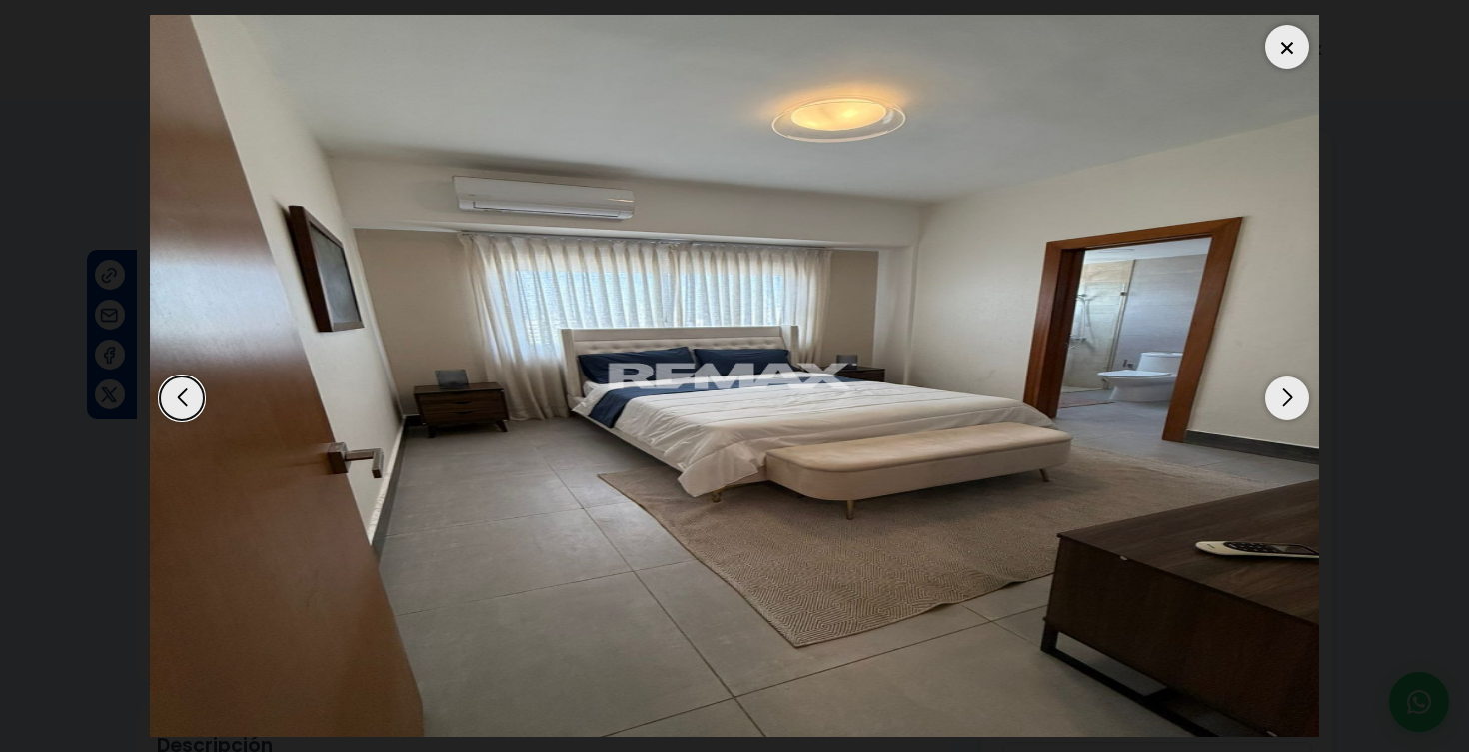
click at [1301, 406] on div "Next slide" at bounding box center [1287, 399] width 44 height 44
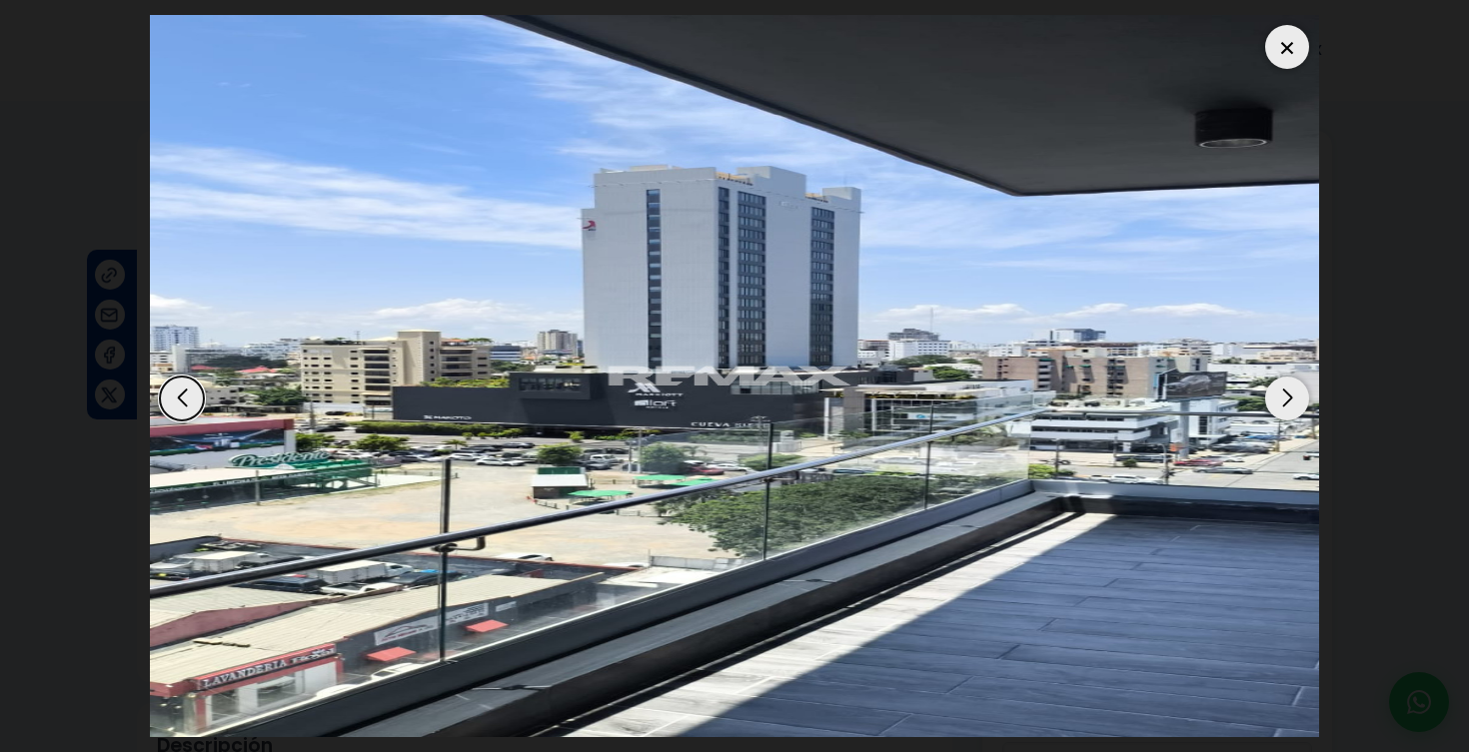
click at [1301, 406] on div "Next slide" at bounding box center [1287, 399] width 44 height 44
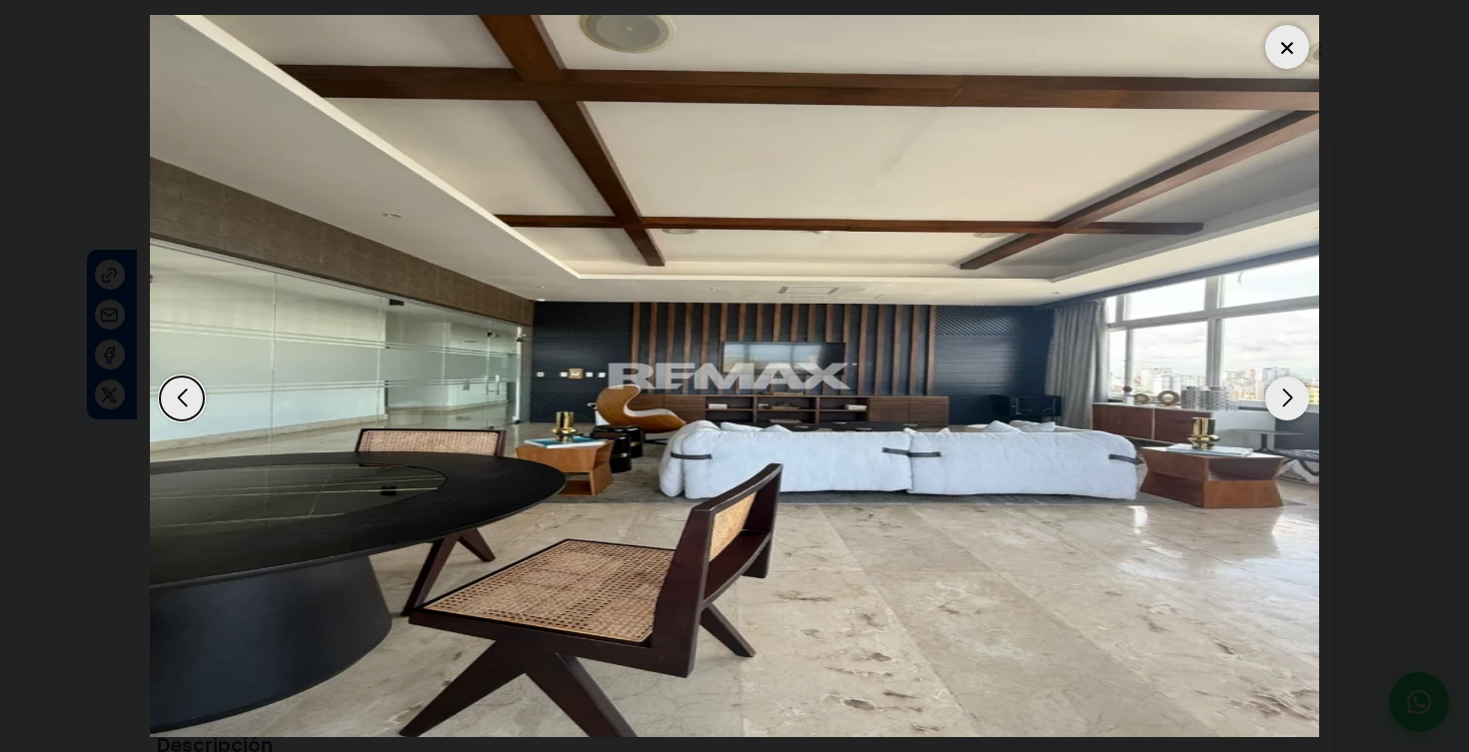
click at [1273, 56] on div at bounding box center [1287, 47] width 44 height 44
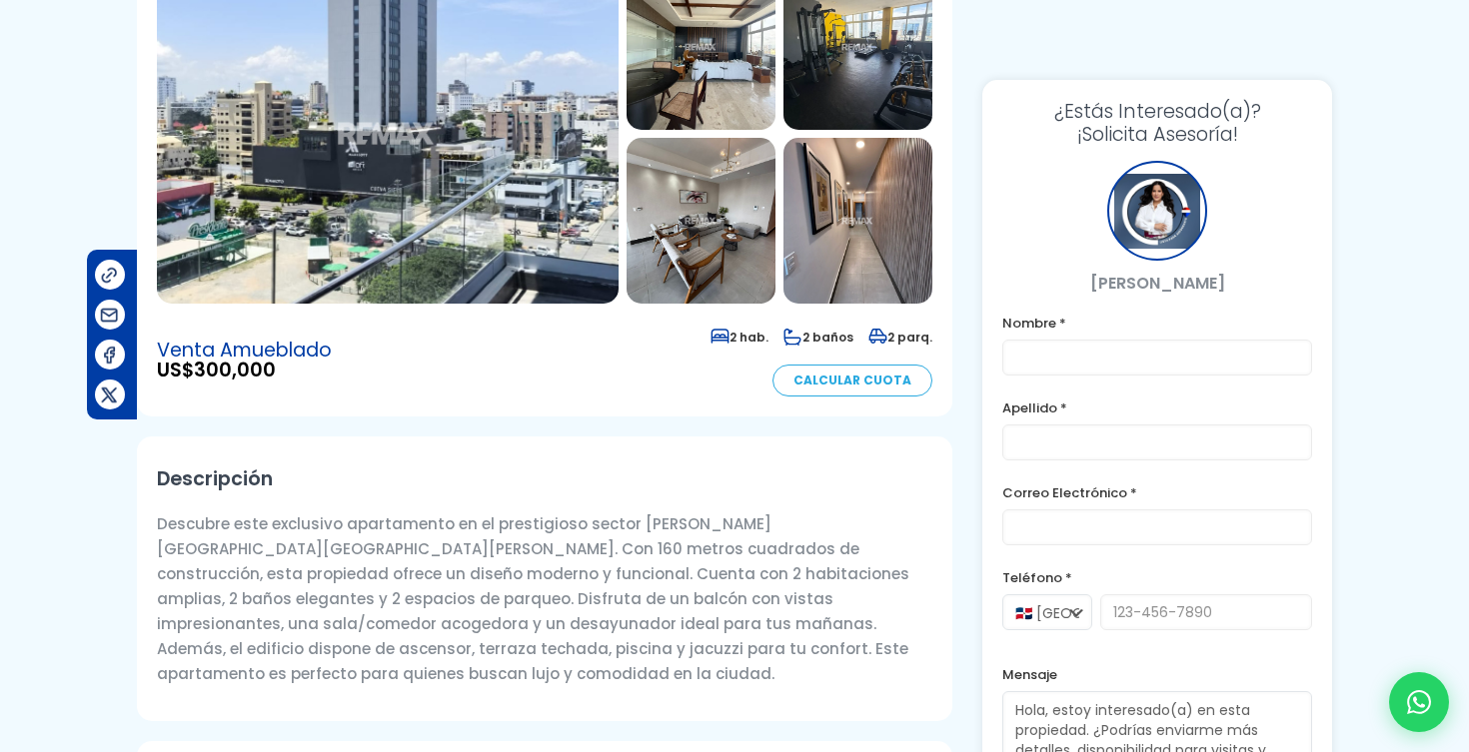
scroll to position [19, 0]
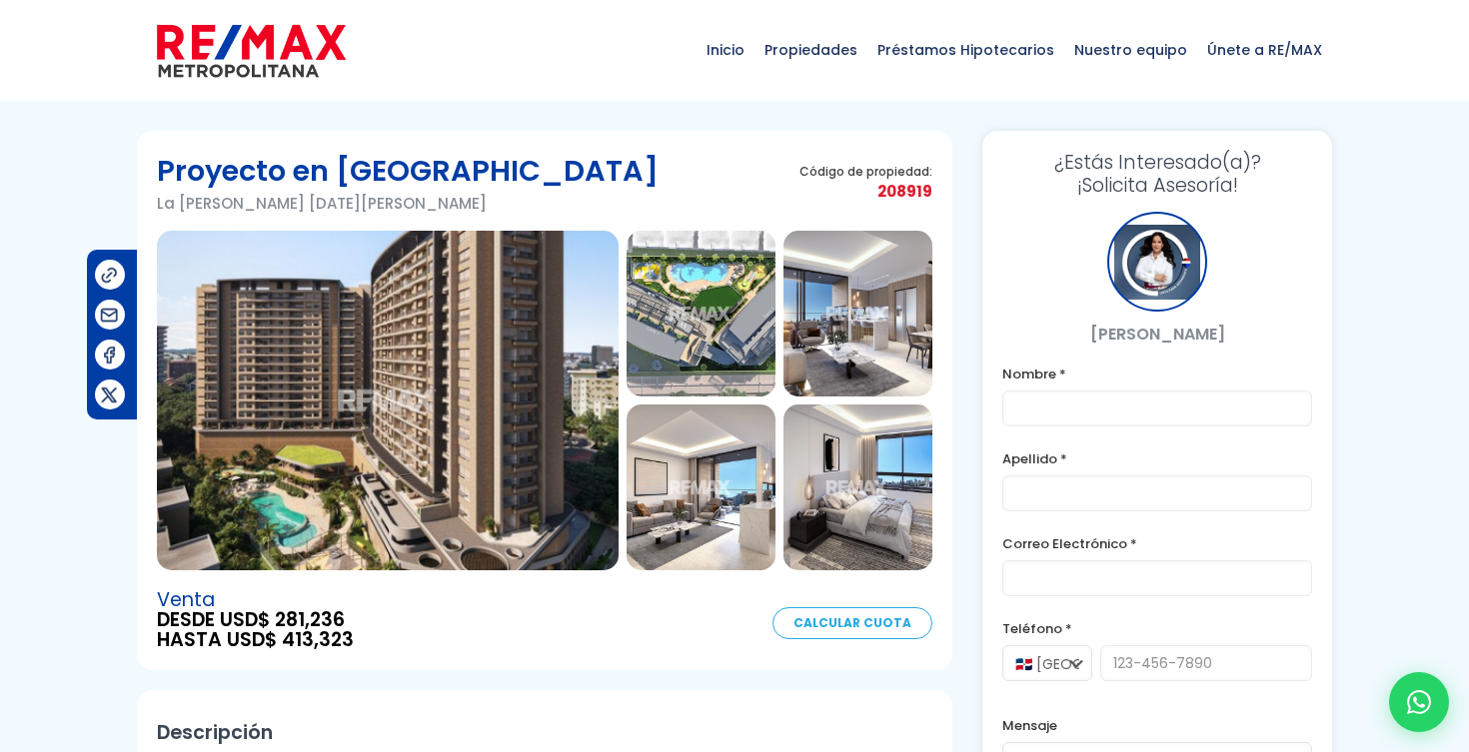
click at [539, 331] on img at bounding box center [388, 401] width 462 height 340
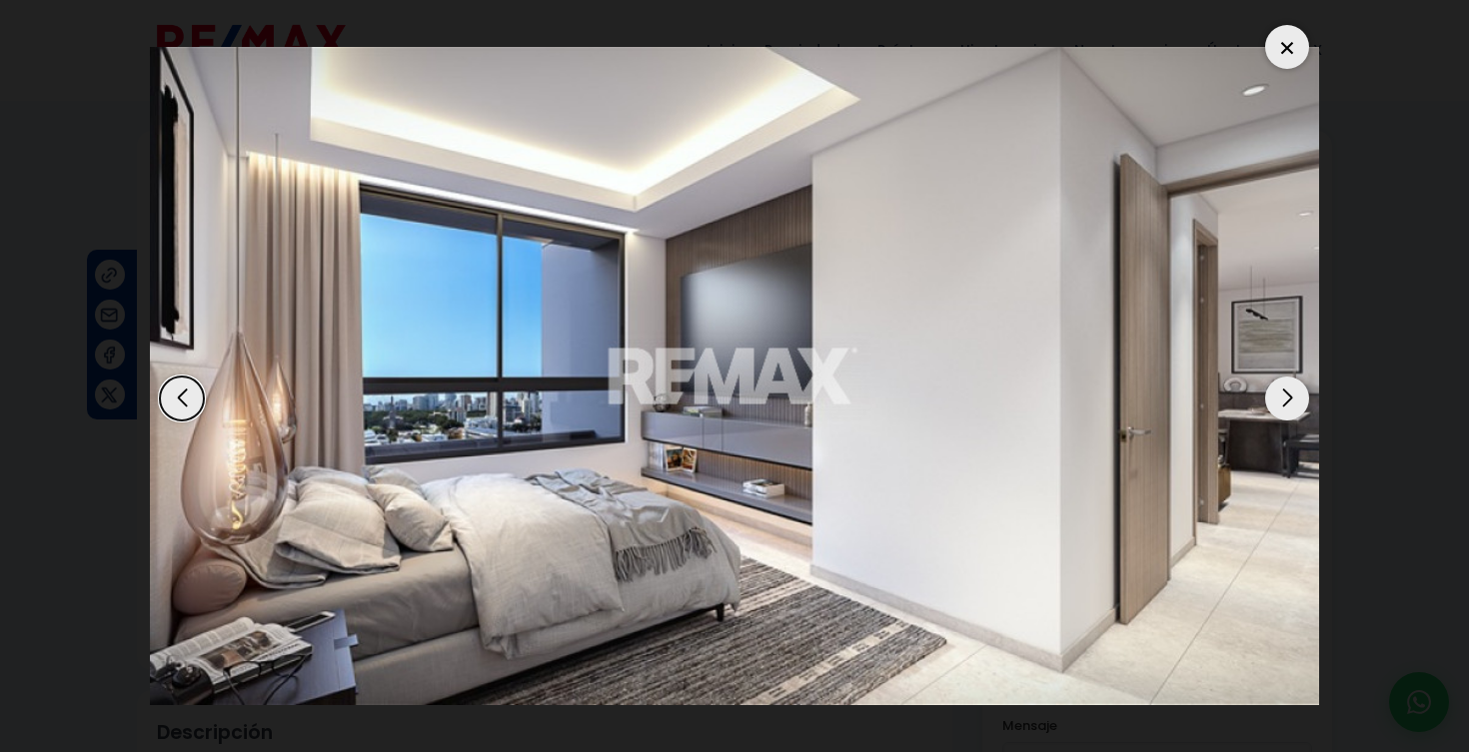
click at [1292, 39] on div at bounding box center [1287, 47] width 44 height 44
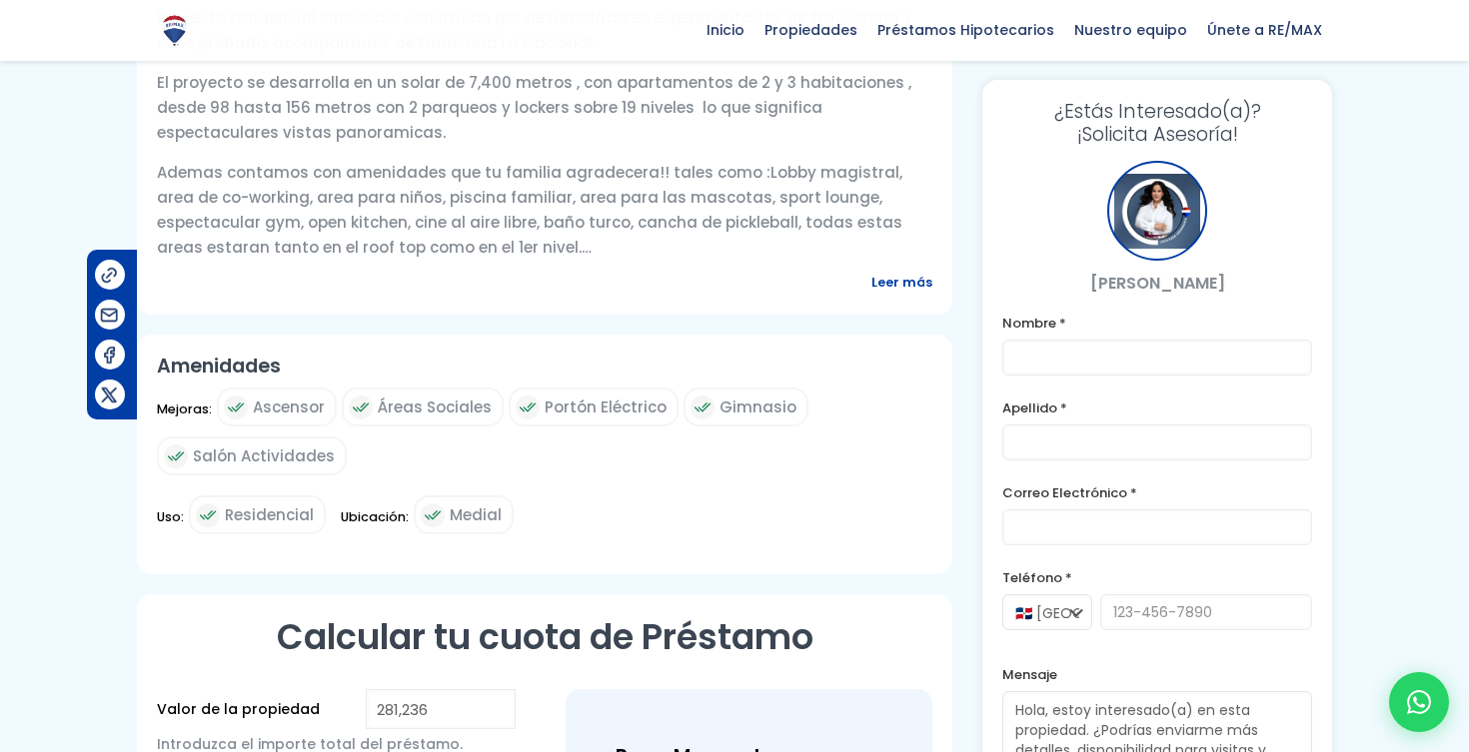
scroll to position [803, 0]
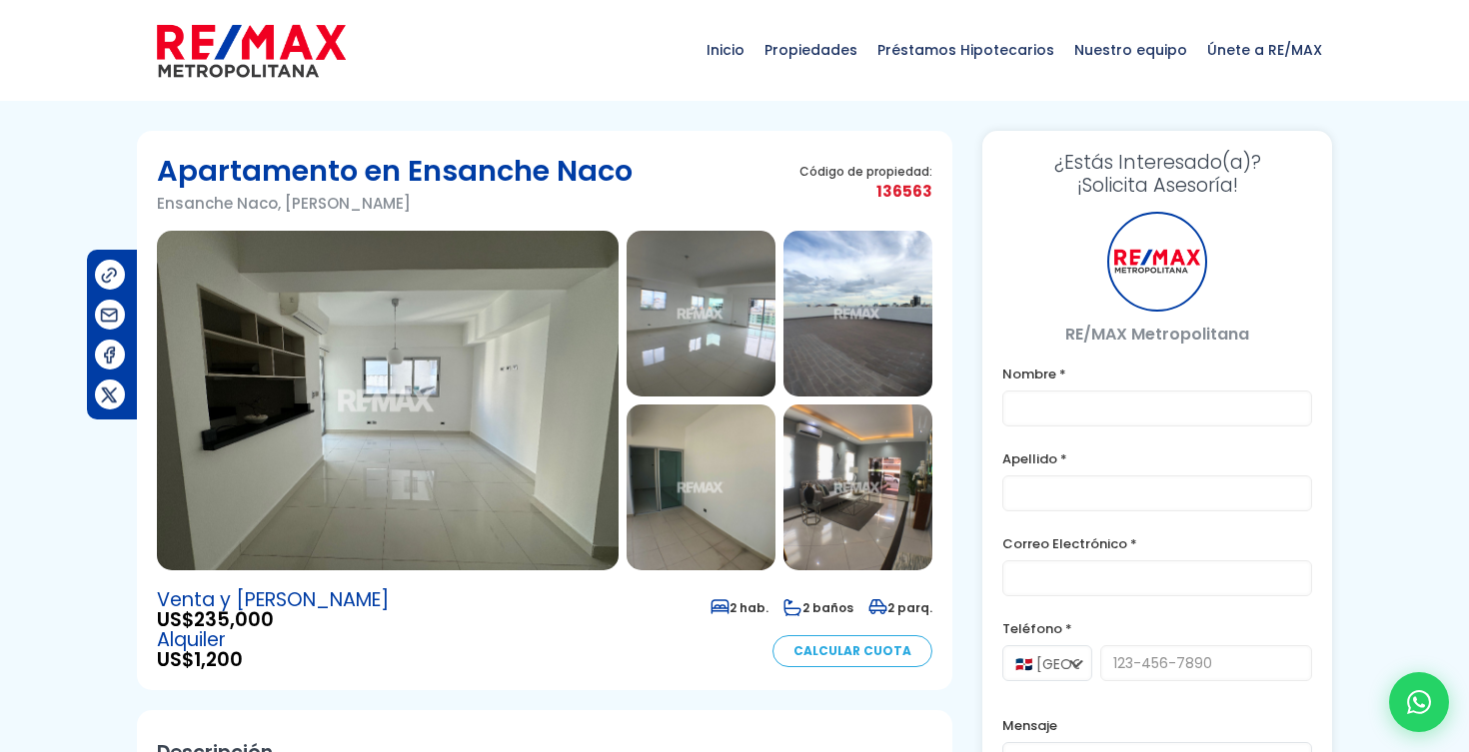
click at [554, 392] on img at bounding box center [388, 401] width 462 height 340
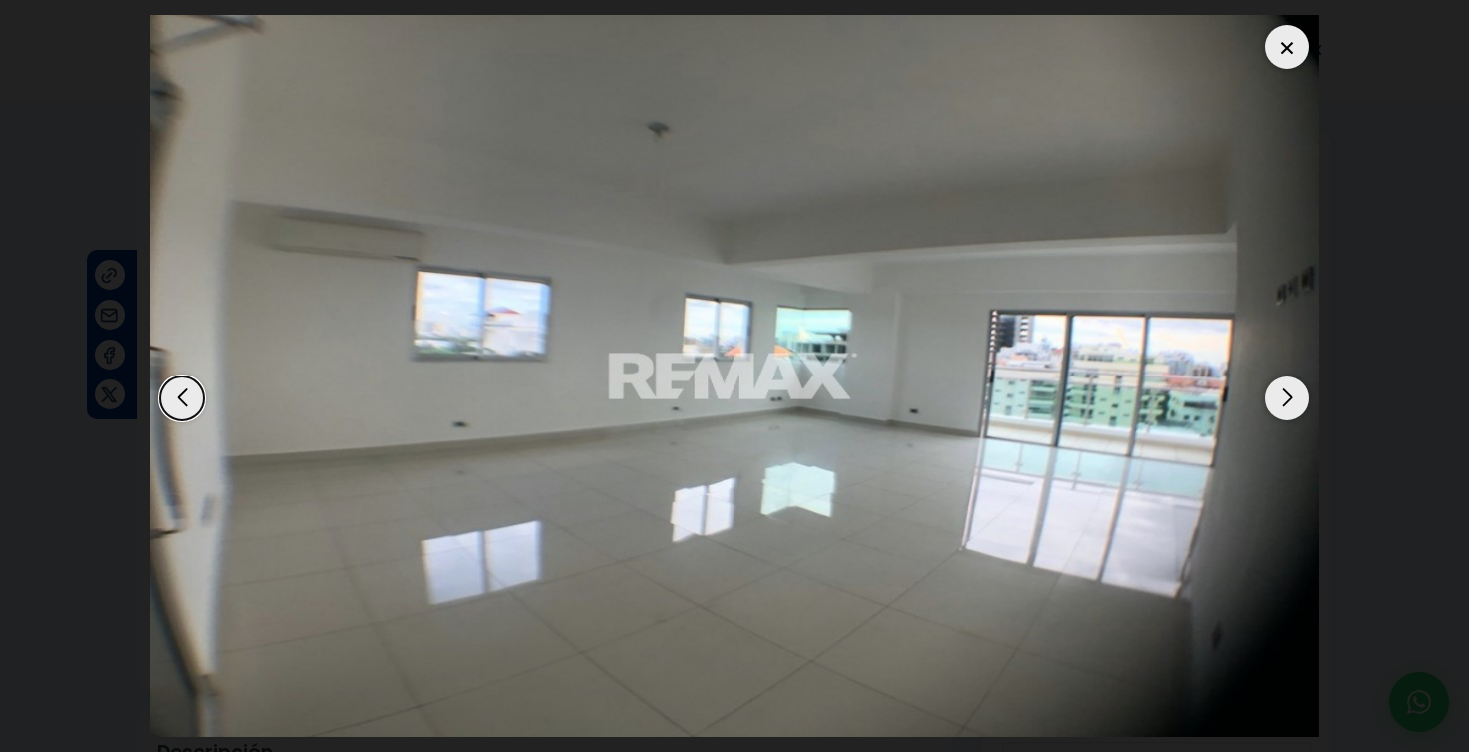
click at [828, 451] on img "2 / 14" at bounding box center [734, 376] width 1169 height 722
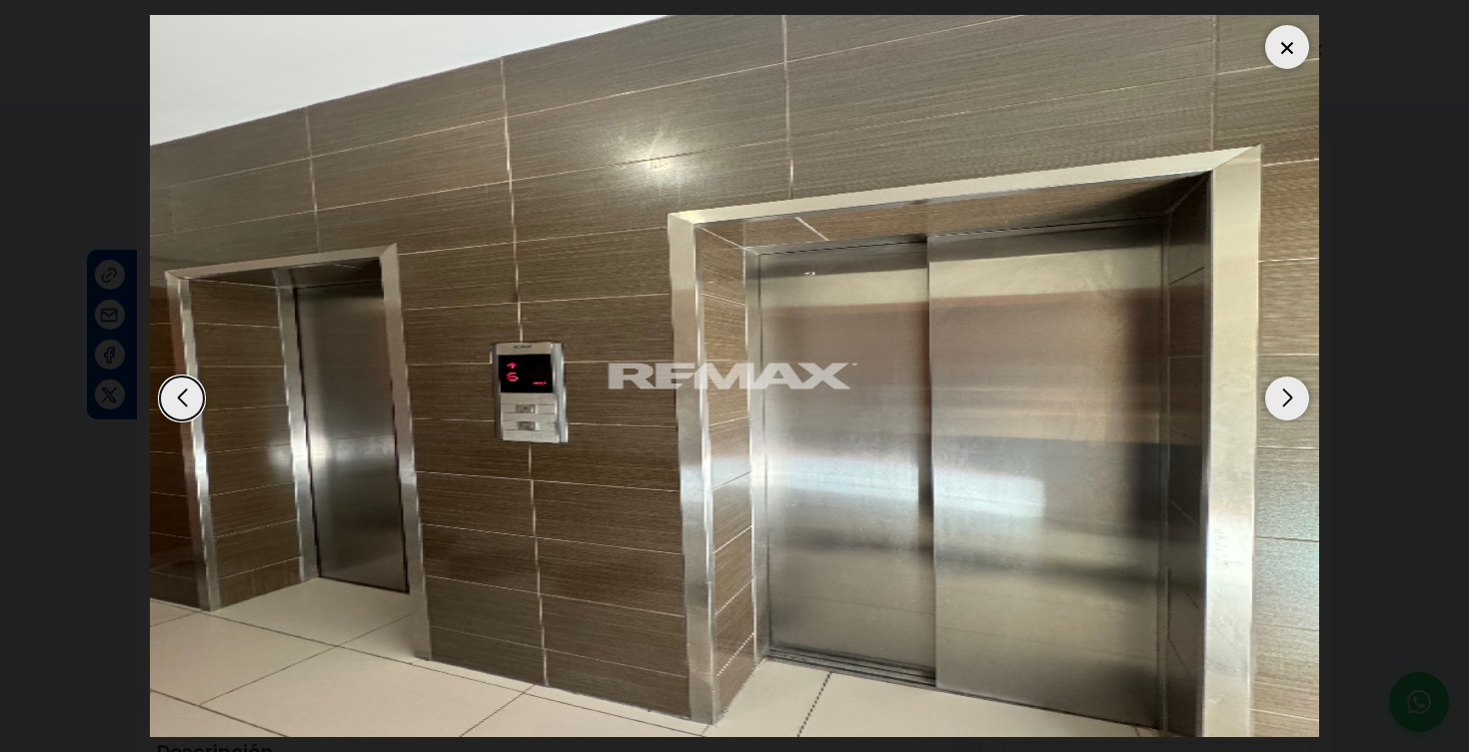
click at [1282, 400] on div "Next slide" at bounding box center [1287, 399] width 44 height 44
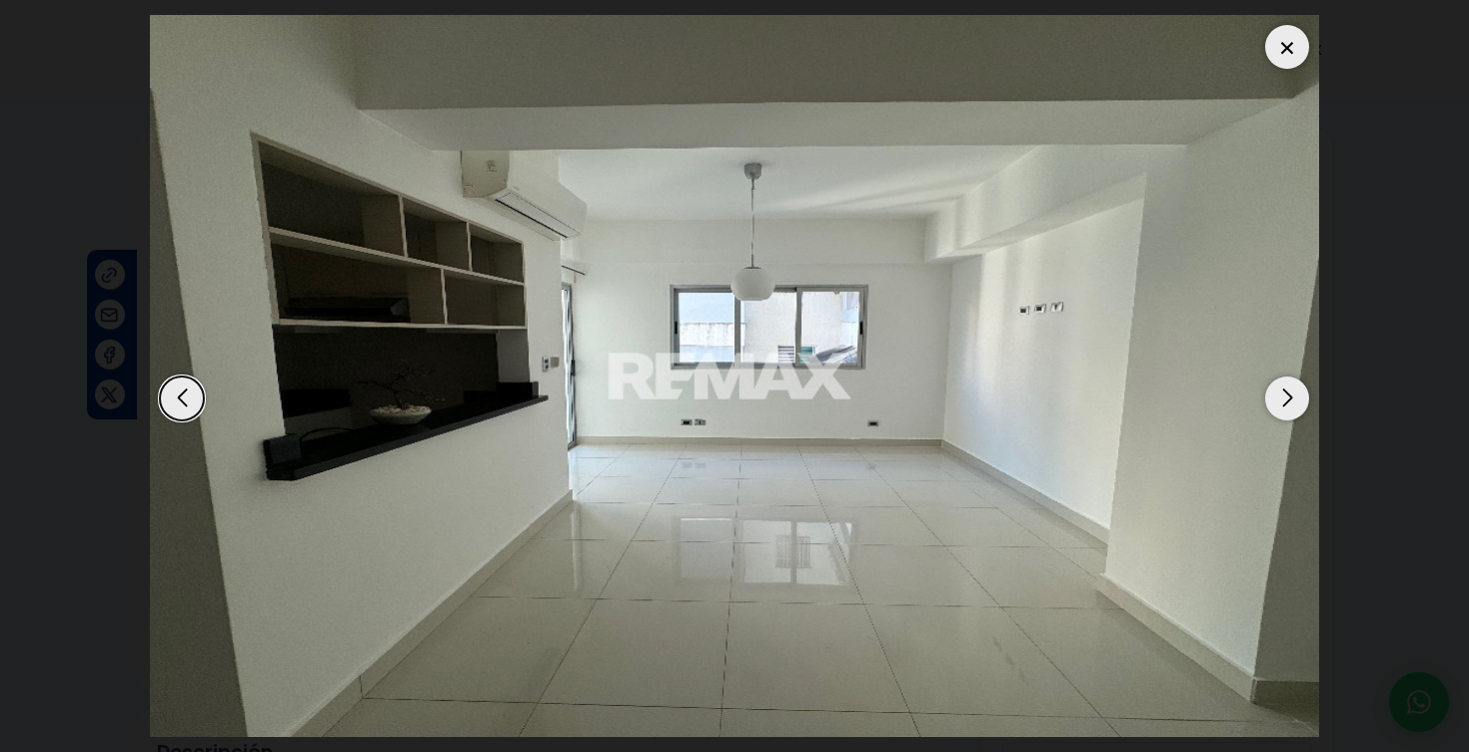
click at [1282, 400] on div "Next slide" at bounding box center [1287, 399] width 44 height 44
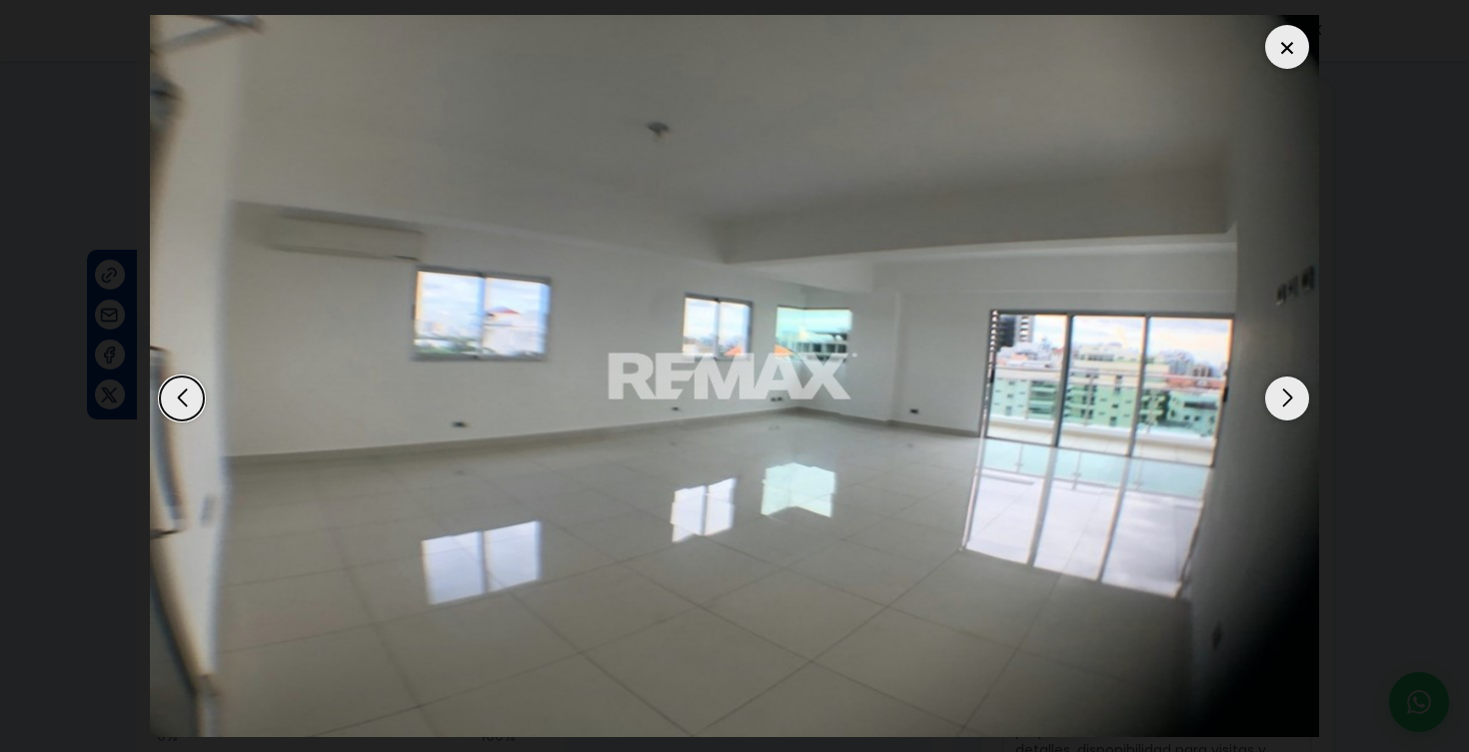
scroll to position [1223, 0]
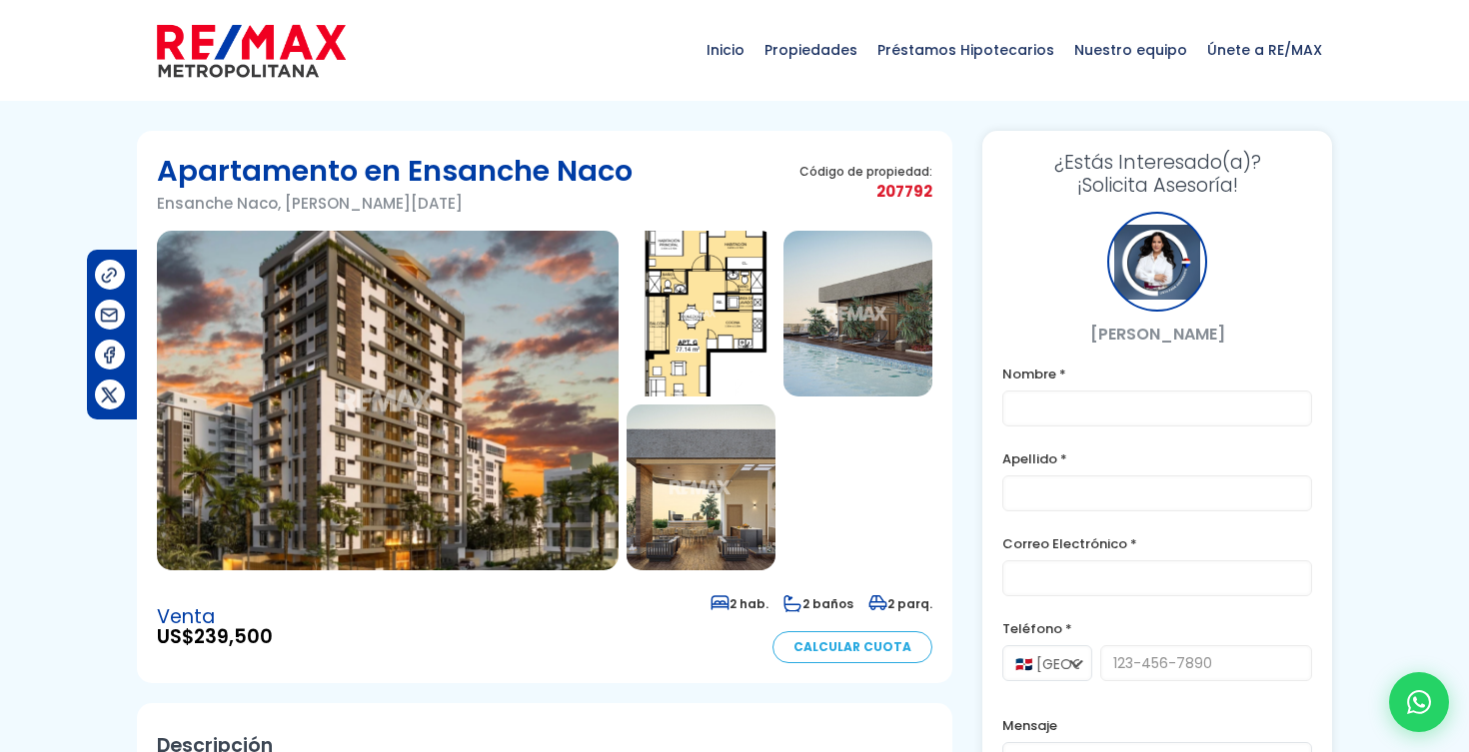
click at [548, 271] on img at bounding box center [388, 401] width 462 height 340
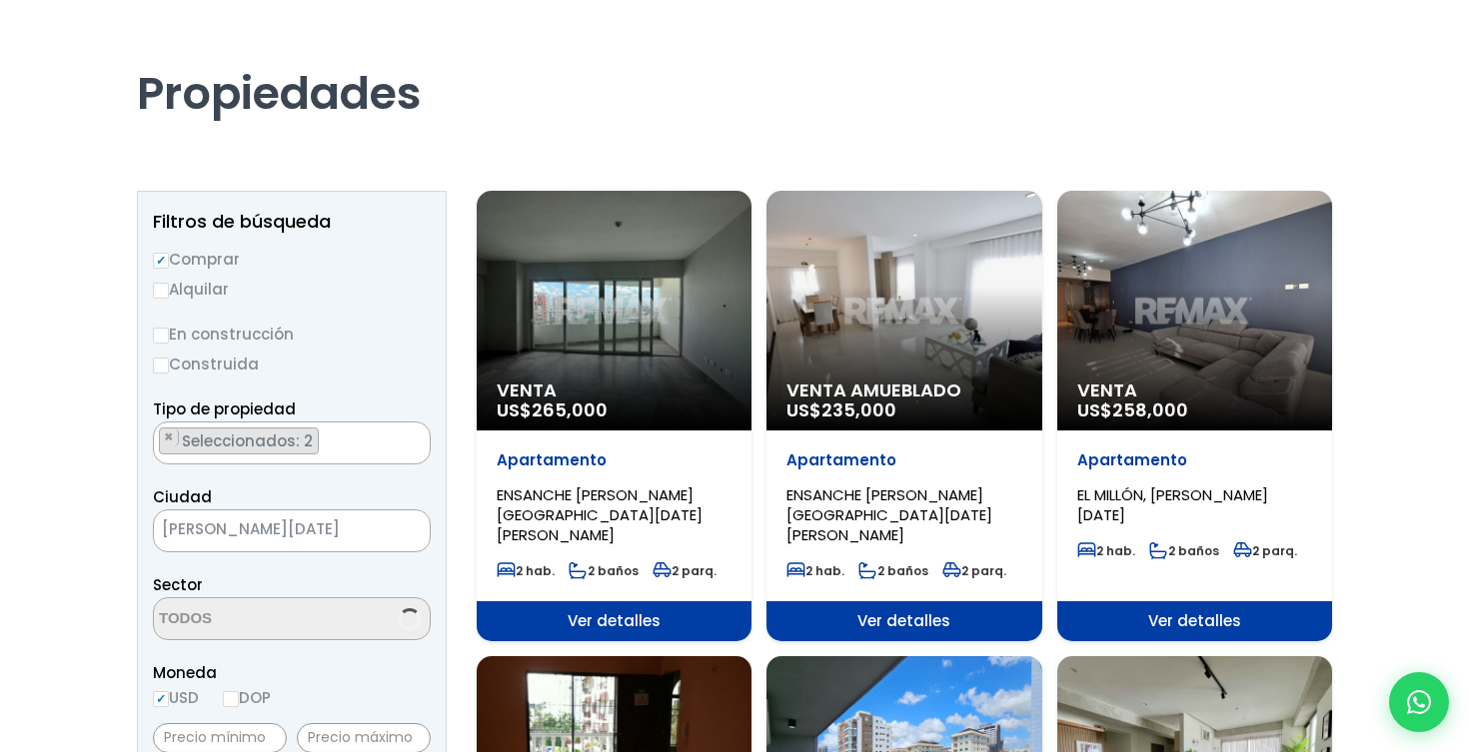
scroll to position [99, 0]
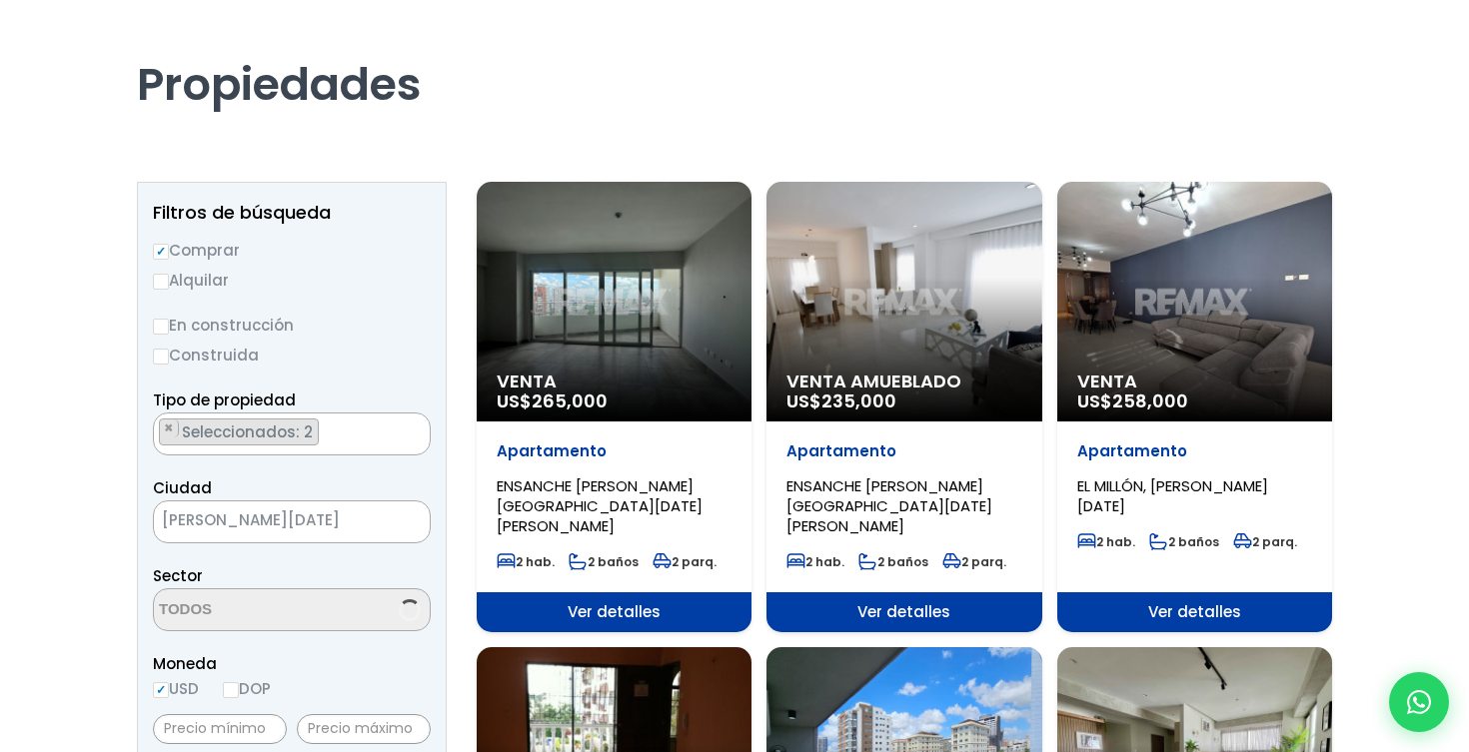
select select "105"
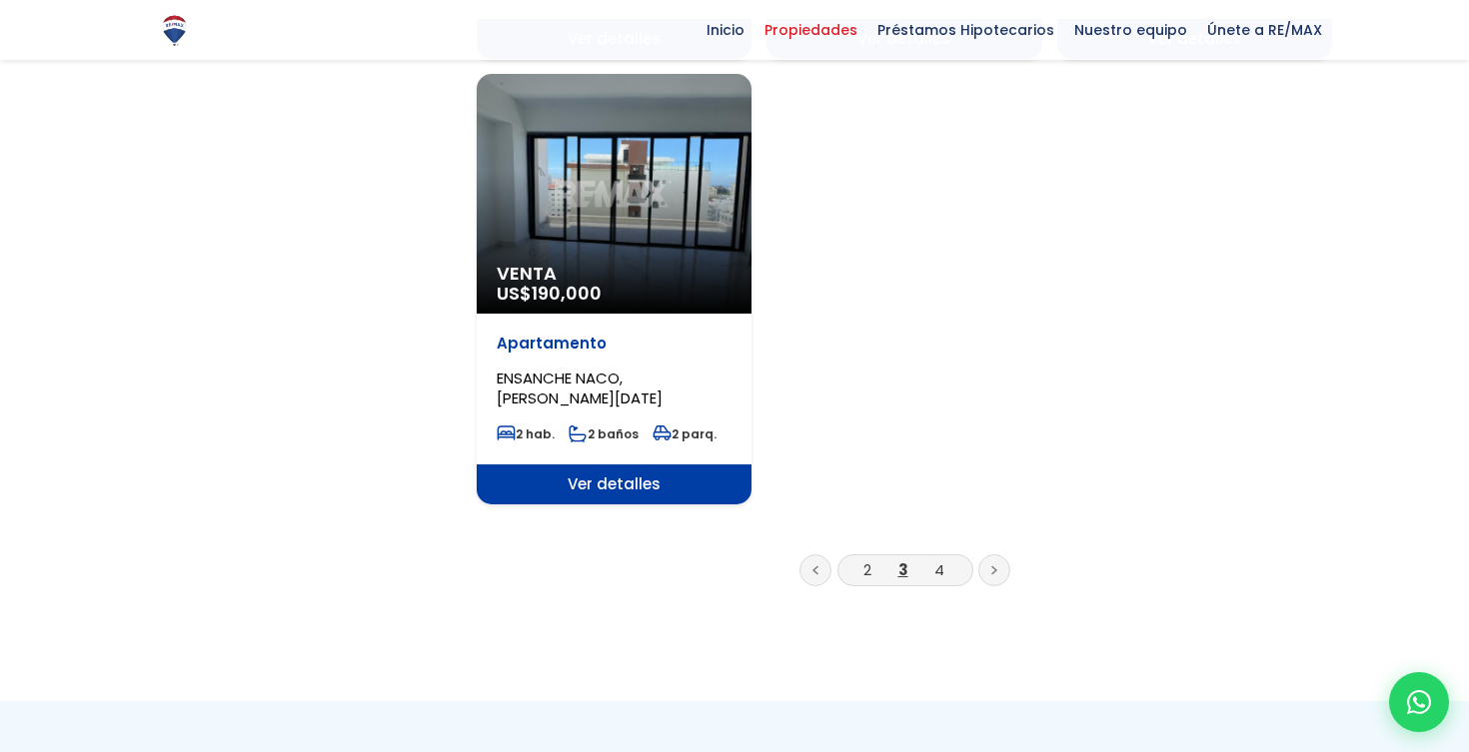
scroll to position [2515, 0]
click at [939, 559] on link "4" at bounding box center [939, 569] width 10 height 21
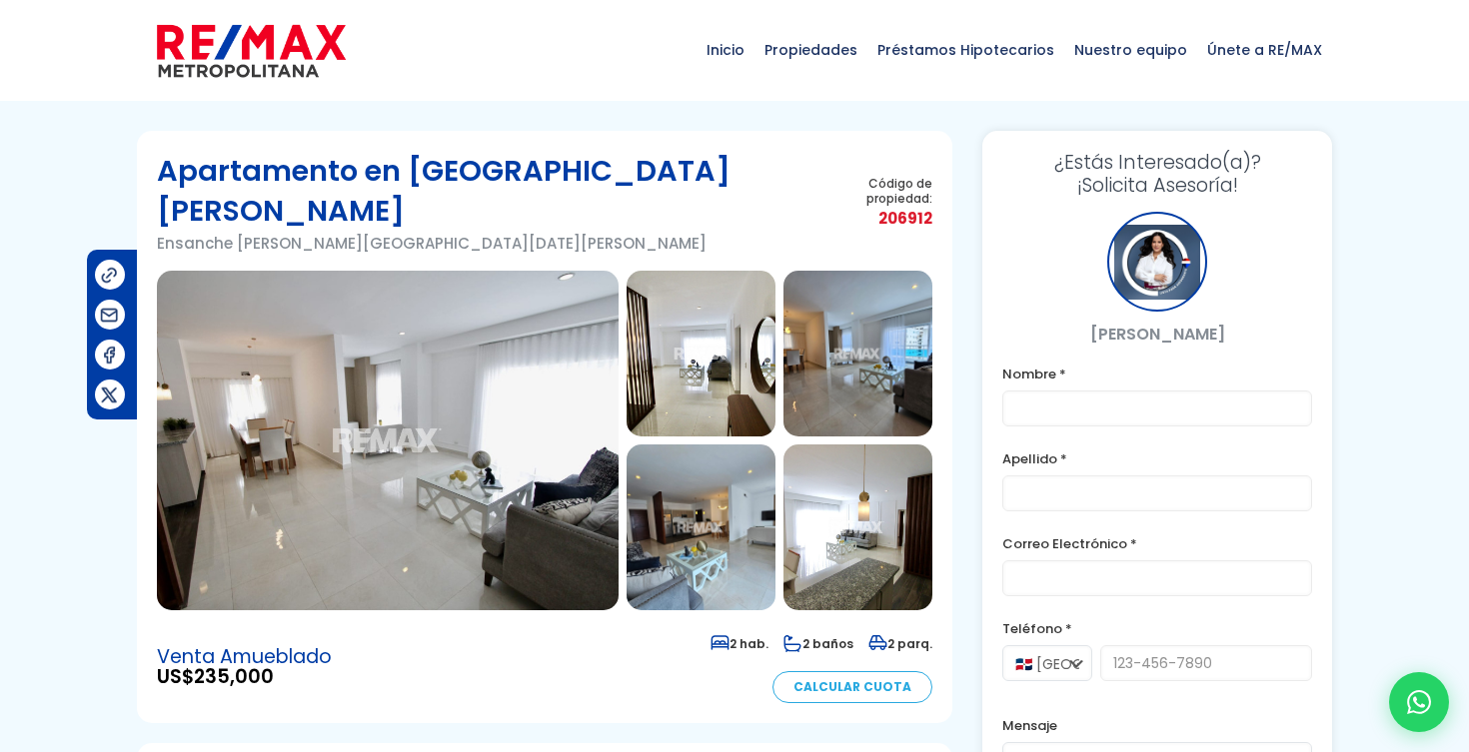
click at [451, 379] on img at bounding box center [388, 441] width 462 height 340
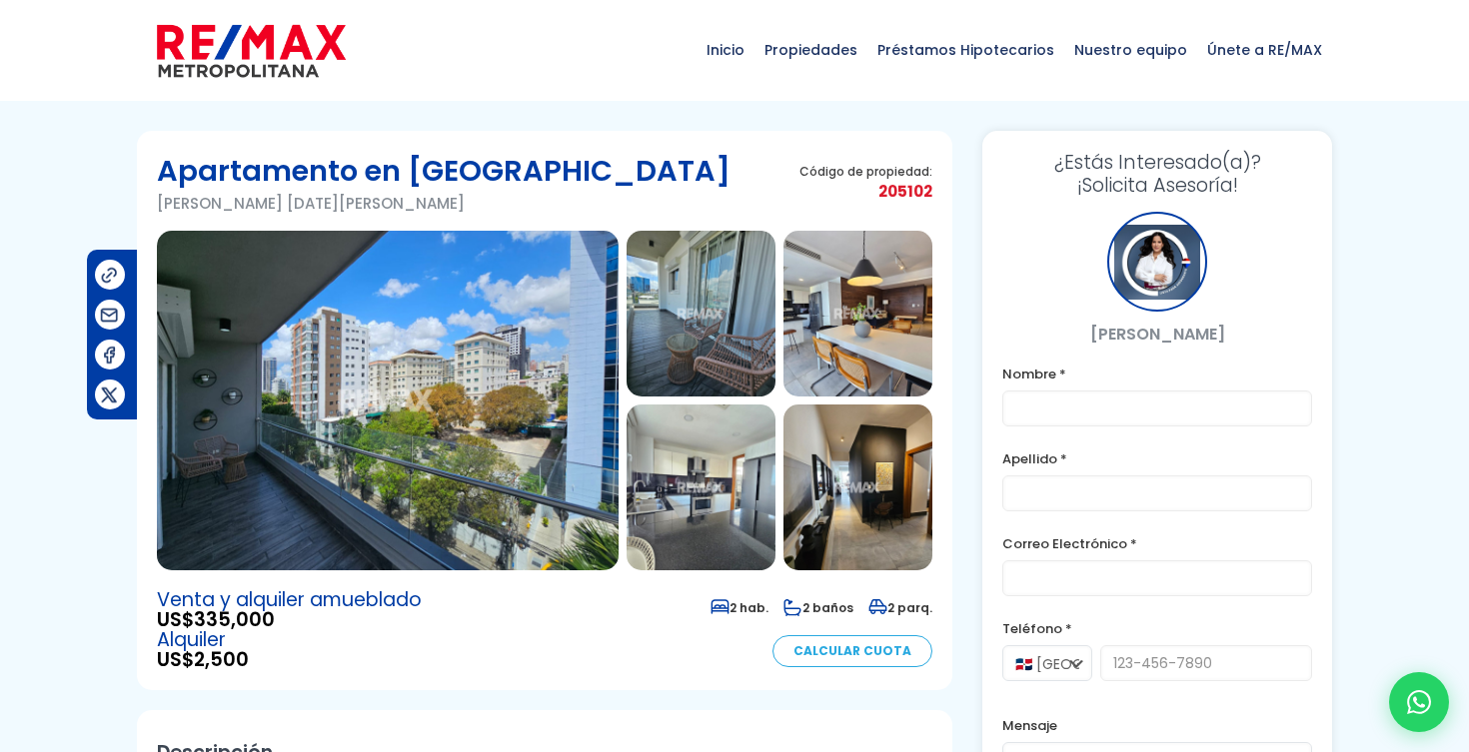
click at [540, 268] on img at bounding box center [388, 401] width 462 height 340
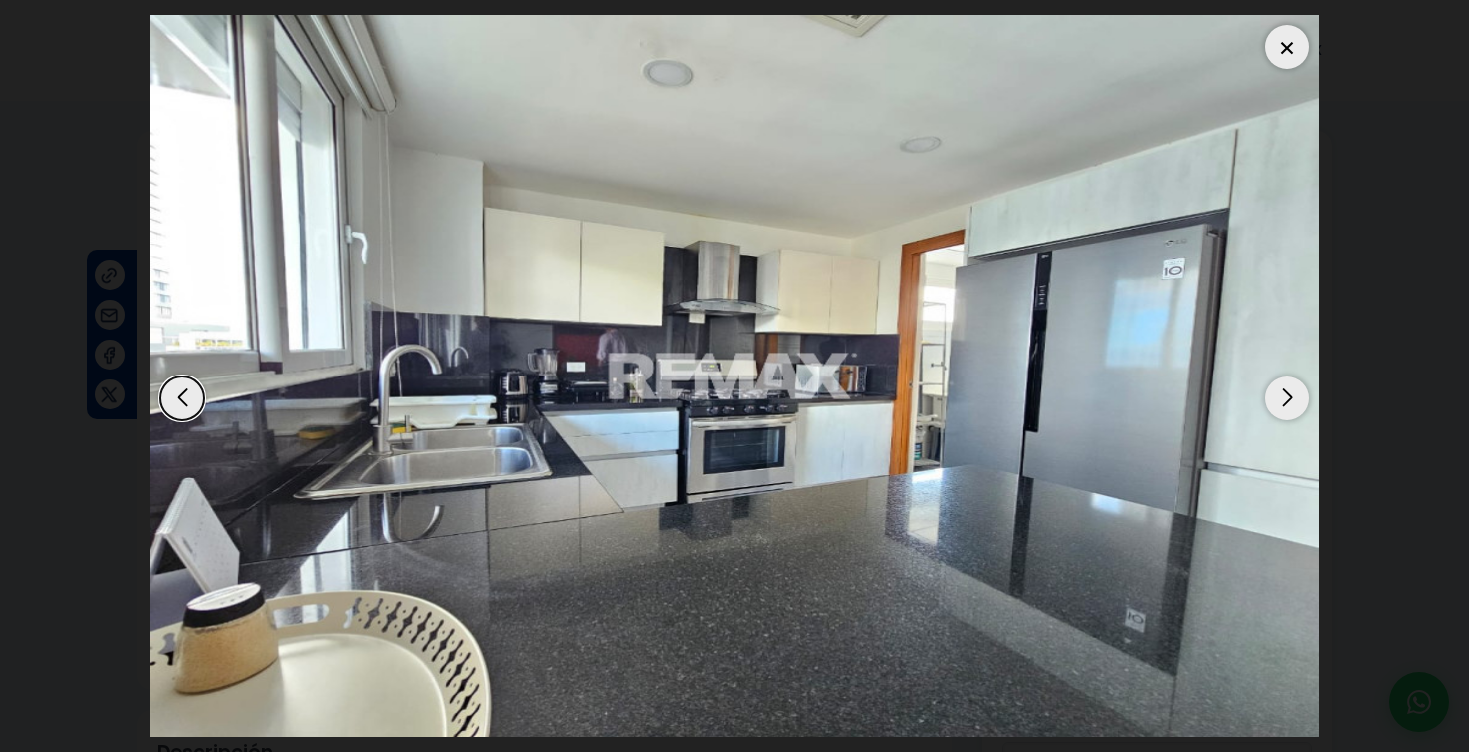
click at [1298, 61] on div at bounding box center [1287, 47] width 44 height 44
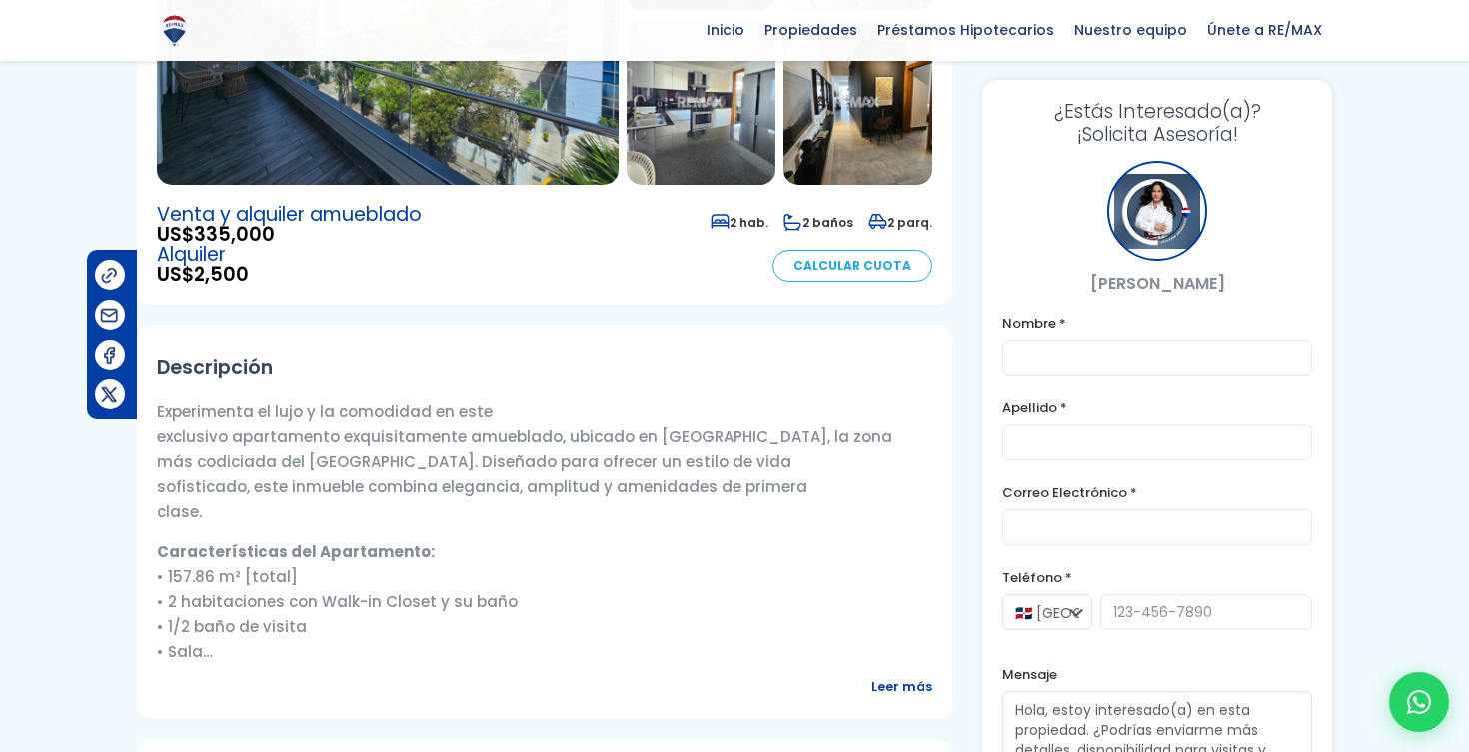
scroll to position [393, 0]
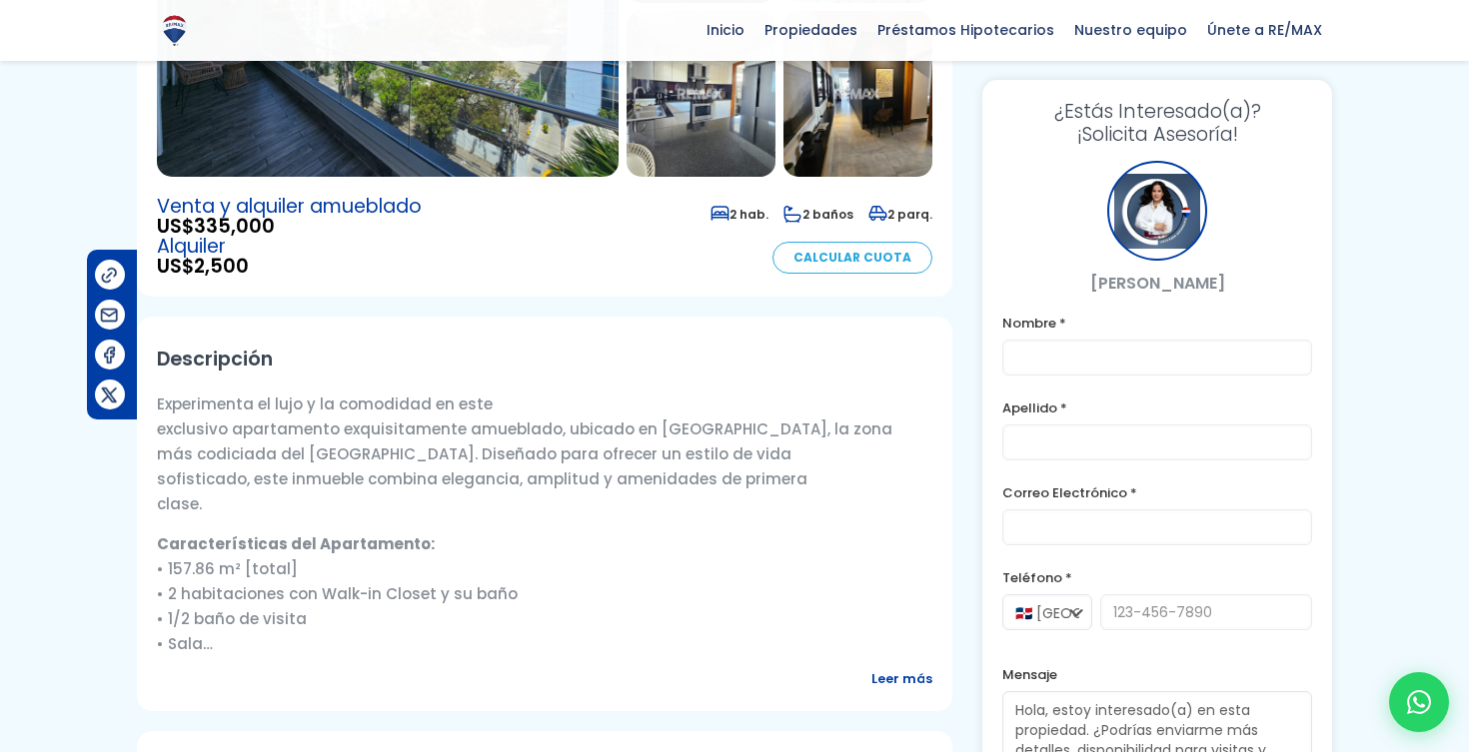
click at [886, 677] on span "Leer más" at bounding box center [901, 679] width 61 height 25
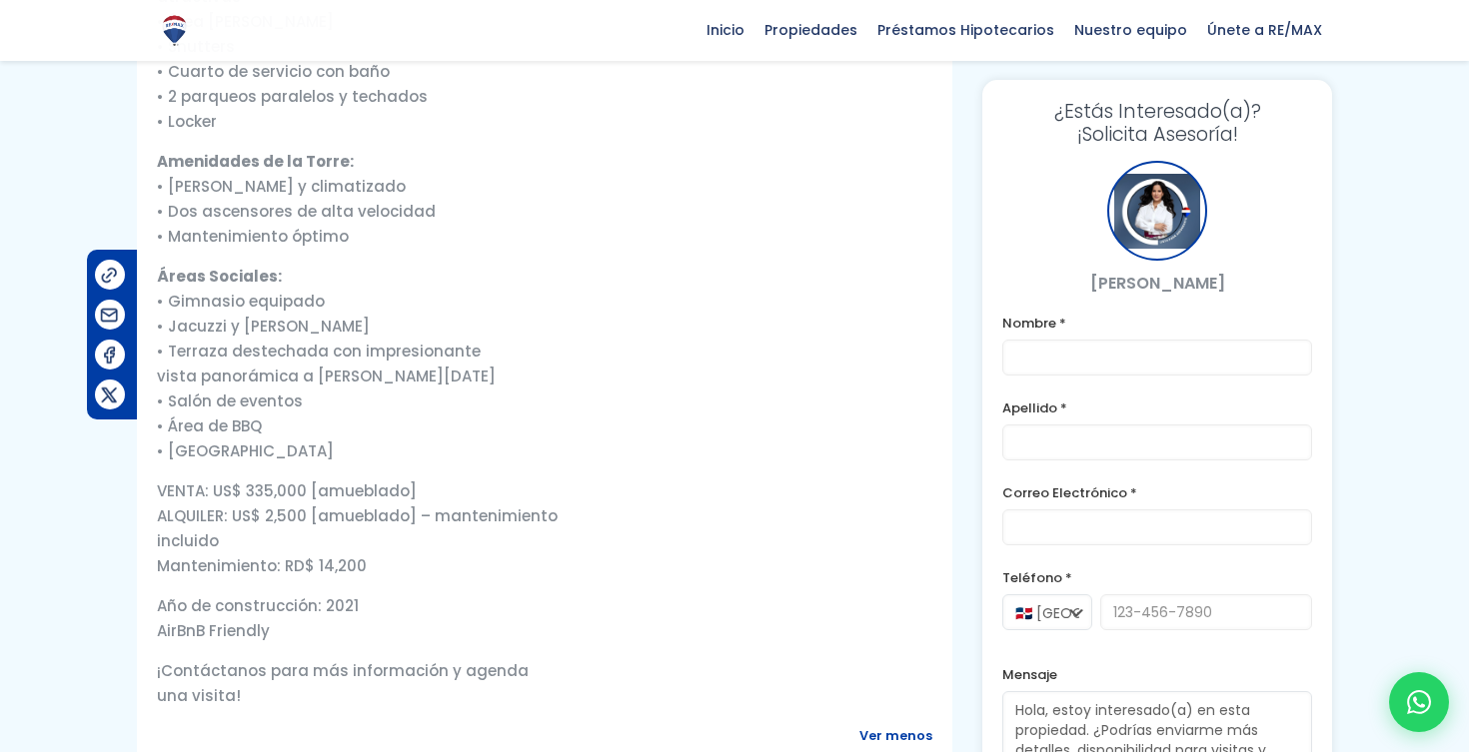
scroll to position [1145, 0]
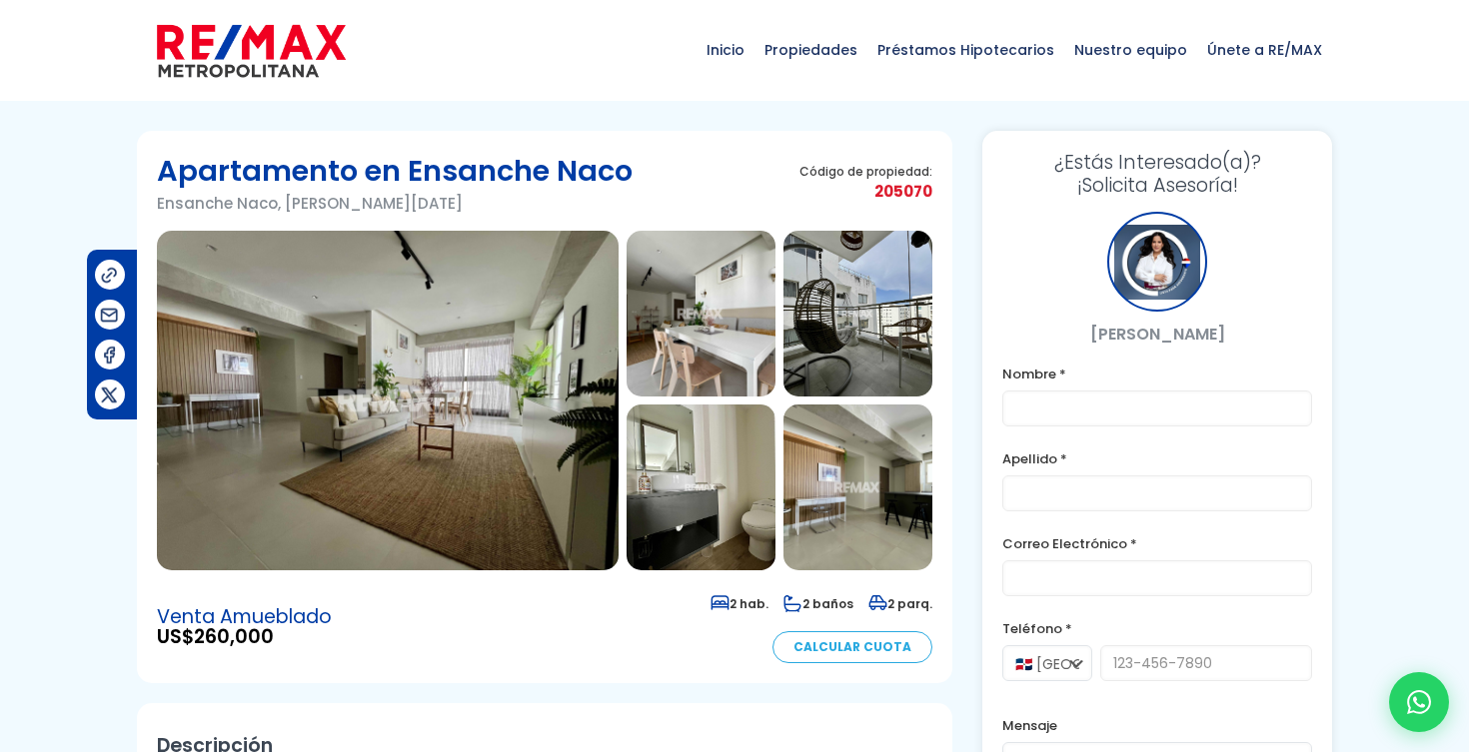
click at [569, 337] on img at bounding box center [388, 401] width 462 height 340
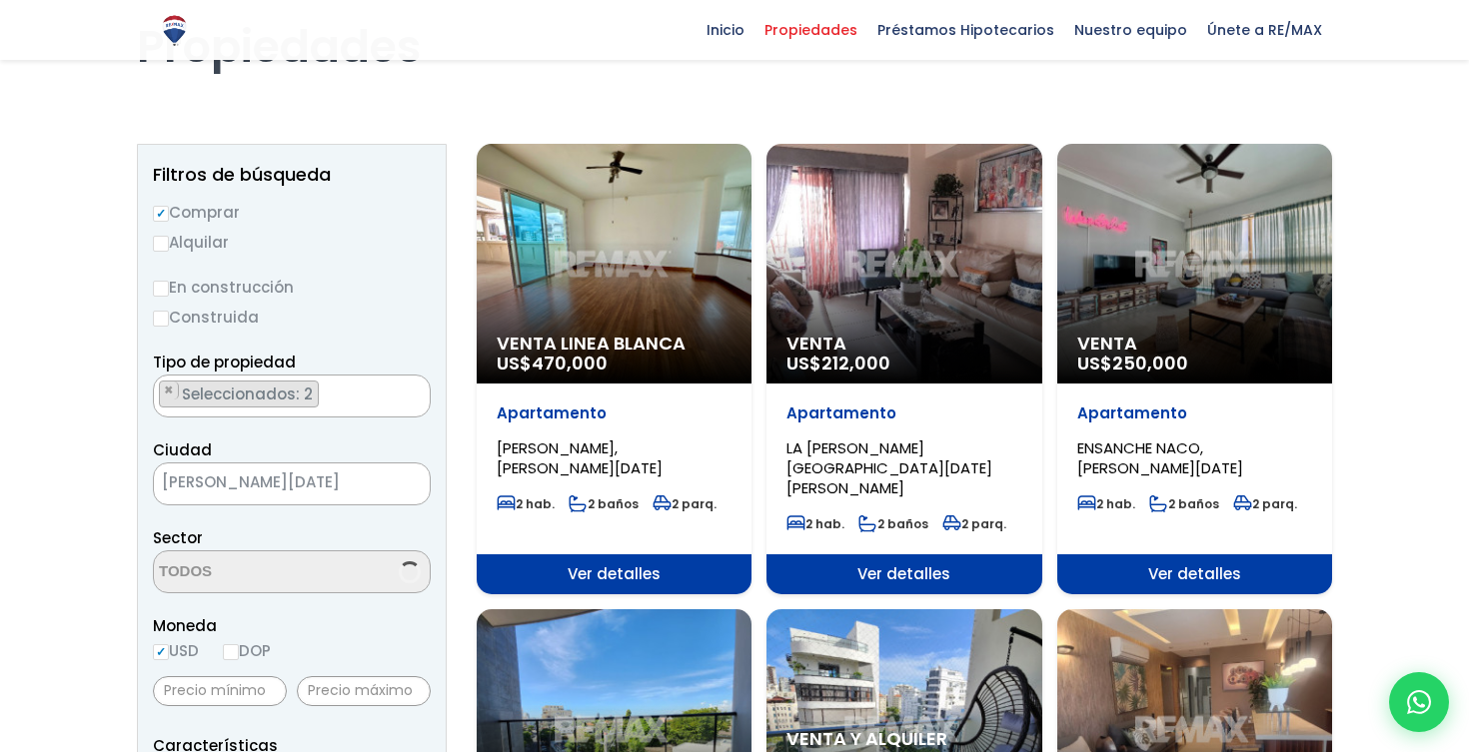
scroll to position [5342, 0]
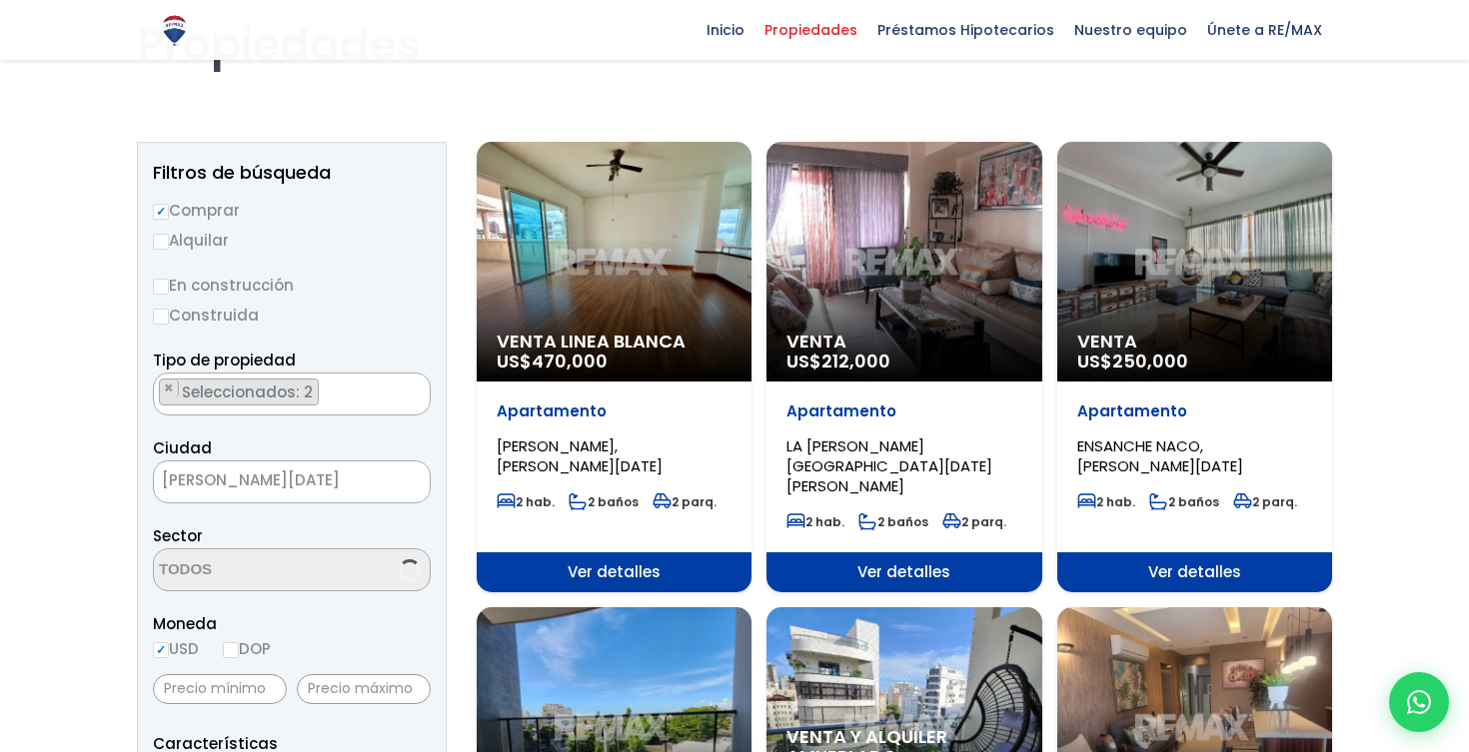
select select "105"
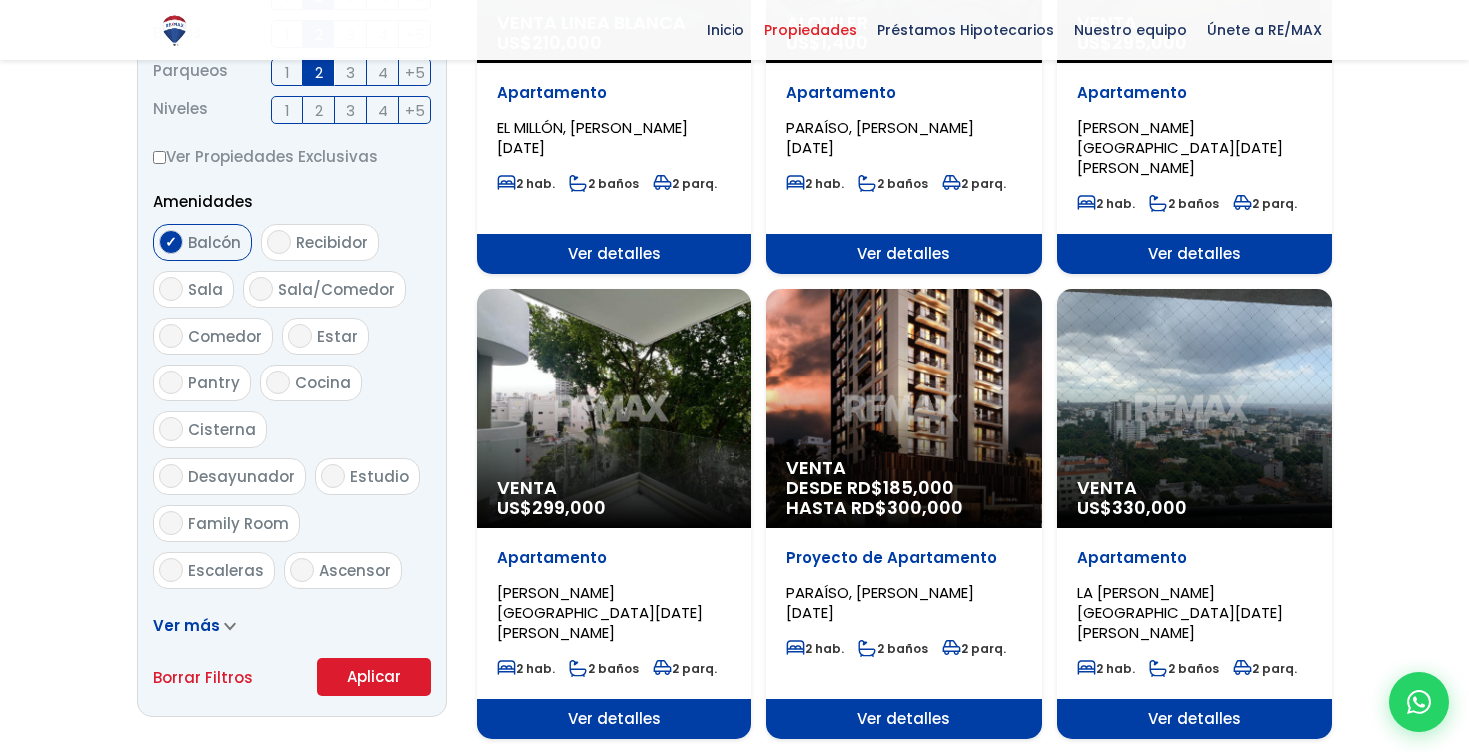
scroll to position [930, 0]
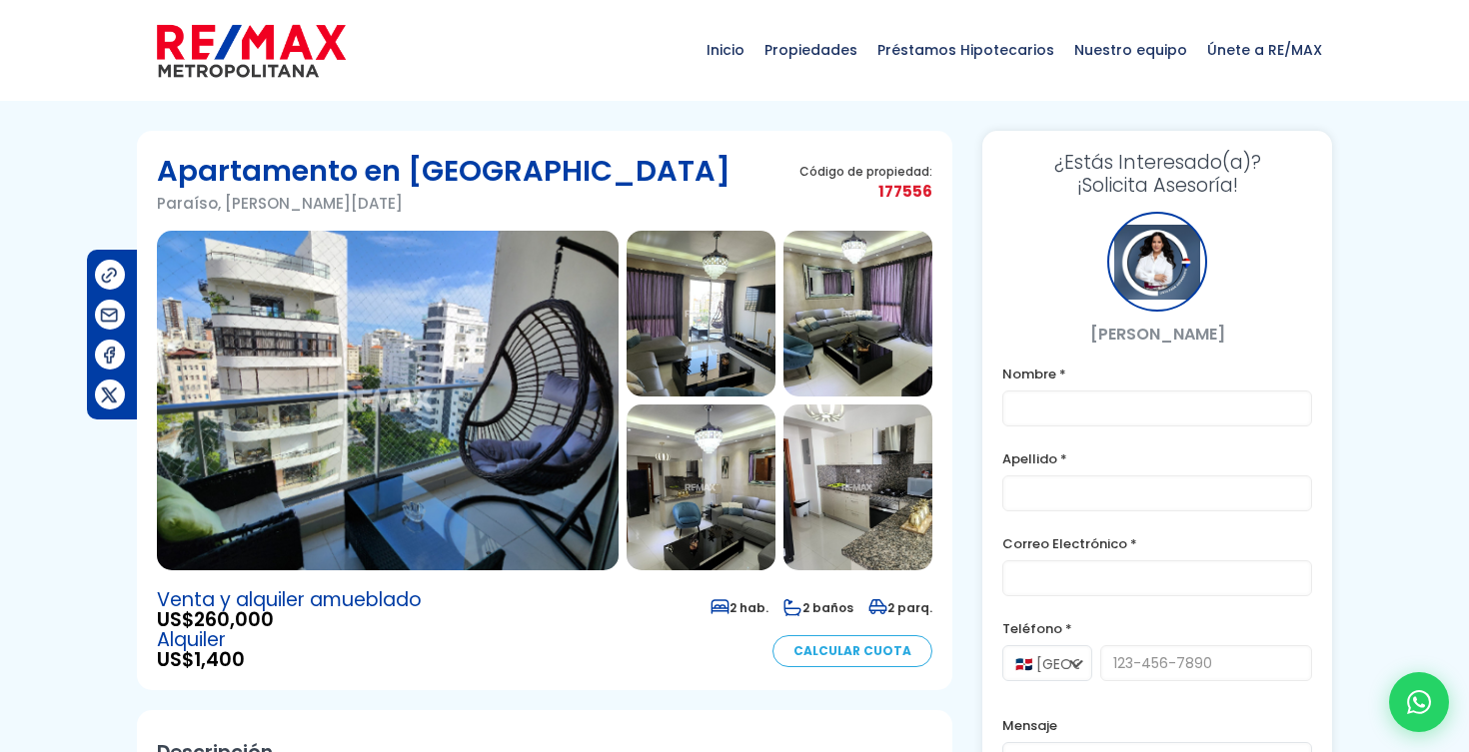
click at [496, 294] on img at bounding box center [388, 401] width 462 height 340
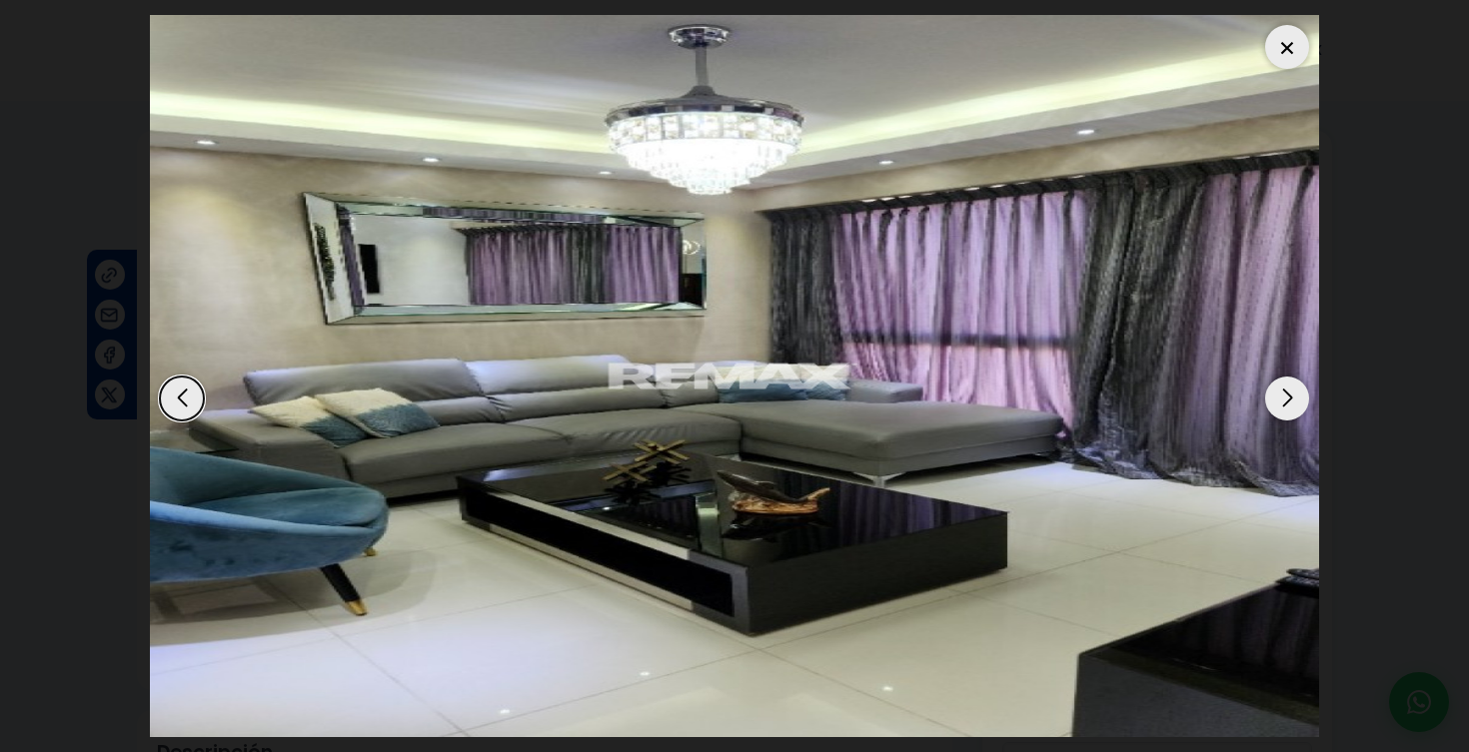
click at [1283, 59] on div at bounding box center [1287, 47] width 44 height 44
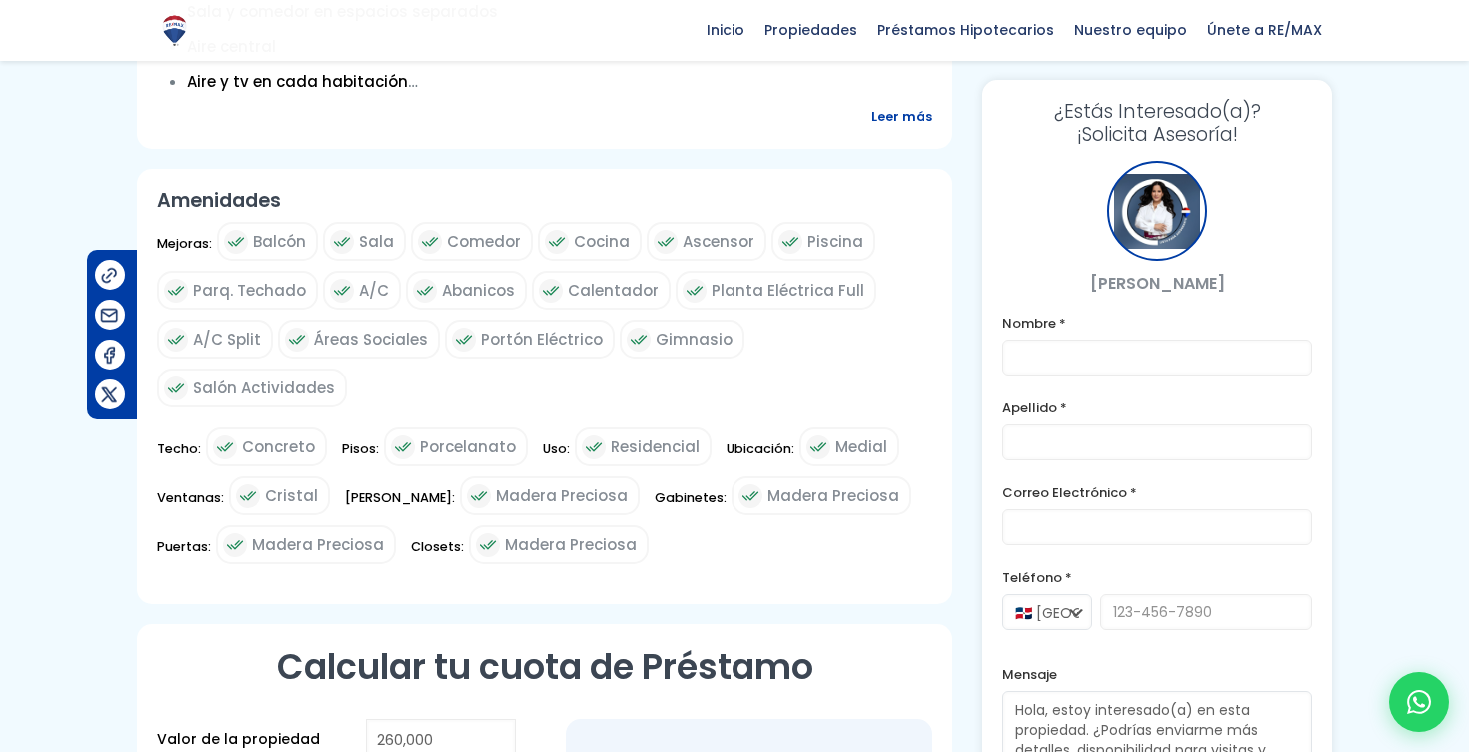
scroll to position [769, 0]
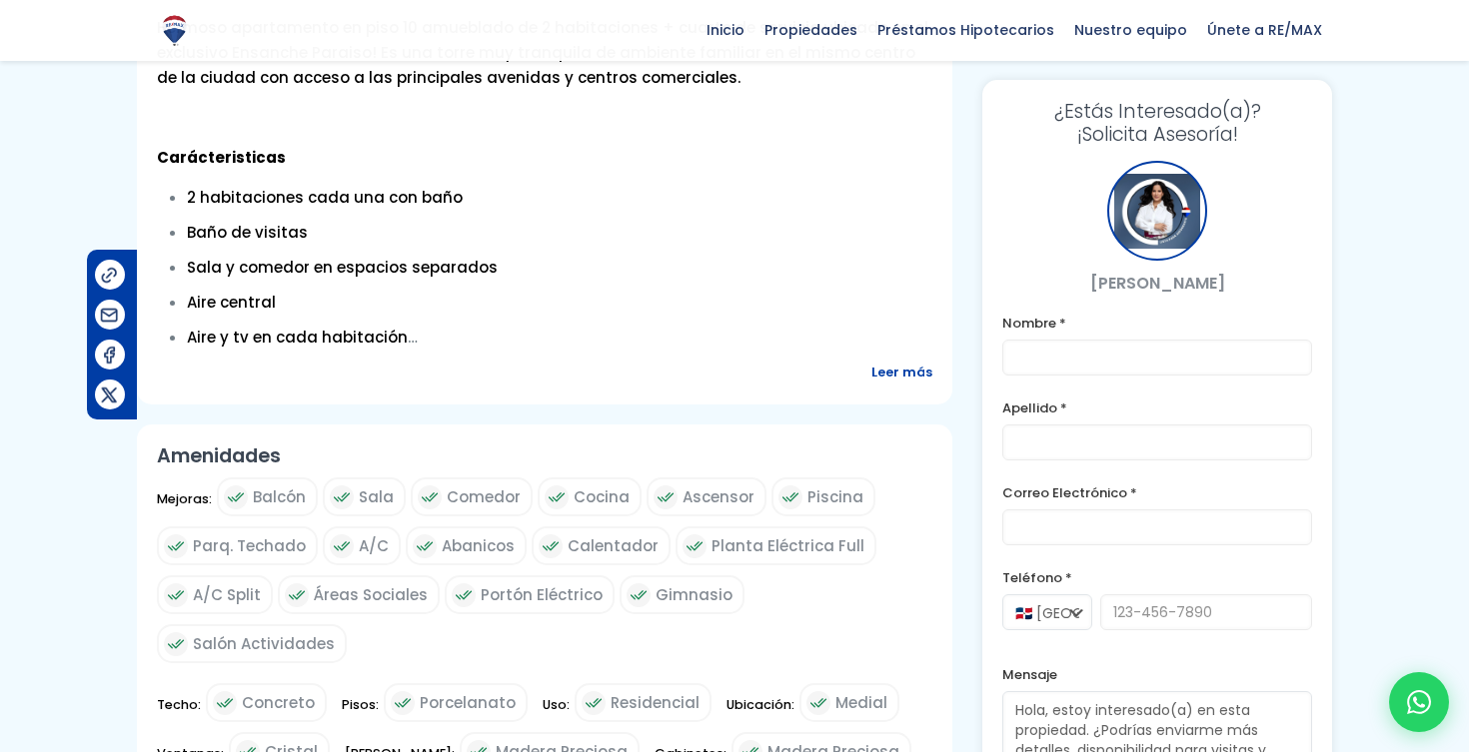
click at [910, 384] on span "Leer más" at bounding box center [901, 372] width 61 height 25
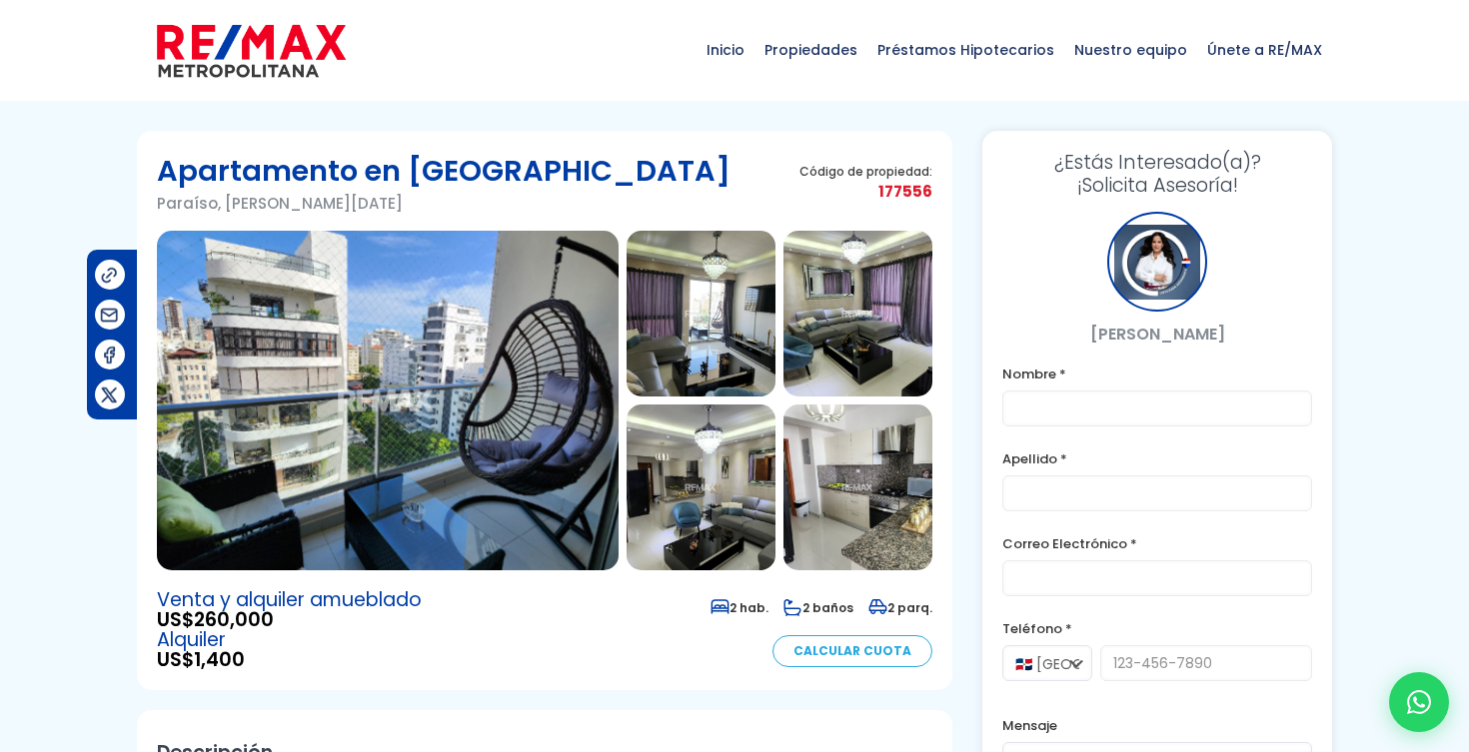
scroll to position [0, 0]
